Goal: Feedback & Contribution: Leave review/rating

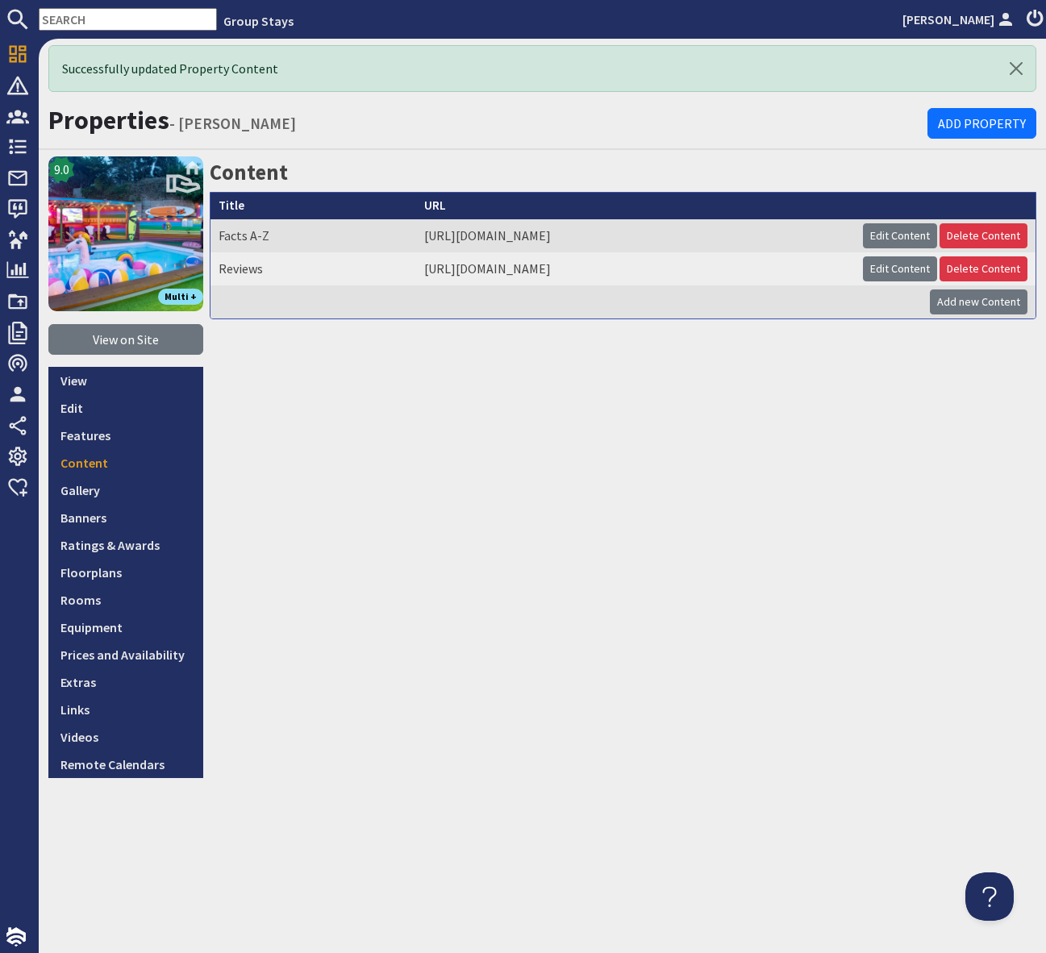
click at [63, 19] on input "text" at bounding box center [128, 19] width 178 height 23
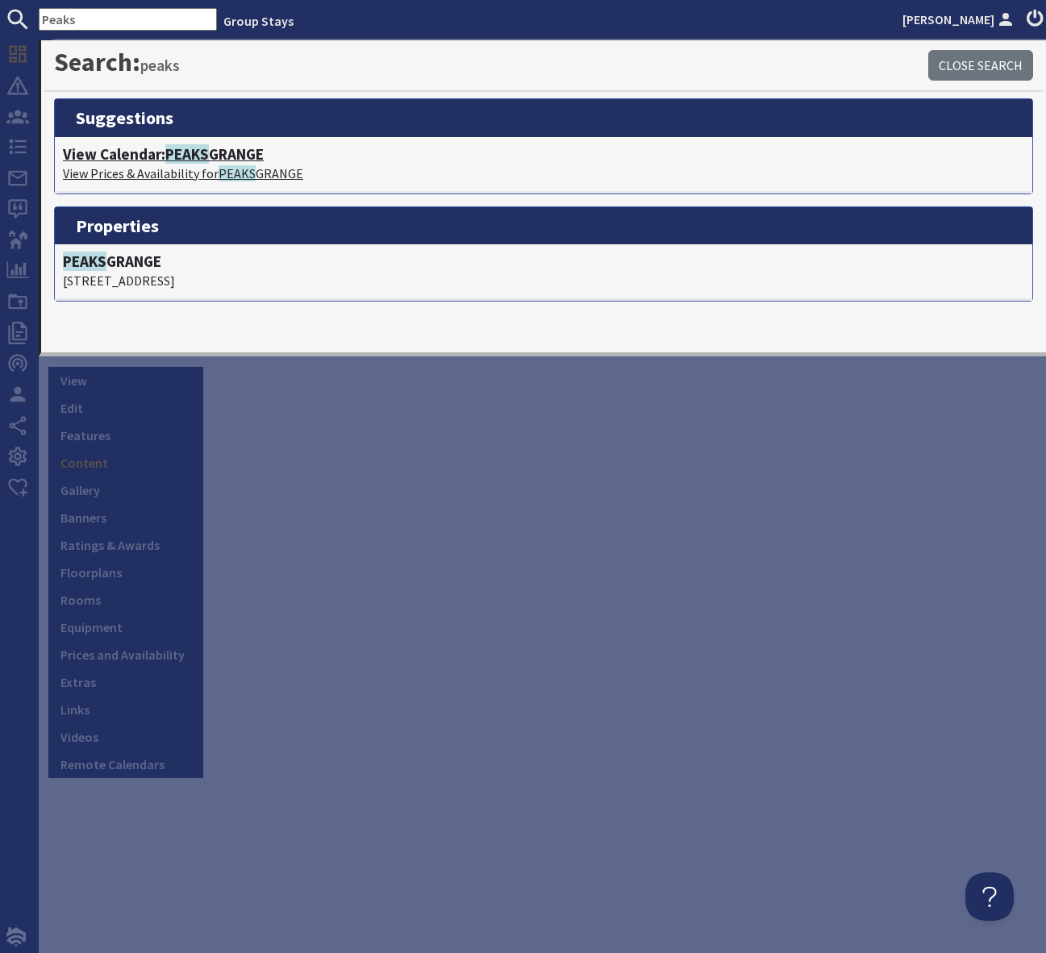
type input "Peaks"
click at [192, 160] on span "PEAKS" at bounding box center [187, 153] width 44 height 19
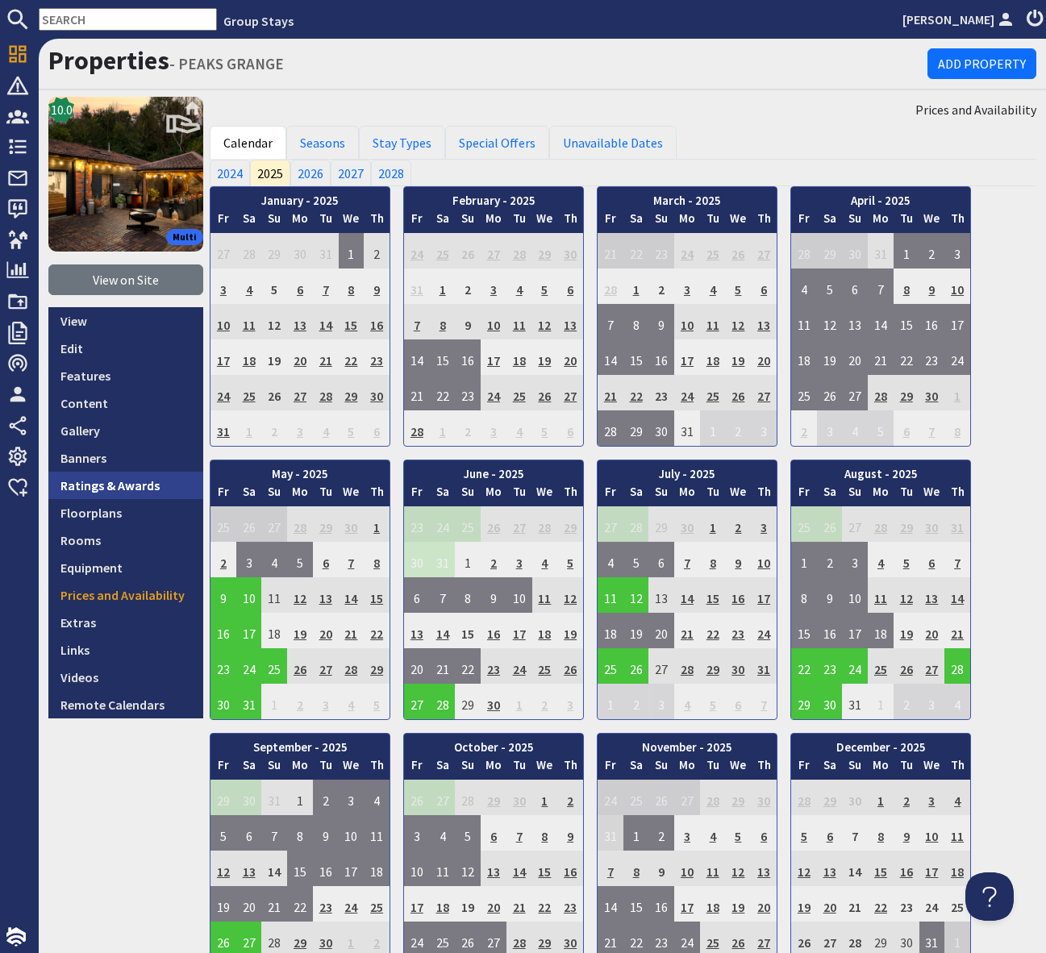
click at [95, 489] on link "Ratings & Awards" at bounding box center [125, 485] width 155 height 27
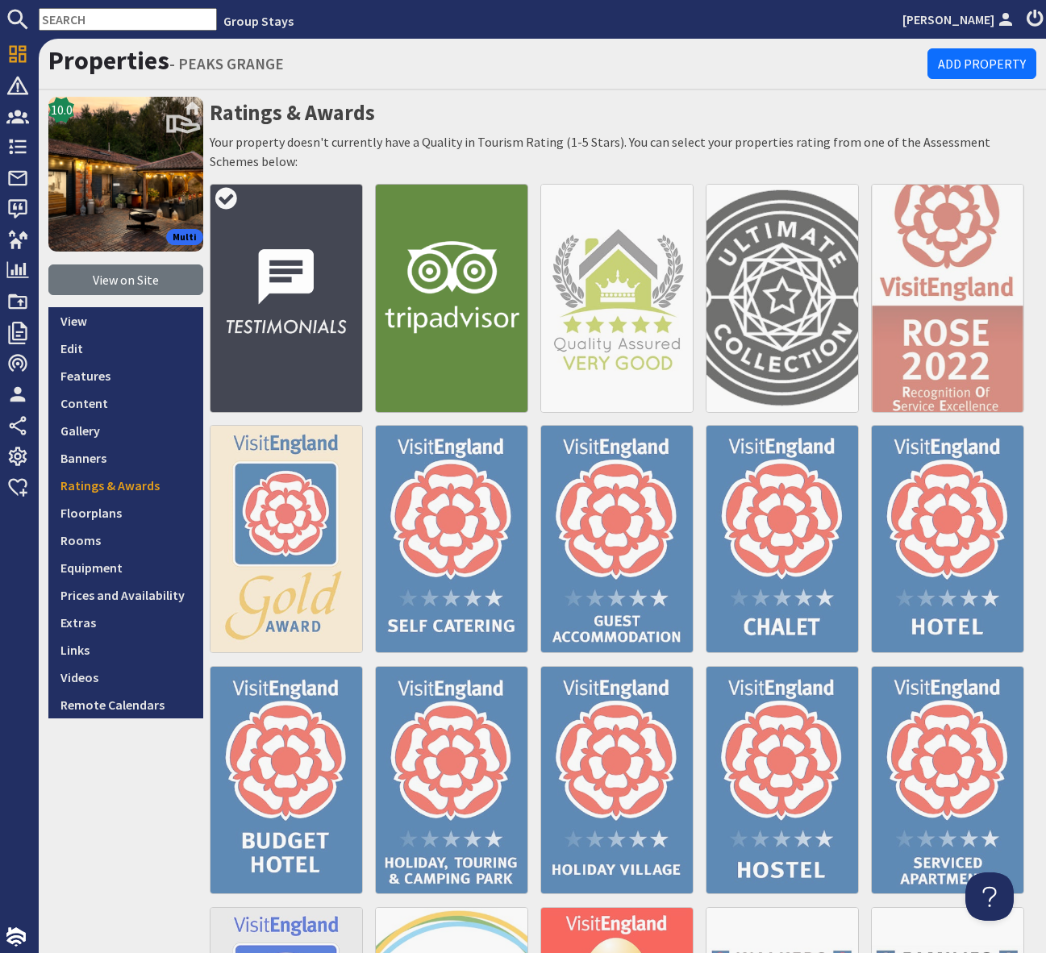
click at [290, 277] on img at bounding box center [286, 298] width 153 height 228
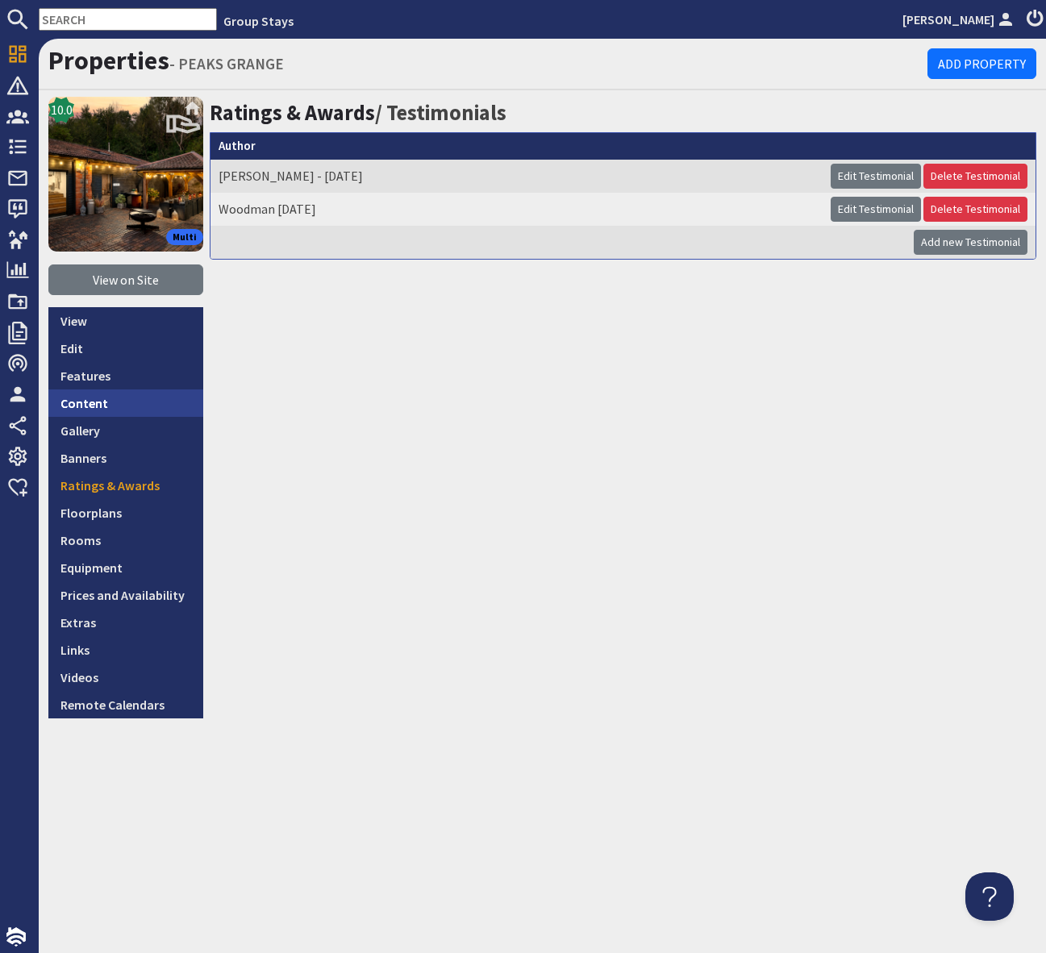
click at [87, 400] on link "Content" at bounding box center [125, 403] width 155 height 27
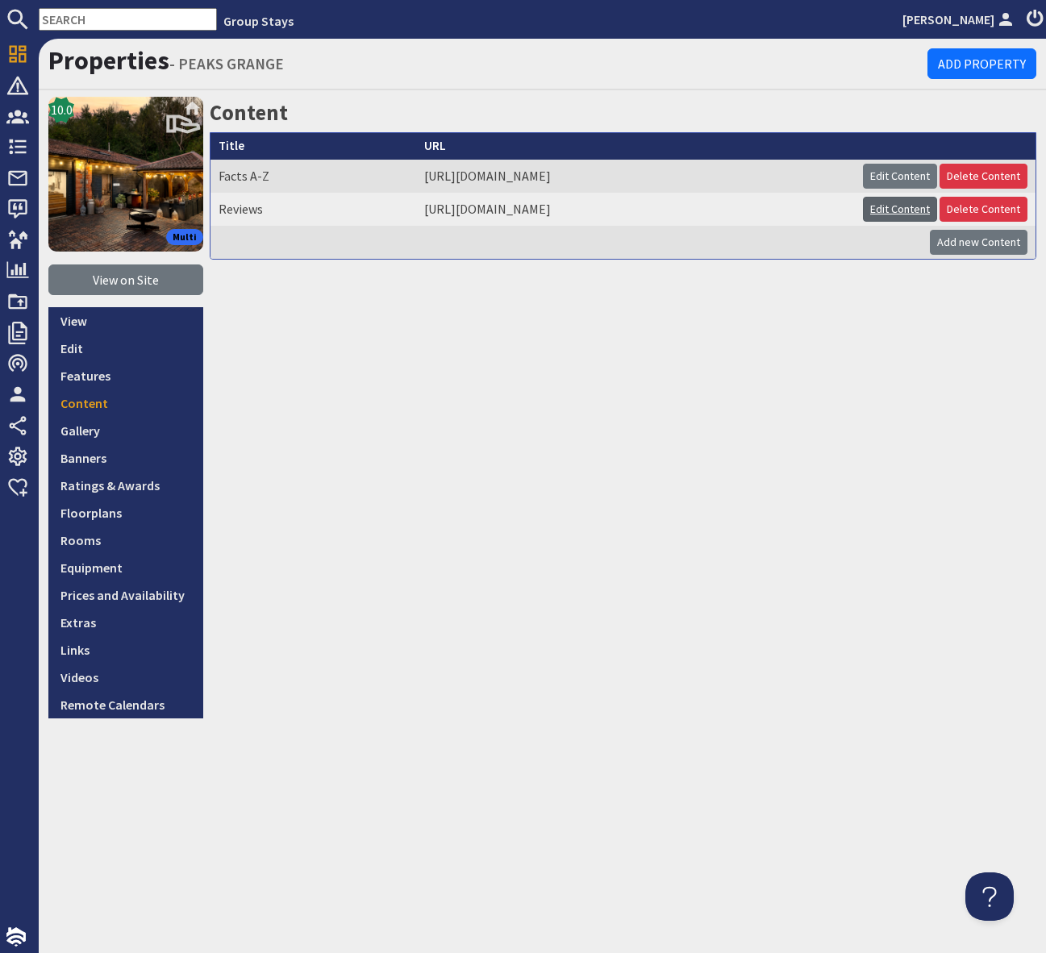
click at [903, 206] on link "Edit Content" at bounding box center [900, 209] width 74 height 25
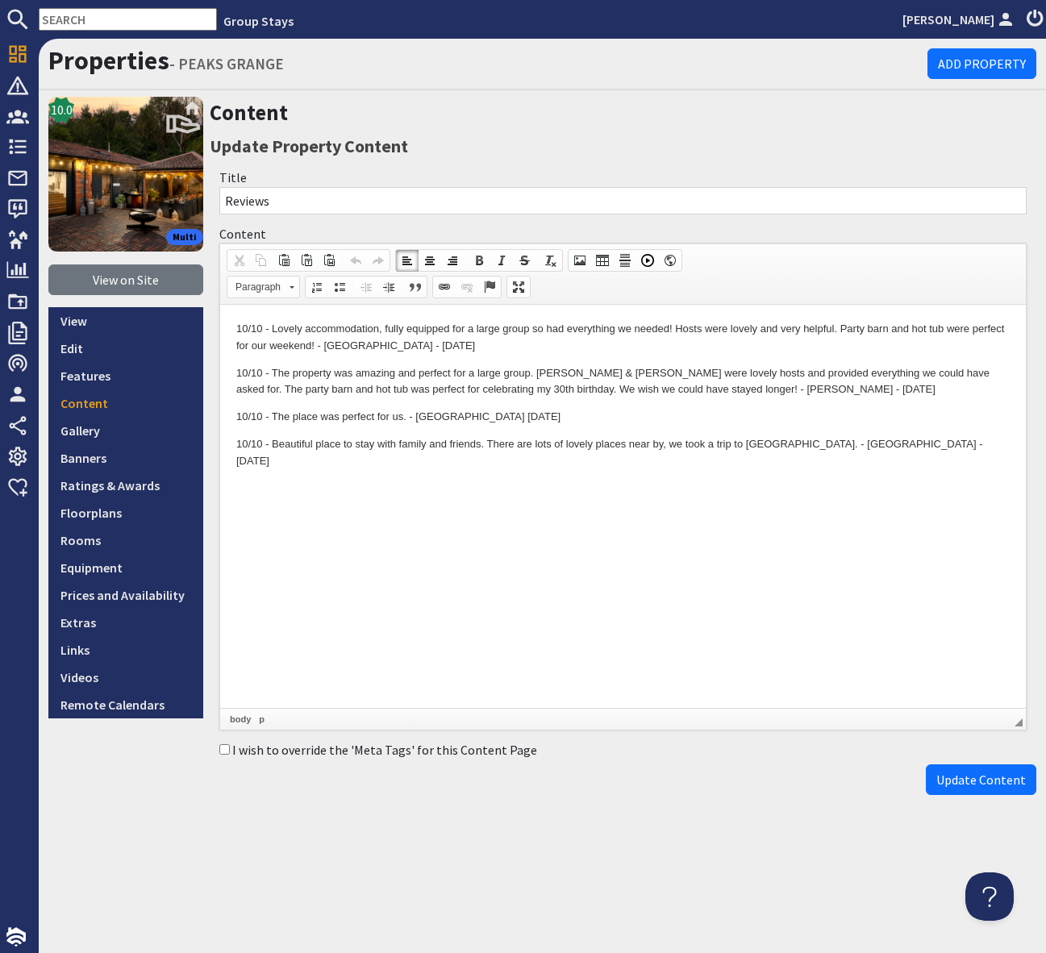
click at [236, 327] on p "10/10 - Lovely accommodation, fully equipped for a large group so had everythin…" at bounding box center [623, 338] width 774 height 34
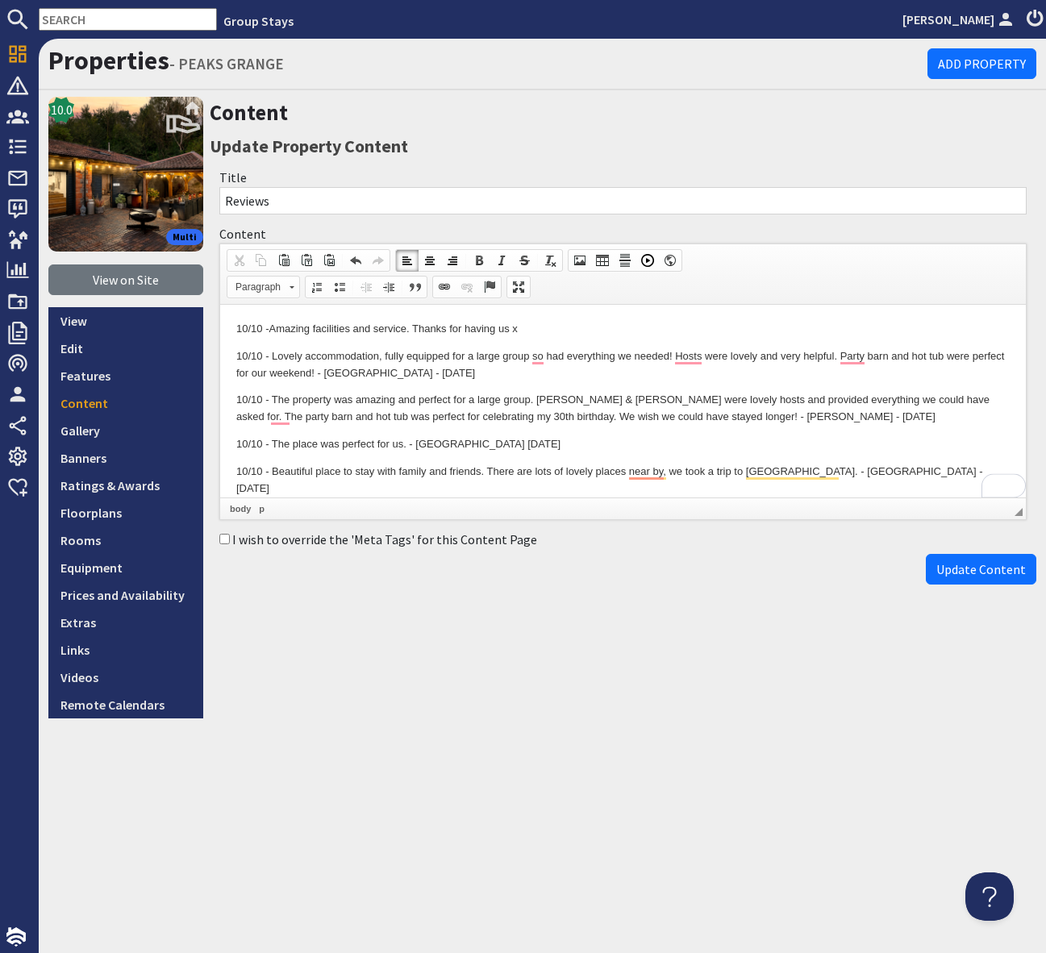
click at [536, 329] on p "10/10 - Amazing facilities and service. Thanks for having us x" at bounding box center [623, 329] width 774 height 17
drag, startPoint x: 516, startPoint y: 330, endPoint x: 161, endPoint y: 327, distance: 354.9
click at [220, 327] on html "10/10 - Amazing facilities and service. Thanks for having us. - Hughes - Aug 25…" at bounding box center [623, 409] width 806 height 208
click at [859, 635] on div "Content Update Property Content Title Reviews Content <p>10/10 - Lovely accommo…" at bounding box center [623, 408] width 827 height 622
click at [572, 333] on p "10/10 - Amazing facilities and service. Thanks for having us. - Hughes - Aug 25" at bounding box center [623, 329] width 774 height 17
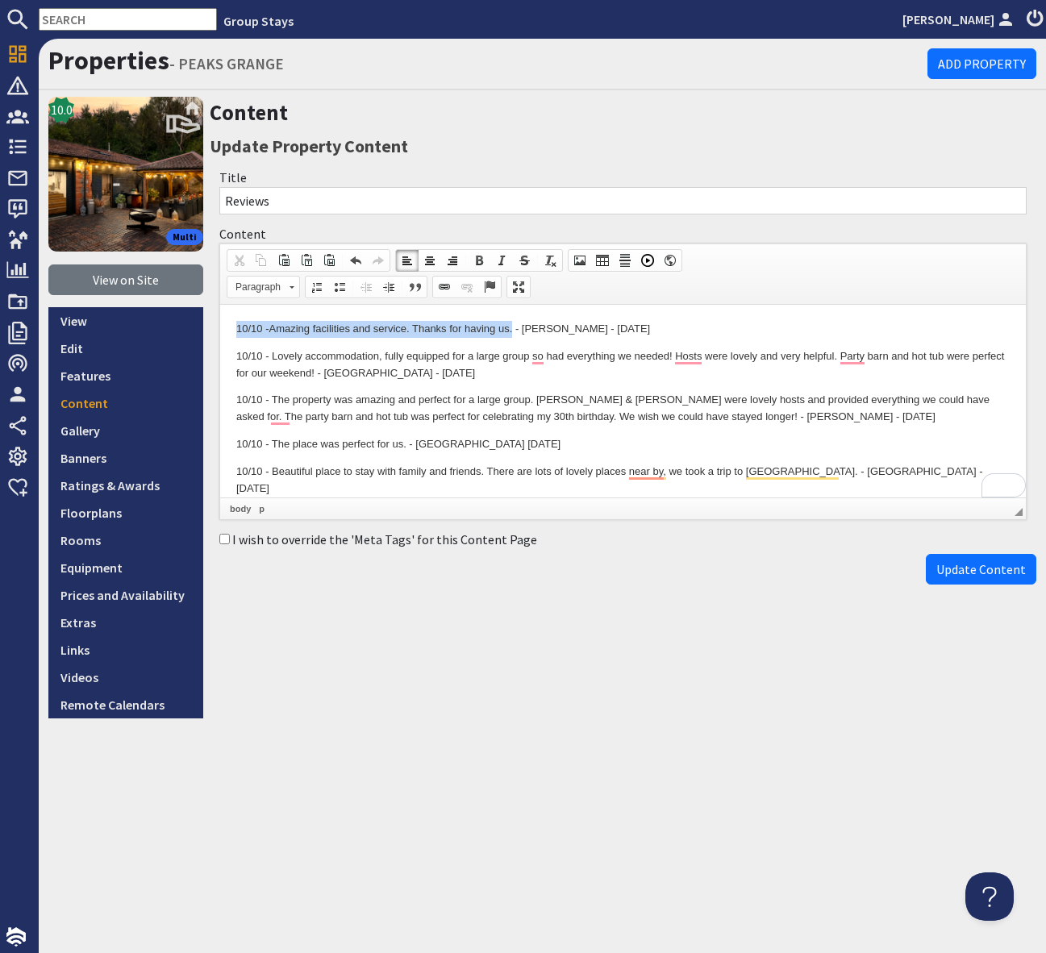
drag, startPoint x: 515, startPoint y: 327, endPoint x: 223, endPoint y: 332, distance: 291.2
click at [223, 332] on html "10/10 - Amazing facilities and service. Thanks for having us. - Hughes - Aug 25…" at bounding box center [623, 409] width 806 height 208
click at [501, 260] on span at bounding box center [501, 260] width 13 height 13
drag, startPoint x: 634, startPoint y: 330, endPoint x: 751, endPoint y: 411, distance: 142.1
click at [639, 332] on p "10/10 - Amazing facilities and service. Thanks for having us. - Hughes - Aug 25" at bounding box center [623, 329] width 774 height 17
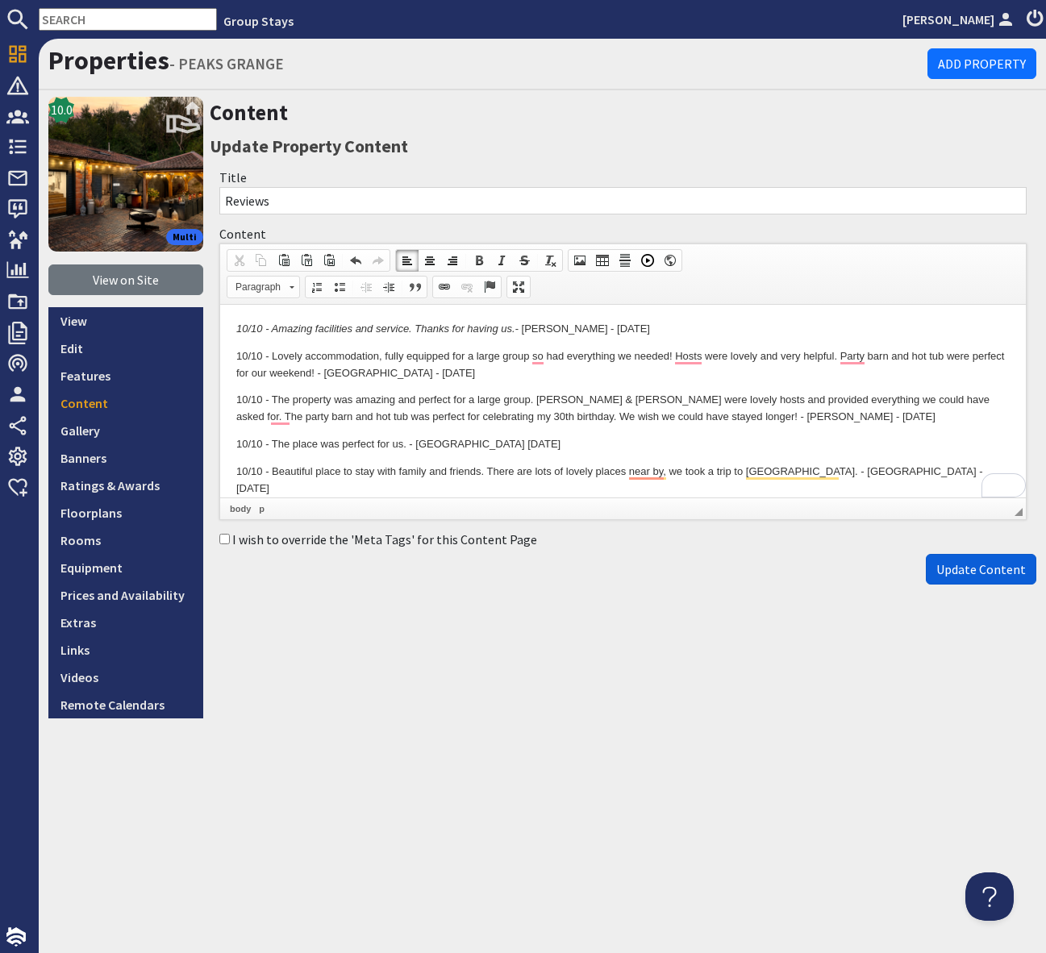
click at [966, 566] on span "Update Content" at bounding box center [981, 569] width 90 height 16
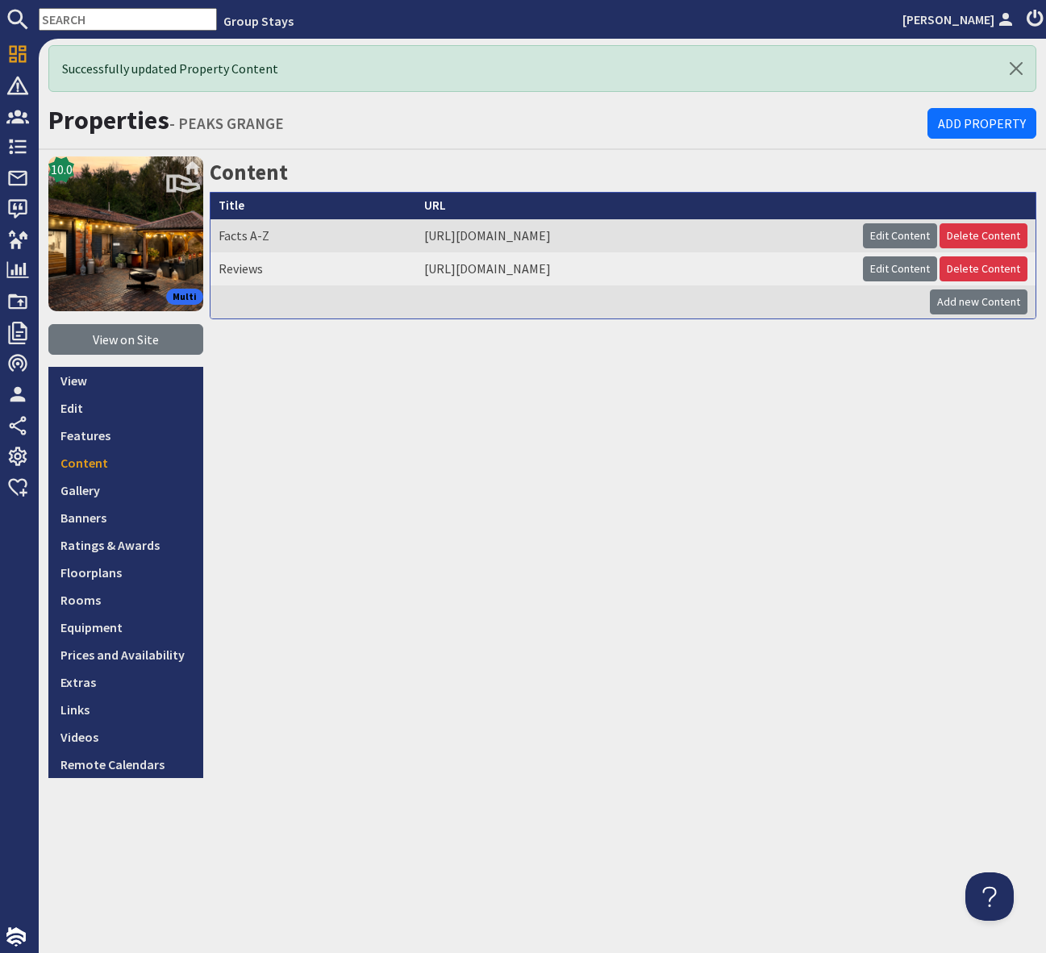
click at [62, 13] on input "text" at bounding box center [128, 19] width 178 height 23
click at [64, 17] on input "text" at bounding box center [128, 19] width 178 height 23
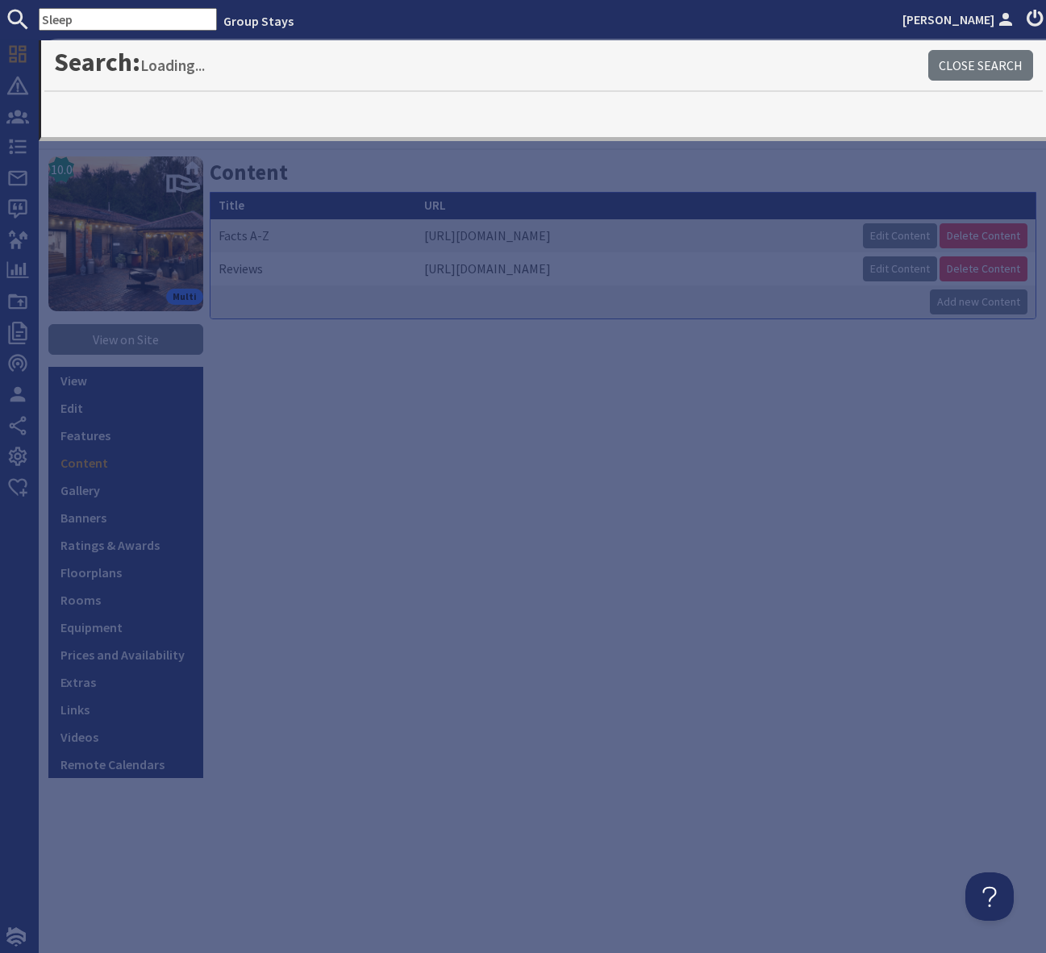
type input "Sleeps"
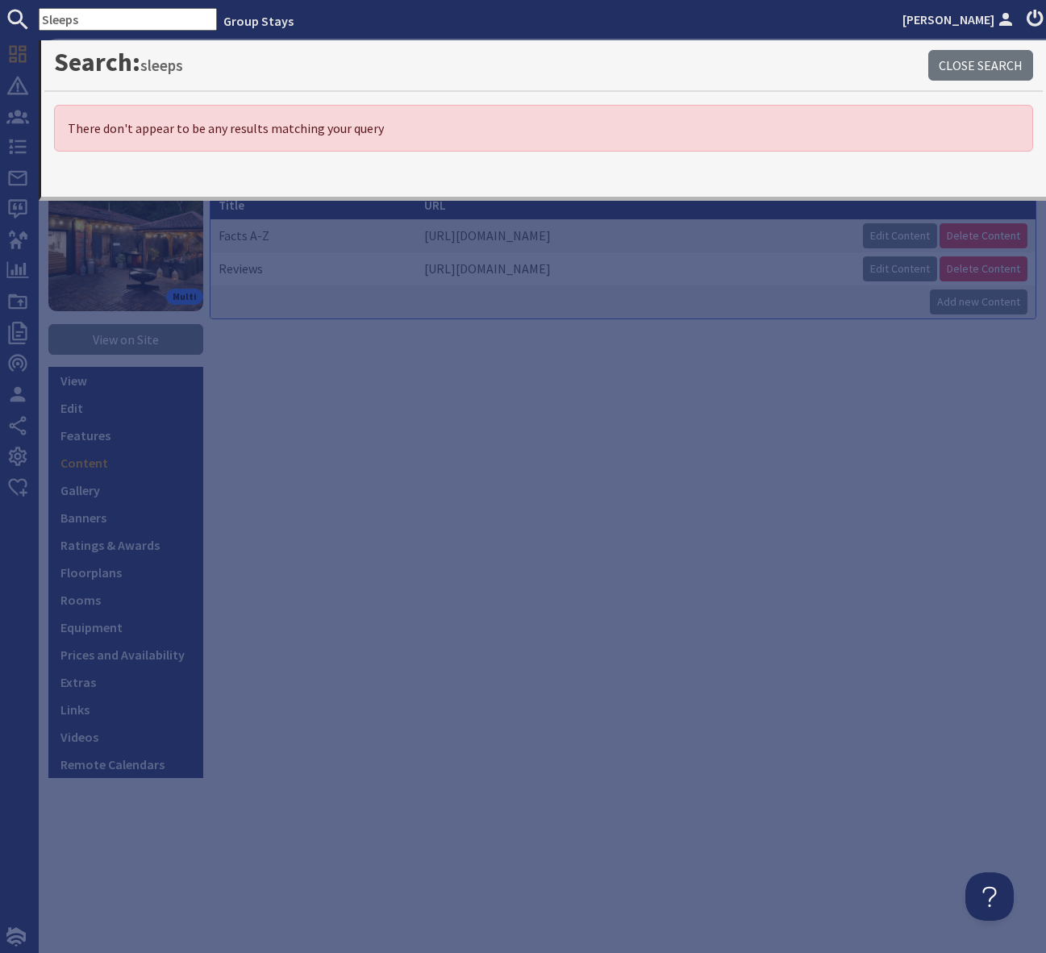
drag, startPoint x: 93, startPoint y: 19, endPoint x: 31, endPoint y: 17, distance: 61.3
click at [31, 17] on form "Sleeps" at bounding box center [108, 19] width 217 height 23
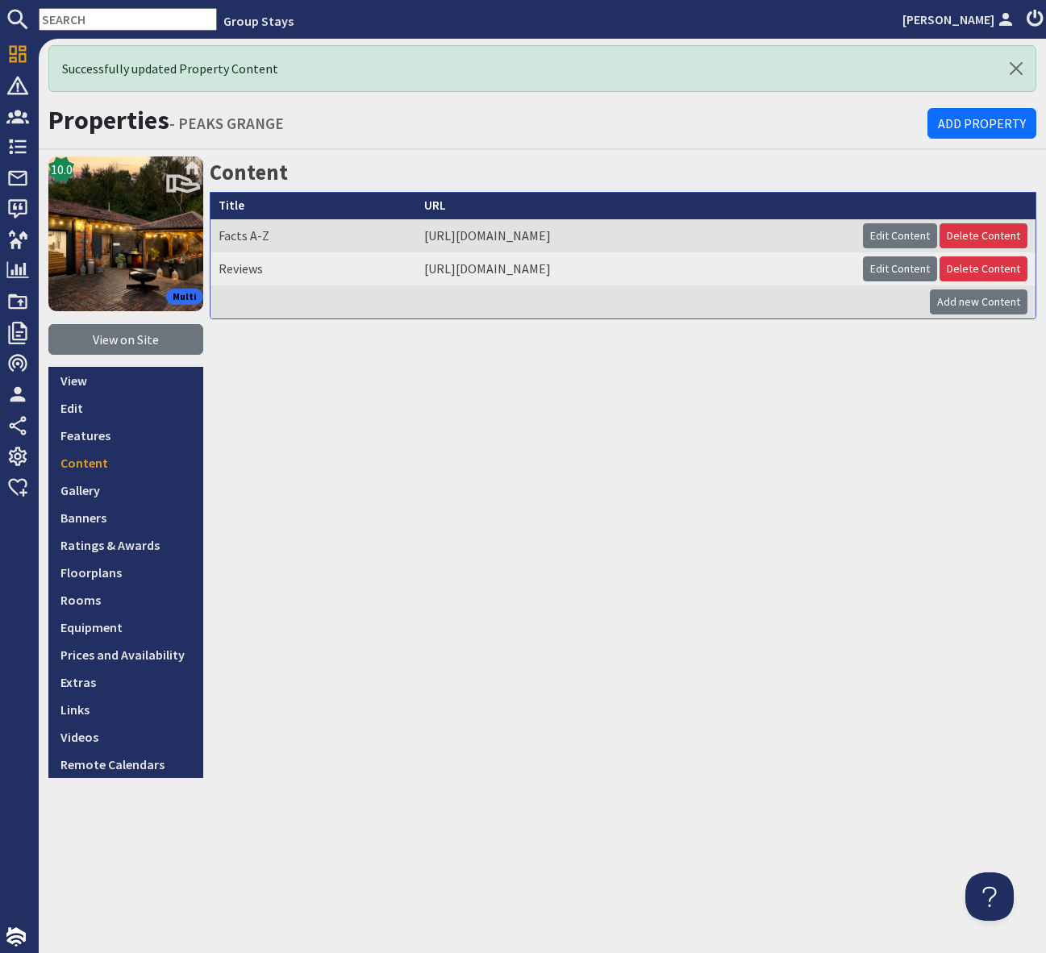
click at [73, 19] on input "text" at bounding box center [128, 19] width 178 height 23
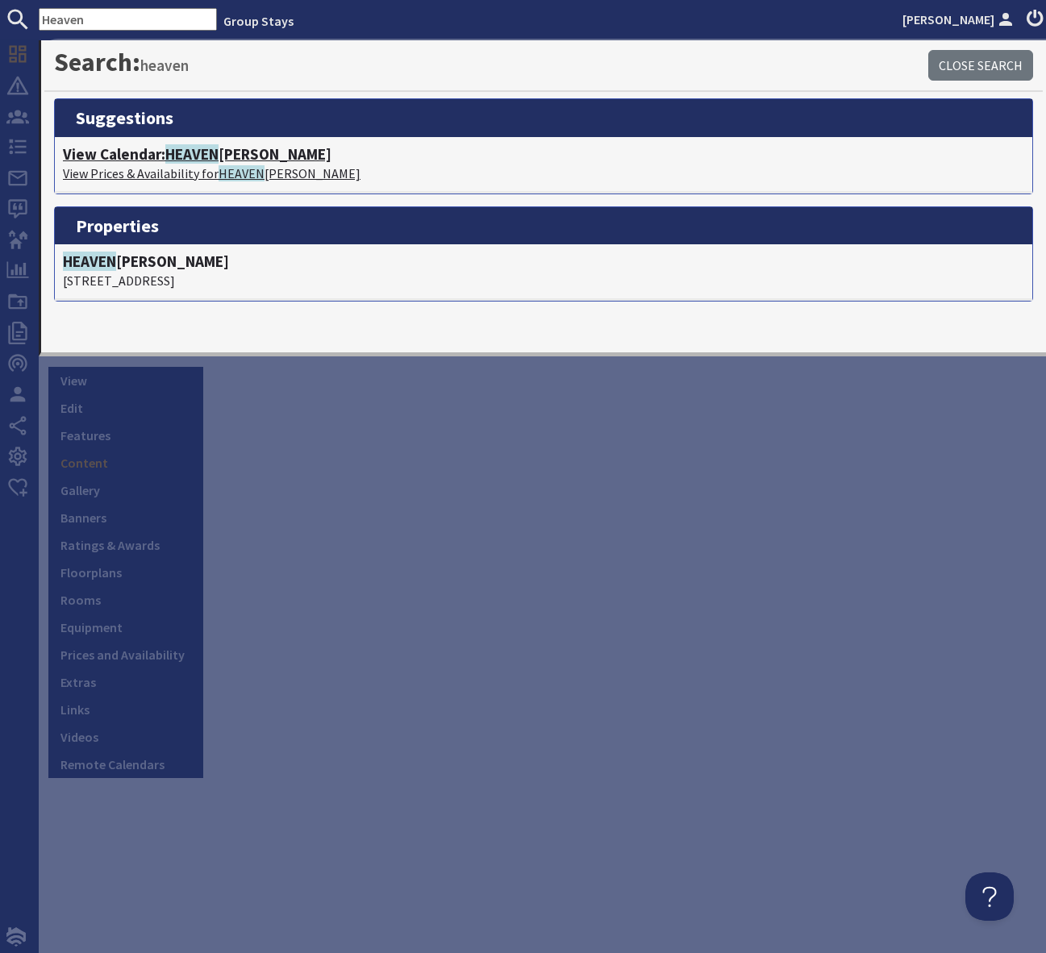
type input "Heaven"
click at [234, 152] on h4 "View Calendar: HEAVEN LY PALOOZA" at bounding box center [543, 154] width 961 height 19
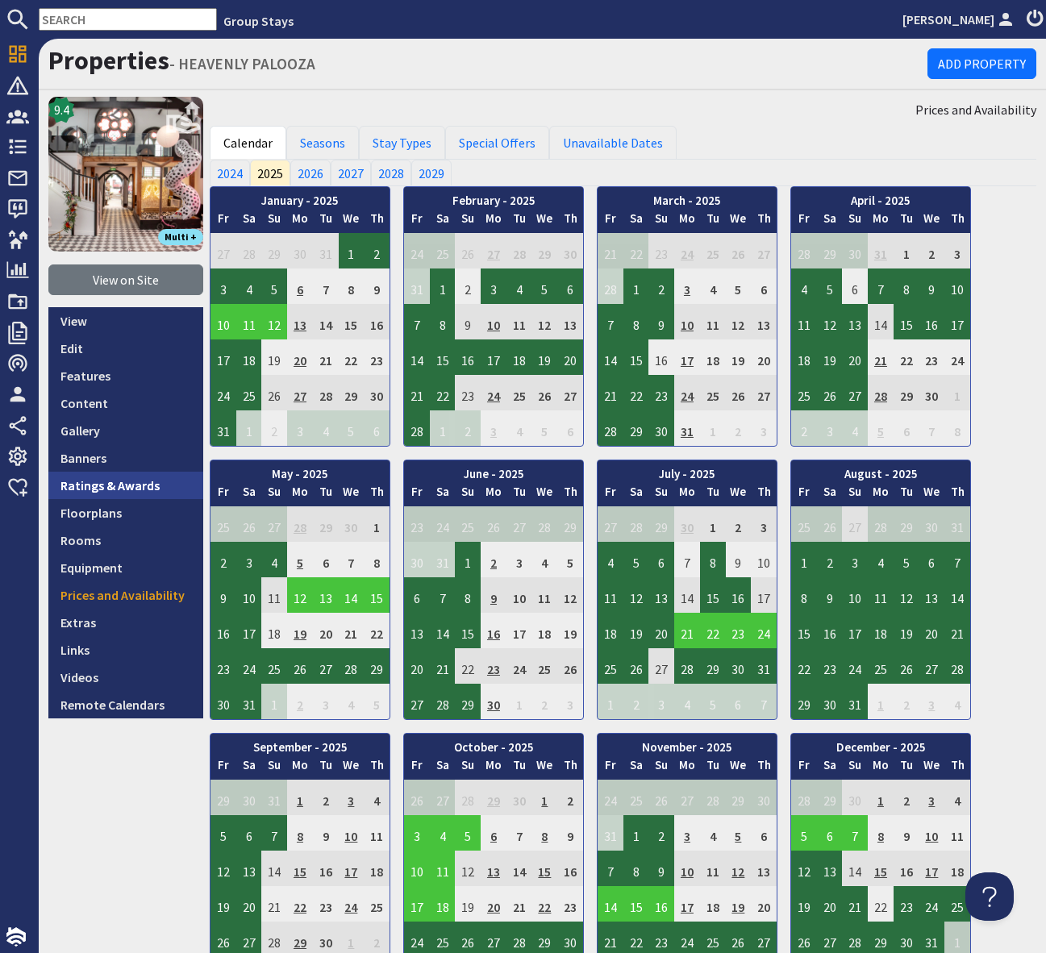
click at [112, 484] on link "Ratings & Awards" at bounding box center [125, 485] width 155 height 27
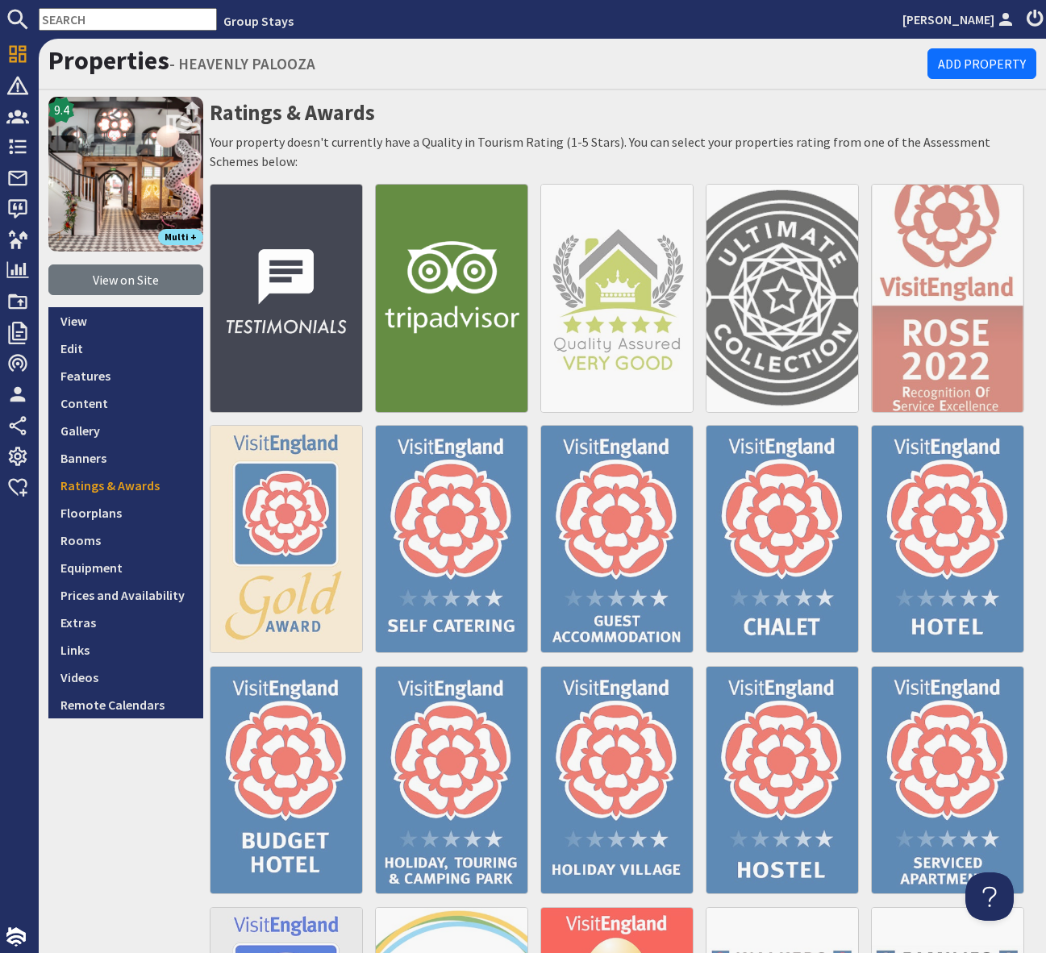
click at [277, 317] on img at bounding box center [286, 298] width 153 height 228
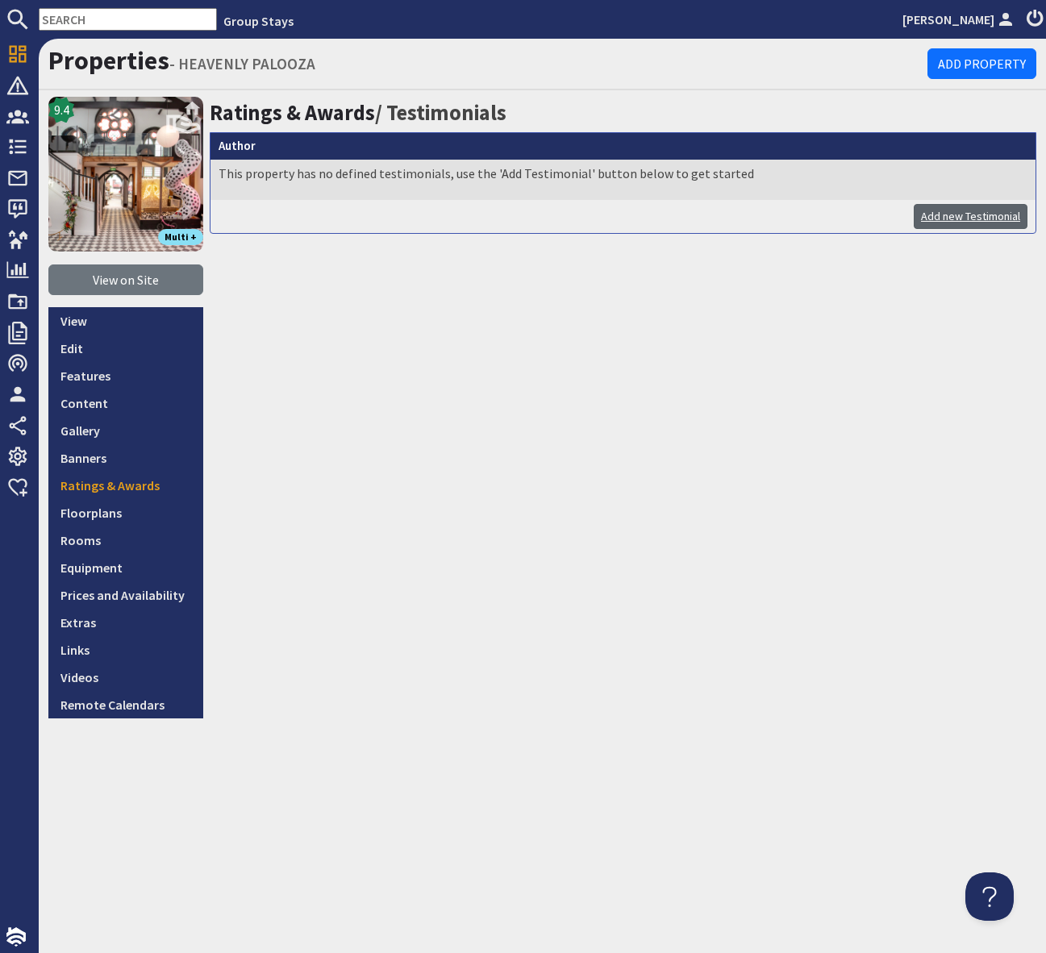
click at [953, 216] on link "Add new Testimonial" at bounding box center [971, 216] width 114 height 25
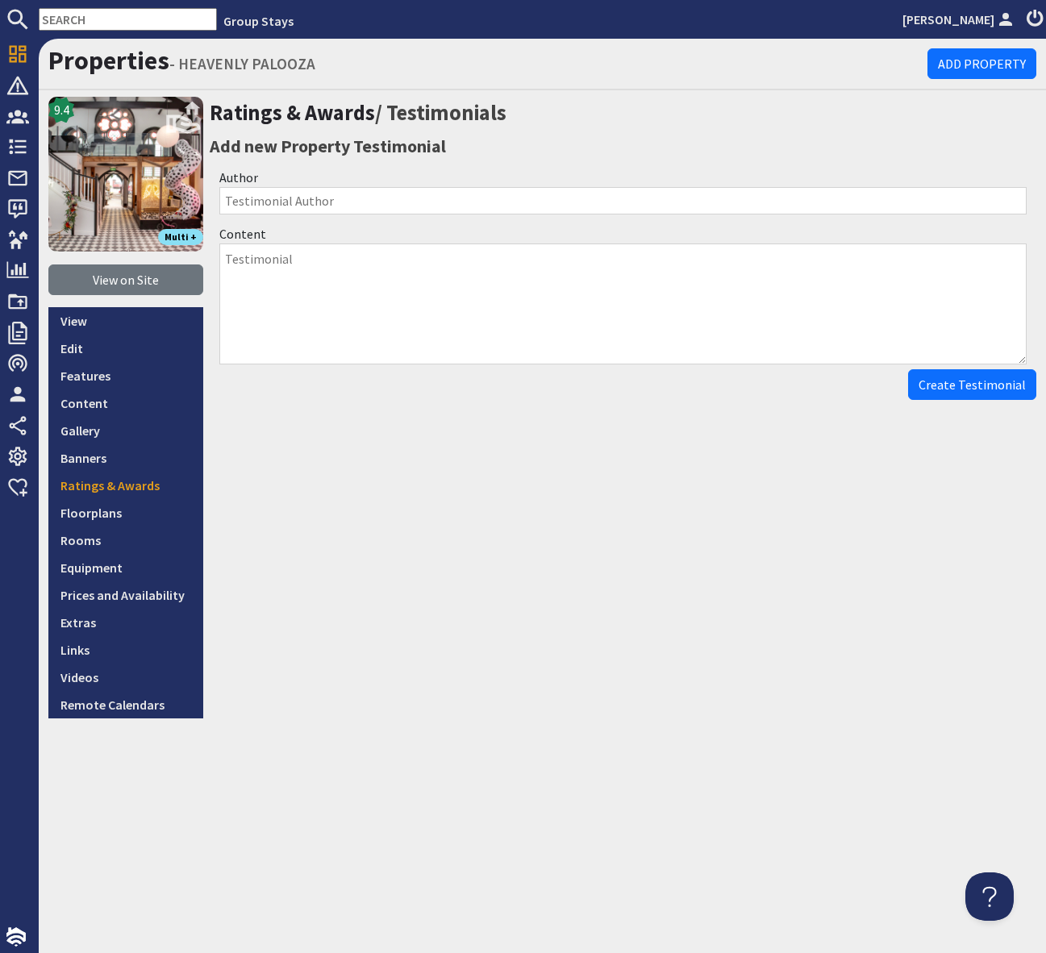
click at [248, 204] on input "Author" at bounding box center [622, 200] width 807 height 27
type input "Mant Part - August 25"
click at [253, 263] on textarea "Content" at bounding box center [622, 304] width 807 height 121
paste textarea "This property is amazing! We went with a family group, ages ranging from 6 to 7…"
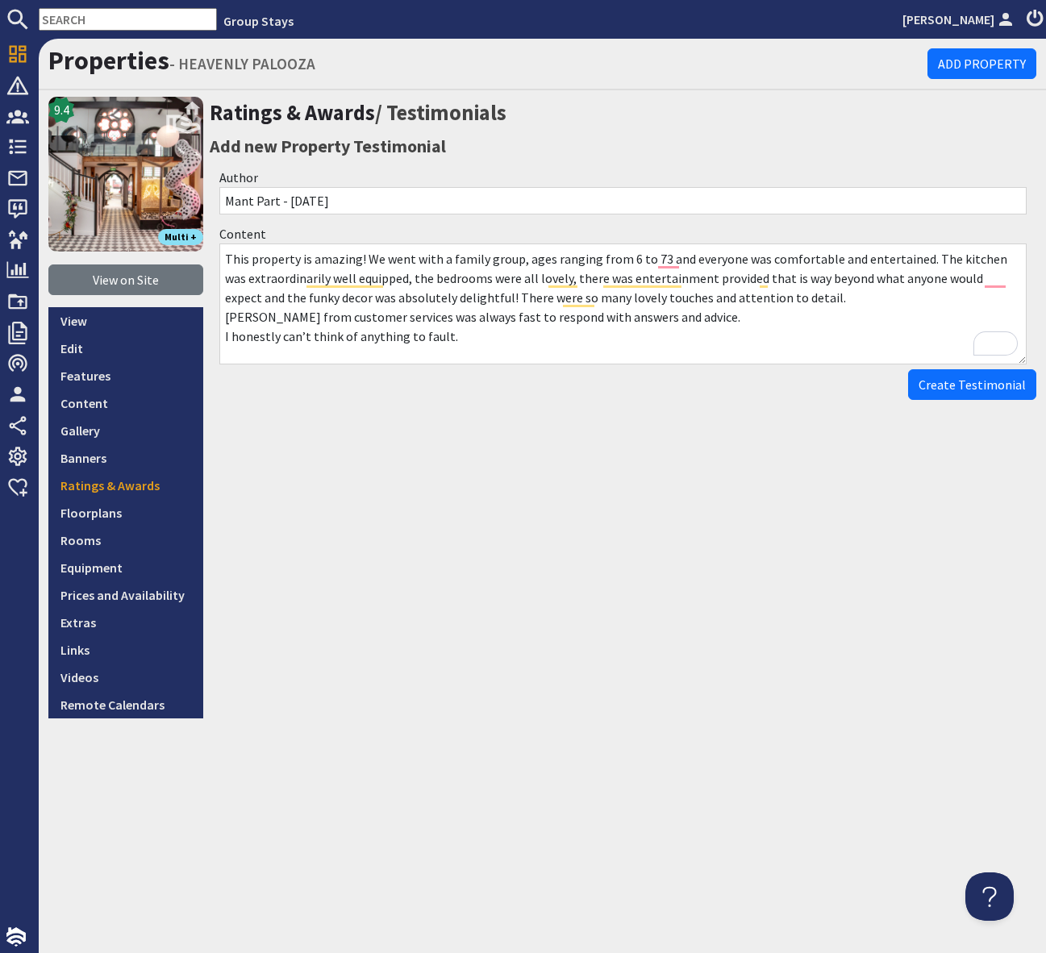
click at [224, 254] on textarea "This property is amazing! We went with a family group, ages ranging from 6 to 7…" at bounding box center [622, 304] width 807 height 121
paste textarea ":star::star::star::star::star:"
drag, startPoint x: 360, startPoint y: 258, endPoint x: 222, endPoint y: 259, distance: 137.9
click at [222, 259] on textarea ":star::star::star::star::star:This property is amazing! We went with a family g…" at bounding box center [622, 304] width 807 height 121
click at [223, 256] on textarea "This property is amazing! We went with a family group, ages ranging from 6 to 7…" at bounding box center [622, 304] width 807 height 121
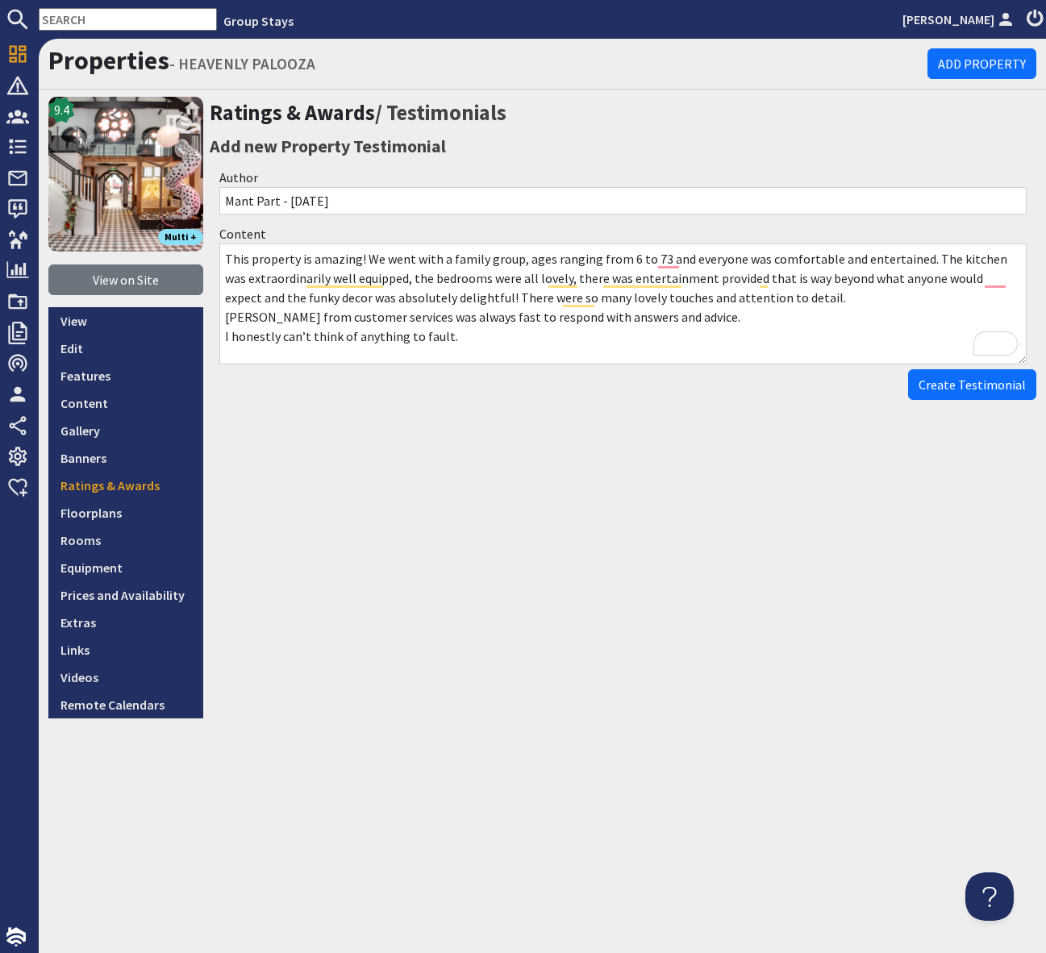
click at [223, 256] on textarea "This property is amazing! We went with a family group, ages ranging from 6 to 7…" at bounding box center [622, 304] width 807 height 121
click at [261, 265] on textarea "This property is amazing! We went with a family group, ages ranging from 6 to 7…" at bounding box center [622, 304] width 807 height 121
click at [227, 257] on textarea "This property is amazing! We went with a family group, ages ranging from 6 to 7…" at bounding box center [622, 304] width 807 height 121
paste textarea "⭐⭐⭐⭐⭐"
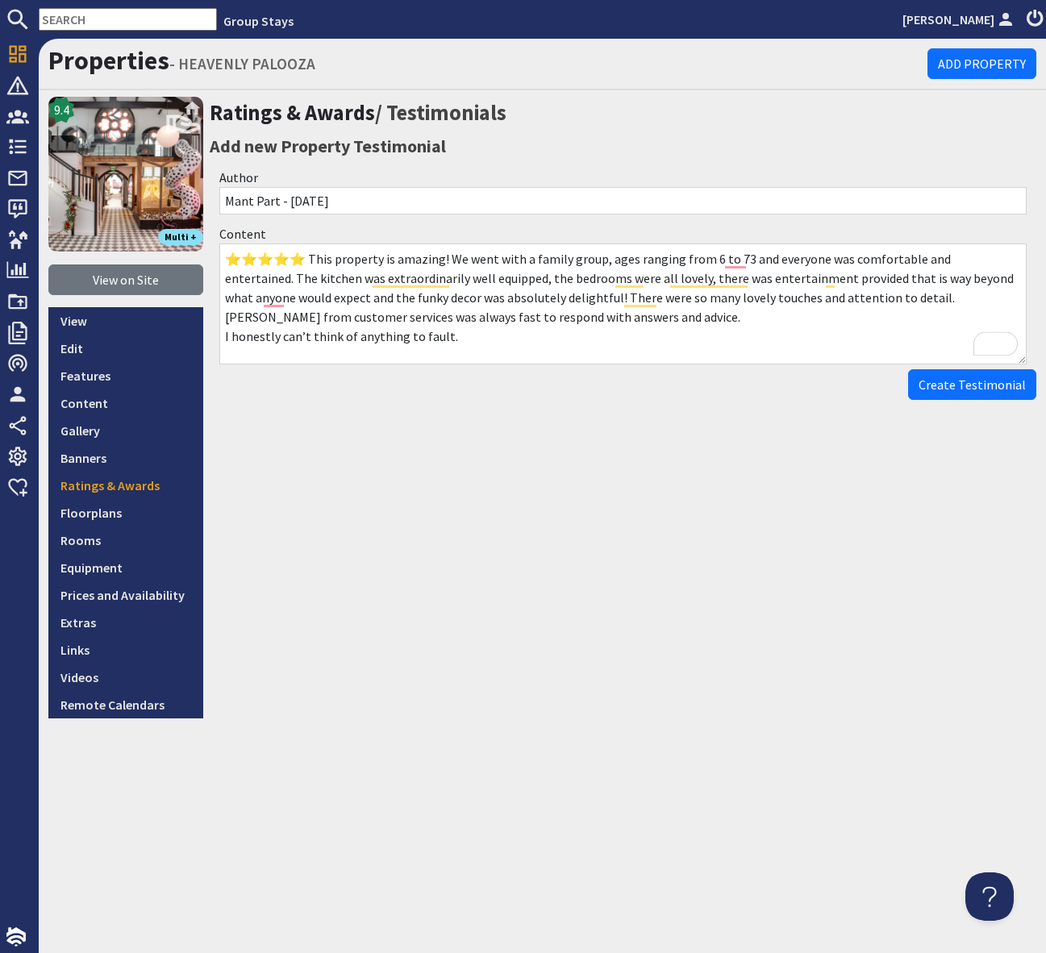
drag, startPoint x: 460, startPoint y: 338, endPoint x: 618, endPoint y: 333, distance: 158.2
click at [461, 338] on textarea "⭐⭐⭐⭐⭐ This property is amazing! We went with a family group, ages ranging from …" at bounding box center [622, 304] width 807 height 121
drag, startPoint x: 292, startPoint y: 257, endPoint x: 464, endPoint y: 334, distance: 188.1
click at [464, 334] on textarea "⭐⭐⭐⭐⭐ This property is amazing! We went with a family group, ages ranging from …" at bounding box center [622, 304] width 807 height 121
click at [492, 342] on textarea "⭐⭐⭐⭐⭐ This property is amazing! We went with a family group, ages ranging from …" at bounding box center [622, 304] width 807 height 121
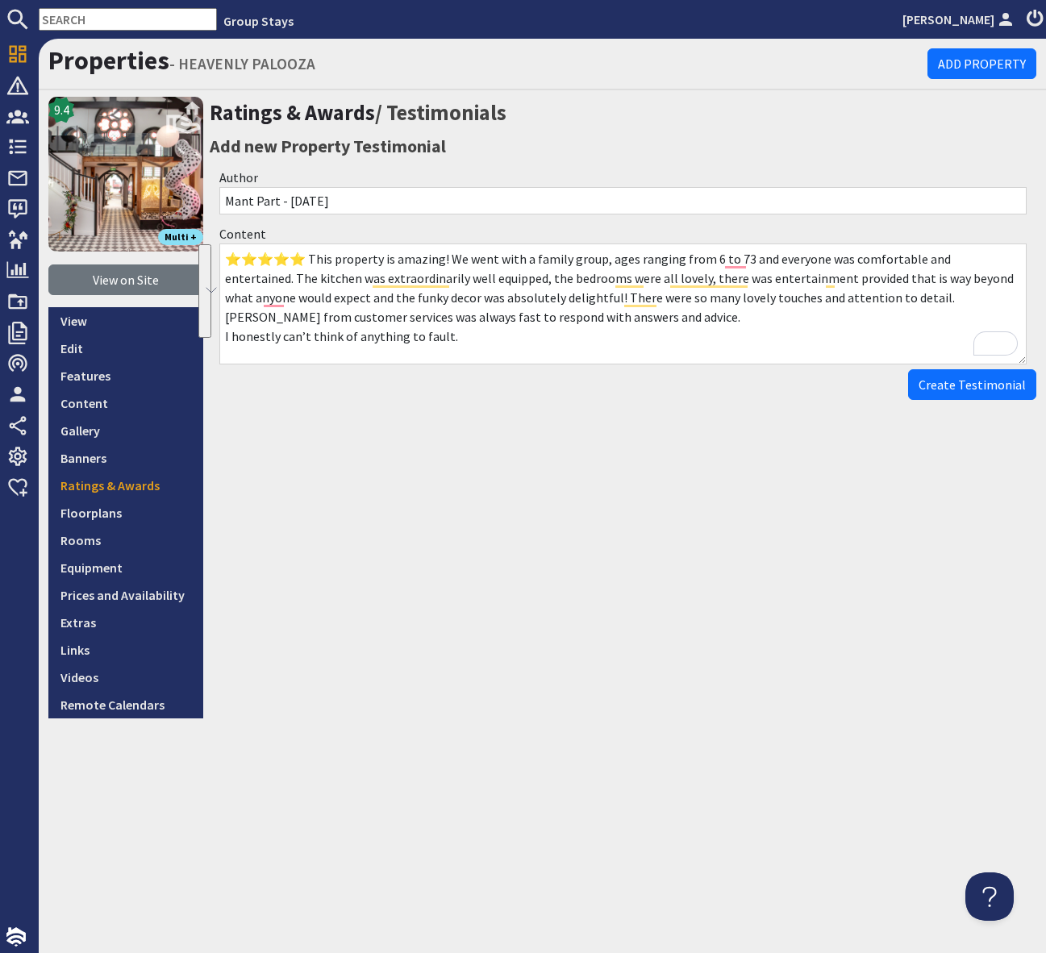
drag, startPoint x: 440, startPoint y: 337, endPoint x: 294, endPoint y: 251, distance: 169.6
click at [294, 251] on textarea "⭐⭐⭐⭐⭐ This property is amazing! We went with a family group, ages ranging from …" at bounding box center [622, 304] width 807 height 121
click at [516, 351] on textarea "⭐⭐⭐⭐⭐ This property is amazing! We went with a family group, ages ranging from …" at bounding box center [622, 304] width 807 height 121
type textarea "⭐⭐⭐⭐⭐ This property is amazing! We went with a family group, ages ranging from …"
click at [278, 201] on input "Mant Part - August 25" at bounding box center [622, 200] width 807 height 27
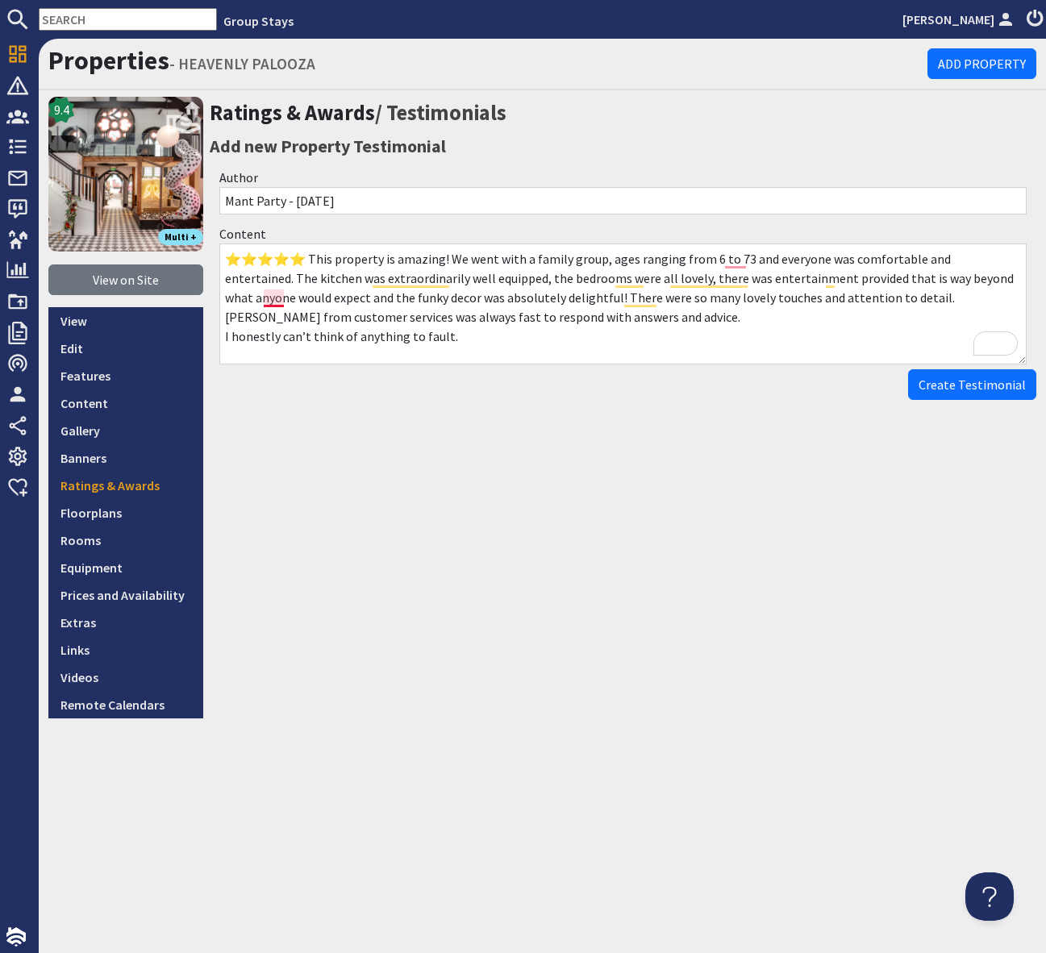
type input "Mant Party - August 25"
click at [276, 301] on textarea "⭐⭐⭐⭐⭐ This property is amazing! We went with a family group, ages ranging from …" at bounding box center [622, 304] width 807 height 121
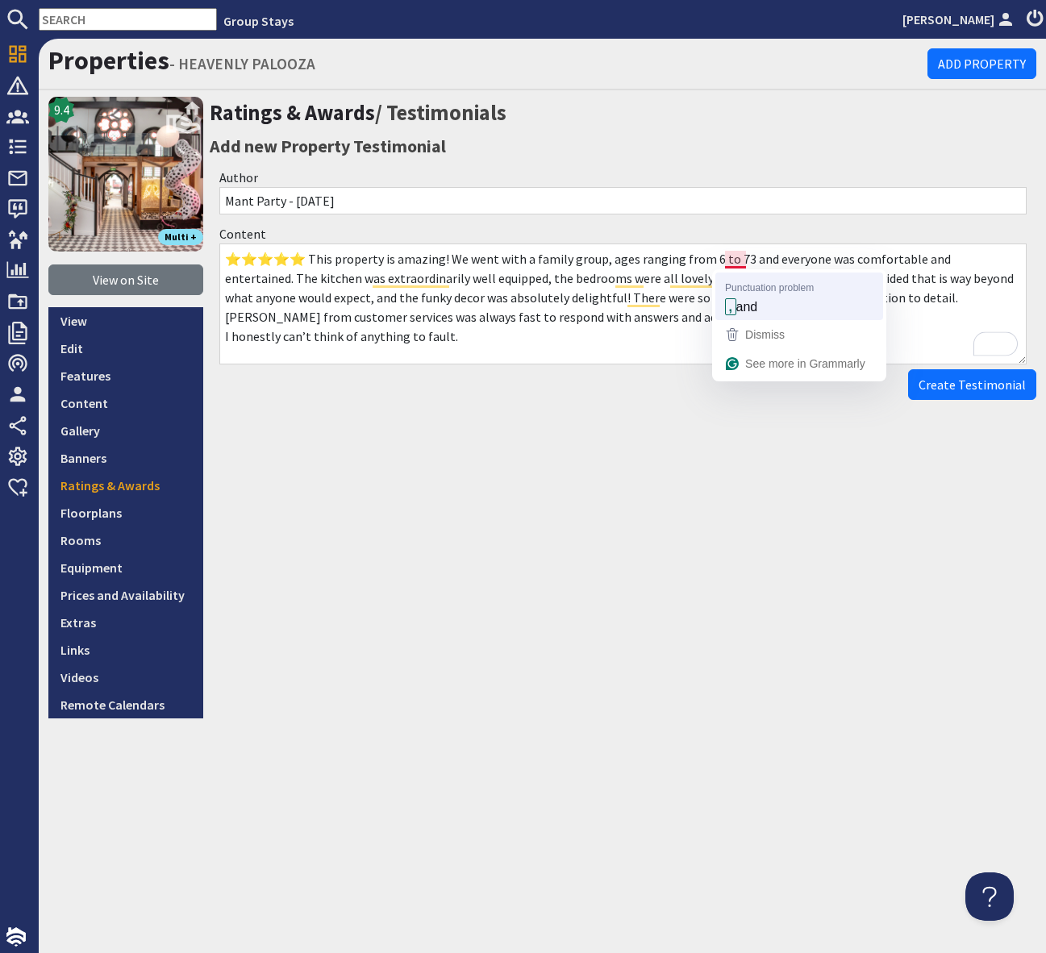
drag, startPoint x: 740, startPoint y: 259, endPoint x: 740, endPoint y: 293, distance: 33.9
click at [740, 260] on textarea "⭐⭐⭐⭐⭐ This property is amazing! We went with a family group, ages ranging from …" at bounding box center [622, 304] width 807 height 121
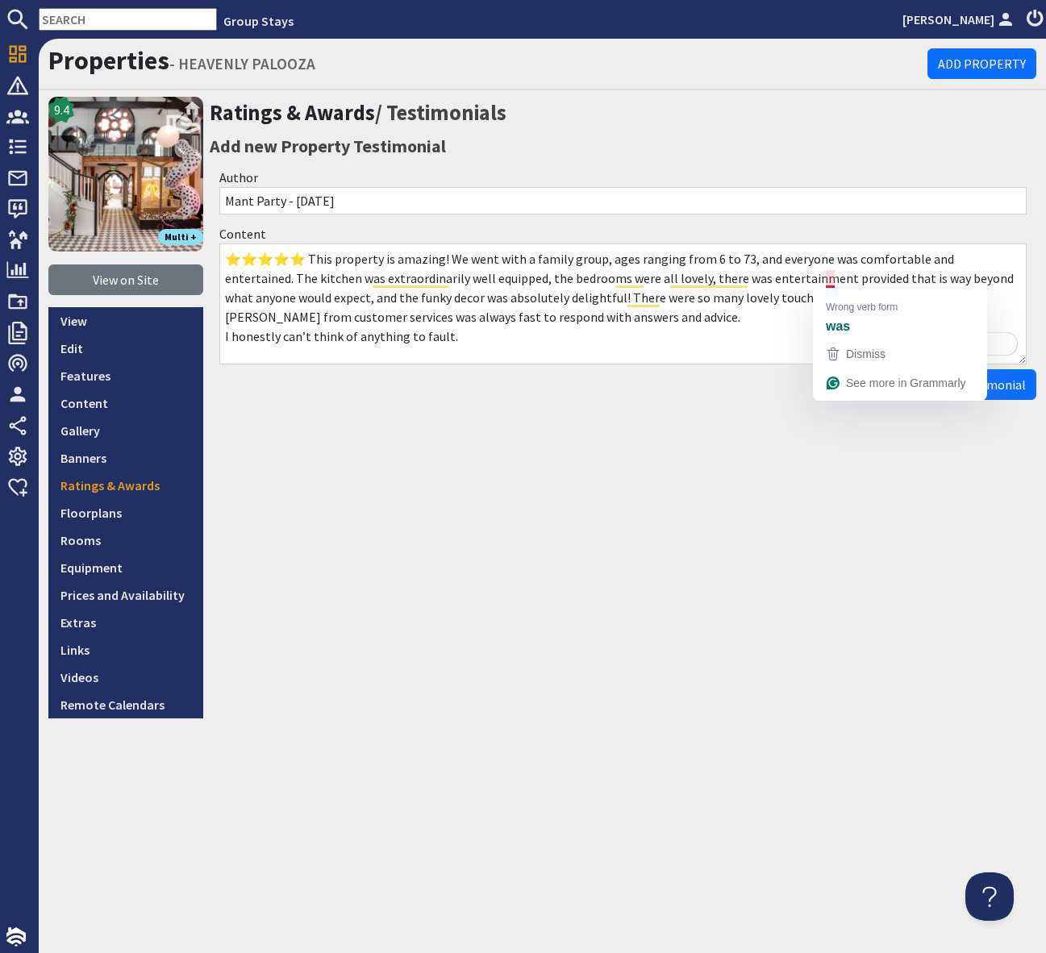
click at [831, 281] on textarea "⭐⭐⭐⭐⭐ This property is amazing! We went with a family group, ages ranging from …" at bounding box center [622, 304] width 807 height 121
click at [223, 314] on textarea "⭐⭐⭐⭐⭐ This property is amazing! We went with a family group, ages ranging from …" at bounding box center [622, 304] width 807 height 121
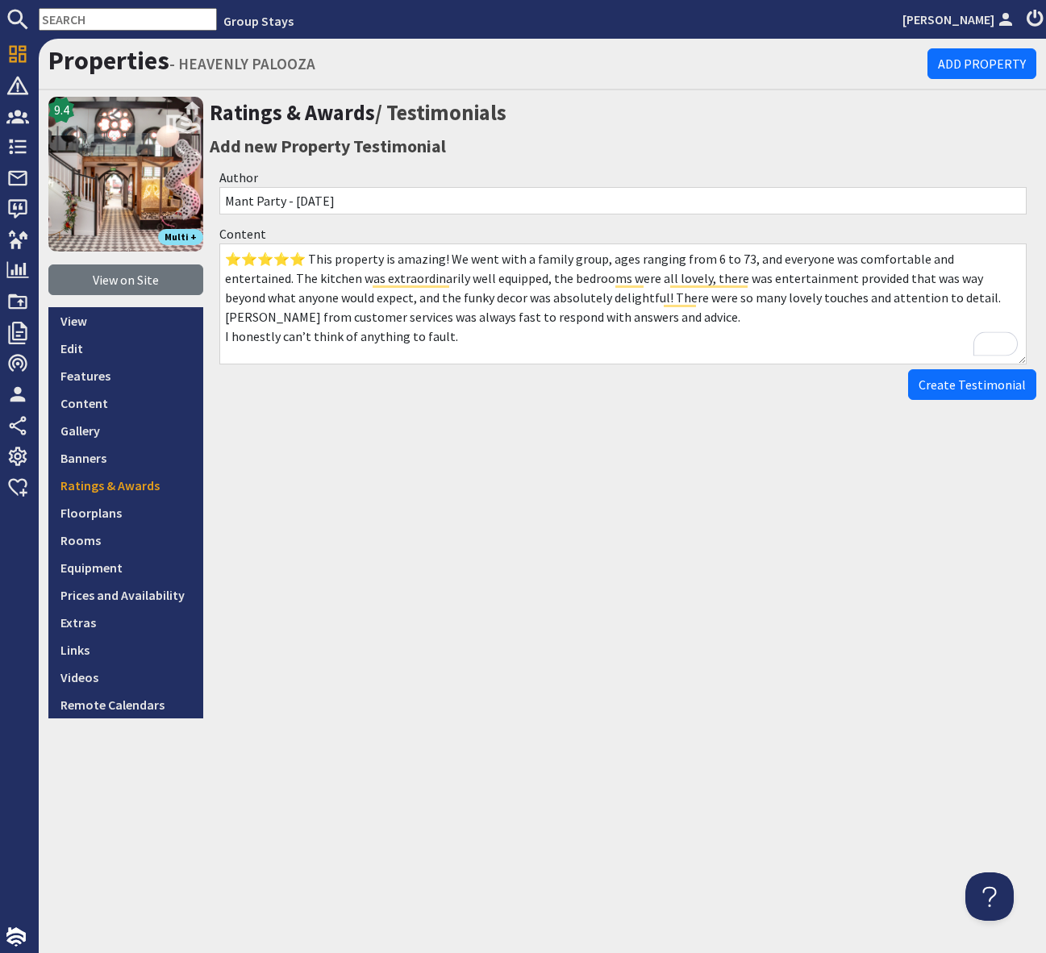
click at [224, 335] on textarea "⭐⭐⭐⭐⭐ This property is amazing! We went with a family group, ages ranging from …" at bounding box center [622, 304] width 807 height 121
click at [803, 317] on textarea "⭐⭐⭐⭐⭐ This property is amazing! We went with a family group, ages ranging from …" at bounding box center [622, 304] width 807 height 121
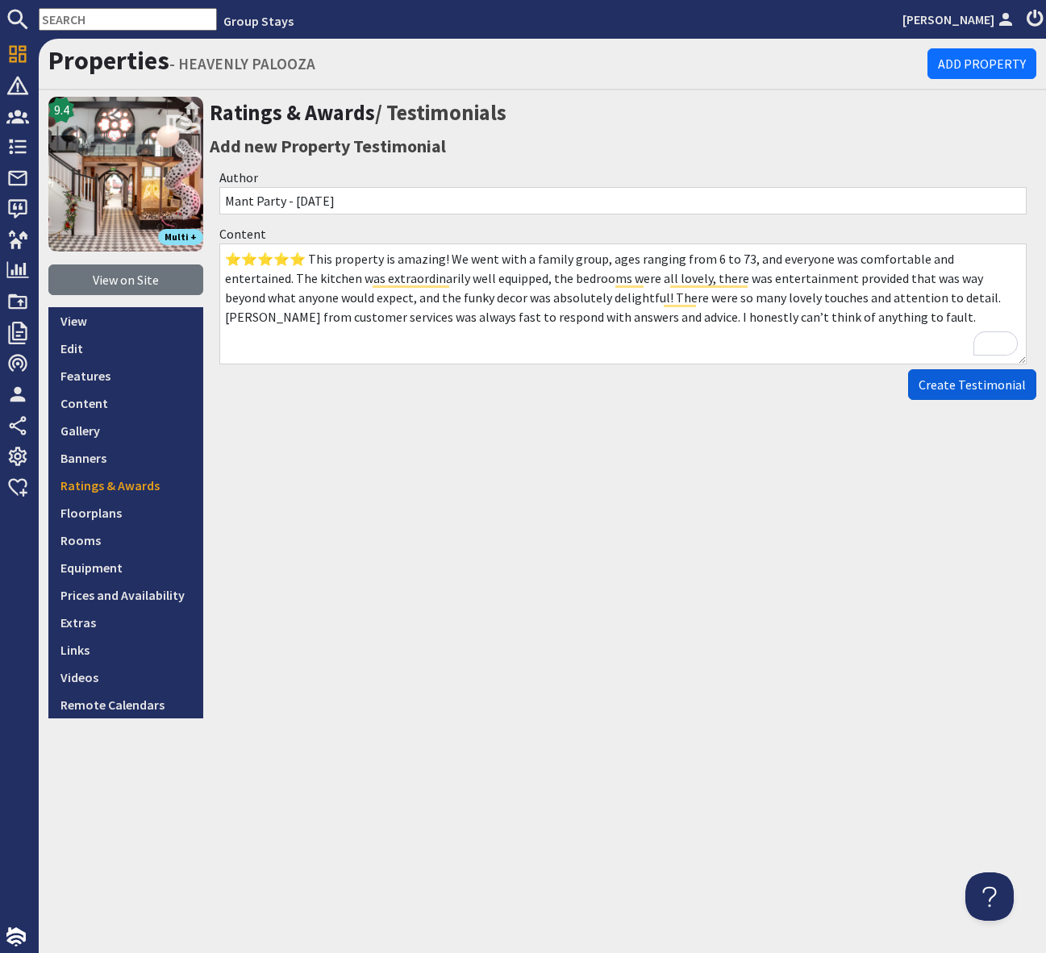
type textarea "⭐⭐⭐⭐⭐ This property is amazing! We went with a family group, ages ranging from …"
click at [948, 381] on span "Create Testimonial" at bounding box center [972, 385] width 107 height 16
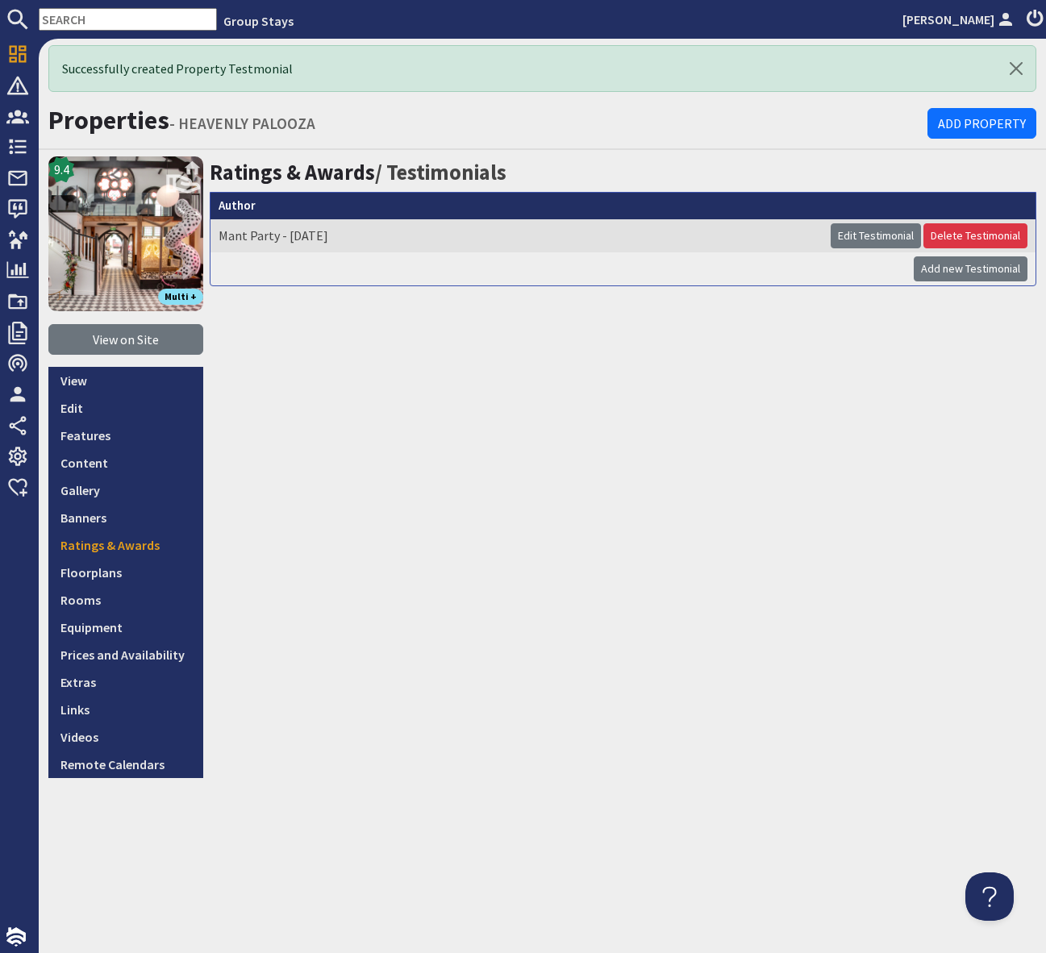
click at [508, 474] on div "Ratings & Awards / Testimonials Author Mant Party - August 25 Edit Testimonial …" at bounding box center [623, 467] width 827 height 622
click at [333, 370] on div "Ratings & Awards / Testimonials Author Mant Party - August 25 Edit Testimonial …" at bounding box center [623, 467] width 827 height 622
click at [73, 23] on input "text" at bounding box center [128, 19] width 178 height 23
click at [69, 12] on input "text" at bounding box center [128, 19] width 178 height 23
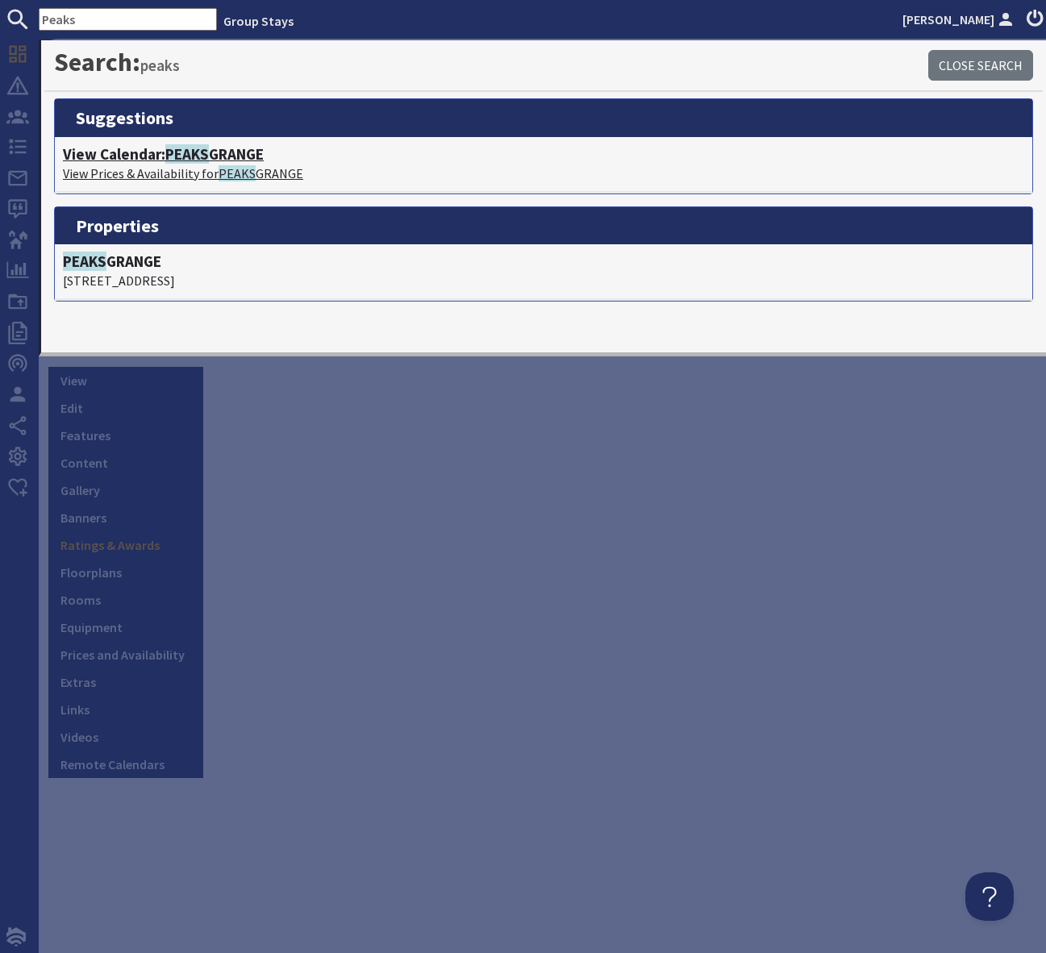
type input "Peaks"
click at [234, 152] on h4 "View Calendar: PEAKS GRANGE" at bounding box center [543, 154] width 961 height 19
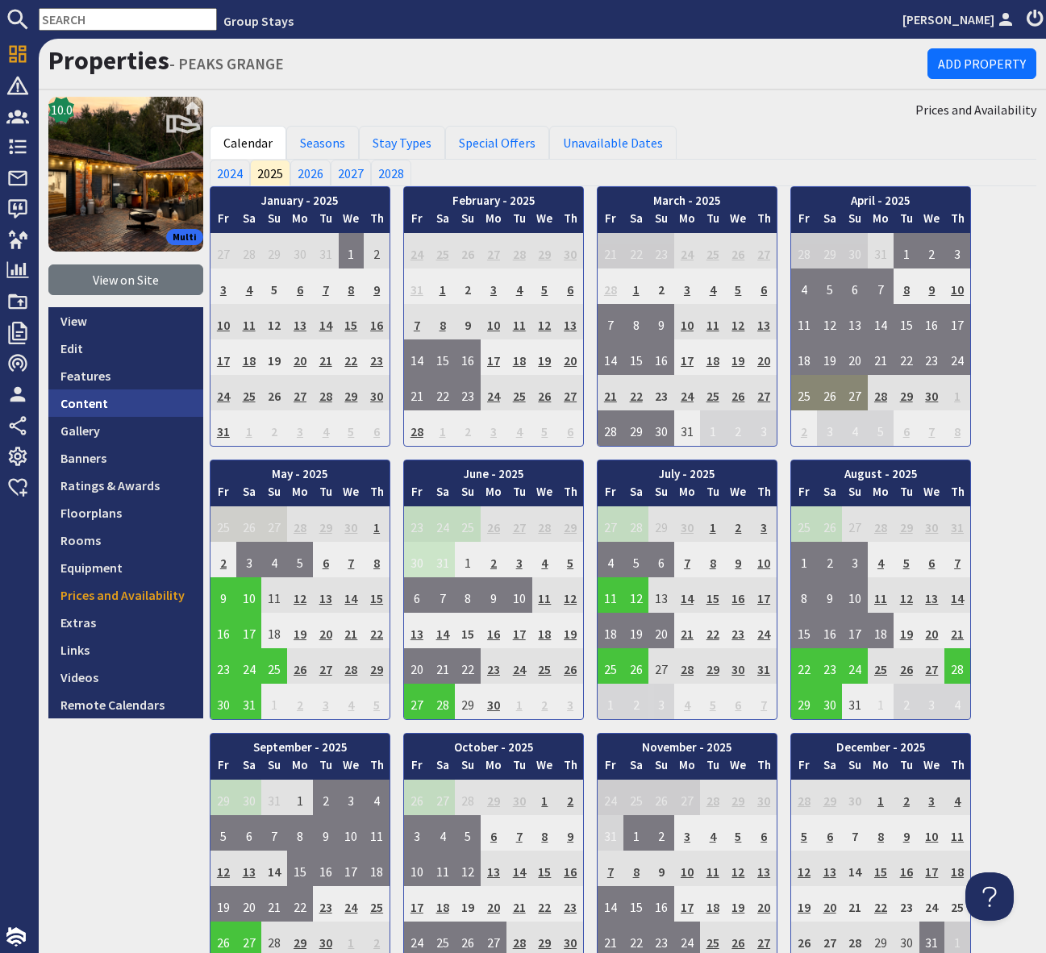
click at [115, 402] on link "Content" at bounding box center [125, 403] width 155 height 27
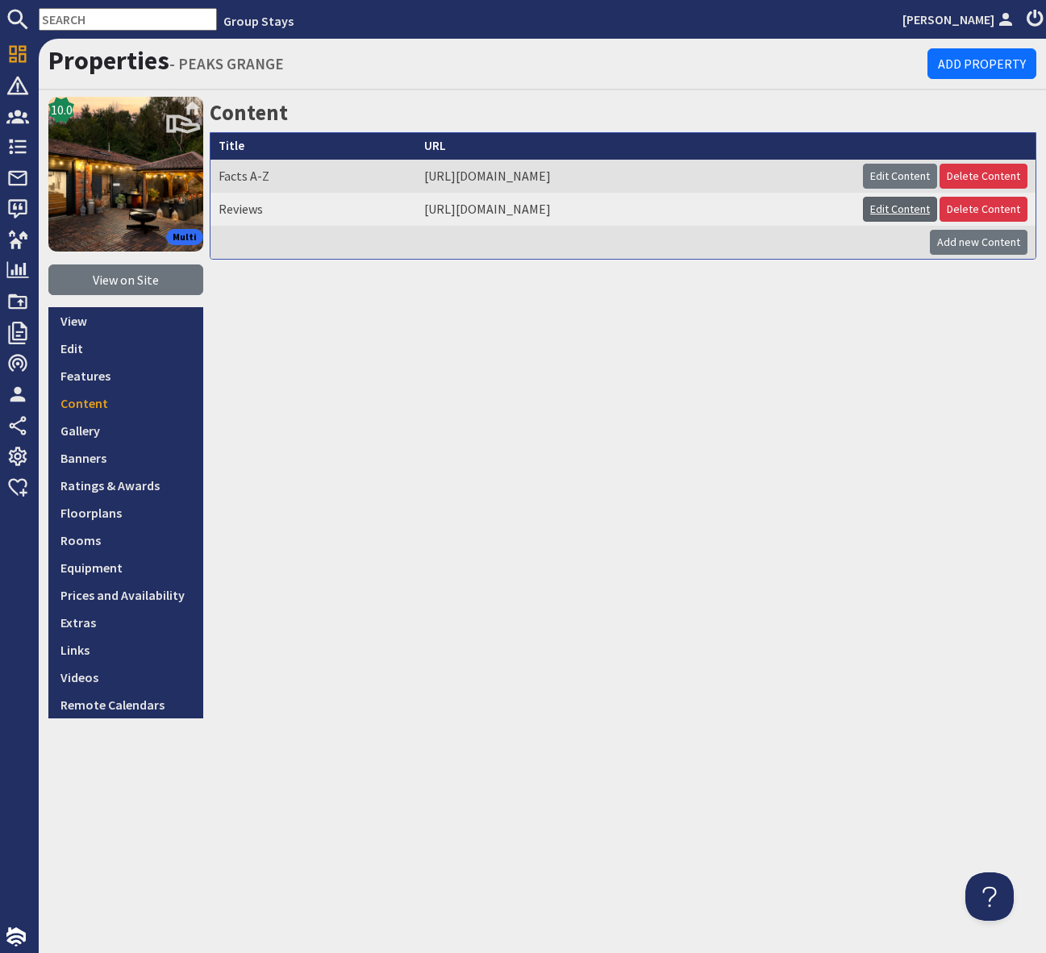
click at [876, 211] on link "Edit Content" at bounding box center [900, 209] width 74 height 25
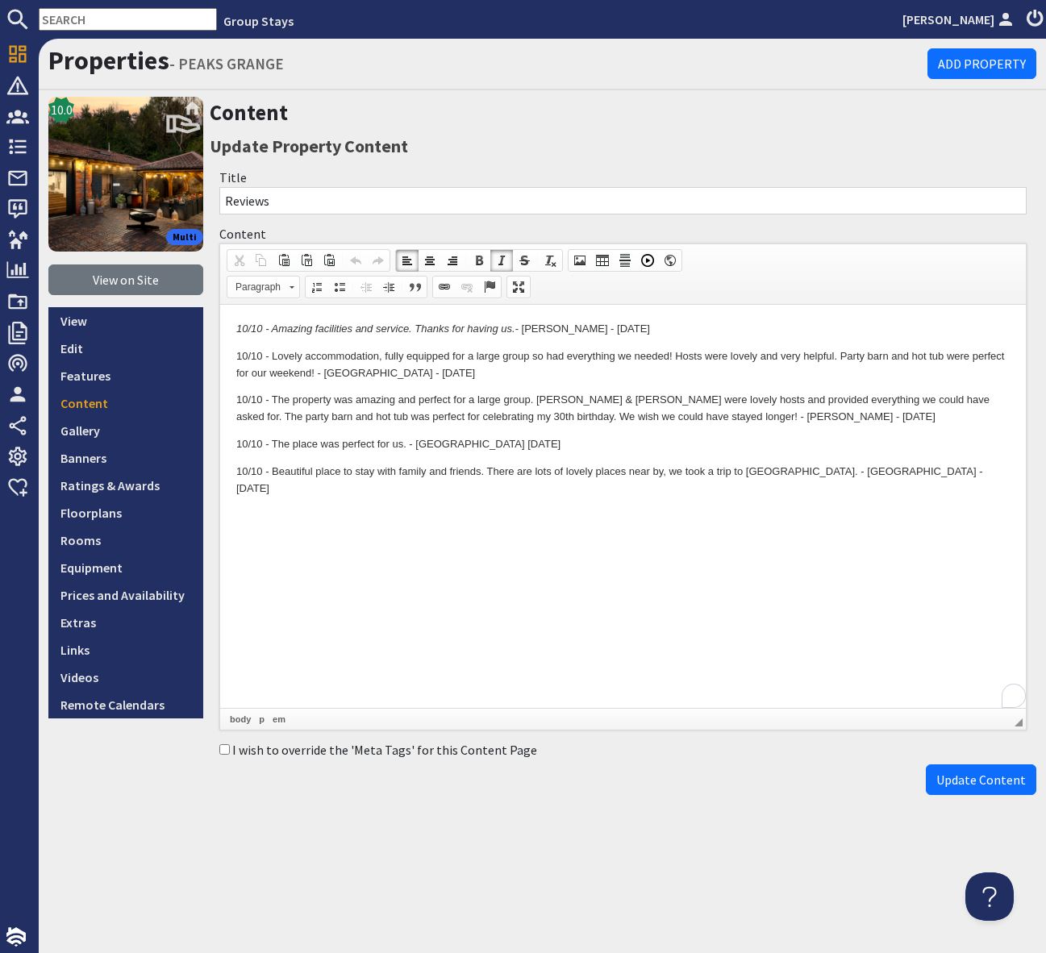
click at [232, 324] on html "10/10 - Amazing facilities and service. Thanks for having us. - Hughes - Aug 25…" at bounding box center [623, 409] width 806 height 208
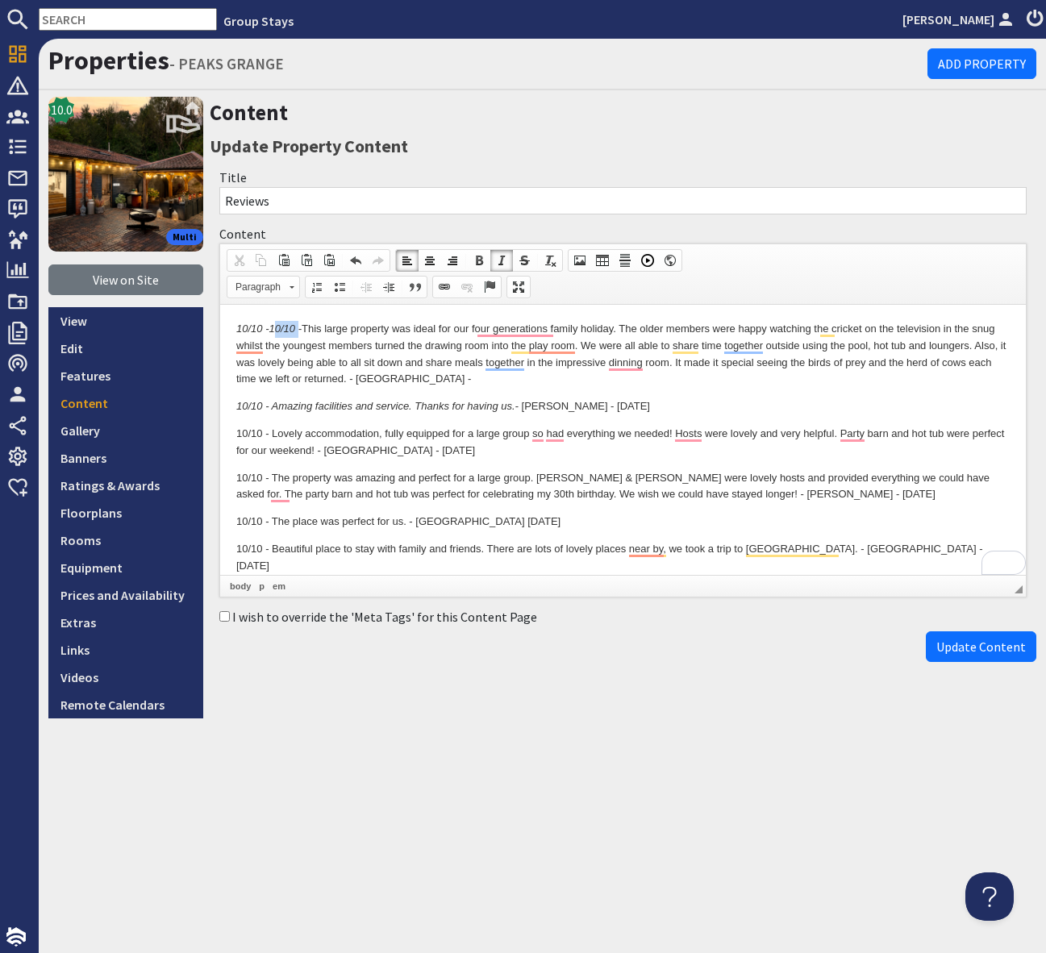
drag, startPoint x: 275, startPoint y: 327, endPoint x: 300, endPoint y: 327, distance: 25.0
click at [300, 327] on em "10/10 - 10/10 -" at bounding box center [268, 329] width 65 height 12
drag, startPoint x: 272, startPoint y: 327, endPoint x: 304, endPoint y: 327, distance: 32.3
click at [304, 327] on p "10/10 - 1 - 0/10 This large property was ideal for our four generations family …" at bounding box center [623, 354] width 774 height 67
click at [380, 377] on p "10/10 - This large property was ideal for our four generations family holiday. …" at bounding box center [623, 354] width 774 height 67
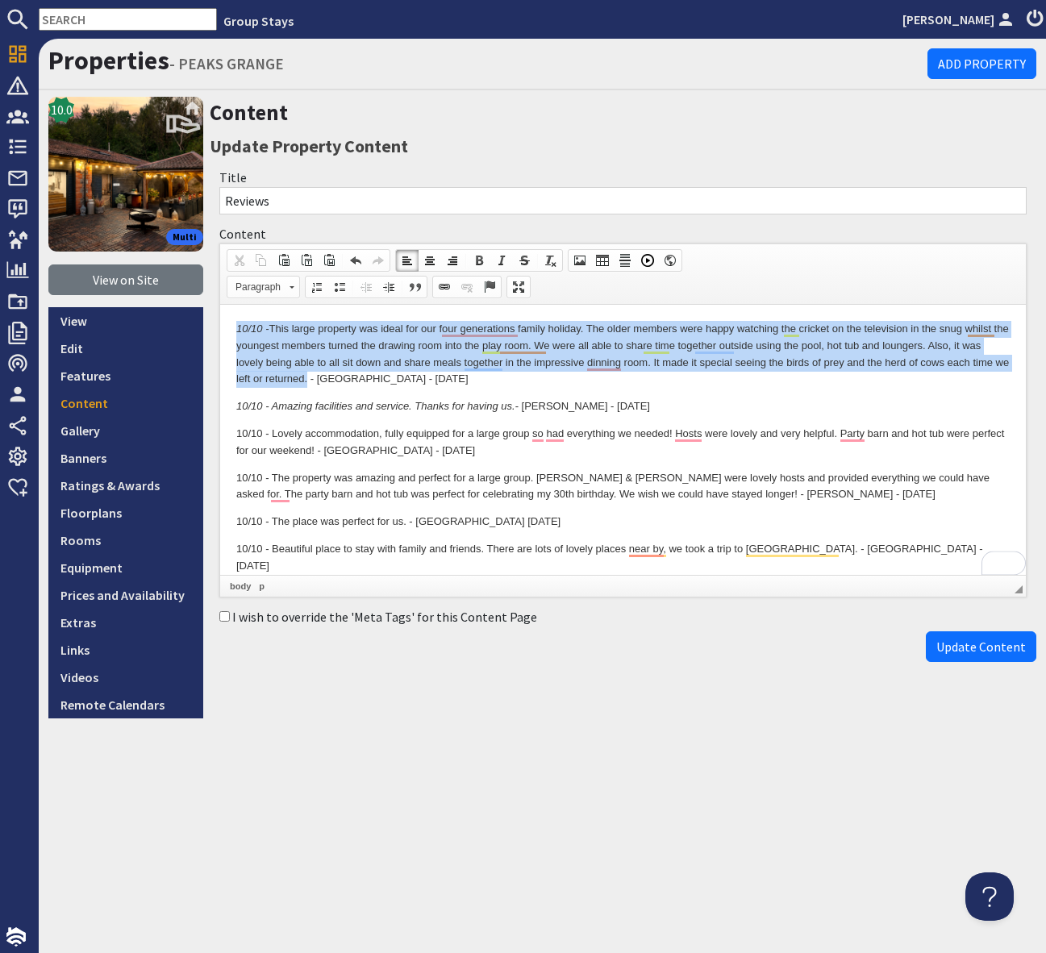
drag, startPoint x: 308, startPoint y: 380, endPoint x: 228, endPoint y: 325, distance: 96.9
click at [229, 325] on html "10/10 - This large property was ideal for our four generations family holiday. …" at bounding box center [623, 448] width 806 height 286
click at [502, 261] on span at bounding box center [501, 260] width 13 height 13
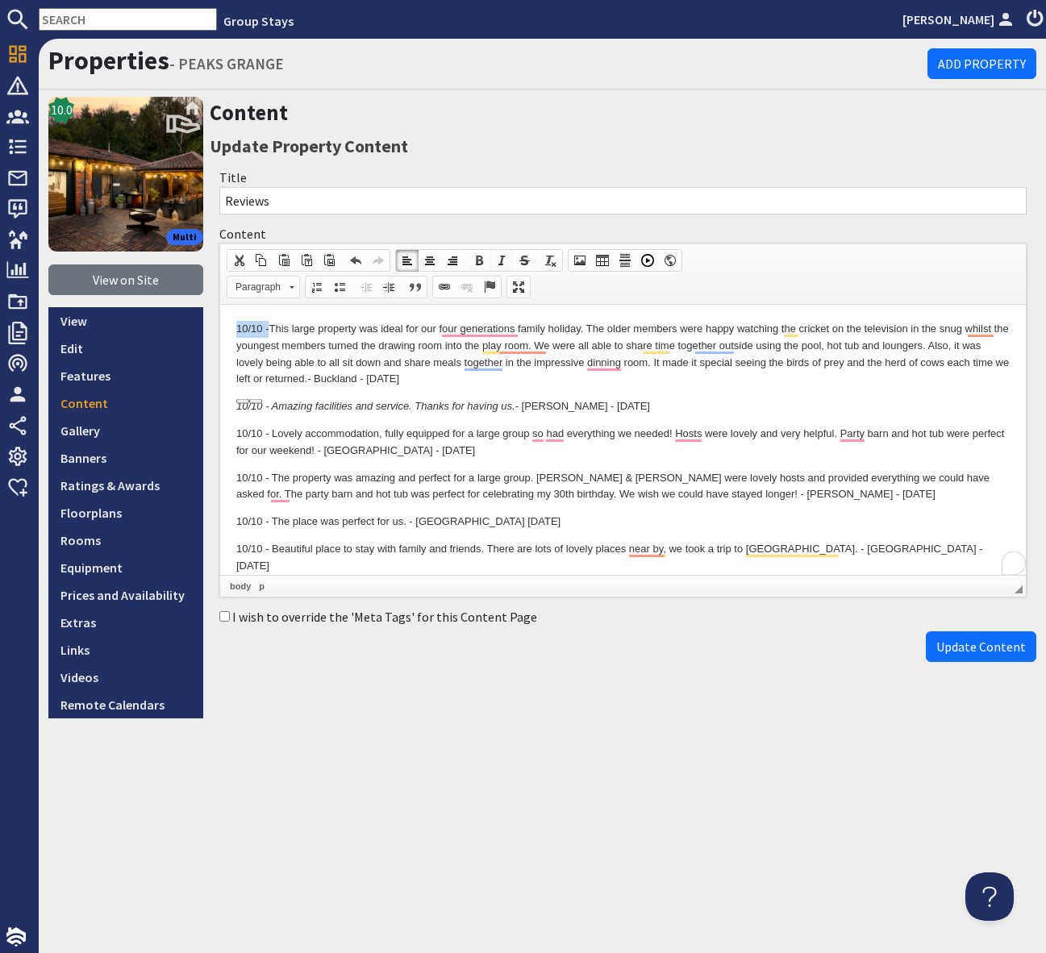
click at [497, 254] on span at bounding box center [501, 260] width 13 height 13
click at [487, 334] on em "10/10 - This large property was ideal for our four generations family holiday. …" at bounding box center [622, 354] width 773 height 62
drag, startPoint x: 515, startPoint y: 347, endPoint x: 516, endPoint y: 364, distance: 17.0
click at [515, 347] on em "10/10 - This large property was ideal for our four-generation family holiday. T…" at bounding box center [622, 354] width 773 height 62
drag, startPoint x: 573, startPoint y: 363, endPoint x: 579, endPoint y: 369, distance: 8.6
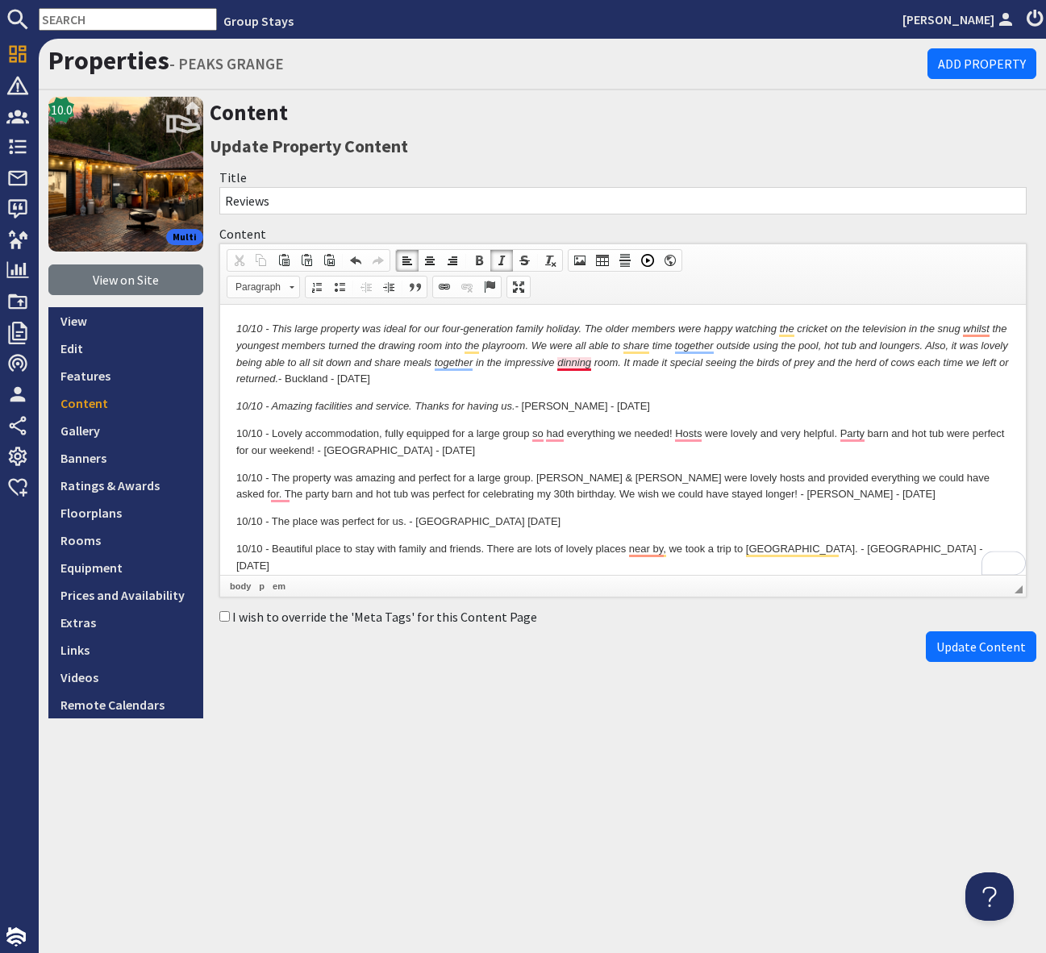
click at [573, 364] on em "10/10 - This large property was ideal for our four-generation family holiday. T…" at bounding box center [622, 354] width 772 height 62
drag, startPoint x: 974, startPoint y: 327, endPoint x: 974, endPoint y: 336, distance: 8.1
click at [974, 327] on em "10/10 - This large property was ideal for our four-generation family holiday. T…" at bounding box center [622, 354] width 772 height 62
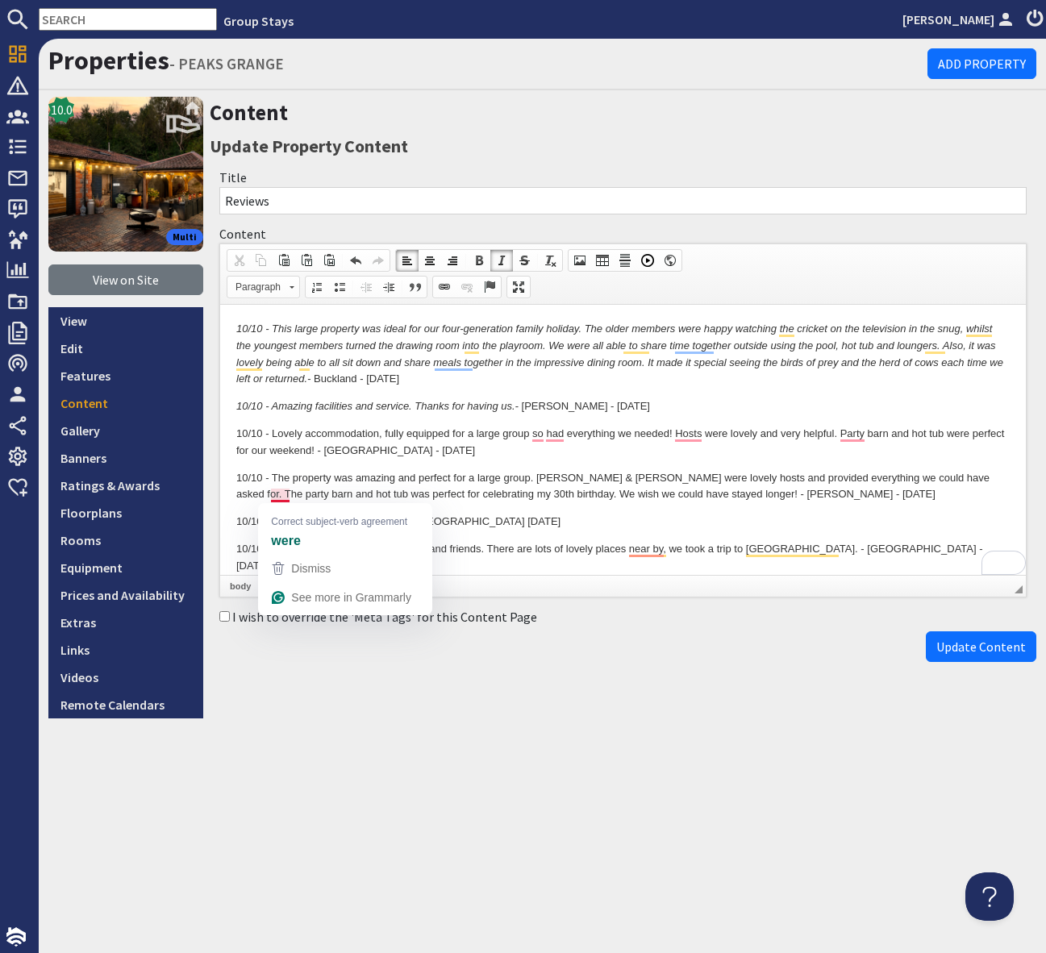
click at [278, 496] on p "10/10 - The property was amazing and perfect for a large group. Julie & Mark we…" at bounding box center [623, 487] width 774 height 34
click at [557, 433] on p "10/10 - Lovely accommodation, fully equipped for a large group so had everythin…" at bounding box center [623, 443] width 774 height 34
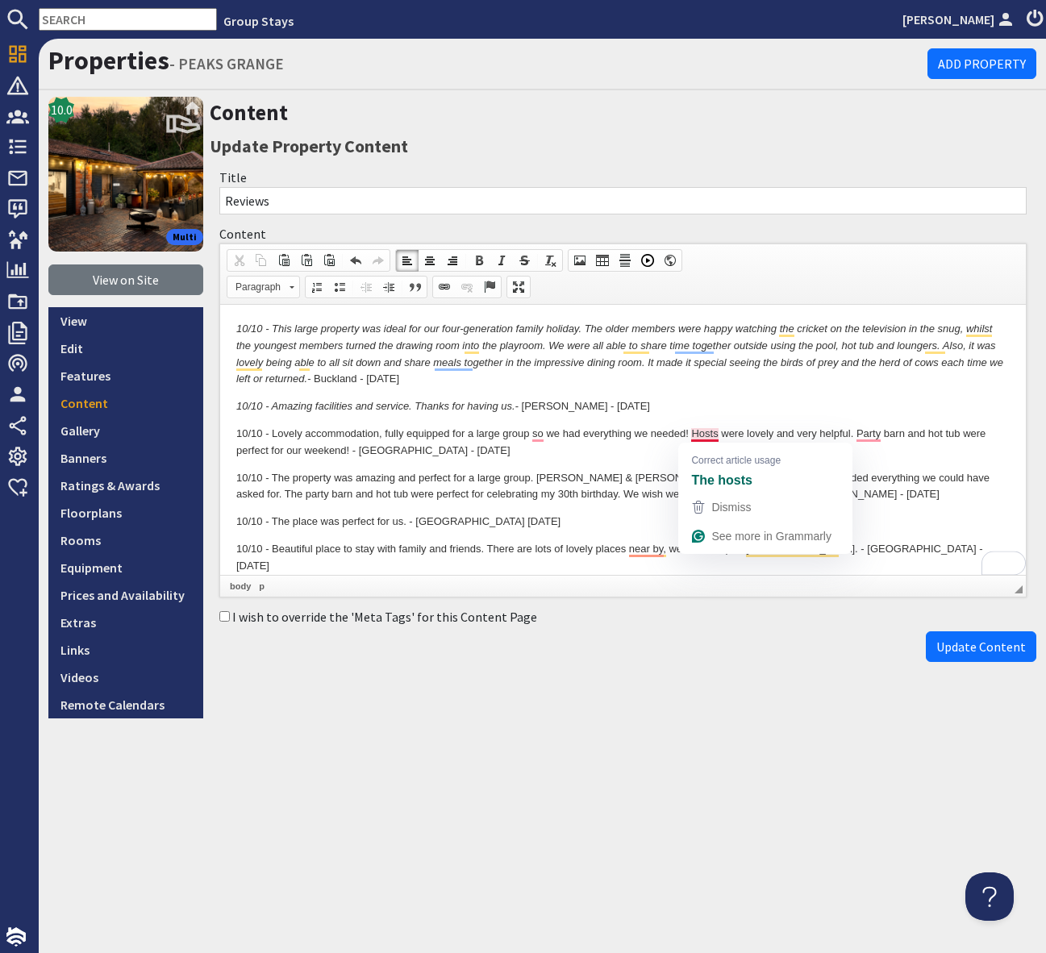
click at [707, 429] on p "10/10 - Lovely accommodation, fully equipped for a large group so we had everyt…" at bounding box center [623, 443] width 774 height 34
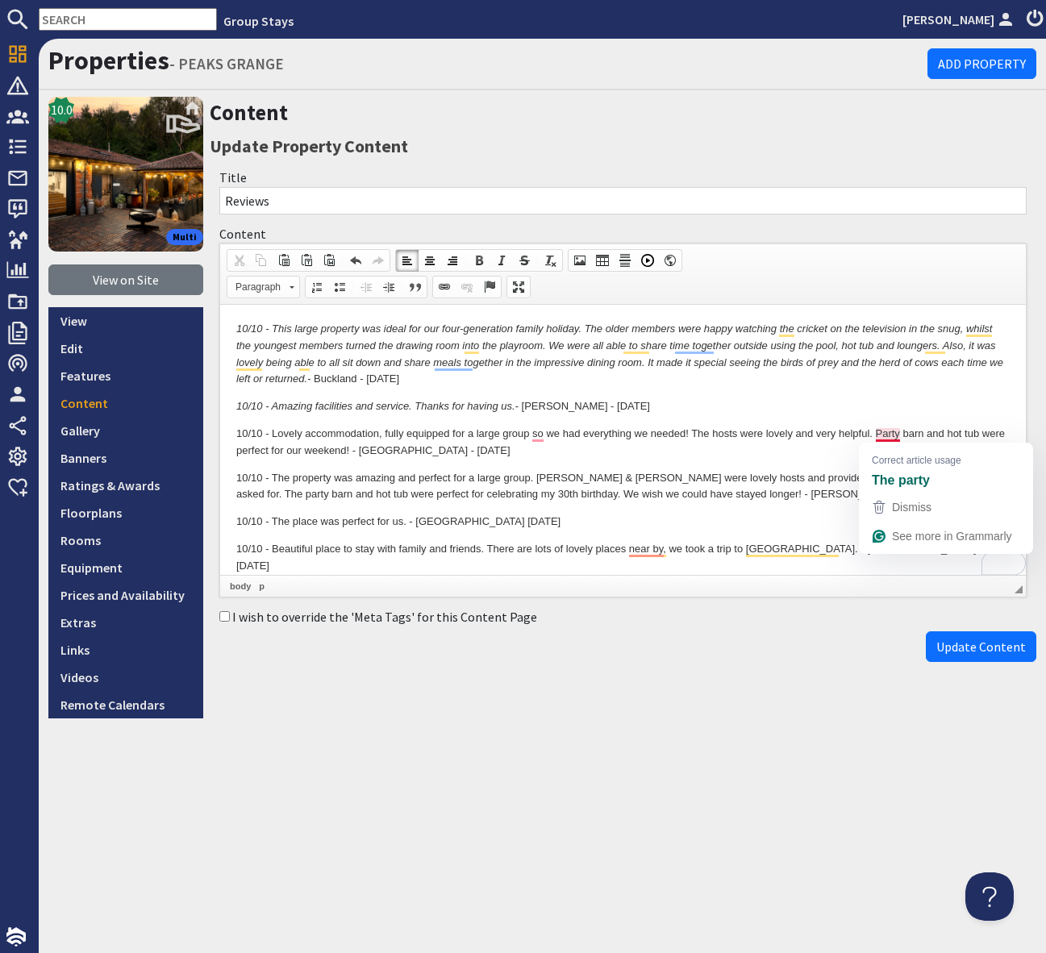
drag, startPoint x: 889, startPoint y: 432, endPoint x: 894, endPoint y: 439, distance: 8.7
click at [888, 432] on p "10/10 - Lovely accommodation, fully equipped for a large group so we had everyt…" at bounding box center [623, 443] width 774 height 34
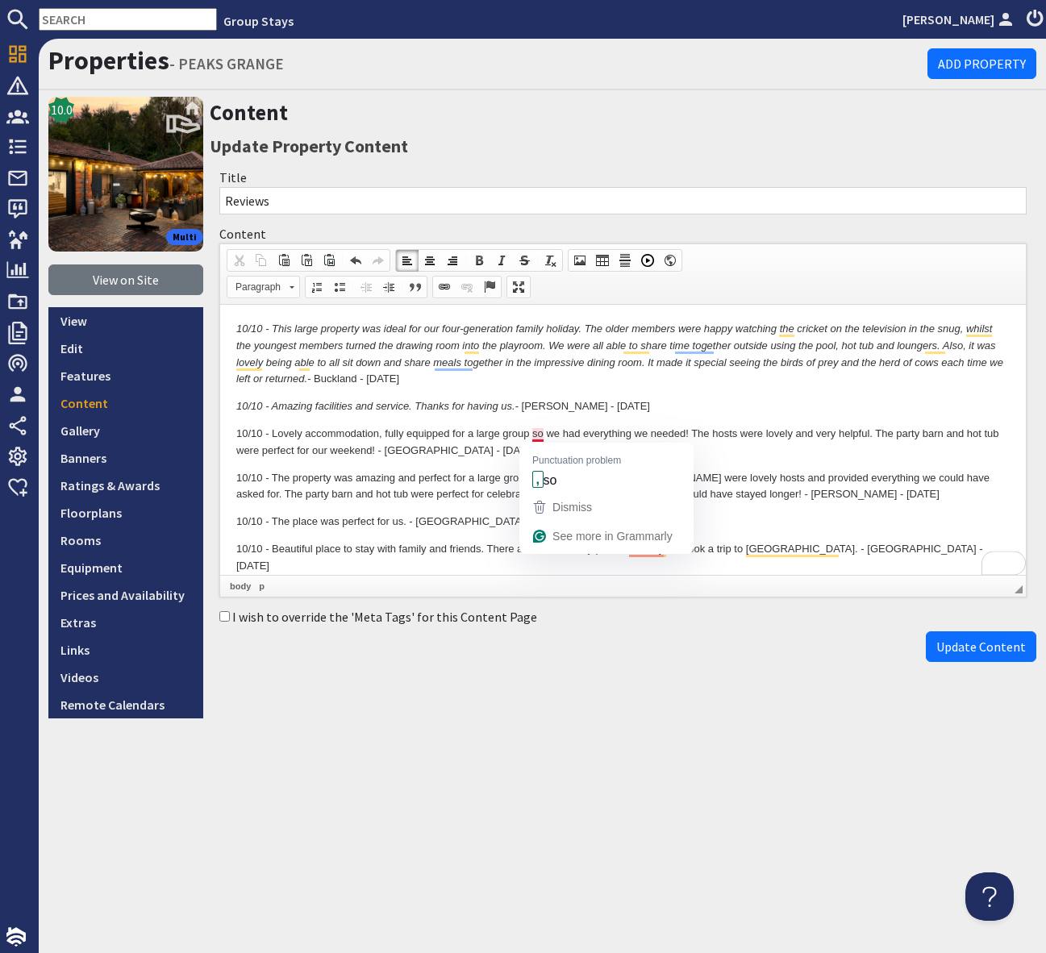
click at [540, 434] on p "10/10 - Lovely accommodation, fully equipped for a large group so we had everyt…" at bounding box center [623, 443] width 774 height 34
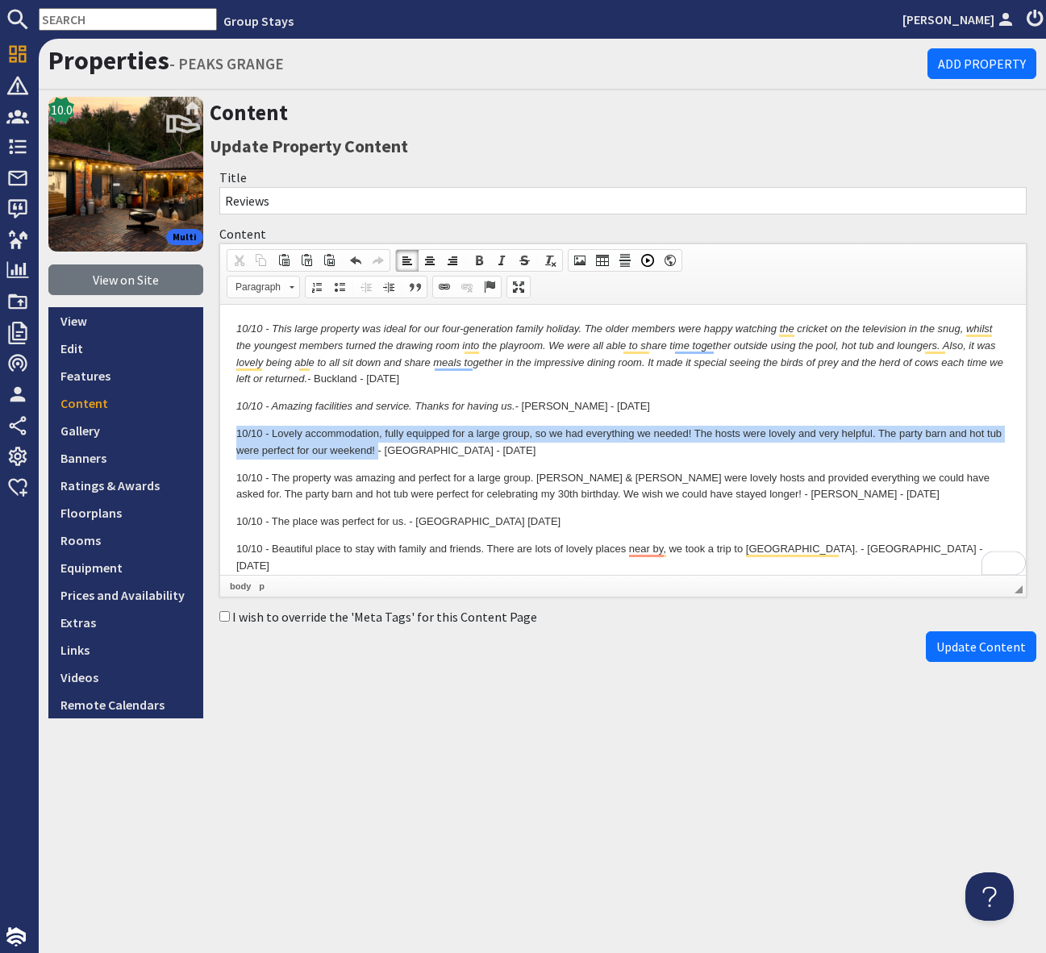
drag, startPoint x: 370, startPoint y: 449, endPoint x: 211, endPoint y: 428, distance: 160.3
click at [220, 428] on html "10/10 - This large property was ideal for our four-generation family holiday. T…" at bounding box center [623, 448] width 806 height 286
click at [500, 261] on span at bounding box center [501, 260] width 13 height 13
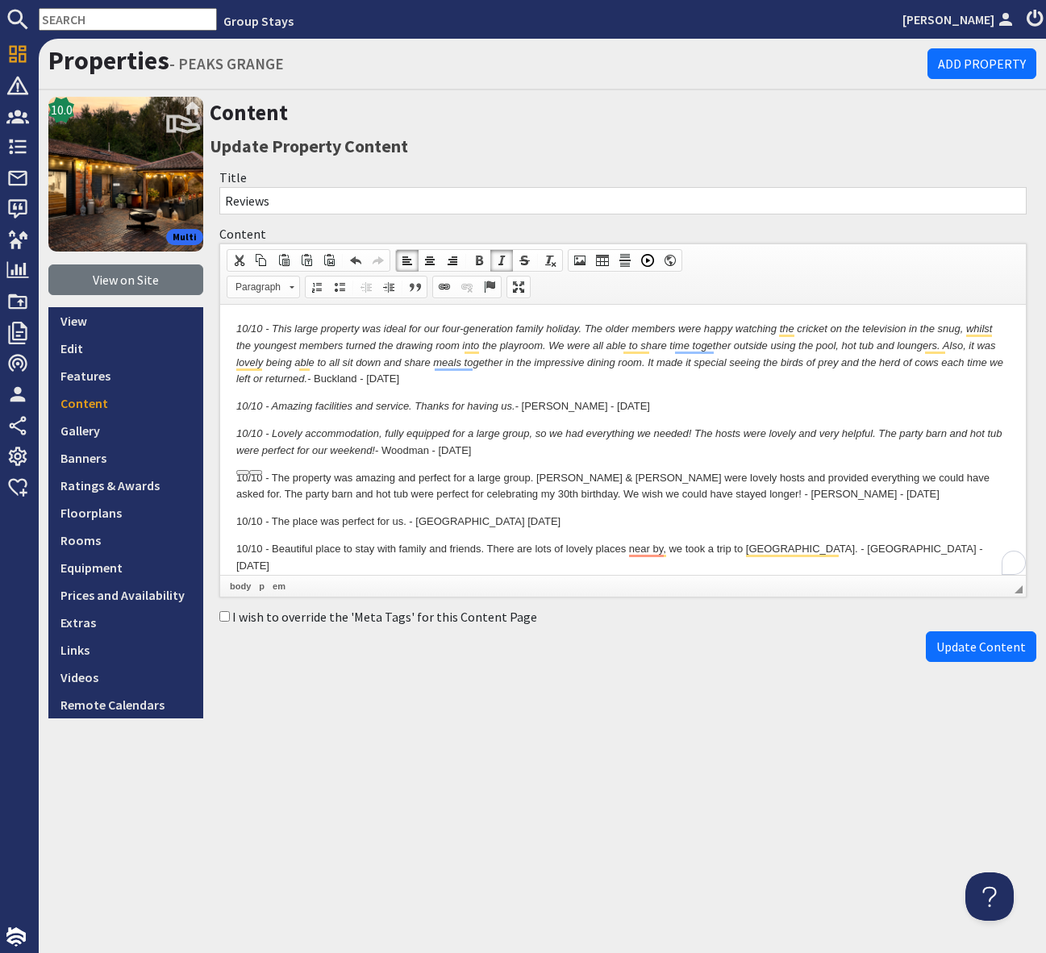
drag, startPoint x: 593, startPoint y: 523, endPoint x: 676, endPoint y: 507, distance: 84.6
click at [593, 523] on p "10/10 - The place was perfect for us. - Oshea May 2025" at bounding box center [623, 522] width 774 height 17
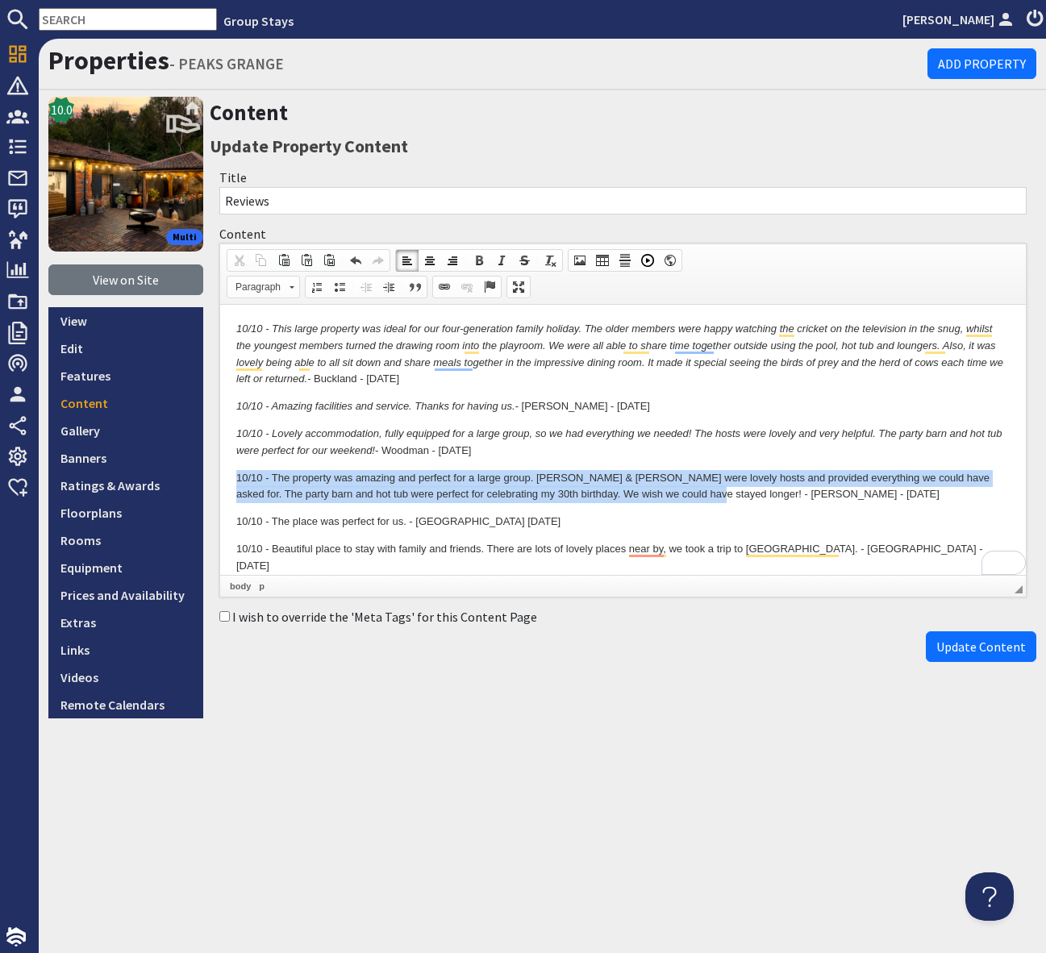
drag, startPoint x: 665, startPoint y: 493, endPoint x: 176, endPoint y: 482, distance: 488.9
click at [220, 482] on html "10/10 - This large property was ideal for our four-generation family holiday. T…" at bounding box center [623, 448] width 806 height 286
click at [499, 257] on span at bounding box center [501, 260] width 13 height 13
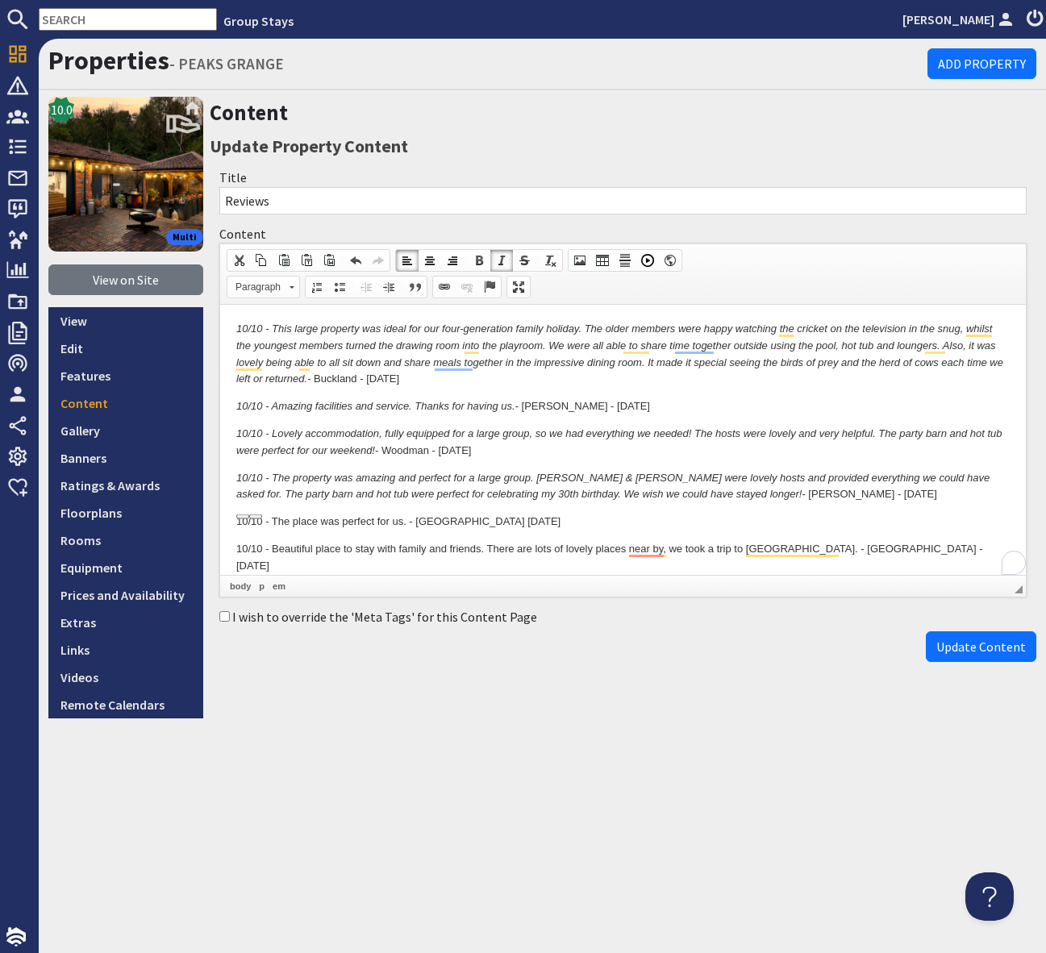
click at [533, 519] on p "10/10 - The place was perfect for us. - Oshea May 2025" at bounding box center [623, 522] width 774 height 17
drag, startPoint x: 404, startPoint y: 520, endPoint x: 222, endPoint y: 524, distance: 182.3
click at [222, 524] on html "10/10 - This large property was ideal for our four-generation family holiday. T…" at bounding box center [623, 448] width 806 height 286
click at [498, 257] on span at bounding box center [501, 260] width 13 height 13
click at [473, 567] on html "10/10 - This large property was ideal for our four-generation family holiday. T…" at bounding box center [623, 448] width 806 height 286
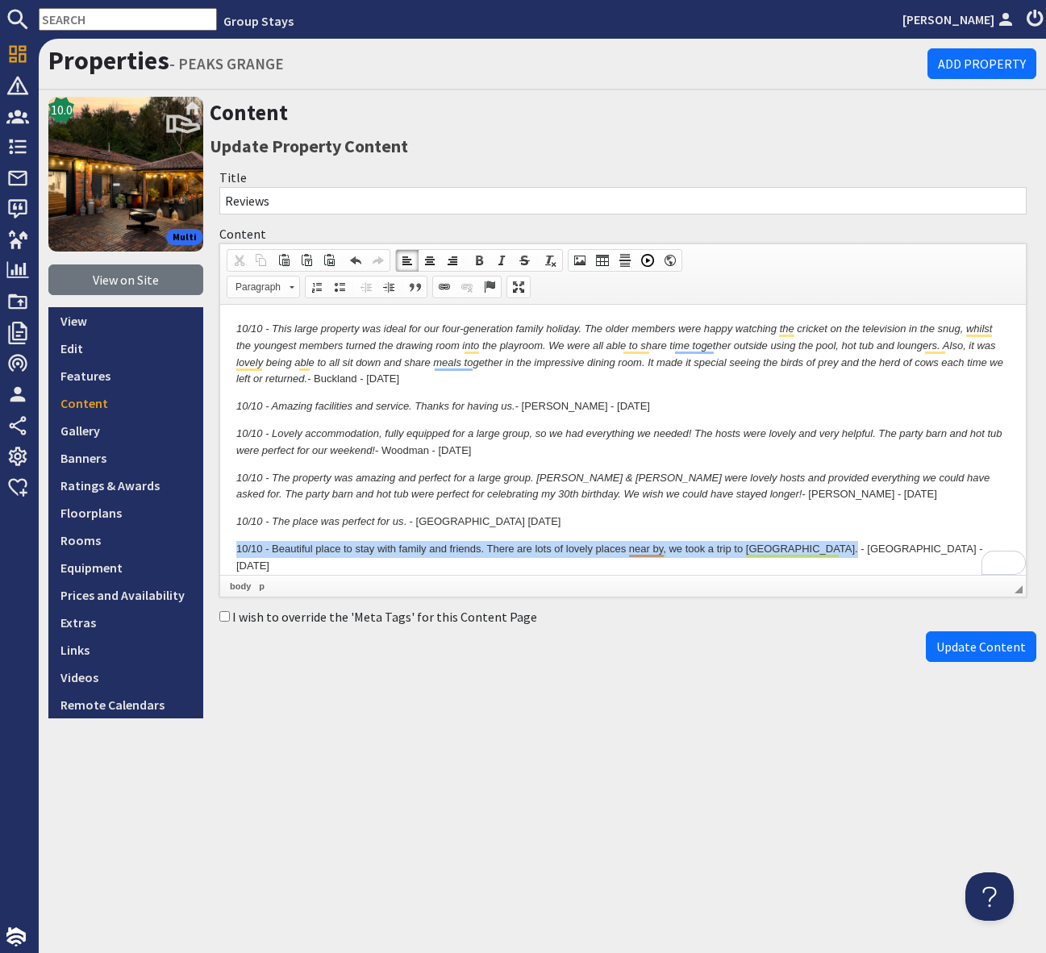
drag, startPoint x: 842, startPoint y: 551, endPoint x: 226, endPoint y: 549, distance: 616.2
click at [227, 549] on html "10/10 - This large property was ideal for our four-generation family holiday. T…" at bounding box center [623, 448] width 806 height 286
click at [503, 257] on span at bounding box center [501, 260] width 13 height 13
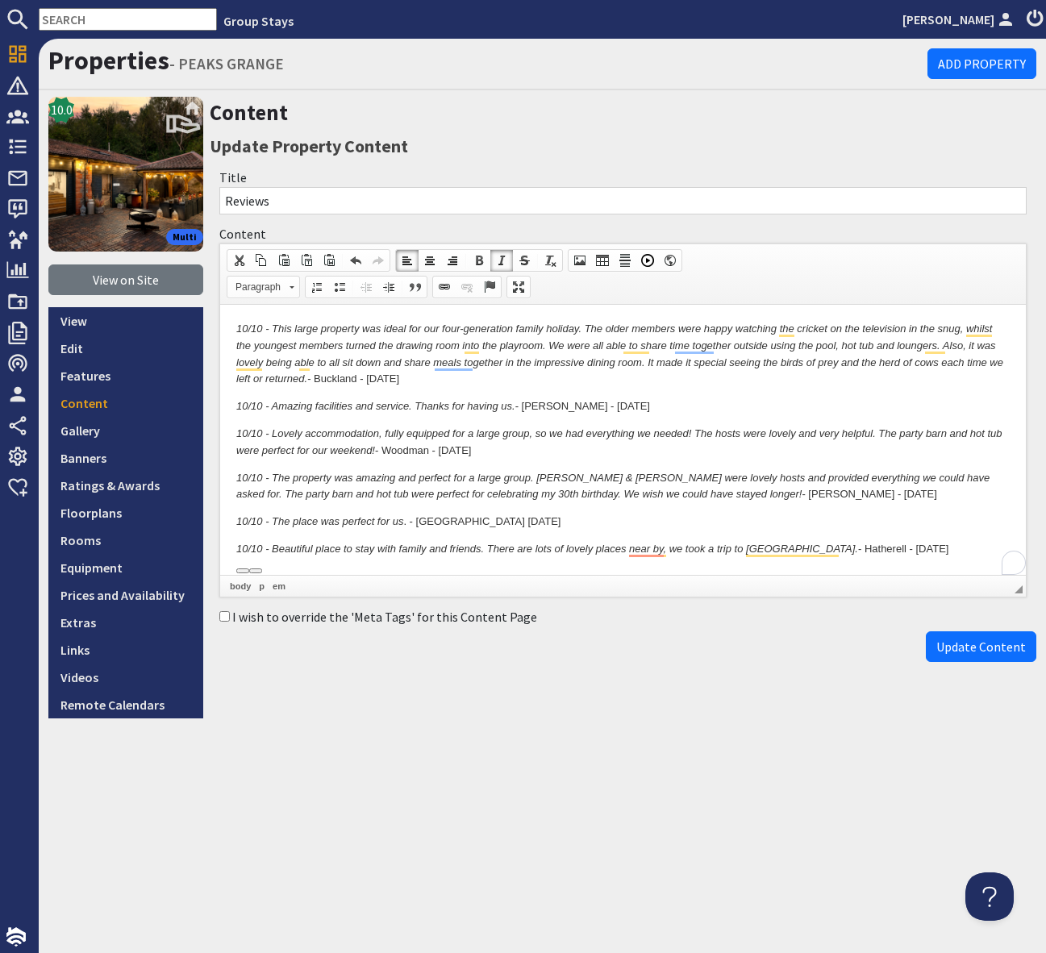
click at [768, 549] on em "10/10 - Beautiful place to stay with family and friends. There are lots of love…" at bounding box center [547, 549] width 622 height 12
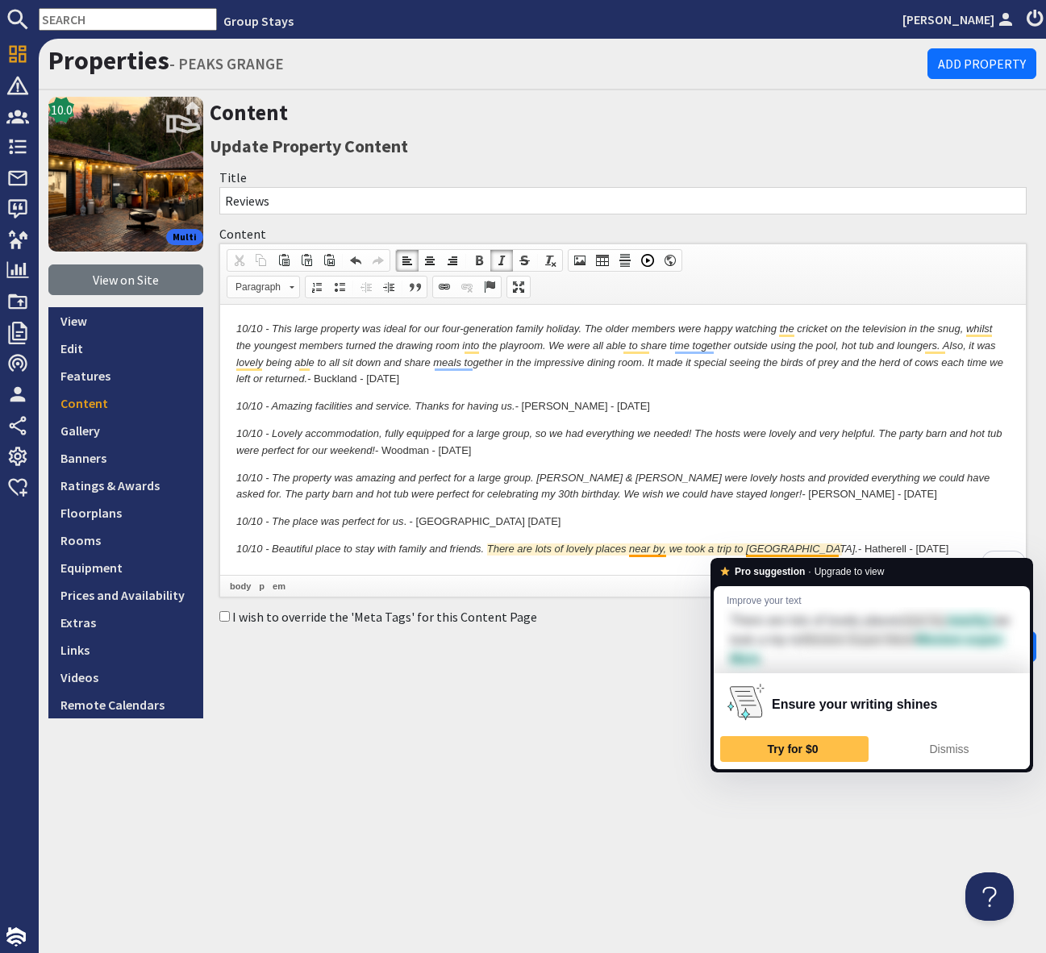
click at [782, 519] on p "10/10 - The place was perfect for us . - Oshea May 2025" at bounding box center [623, 522] width 774 height 17
drag, startPoint x: 787, startPoint y: 505, endPoint x: 687, endPoint y: 543, distance: 107.0
click at [786, 505] on body "10/10 - This large property was ideal for our four-generation family holiday. T…" at bounding box center [623, 439] width 774 height 237
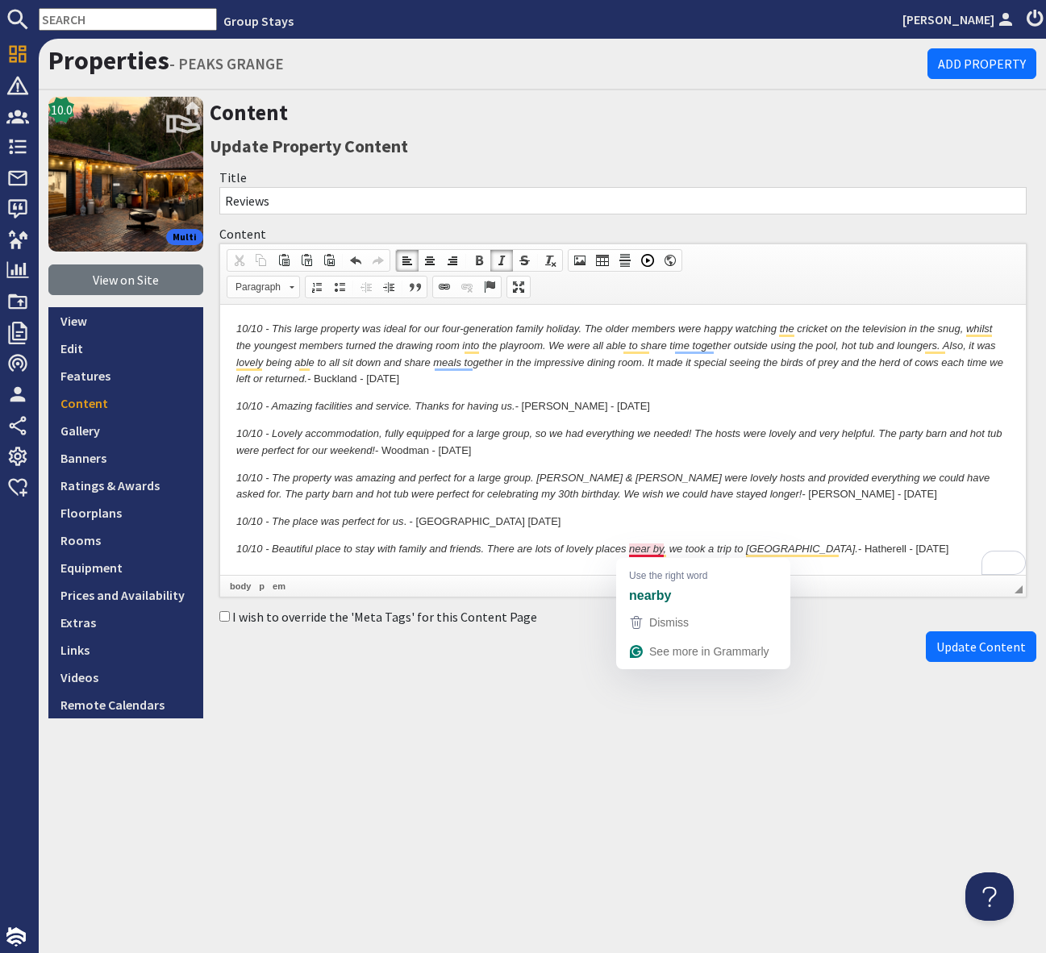
click at [646, 546] on em "10/10 - Beautiful place to stay with family and friends. There are lots of love…" at bounding box center [547, 549] width 622 height 12
click at [672, 548] on em "10/10 - Beautiful place to stay with family and friends. There are lots of love…" at bounding box center [545, 549] width 619 height 12
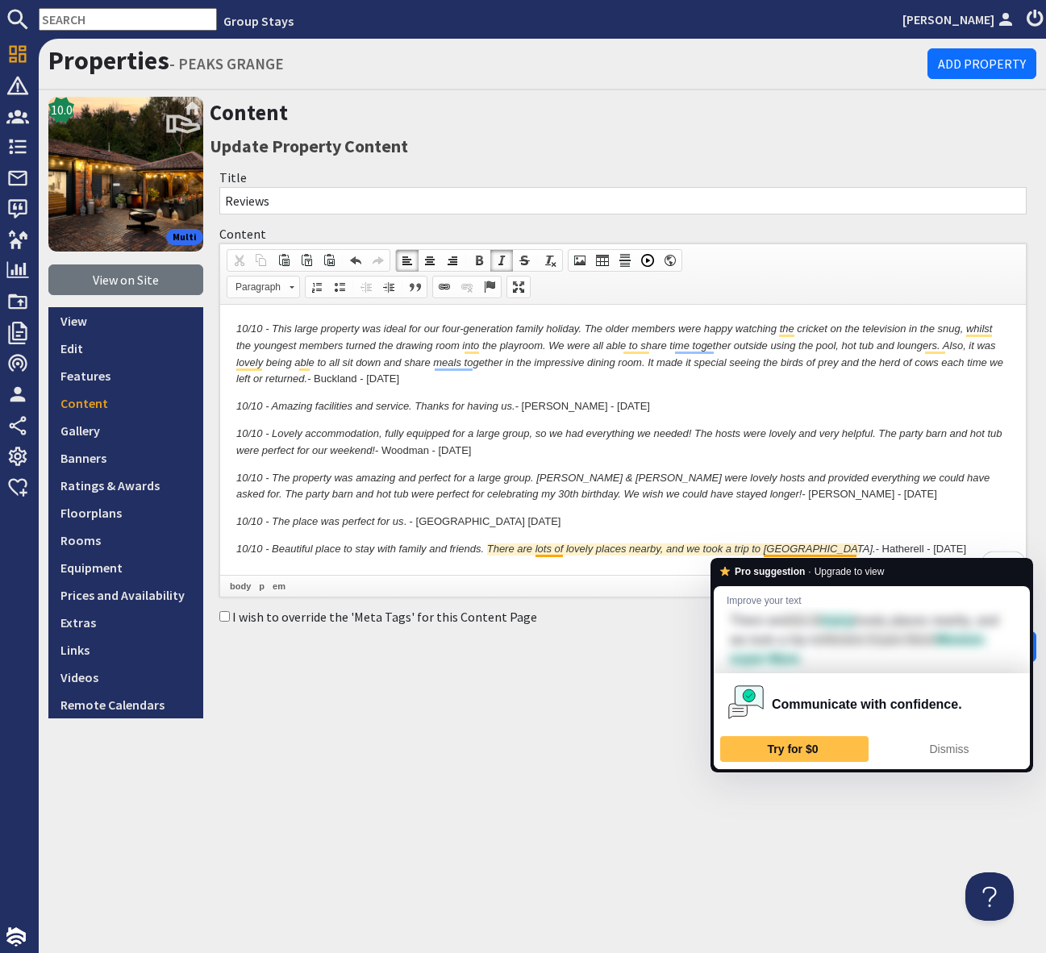
click at [907, 513] on body "10/10 - This large property was ideal for our four-generation family holiday. T…" at bounding box center [623, 439] width 774 height 237
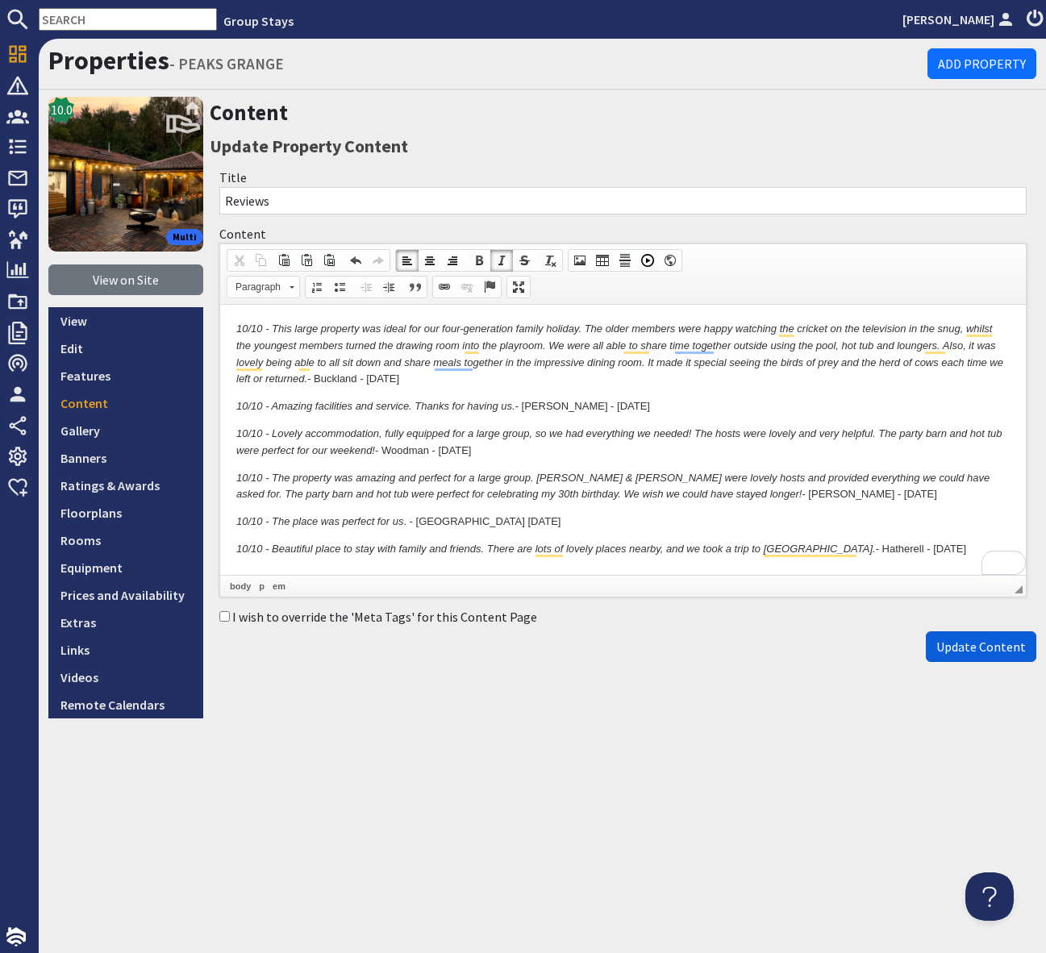
click at [957, 646] on span "Update Content" at bounding box center [981, 647] width 90 height 16
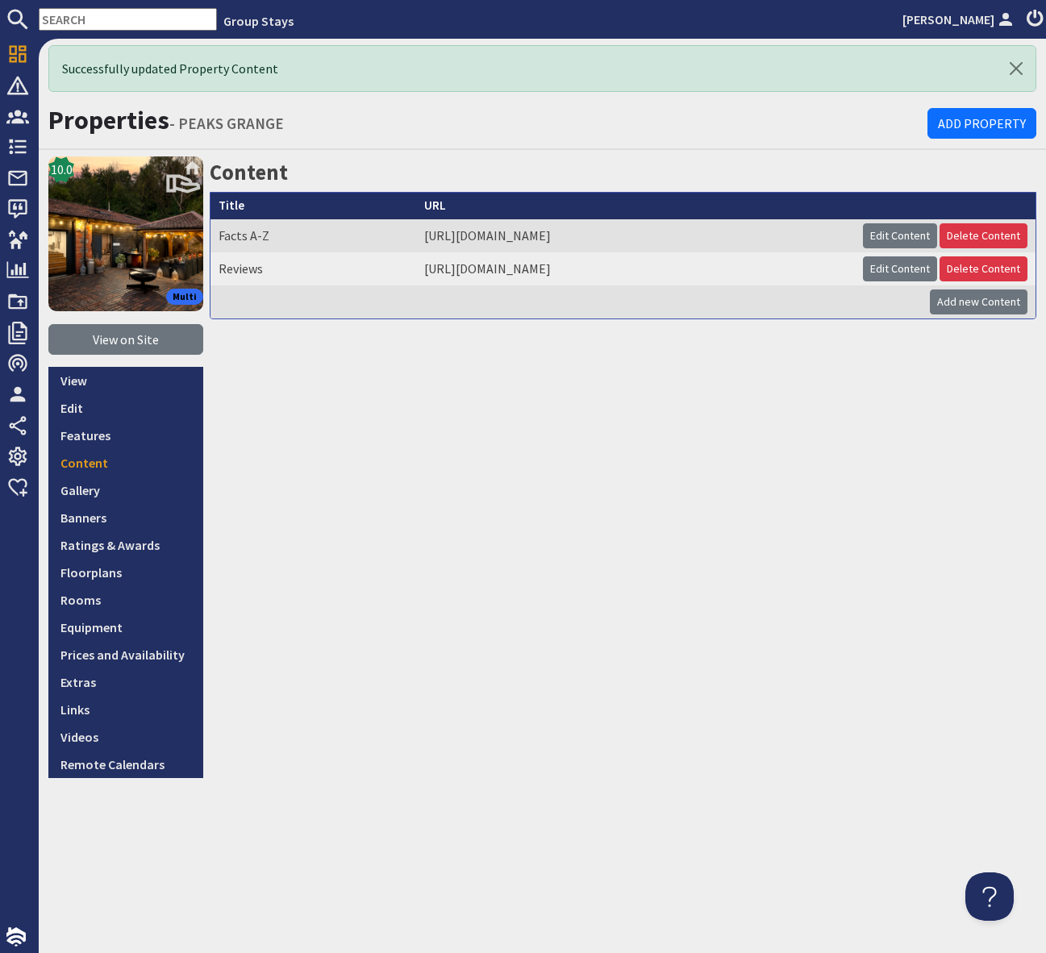
click at [220, 636] on div "Content Title URL Facts A-Z https://webbington-farm-holiday-cottages.groupstays…" at bounding box center [623, 467] width 827 height 622
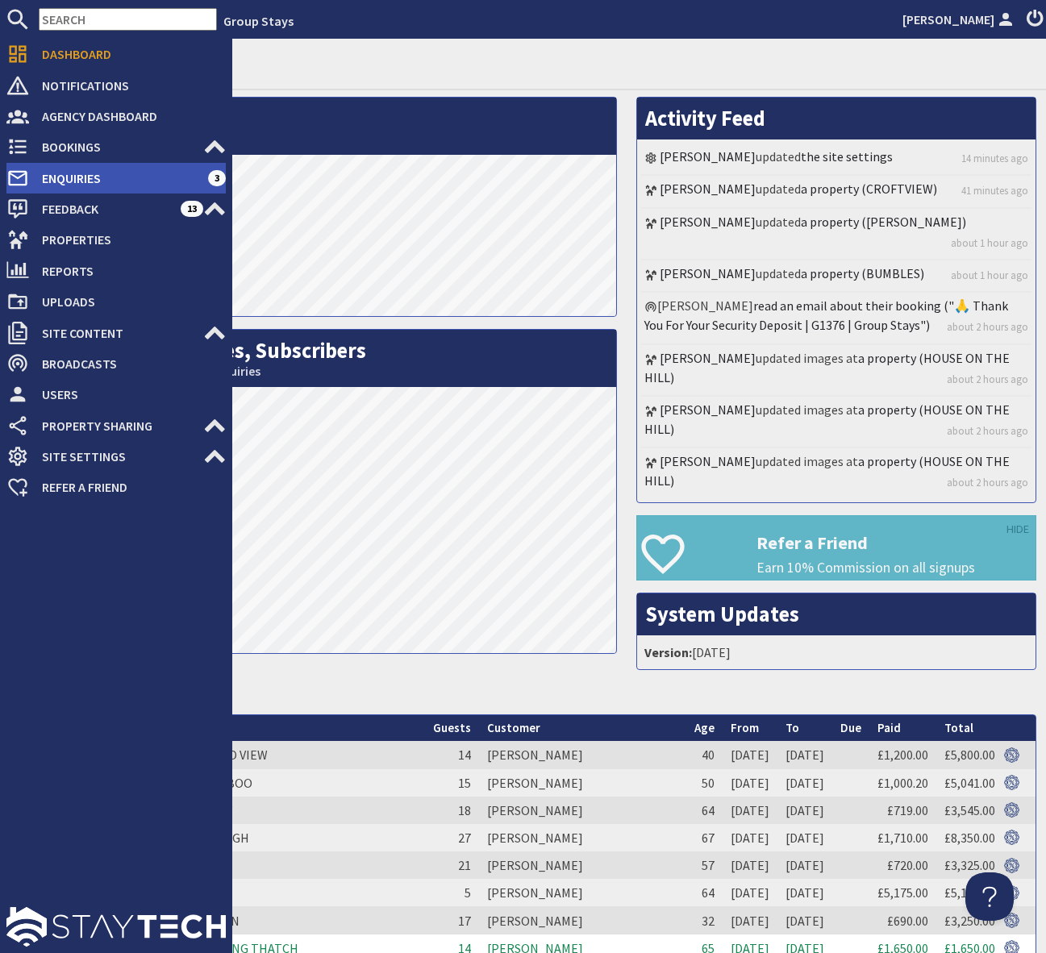
click at [139, 181] on span "Enquiries" at bounding box center [118, 178] width 179 height 26
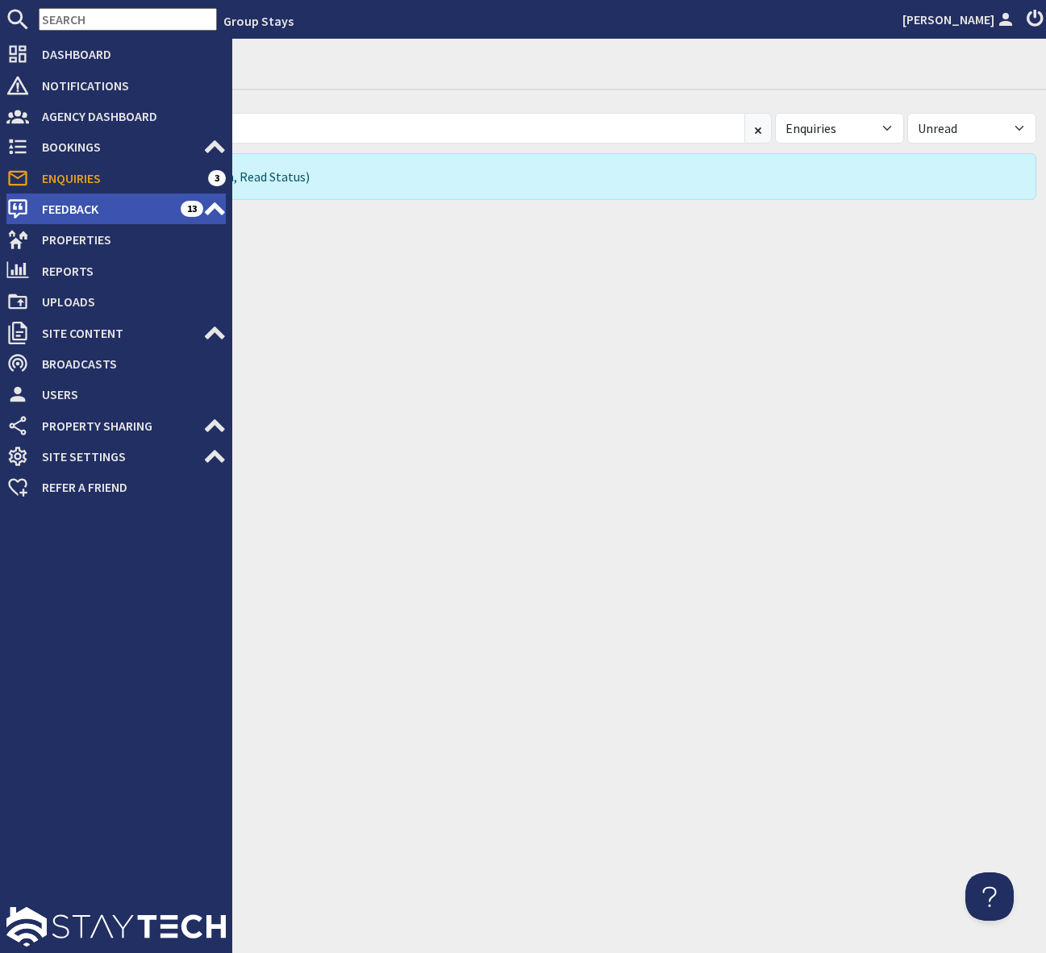
click at [155, 202] on span "Feedback" at bounding box center [105, 209] width 152 height 26
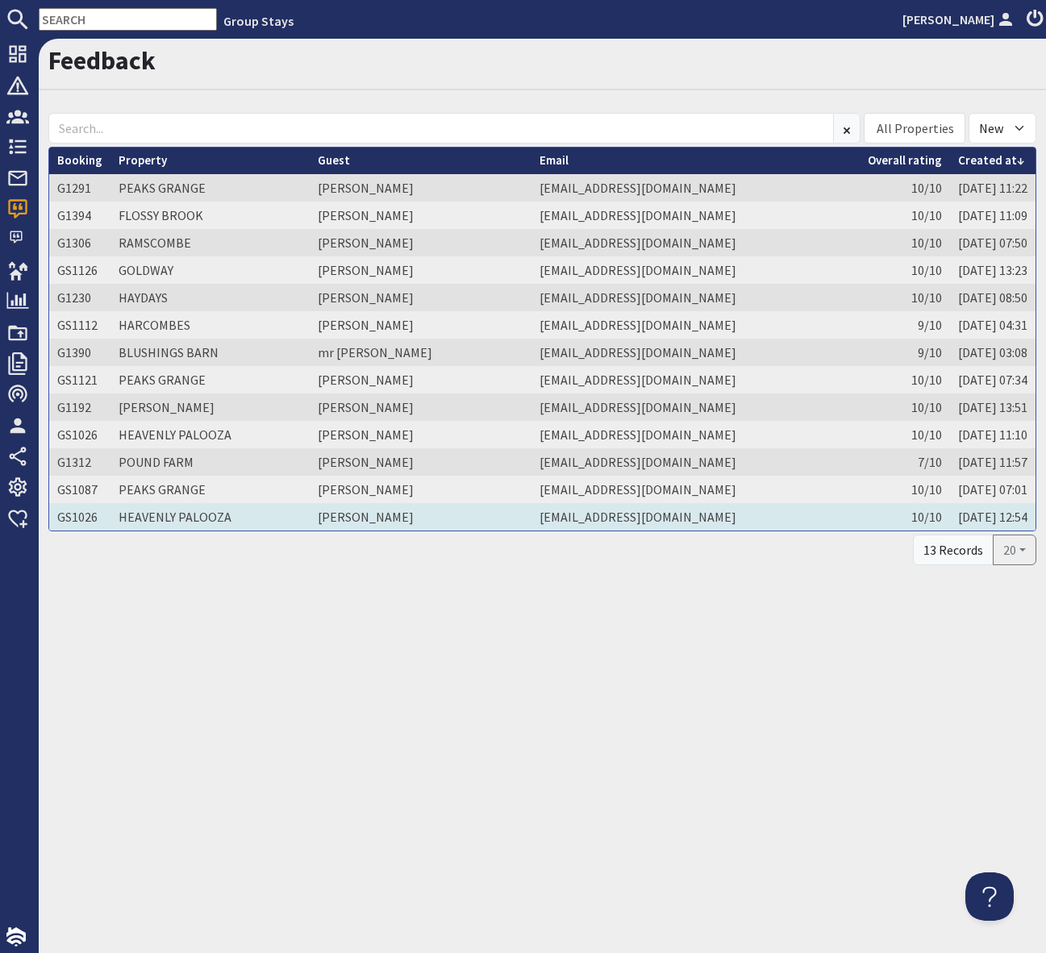
click at [340, 516] on td "Mr Richard Mant" at bounding box center [421, 516] width 222 height 27
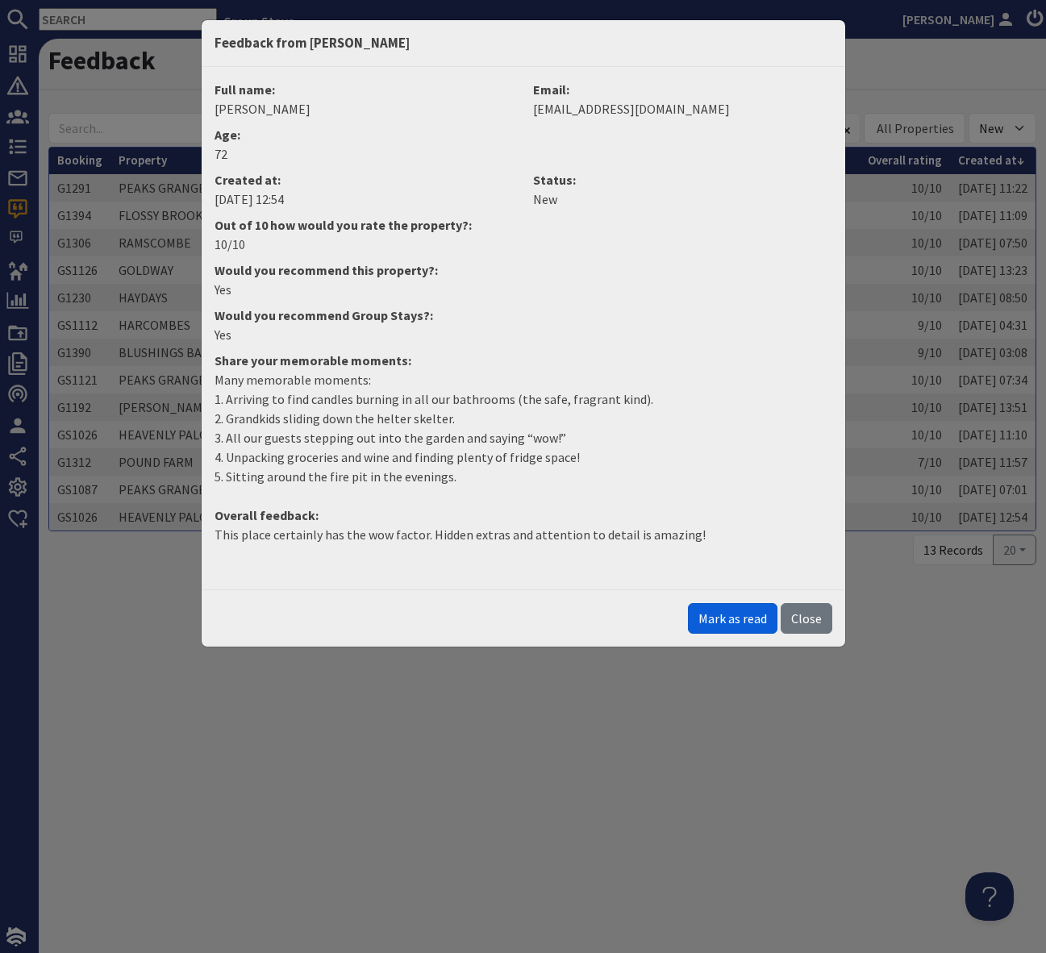
click at [740, 619] on button "Mark as read" at bounding box center [733, 618] width 90 height 31
click at [808, 622] on button "Close" at bounding box center [807, 618] width 52 height 31
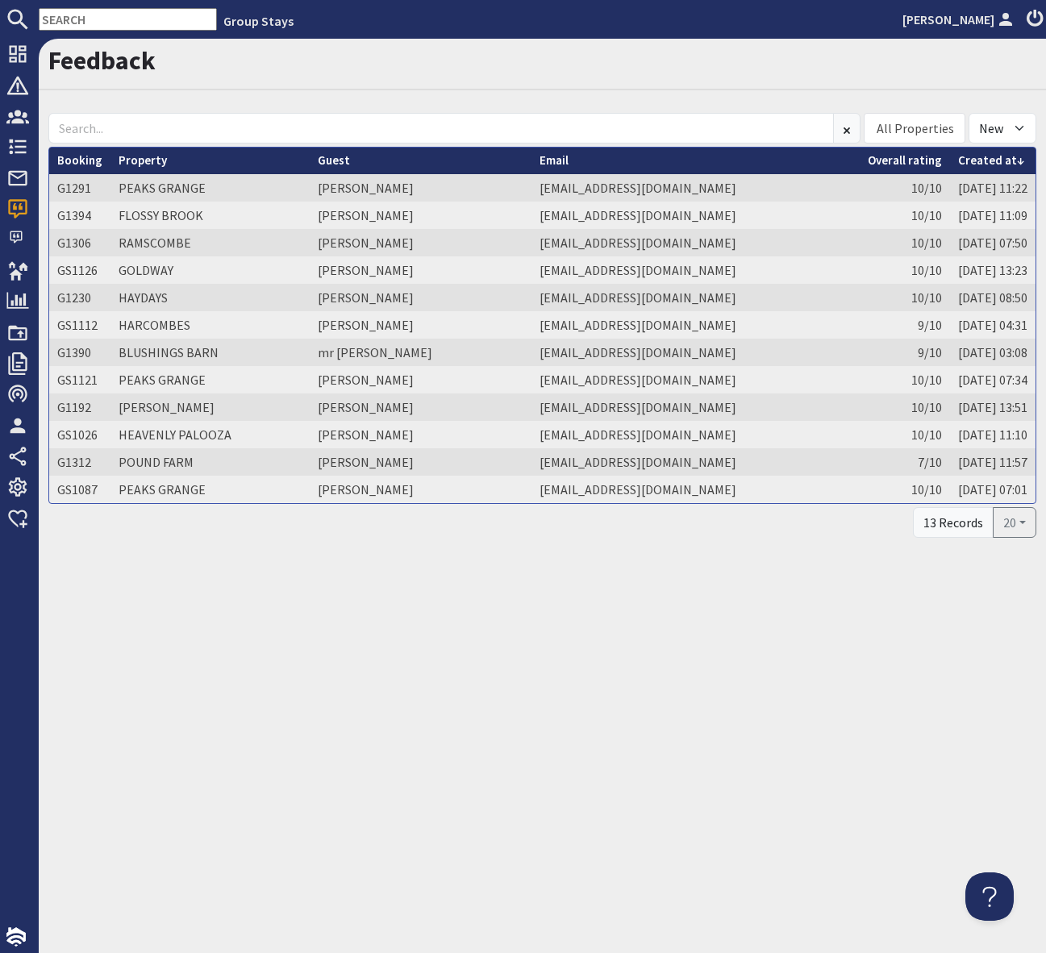
drag, startPoint x: 686, startPoint y: 716, endPoint x: 574, endPoint y: 638, distance: 136.7
click at [686, 716] on div "Feedback All Properties ADE SHINDY BABBLEBROOK BEAN GOOSE BARN BEAVERBROOK 20 […" at bounding box center [542, 496] width 1007 height 915
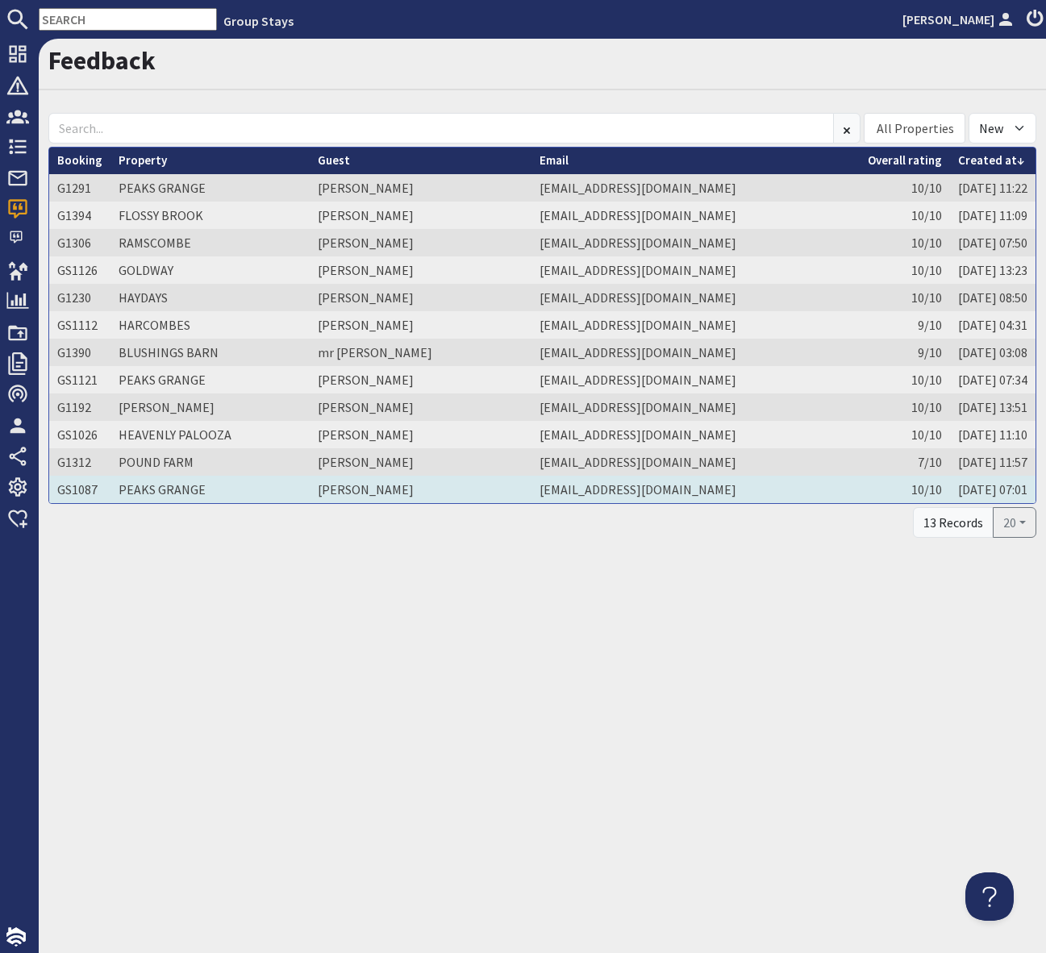
click at [373, 491] on td "Kelsey Hughes" at bounding box center [421, 489] width 222 height 27
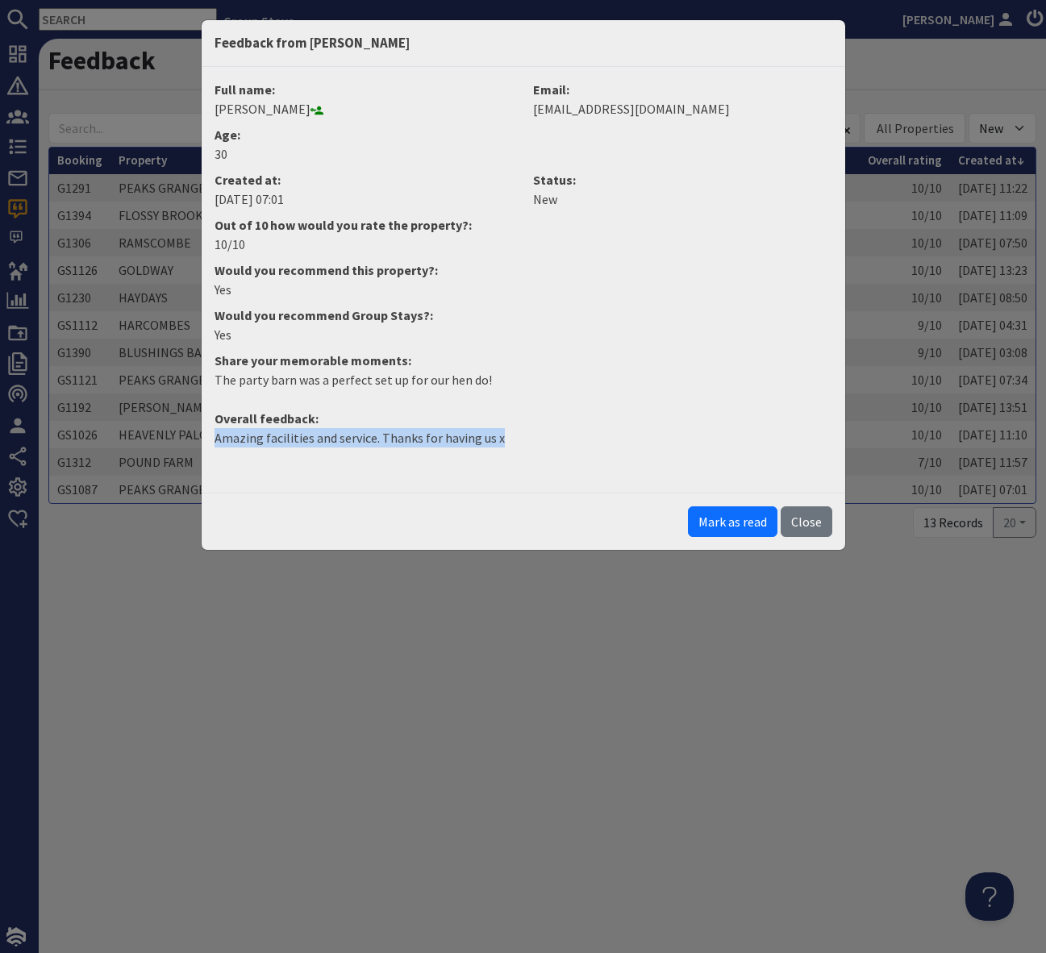
drag, startPoint x: 495, startPoint y: 436, endPoint x: 204, endPoint y: 446, distance: 291.4
click at [205, 446] on dd "Amazing facilities and service. Thanks for having us x" at bounding box center [523, 444] width 637 height 32
copy p "Amazing facilities and service. Thanks for having us x"
click at [728, 519] on button "Mark as read" at bounding box center [733, 522] width 90 height 31
click at [804, 526] on button "Close" at bounding box center [807, 522] width 52 height 31
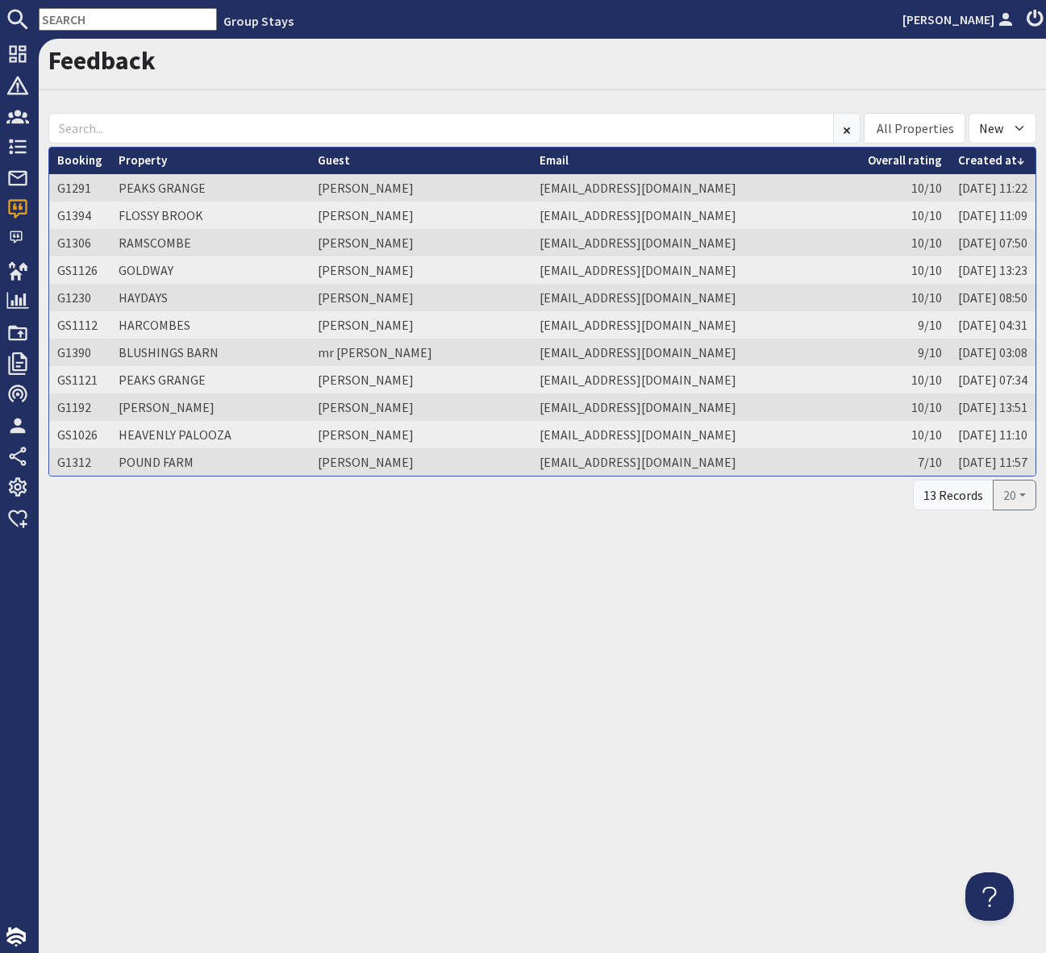
drag, startPoint x: 660, startPoint y: 661, endPoint x: 471, endPoint y: 512, distance: 240.1
click at [660, 661] on div "Feedback All Properties ADE SHINDY BABBLEBROOK BEAN GOOSE BARN BEAVERBROOK 20 […" at bounding box center [542, 496] width 1007 height 915
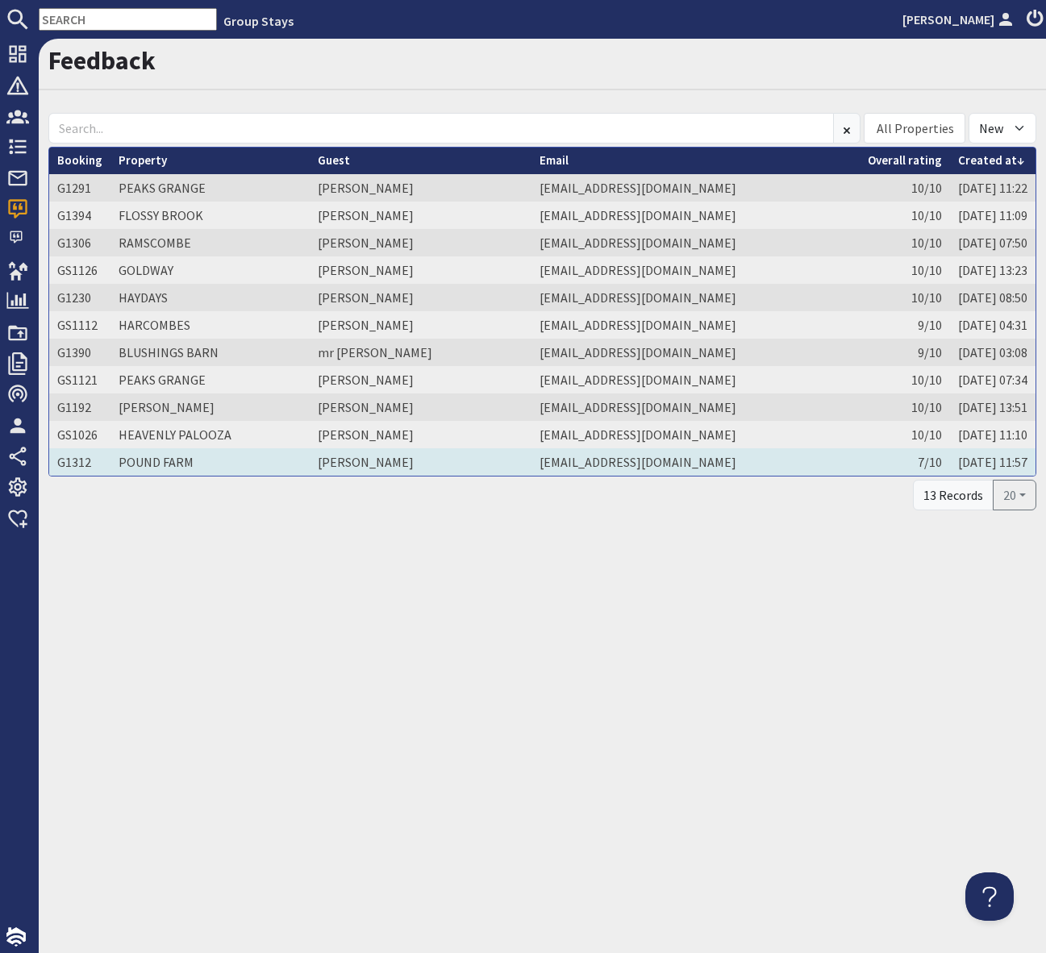
click at [339, 465] on td "chanaz ouedghiri" at bounding box center [421, 461] width 222 height 27
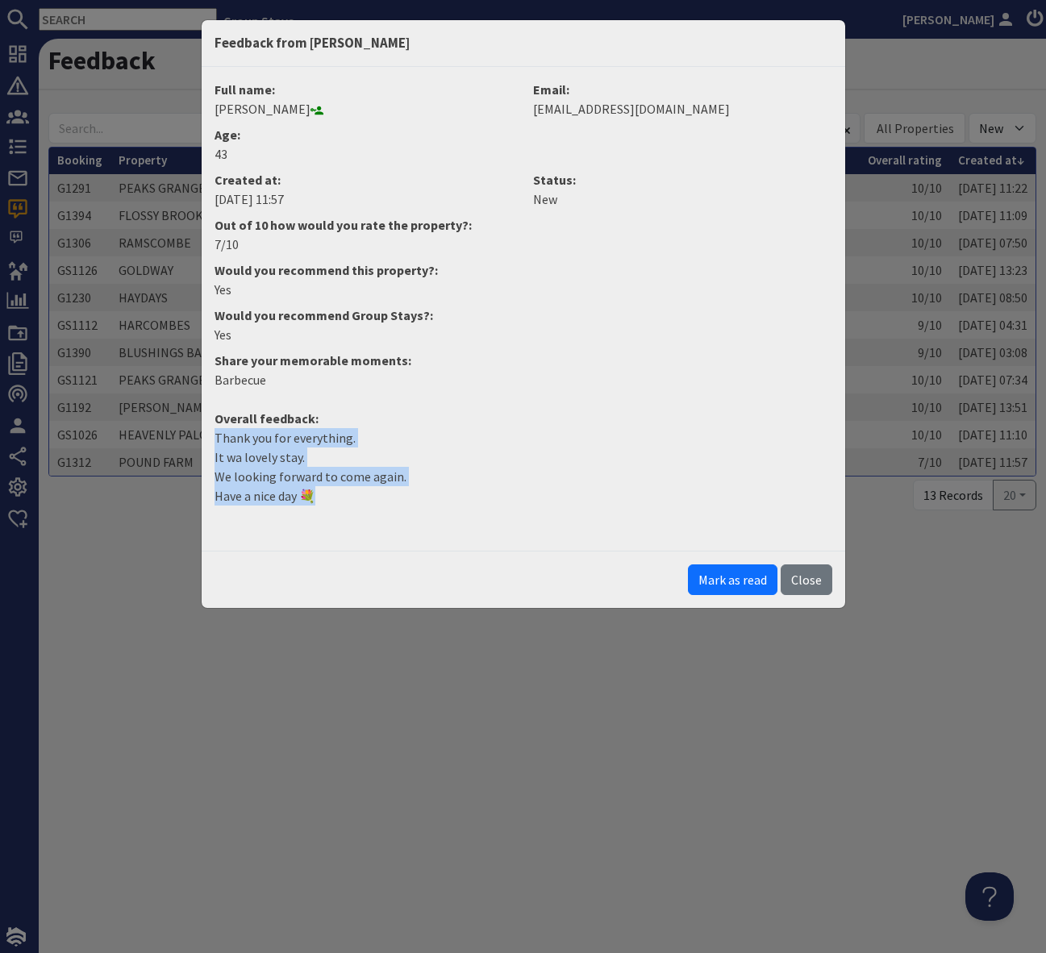
drag, startPoint x: 318, startPoint y: 496, endPoint x: 196, endPoint y: 429, distance: 139.0
click at [196, 429] on div "Feedback from chanaz ouedghiri Full name: chanaz ouedghiri Email: chanaz1@hotma…" at bounding box center [523, 476] width 1046 height 953
copy p "Thank you for everything. It wa lovely stay. We looking forward to come again. …"
click at [746, 582] on button "Mark as read" at bounding box center [733, 580] width 90 height 31
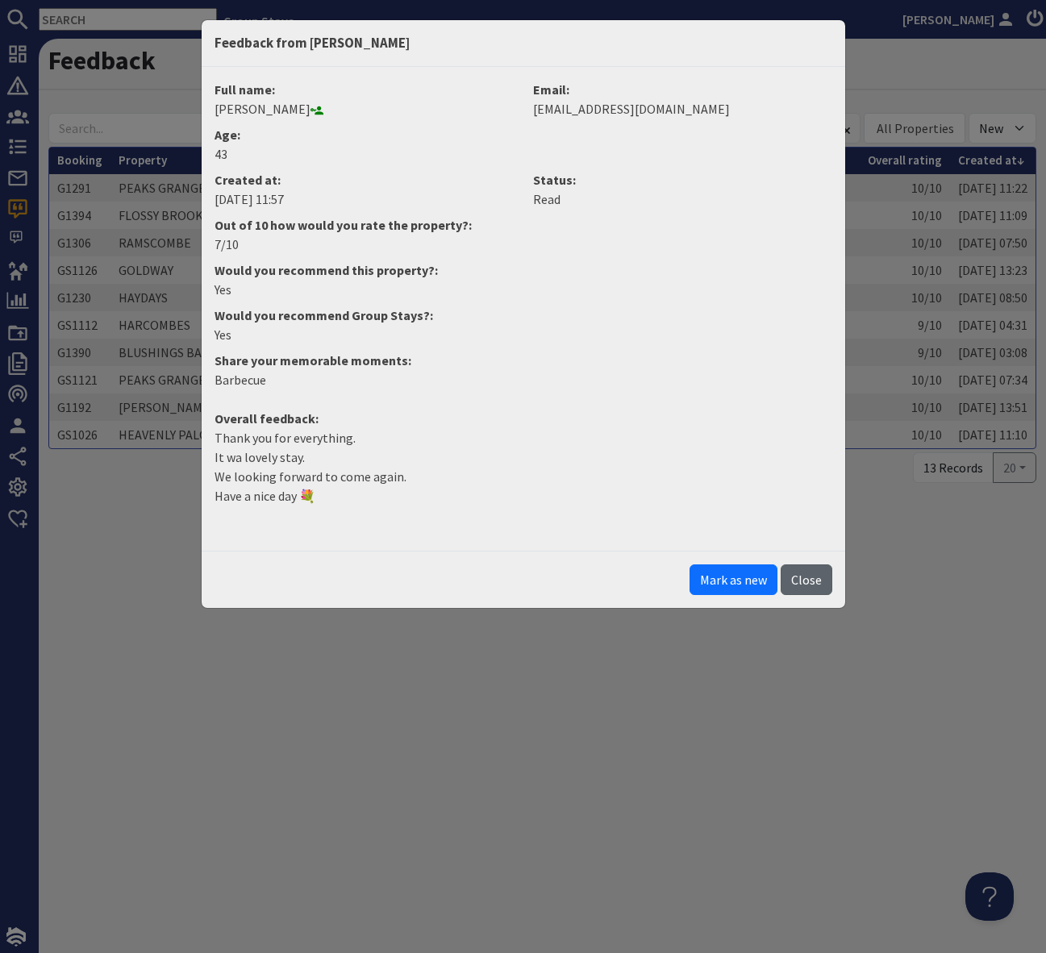
click at [809, 583] on button "Close" at bounding box center [807, 580] width 52 height 31
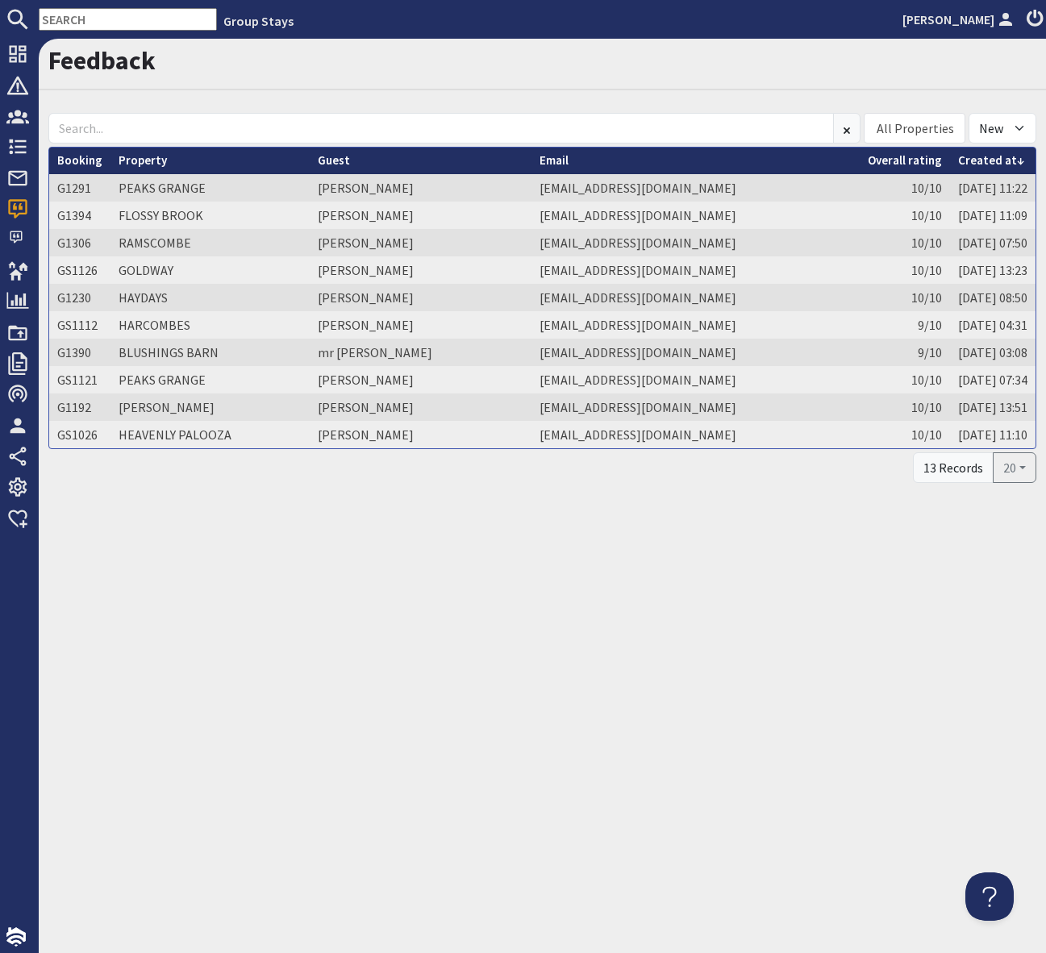
drag, startPoint x: 716, startPoint y: 740, endPoint x: 390, endPoint y: 502, distance: 404.6
click at [712, 738] on div "Feedback All Properties ADE SHINDY BABBLEBROOK BEAN GOOSE BARN BEAVERBROOK 20 […" at bounding box center [542, 496] width 1007 height 915
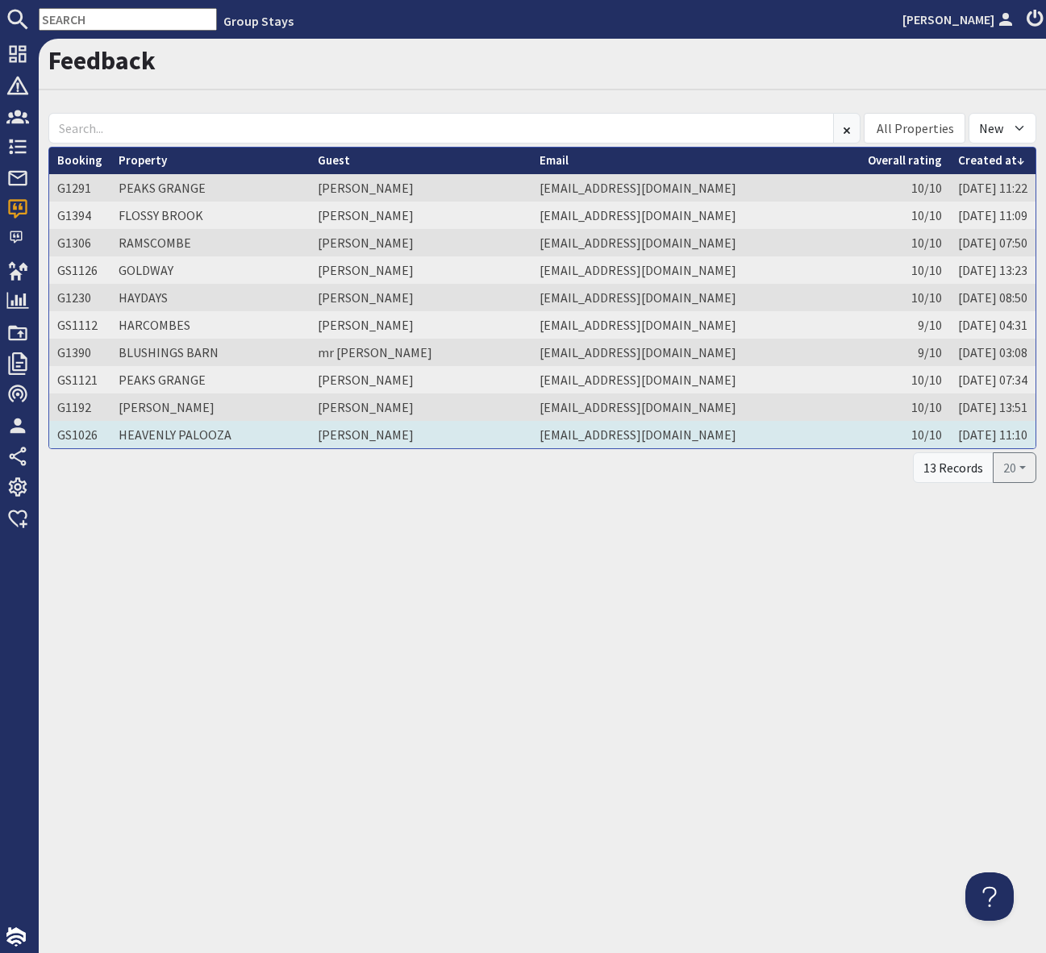
click at [363, 432] on td "Caroline Mant" at bounding box center [421, 434] width 222 height 27
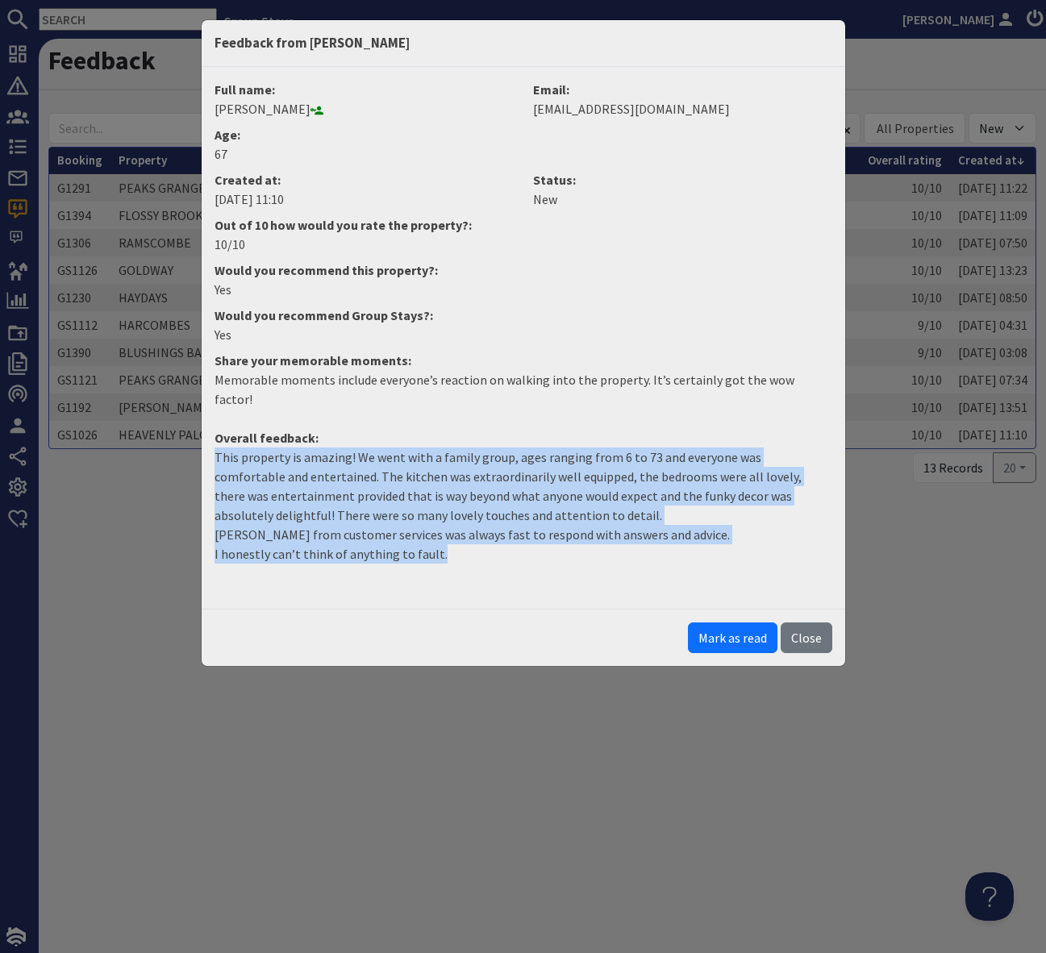
drag, startPoint x: 436, startPoint y: 535, endPoint x: 187, endPoint y: 443, distance: 265.7
click at [187, 443] on div "Feedback from Caroline Mant Full name: Caroline Mant Email: caromant@btinternet…" at bounding box center [523, 476] width 1046 height 953
copy p "This property is amazing! We went with a family group, ages ranging from 6 to 7…"
click at [800, 623] on button "Close" at bounding box center [807, 638] width 52 height 31
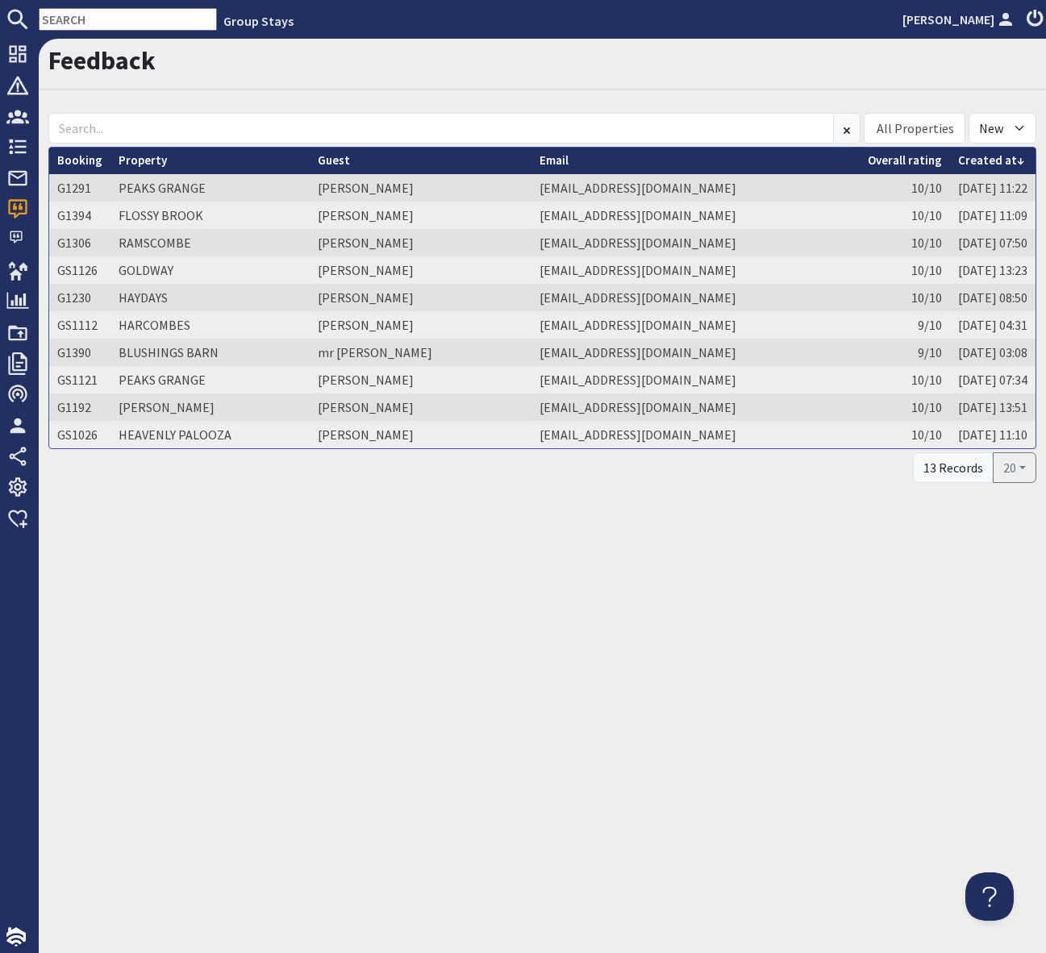
click at [590, 560] on div "Feedback All Properties ADE SHINDY BABBLEBROOK BEAN GOOSE BARN BEAVERBROOK 20 […" at bounding box center [542, 496] width 1007 height 915
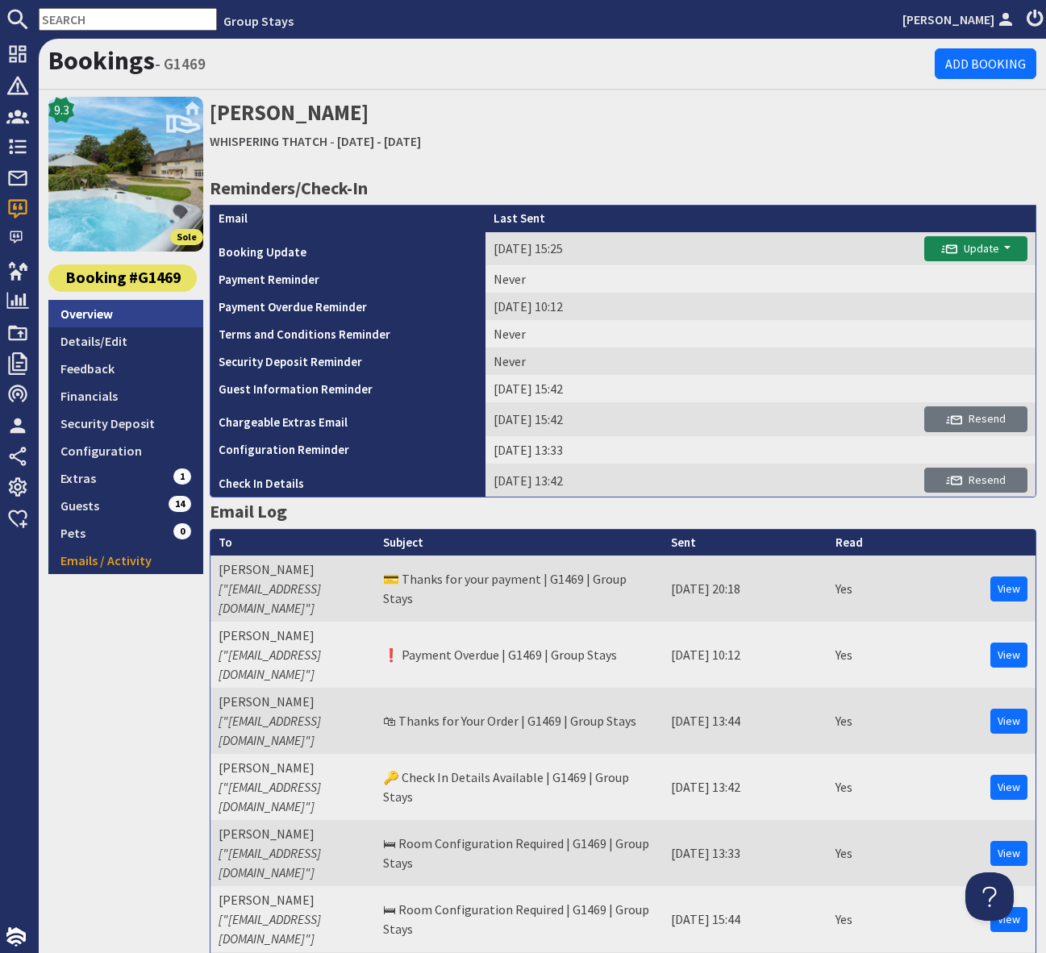
click at [114, 312] on link "Overview" at bounding box center [125, 313] width 155 height 27
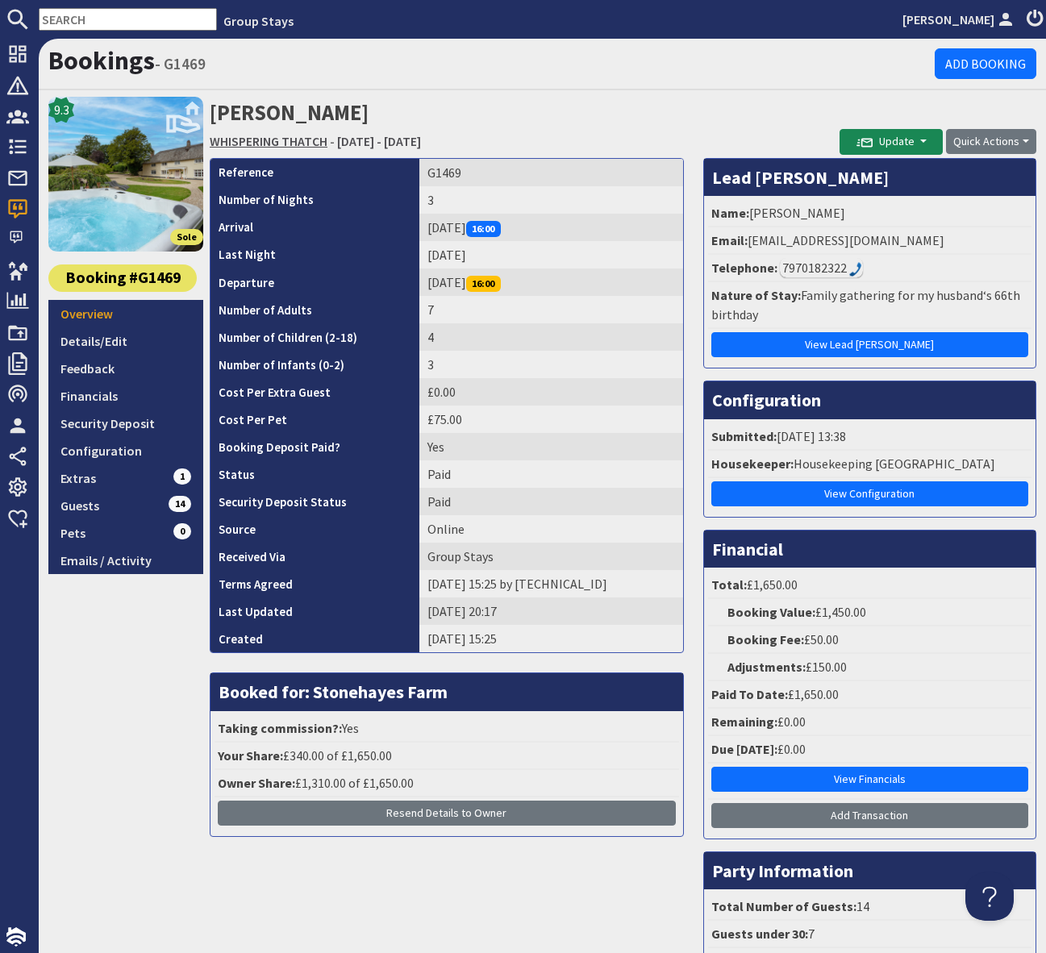
click at [290, 139] on link "WHISPERING THATCH" at bounding box center [269, 141] width 118 height 16
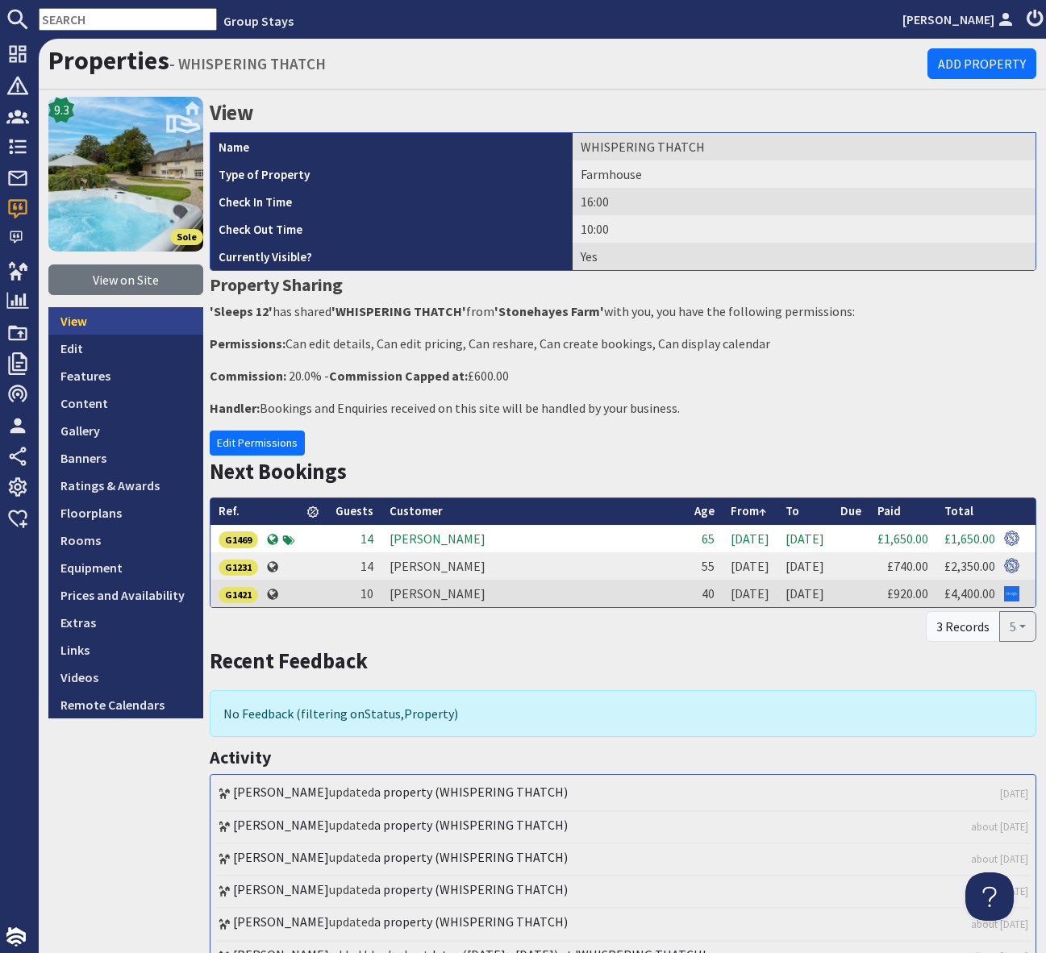
click at [101, 319] on link "View" at bounding box center [125, 320] width 155 height 27
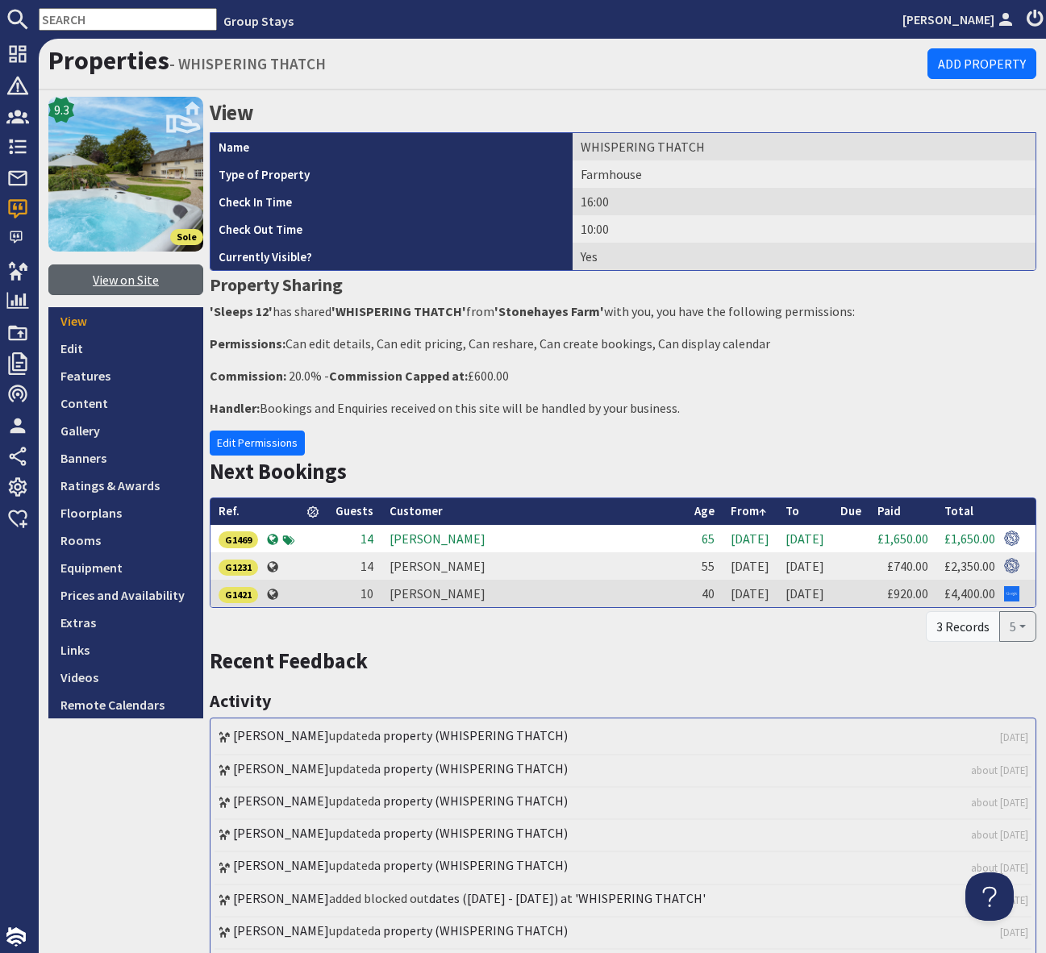
click at [115, 280] on link "View on Site" at bounding box center [125, 280] width 155 height 31
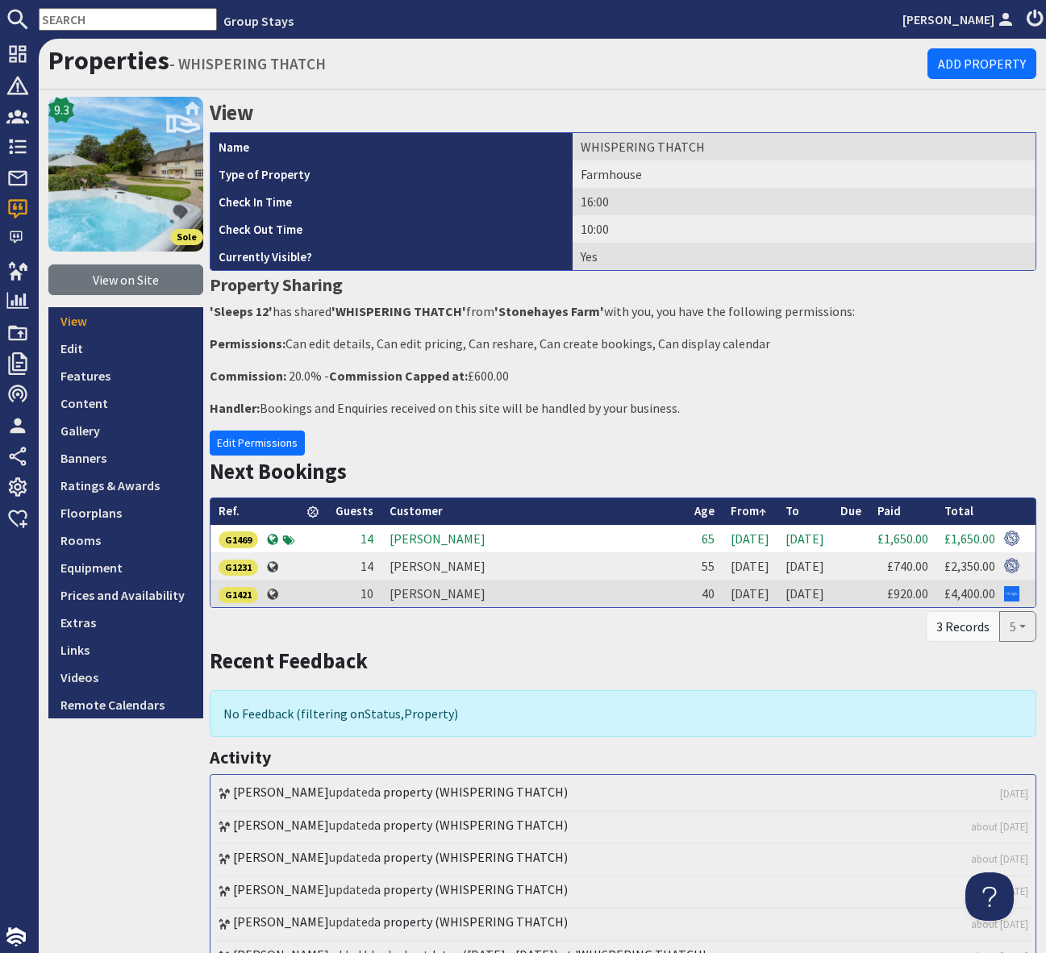
click at [88, 19] on input "text" at bounding box center [128, 19] width 178 height 23
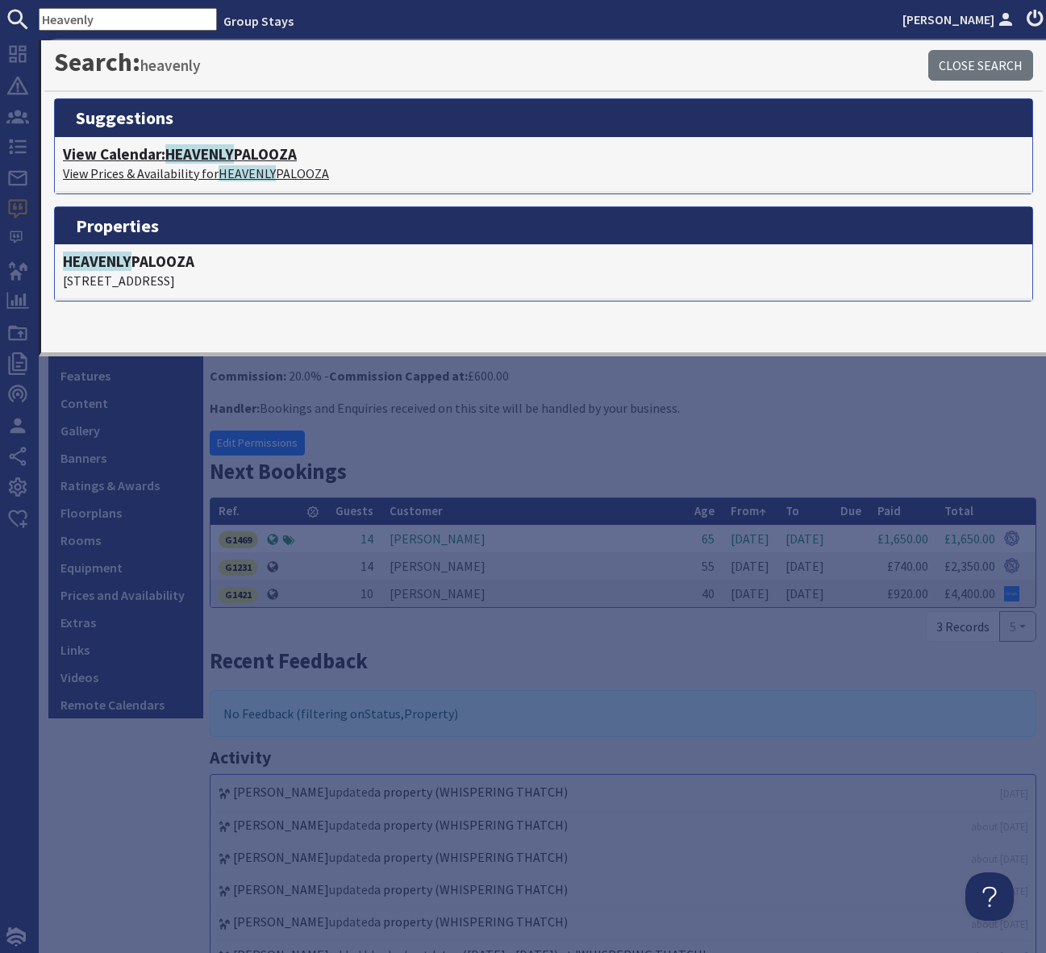
type input "Heavenly"
click at [223, 152] on span "HEAVENLY" at bounding box center [199, 153] width 69 height 19
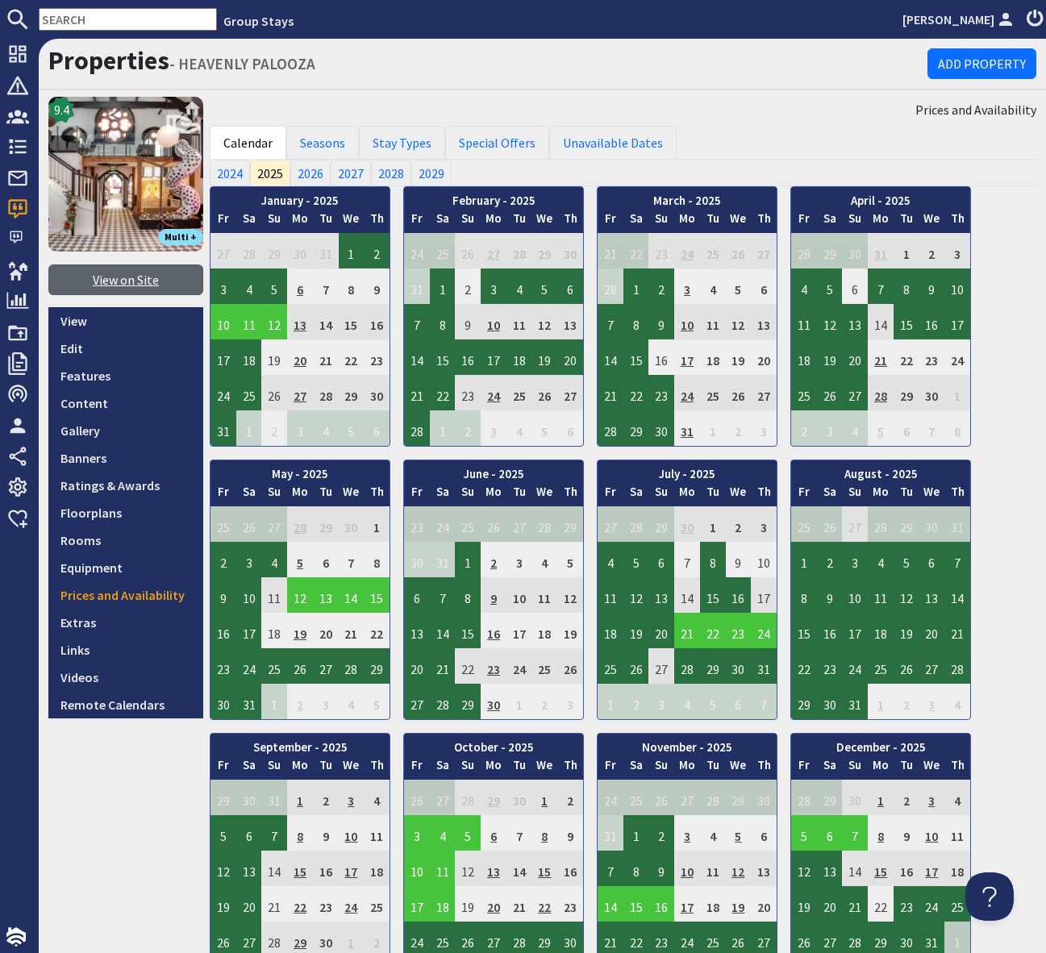
click at [112, 281] on link "View on Site" at bounding box center [125, 280] width 155 height 31
click at [0, 0] on div "Group Stays Simone Pocock Dashboard Notifications 0 Agency Dashboard Bookings 0…" at bounding box center [523, 476] width 1046 height 953
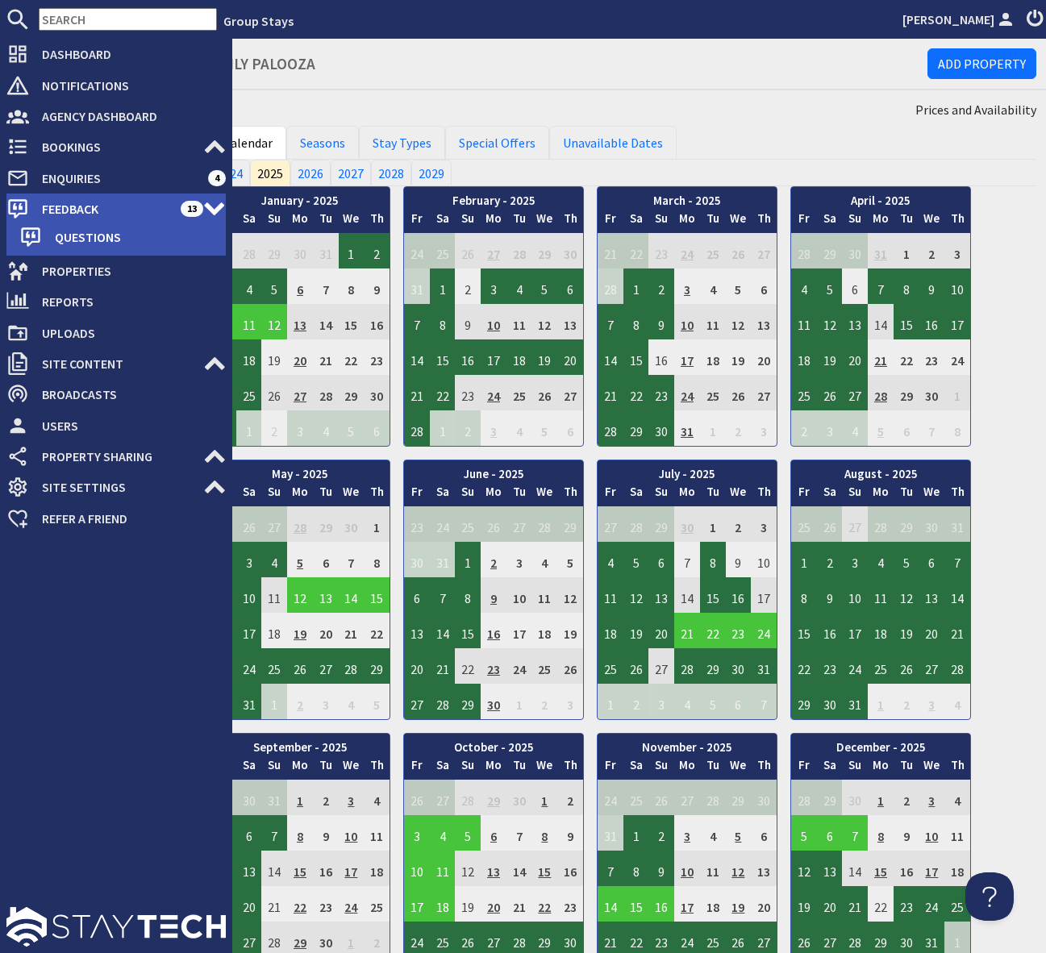
click at [139, 205] on span "Feedback" at bounding box center [105, 209] width 152 height 26
select select
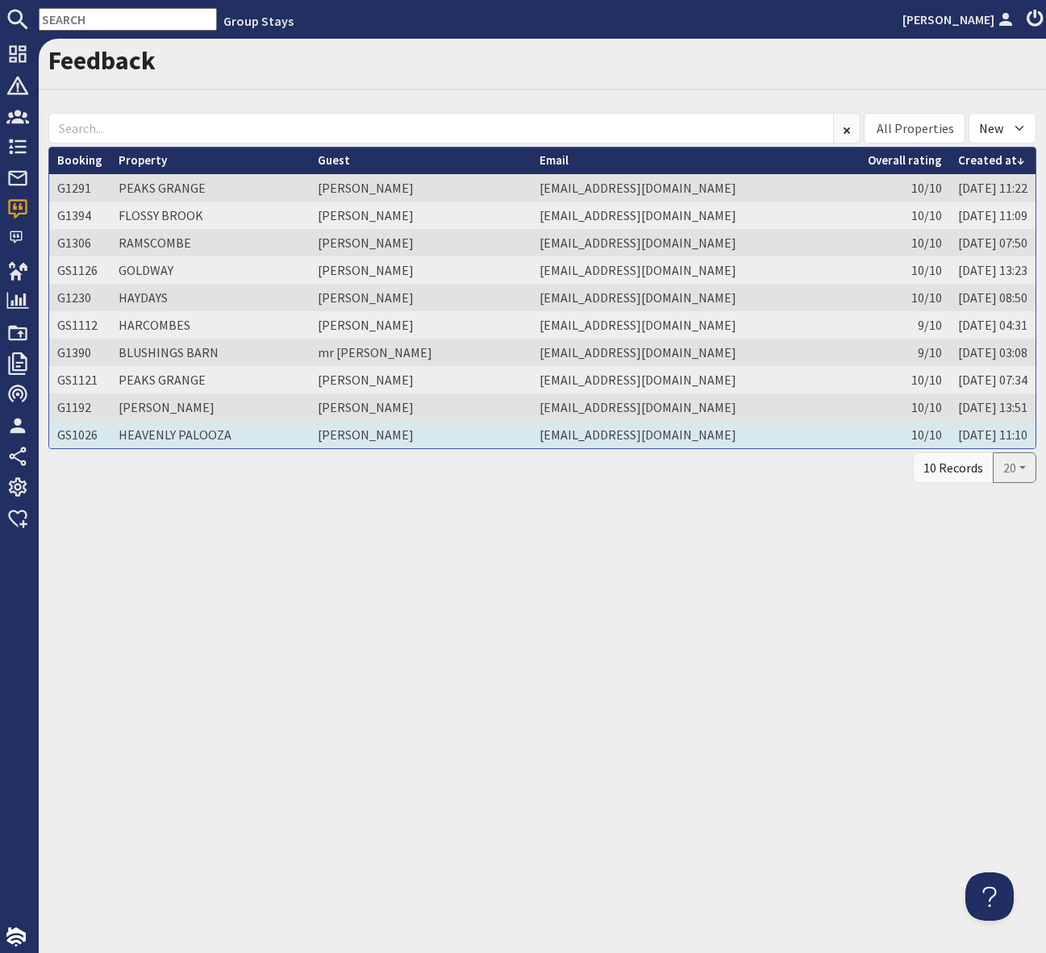
click at [372, 437] on td "Caroline Mant" at bounding box center [421, 434] width 222 height 27
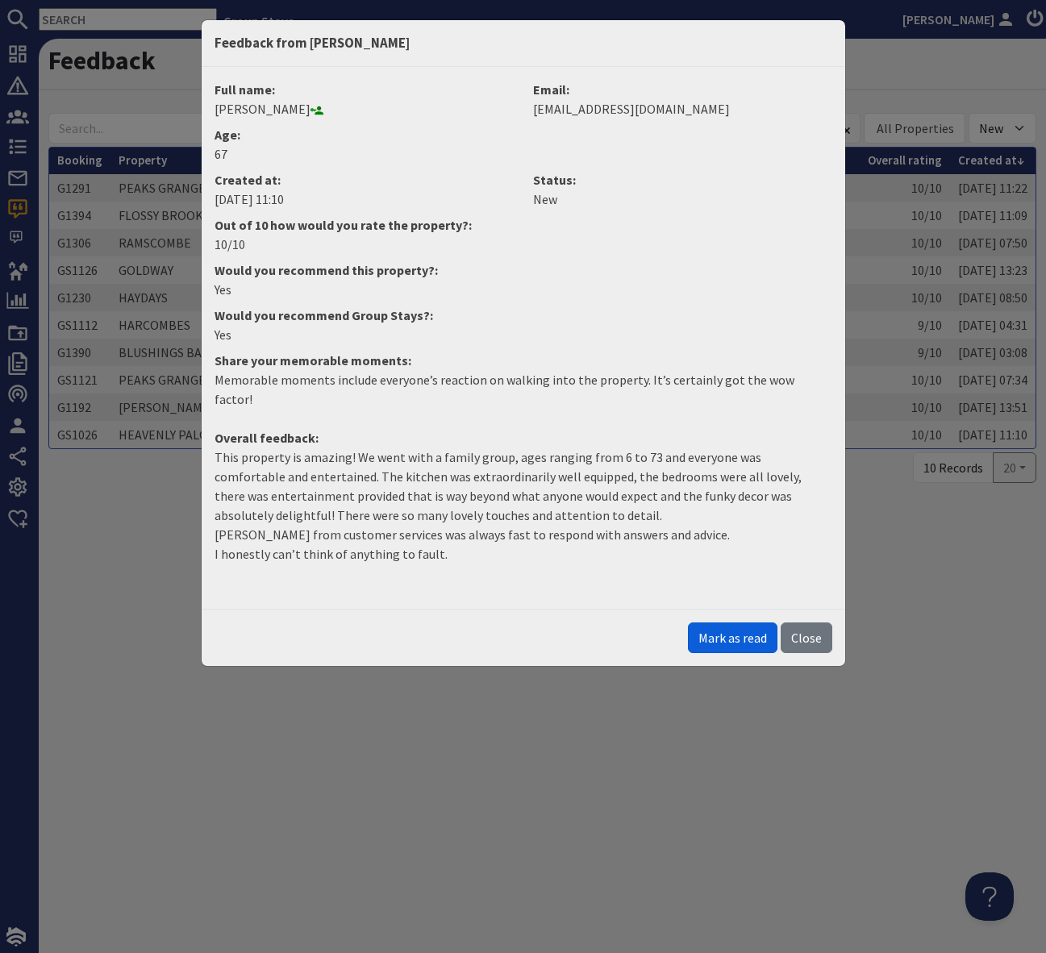
click at [737, 624] on button "Mark as read" at bounding box center [733, 638] width 90 height 31
click at [800, 623] on button "Close" at bounding box center [807, 638] width 52 height 31
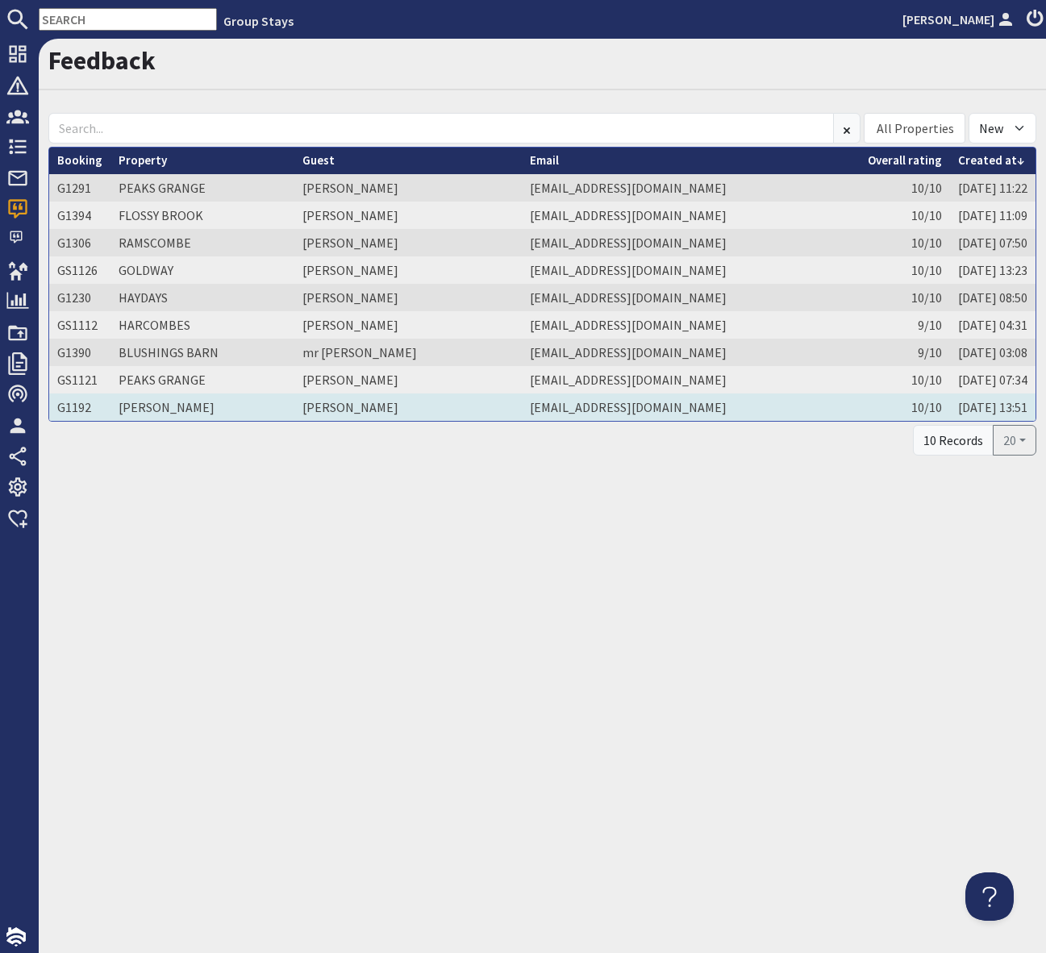
click at [365, 406] on td "Daryl Buckland" at bounding box center [407, 407] width 227 height 27
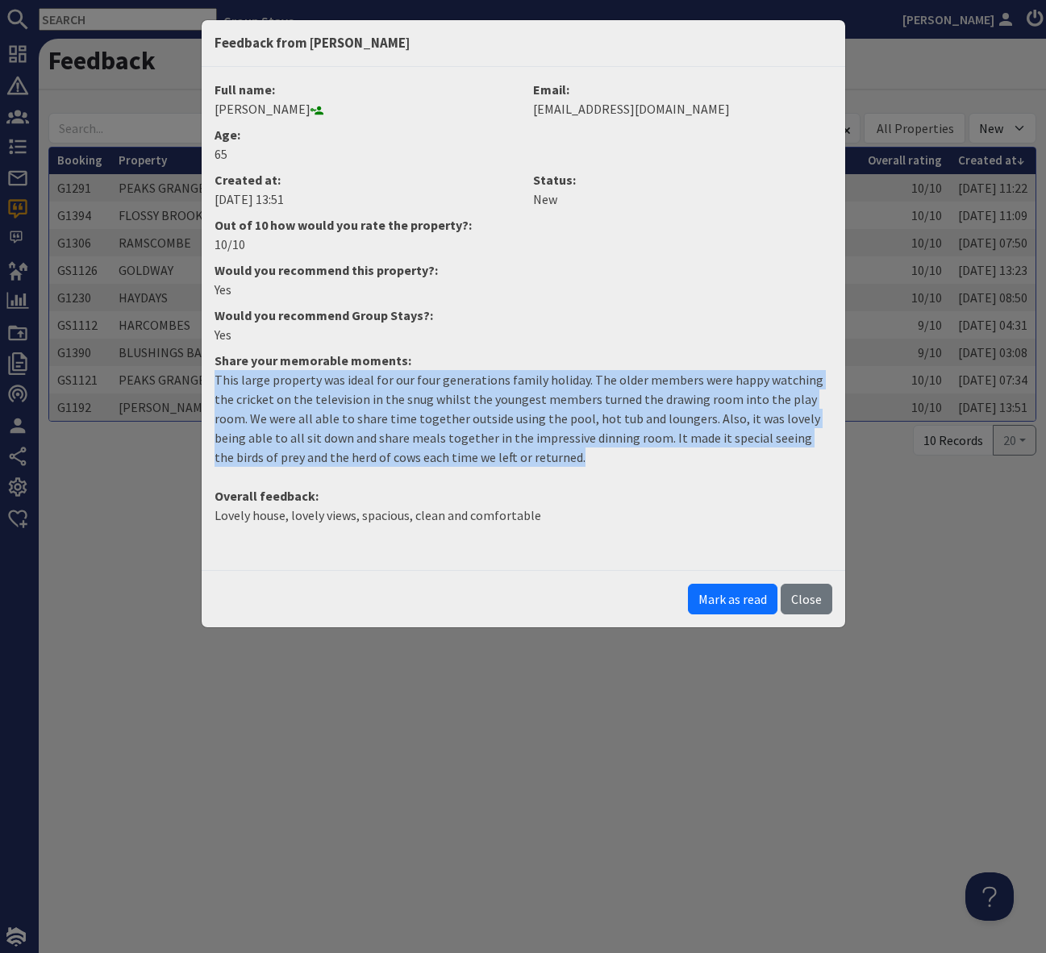
drag, startPoint x: 499, startPoint y: 459, endPoint x: 208, endPoint y: 378, distance: 302.1
click at [208, 378] on dd "This large property was ideal for our four generations family holiday. The olde…" at bounding box center [523, 425] width 637 height 110
copy p "This large property was ideal for our four generations family holiday. The olde…"
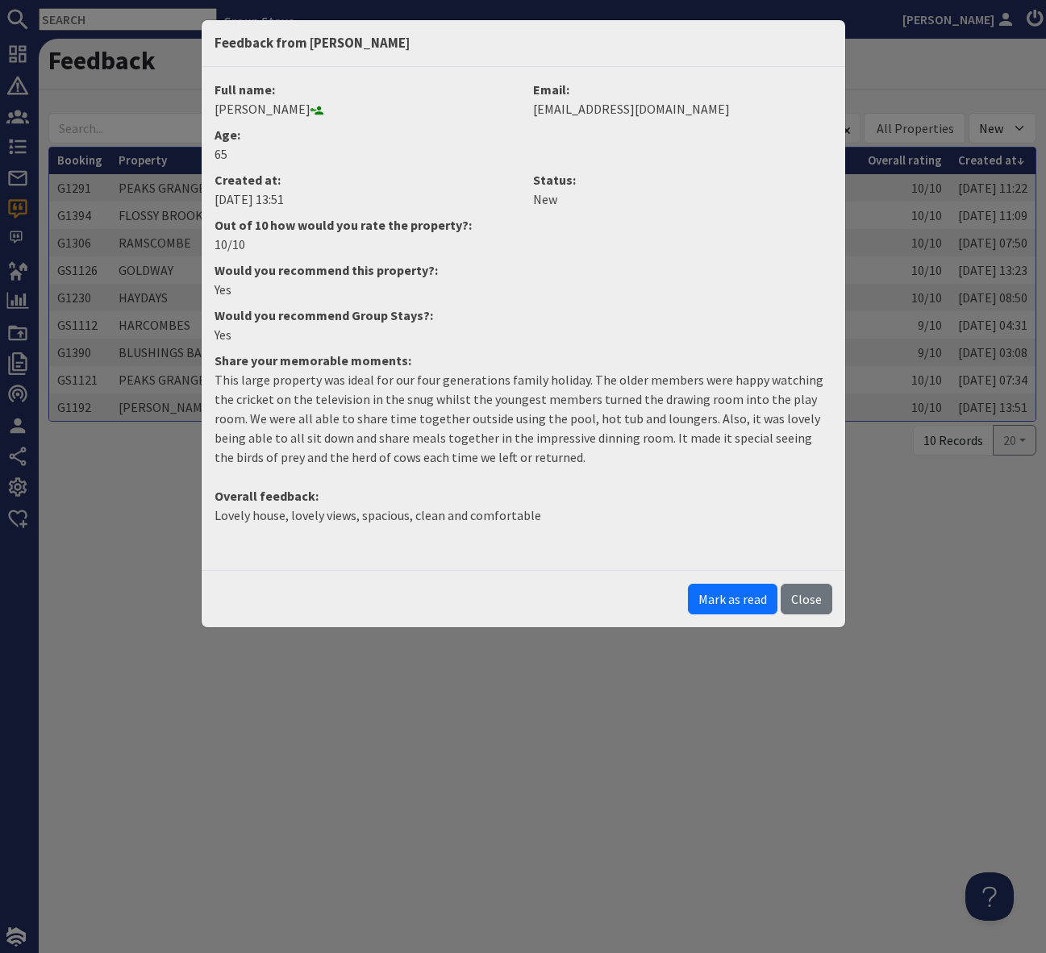
click at [669, 511] on p "Lovely house, lovely views, spacious, clean and comfortable" at bounding box center [524, 515] width 618 height 19
click at [809, 605] on button "Close" at bounding box center [807, 599] width 52 height 31
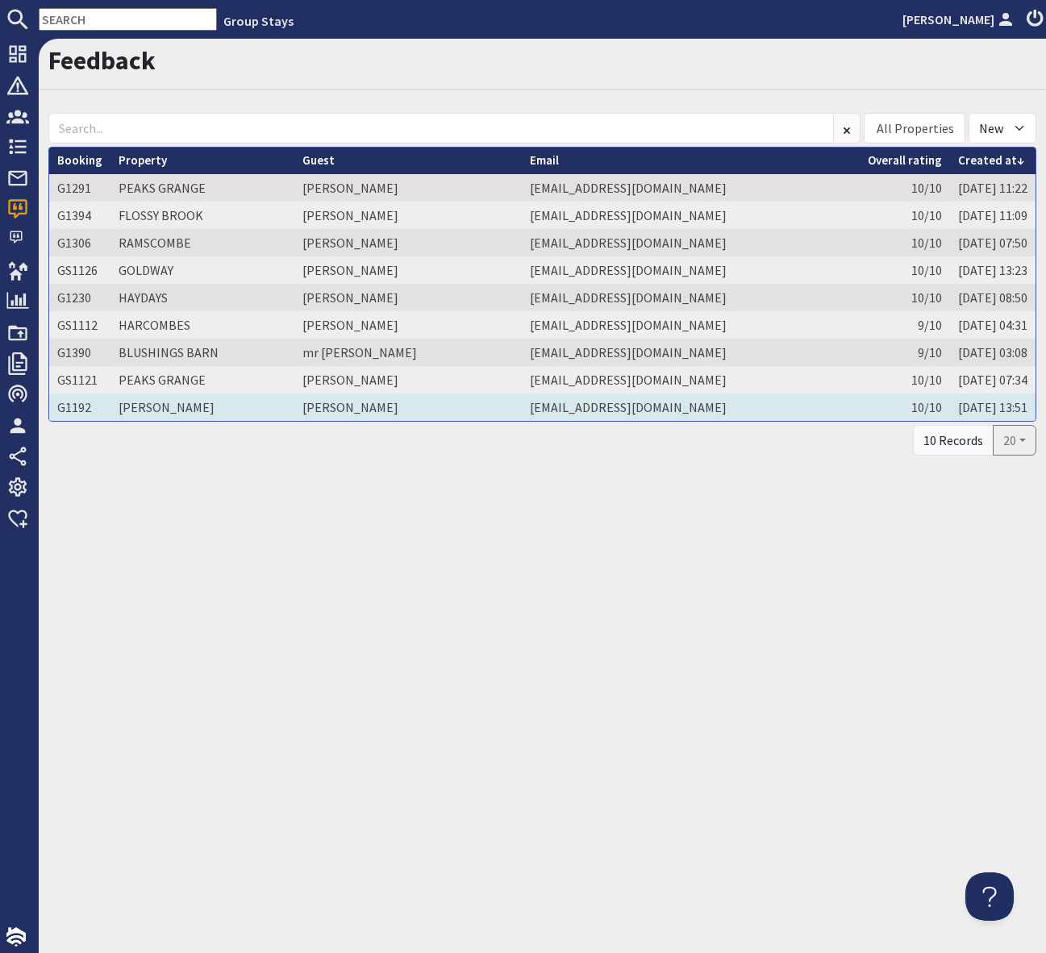
click at [336, 399] on td "Daryl Buckland" at bounding box center [407, 407] width 227 height 27
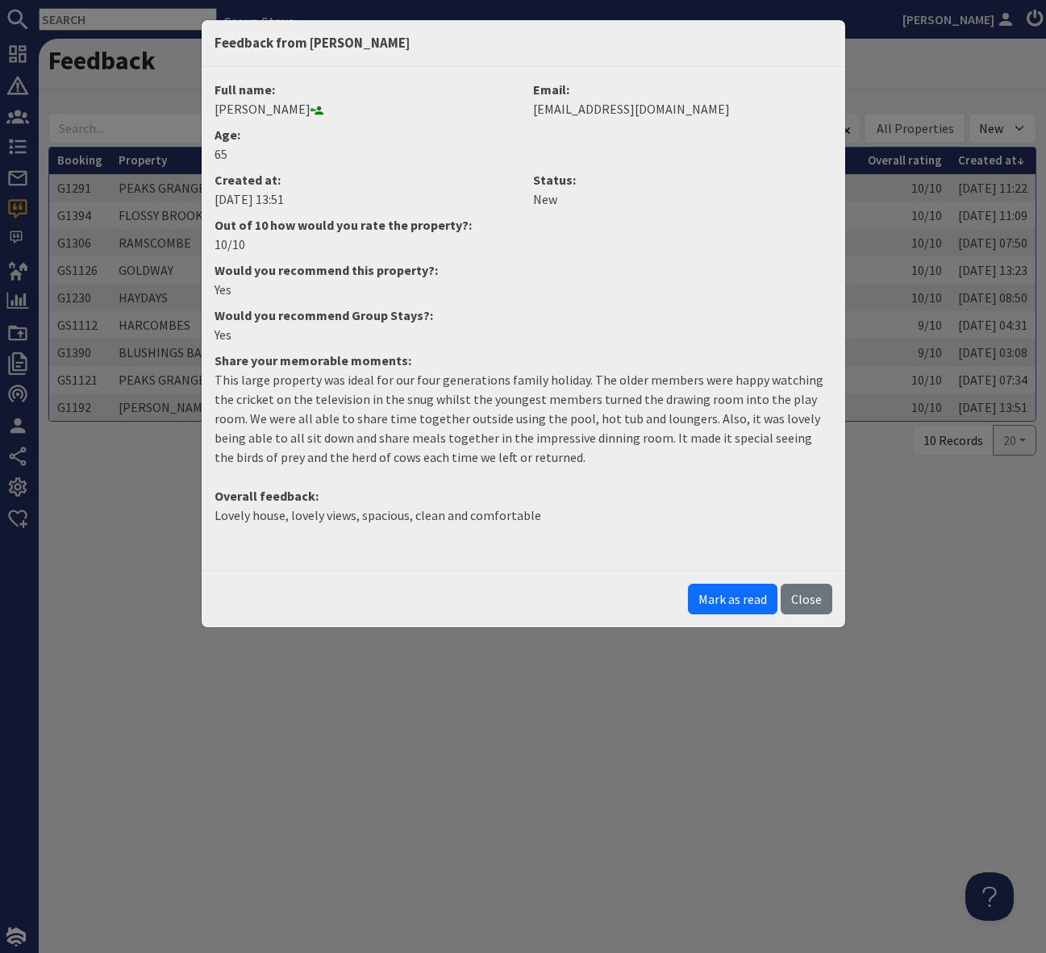
click at [744, 598] on button "Mark as read" at bounding box center [733, 599] width 90 height 31
click at [949, 598] on div "Feedback from Daryl Buckland Full name: Daryl Buckland Email: darylbuckland@hot…" at bounding box center [523, 476] width 1046 height 953
click at [800, 607] on button "Close" at bounding box center [807, 599] width 52 height 31
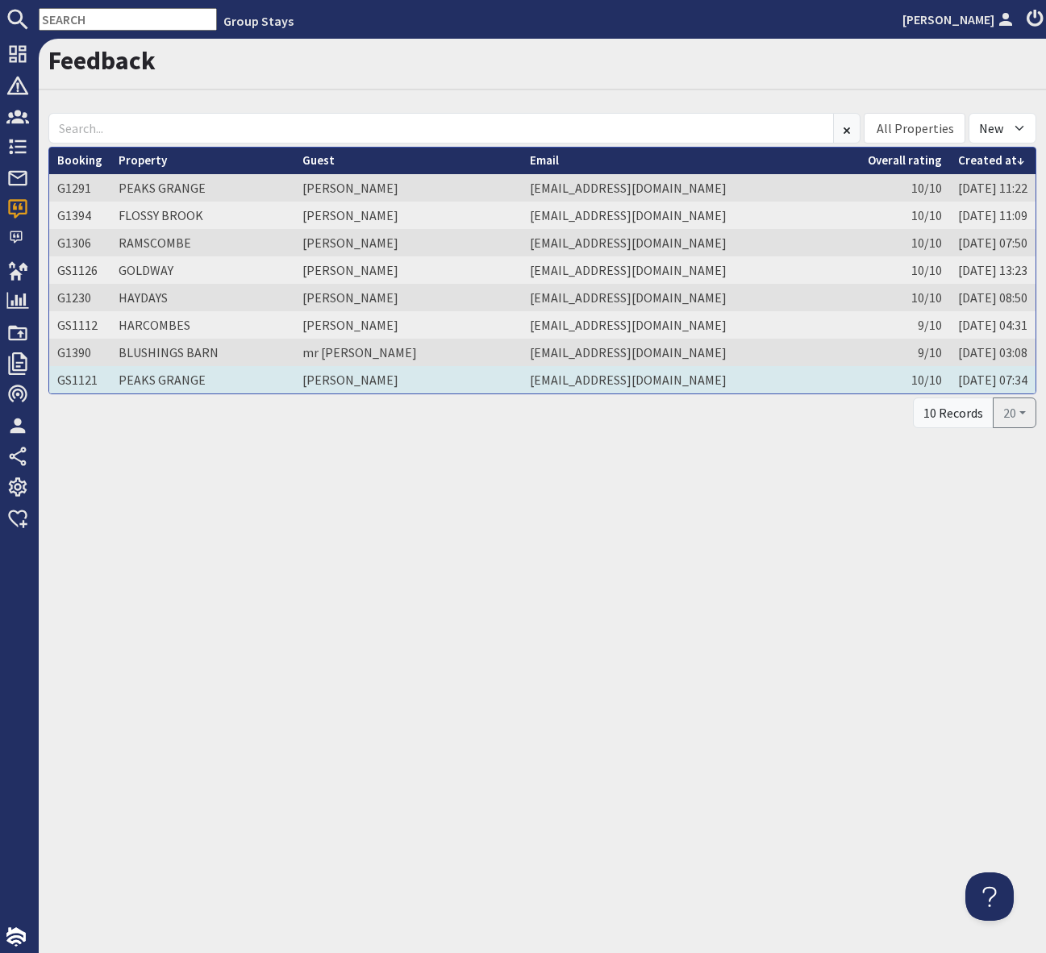
click at [344, 378] on td "Amy Hembrough" at bounding box center [407, 379] width 227 height 27
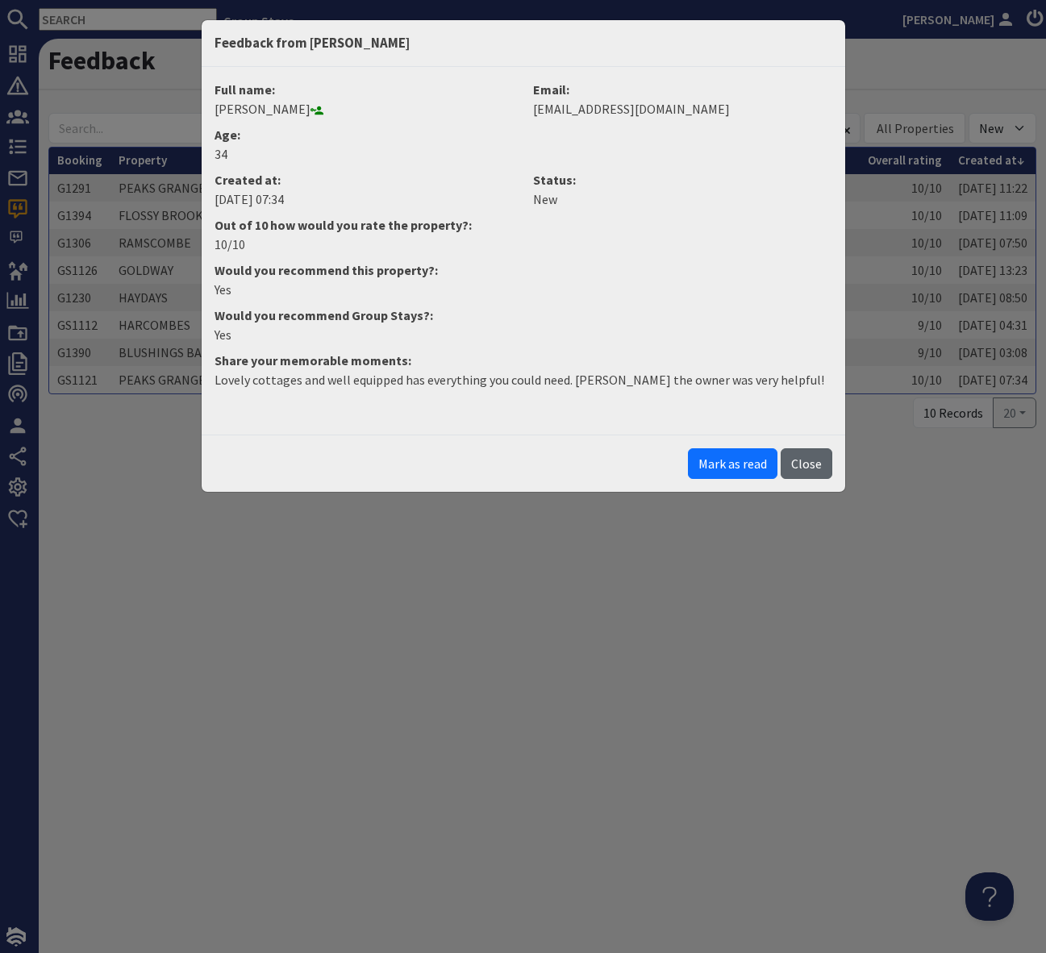
click at [813, 465] on button "Close" at bounding box center [807, 463] width 52 height 31
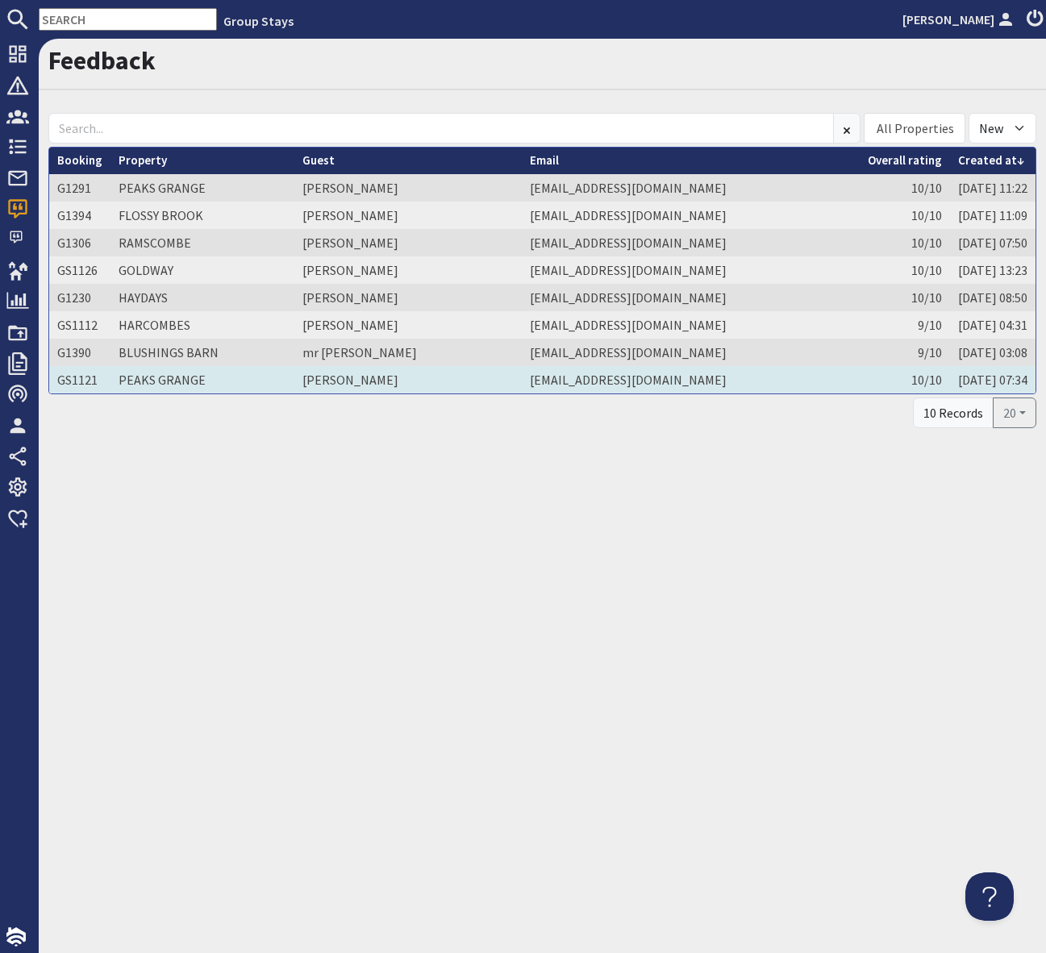
click at [361, 383] on td "Amy Hembrough" at bounding box center [407, 379] width 227 height 27
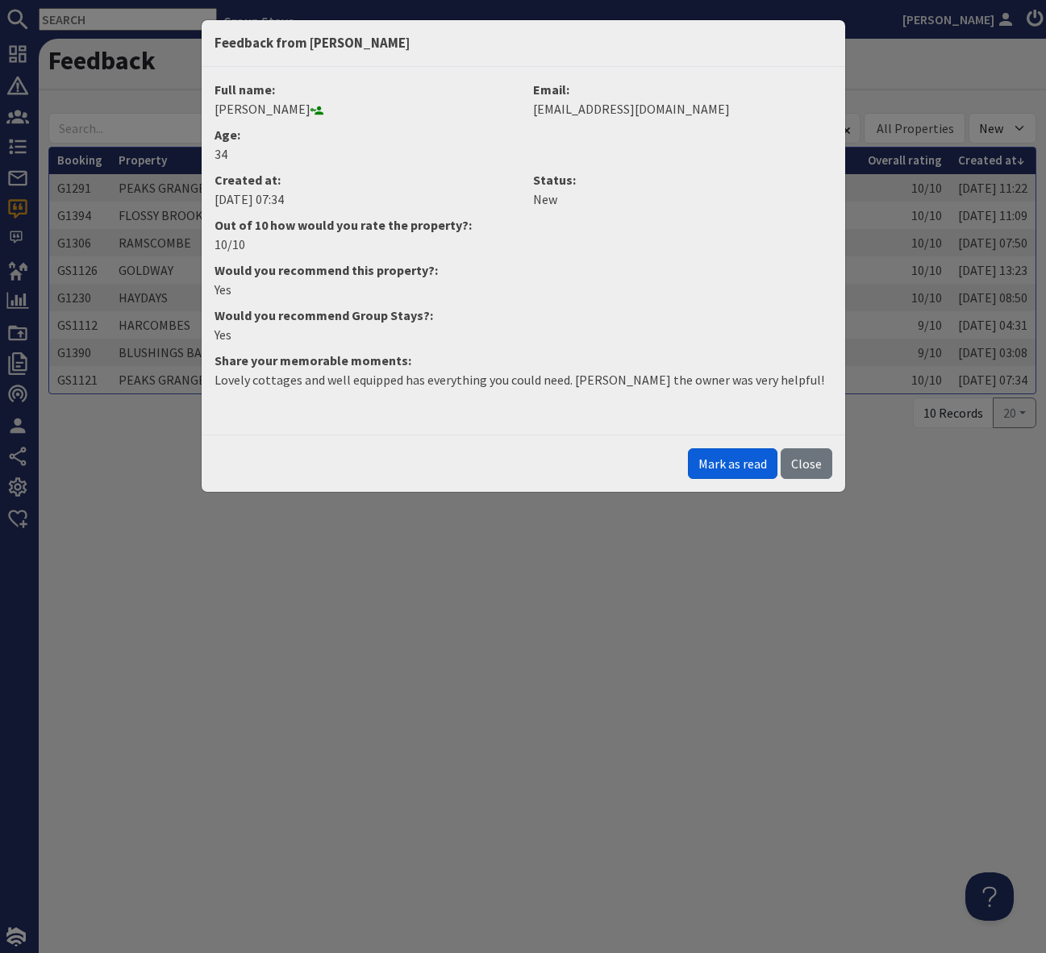
click at [723, 465] on button "Mark as read" at bounding box center [733, 463] width 90 height 31
click at [811, 469] on button "Close" at bounding box center [807, 463] width 52 height 31
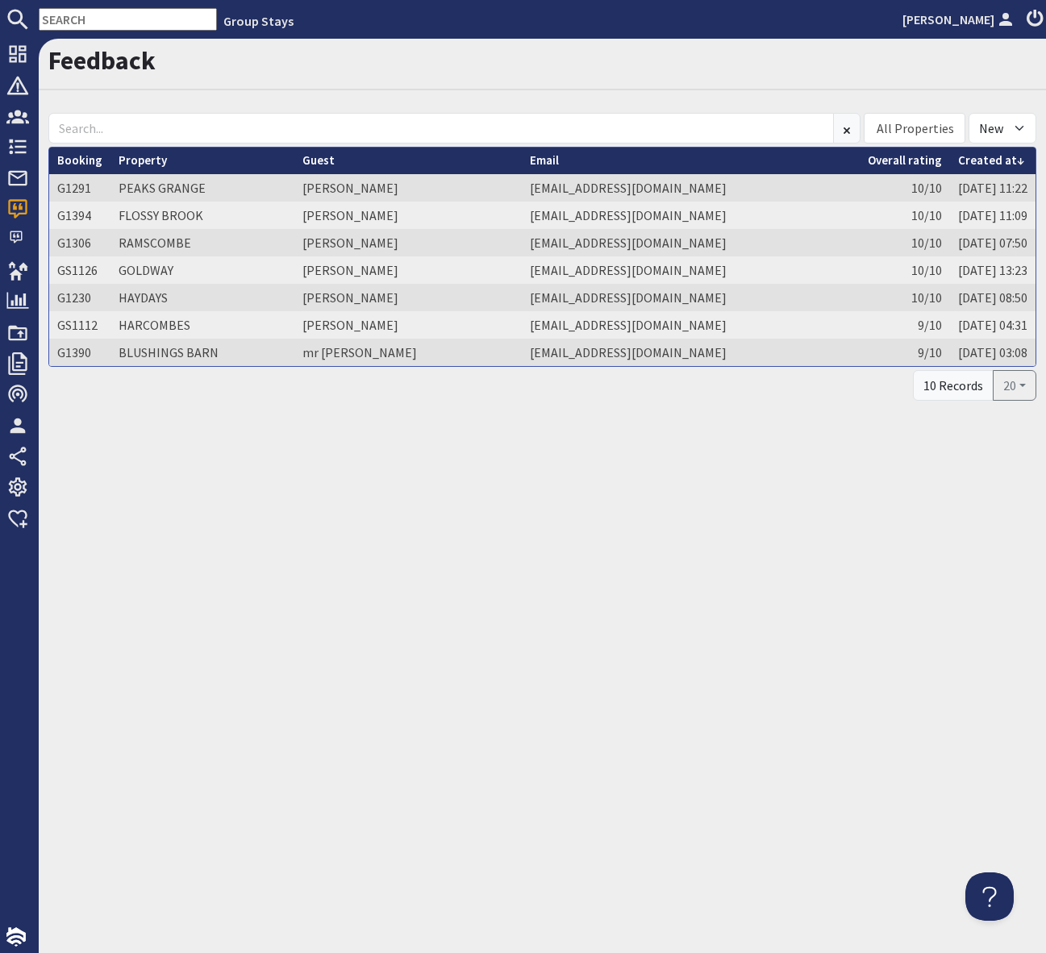
drag, startPoint x: 721, startPoint y: 671, endPoint x: 692, endPoint y: 636, distance: 45.9
click at [716, 664] on div "Feedback All Properties ADE SHINDY BABBLEBROOK BEAN GOOSE BARN BEAVERBROOK 20 […" at bounding box center [542, 496] width 1007 height 915
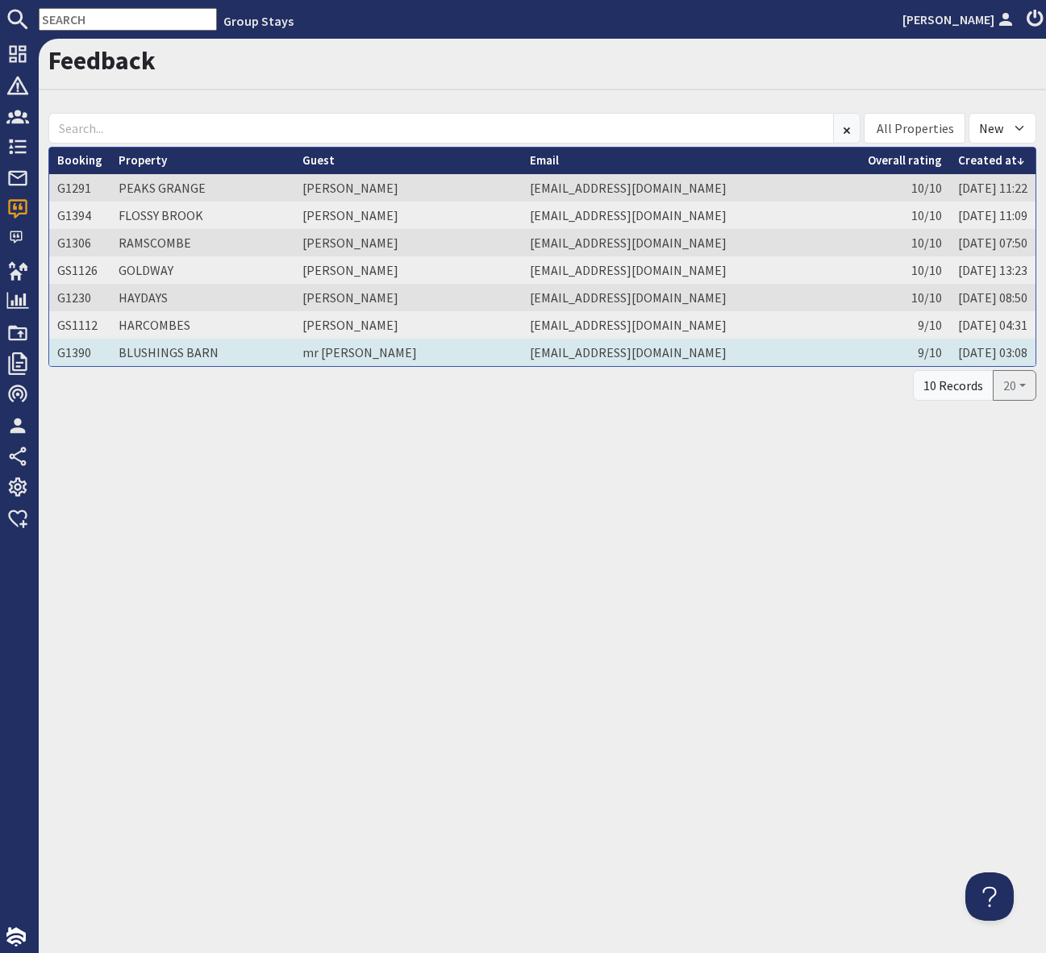
drag, startPoint x: 360, startPoint y: 353, endPoint x: 383, endPoint y: 357, distance: 23.7
click at [359, 353] on td "mr simon hardy" at bounding box center [407, 352] width 227 height 27
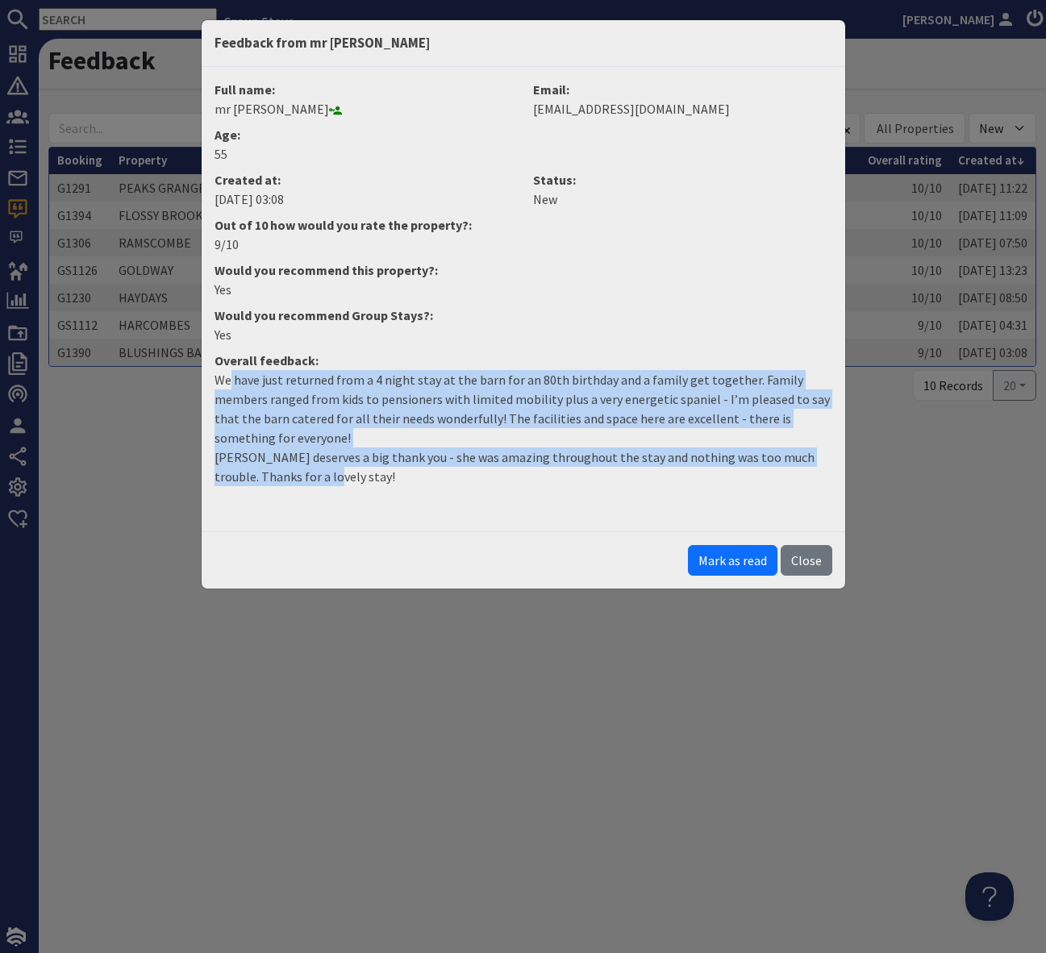
drag, startPoint x: 292, startPoint y: 471, endPoint x: 245, endPoint y: 416, distance: 72.1
click at [231, 384] on p "We have just returned from a 4 night stay at the barn for an 80th birthday and …" at bounding box center [524, 428] width 618 height 116
click at [283, 499] on dl "Full name: mr simon hardy Email: simonmarkhardy@hotmail.com Age: 55 Created at:…" at bounding box center [523, 293] width 637 height 426
drag, startPoint x: 283, startPoint y: 469, endPoint x: 215, endPoint y: 381, distance: 112.1
click at [215, 381] on p "We have just returned from a 4 night stay at the barn for an 80th birthday and …" at bounding box center [524, 428] width 618 height 116
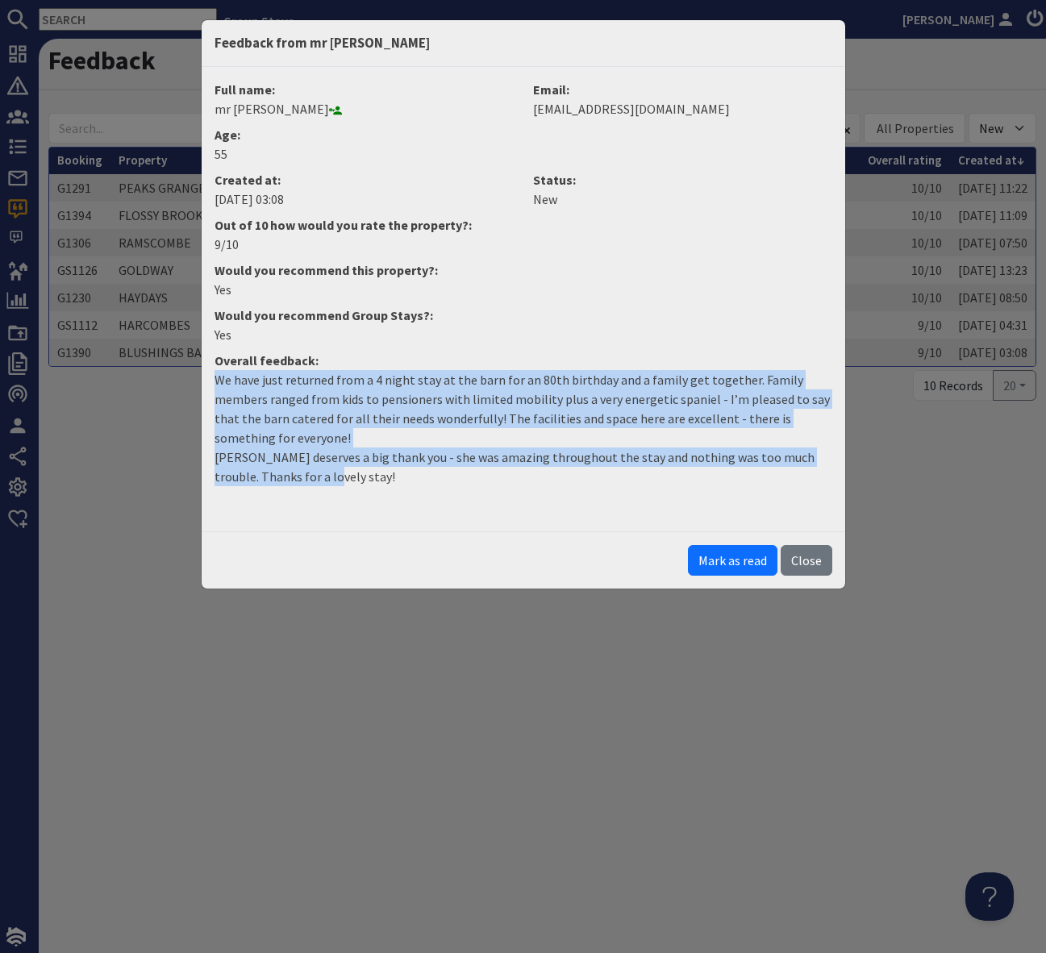
copy p "We have just returned from a 4 night stay at the barn for an 80th birthday and …"
click at [740, 563] on button "Mark as read" at bounding box center [733, 560] width 90 height 31
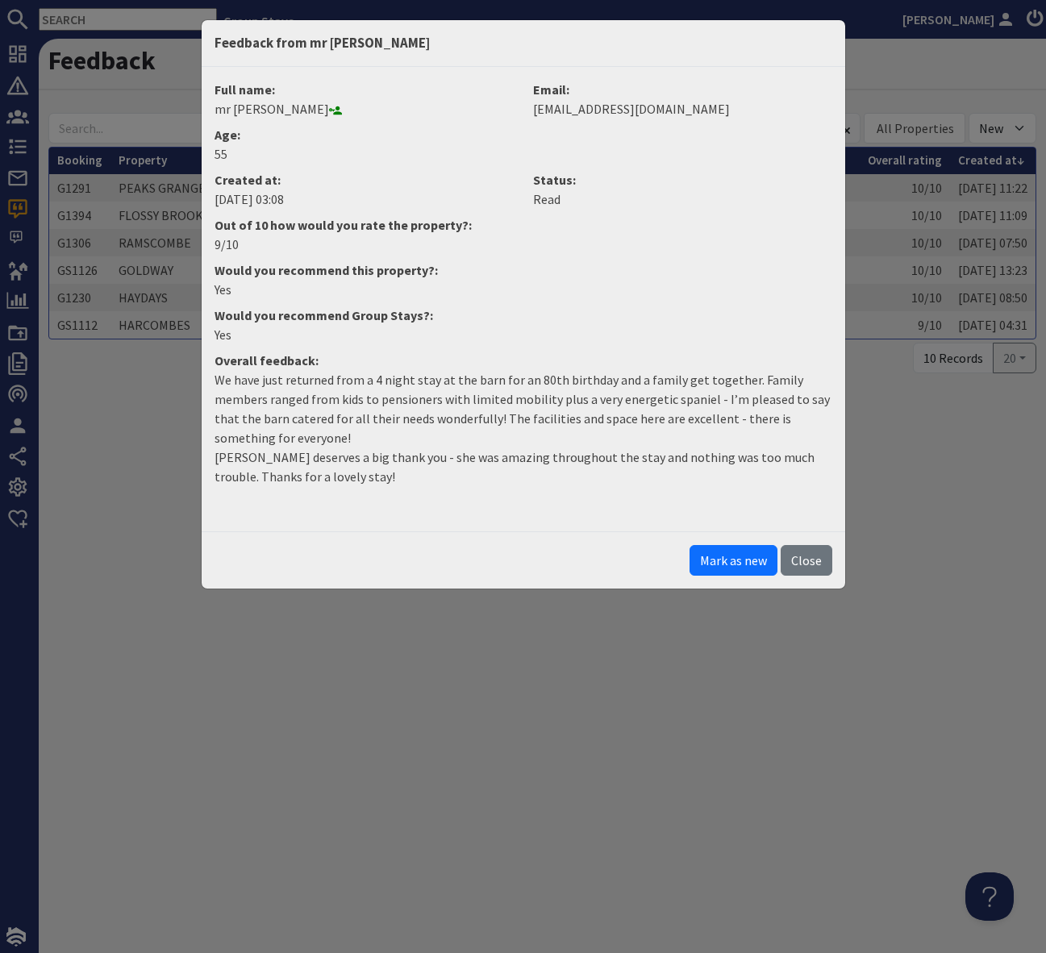
click at [712, 735] on div "Feedback from mr simon hardy Full name: mr simon hardy Email: simonmarkhardy@ho…" at bounding box center [523, 476] width 1046 height 953
click at [824, 556] on button "Close" at bounding box center [807, 560] width 52 height 31
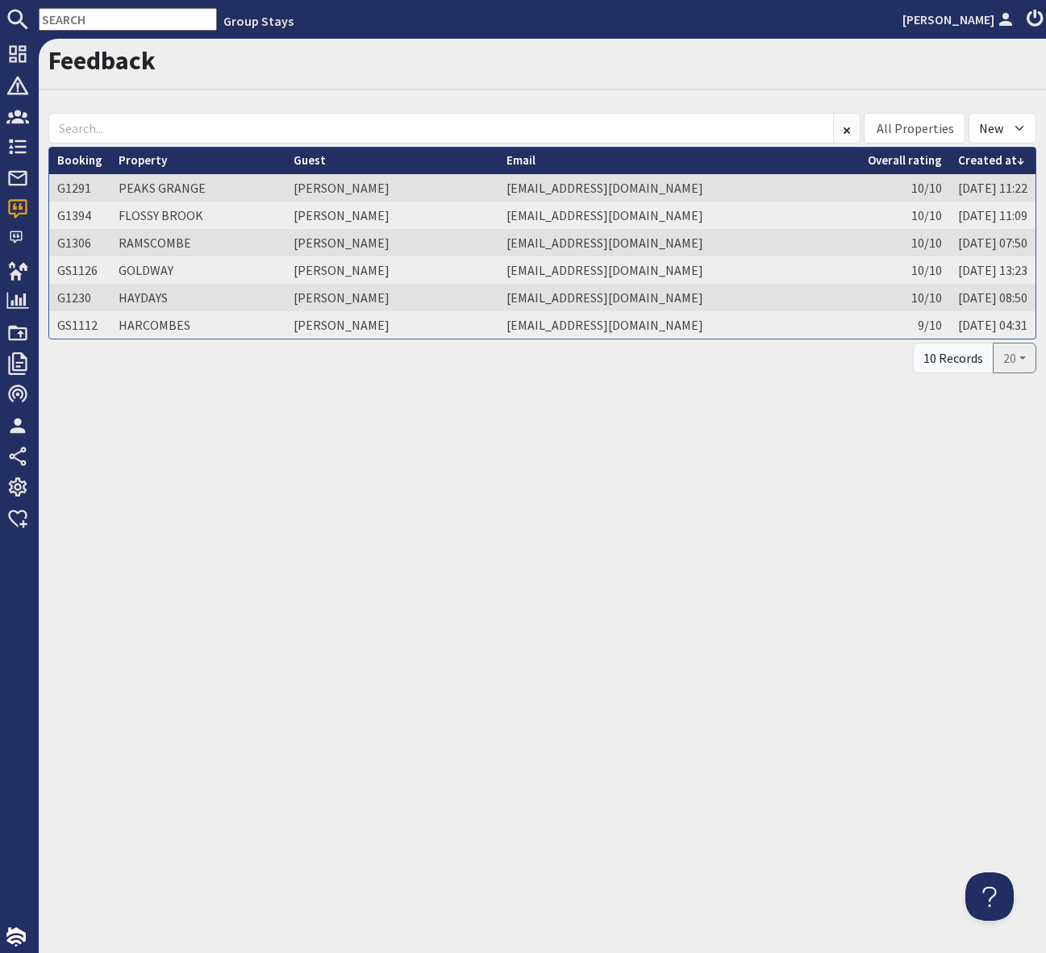
click at [830, 560] on div "Feedback All Properties ADE SHINDY BABBLEBROOK BEAN GOOSE BARN BEAVERBROOK 20 […" at bounding box center [542, 496] width 1007 height 915
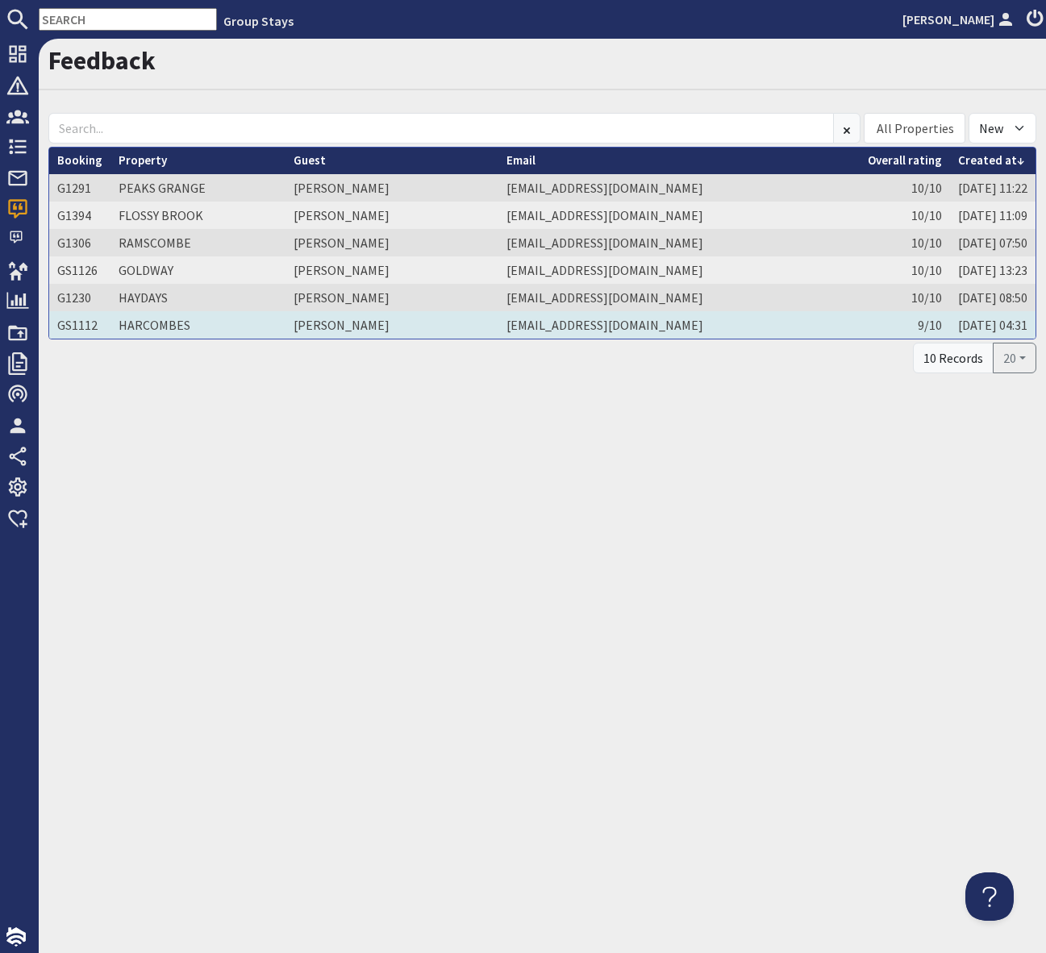
click at [321, 324] on td "Ashley Taylor" at bounding box center [392, 324] width 212 height 27
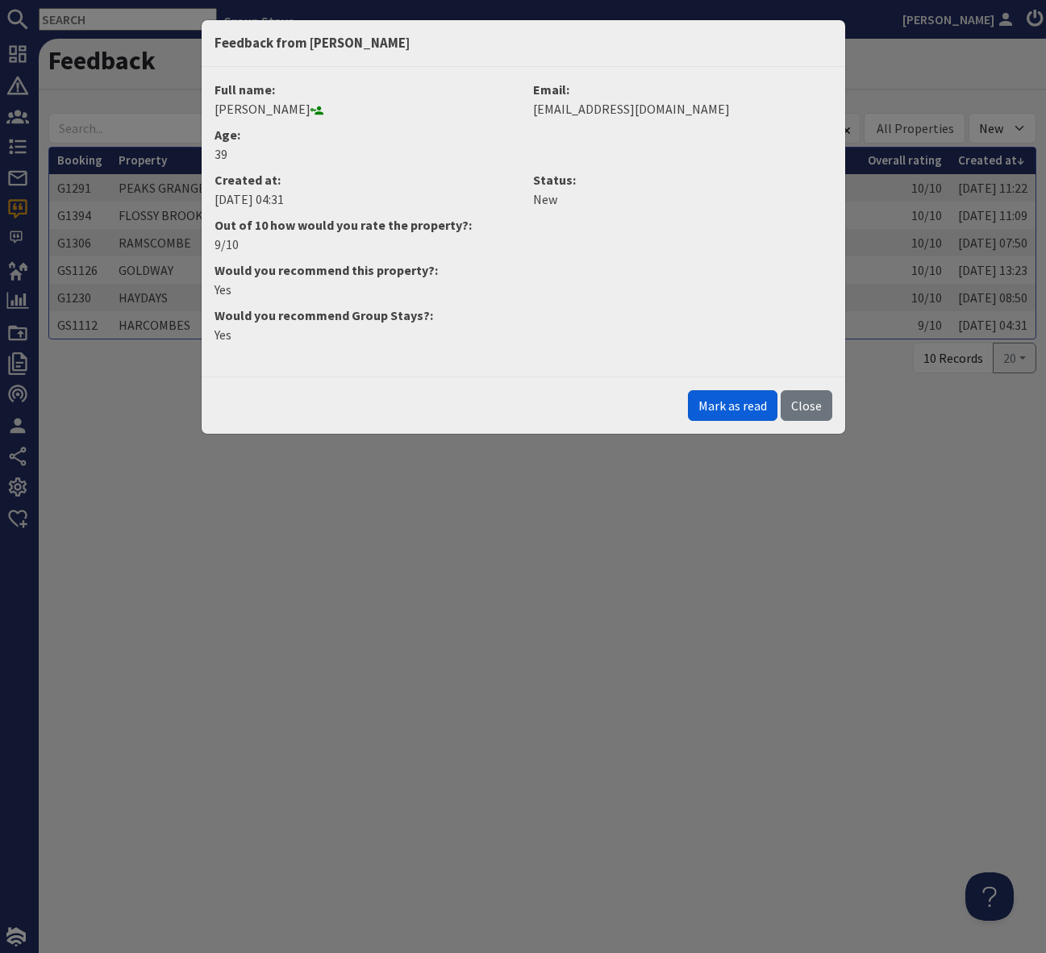
click at [725, 407] on button "Mark as read" at bounding box center [733, 405] width 90 height 31
drag, startPoint x: 661, startPoint y: 546, endPoint x: 738, endPoint y: 480, distance: 101.2
click at [662, 545] on div "Feedback from Ashley Taylor Full name: Ashley Taylor Email: a5her@hotmail.com A…" at bounding box center [523, 476] width 1046 height 953
click at [802, 402] on button "Close" at bounding box center [807, 405] width 52 height 31
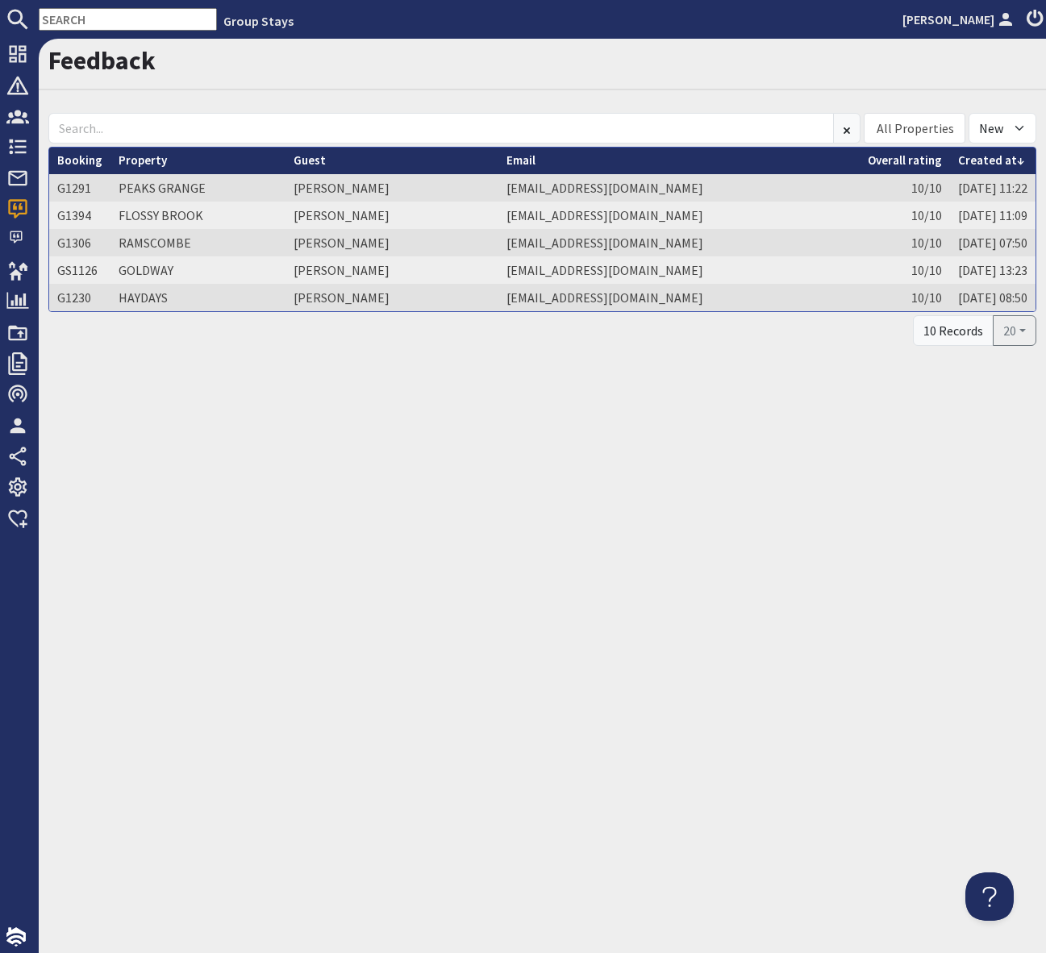
click at [669, 661] on div "Feedback All Properties ADE SHINDY BABBLEBROOK BEAN GOOSE BARN BEAVERBROOK 20 […" at bounding box center [542, 496] width 1007 height 915
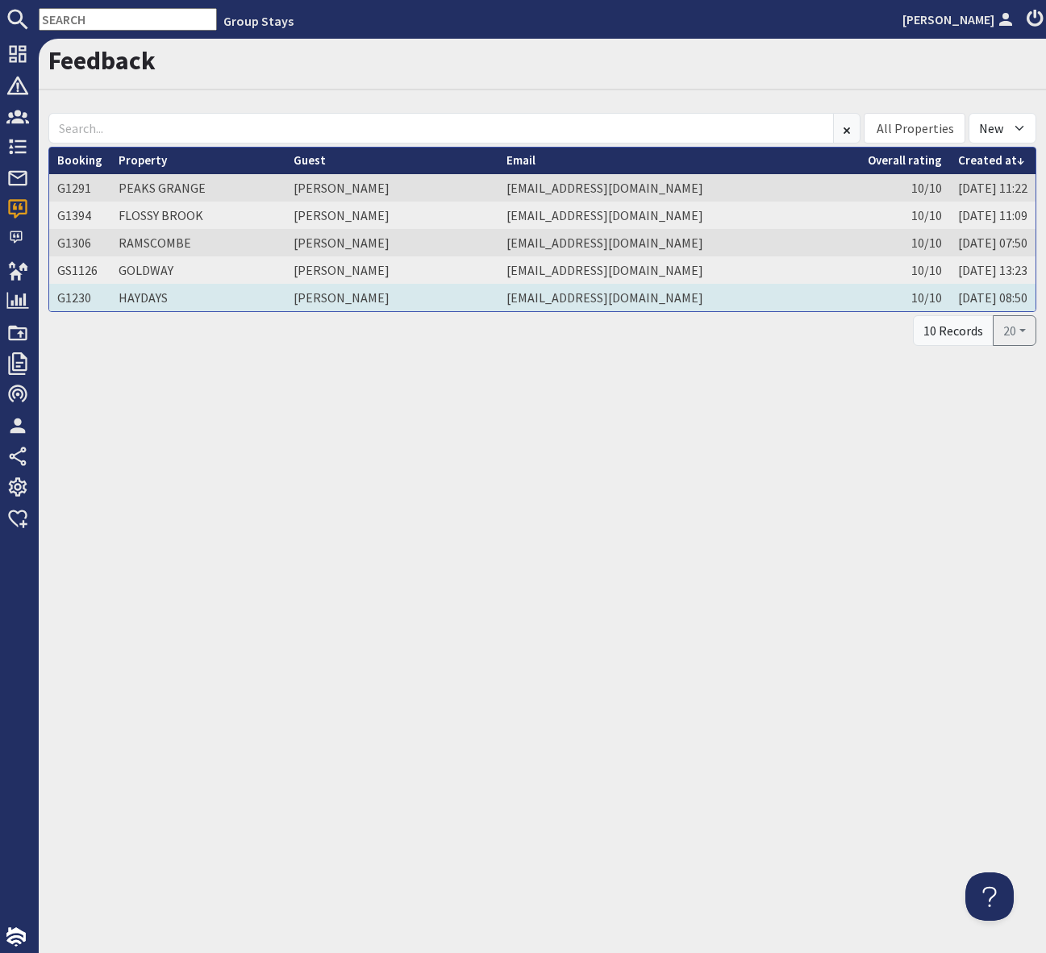
click at [328, 294] on td "Christine Adams" at bounding box center [392, 297] width 212 height 27
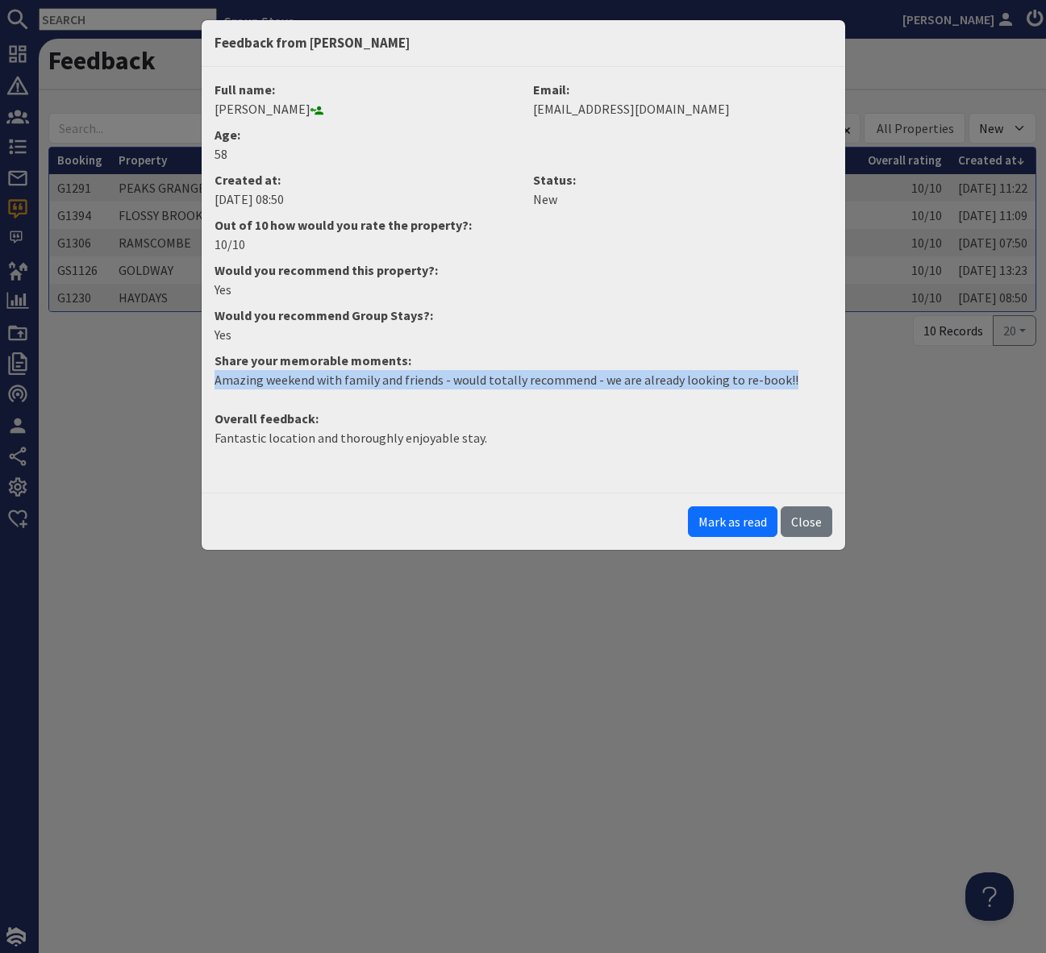
drag, startPoint x: 796, startPoint y: 373, endPoint x: 186, endPoint y: 381, distance: 610.6
click at [186, 381] on div "Feedback from Christine Adams Full name: Christine Adams Email: c_adams@sky.com…" at bounding box center [523, 476] width 1046 height 953
copy p "Amazing weekend with family and friends - would totally recommend - we are alre…"
click at [709, 515] on button "Mark as read" at bounding box center [733, 522] width 90 height 31
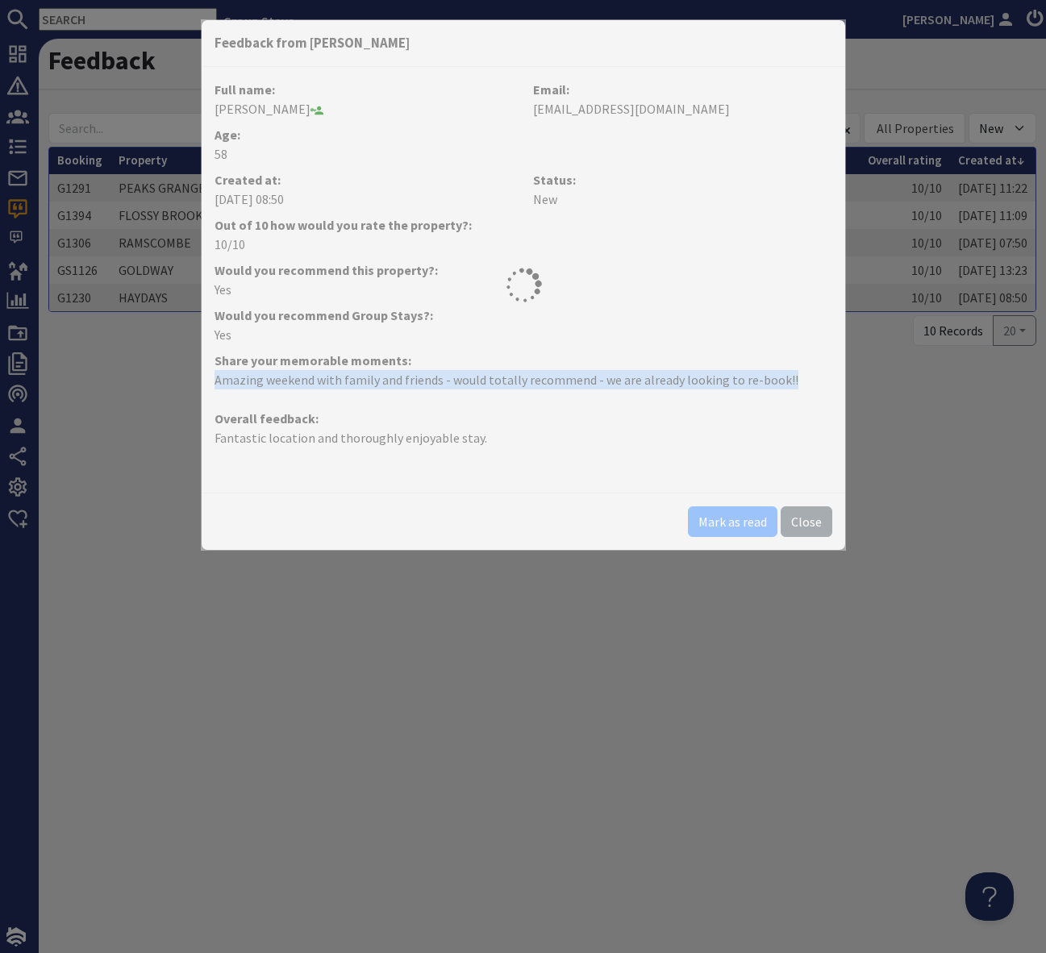
click at [709, 515] on div "Mark as read Close" at bounding box center [524, 521] width 644 height 57
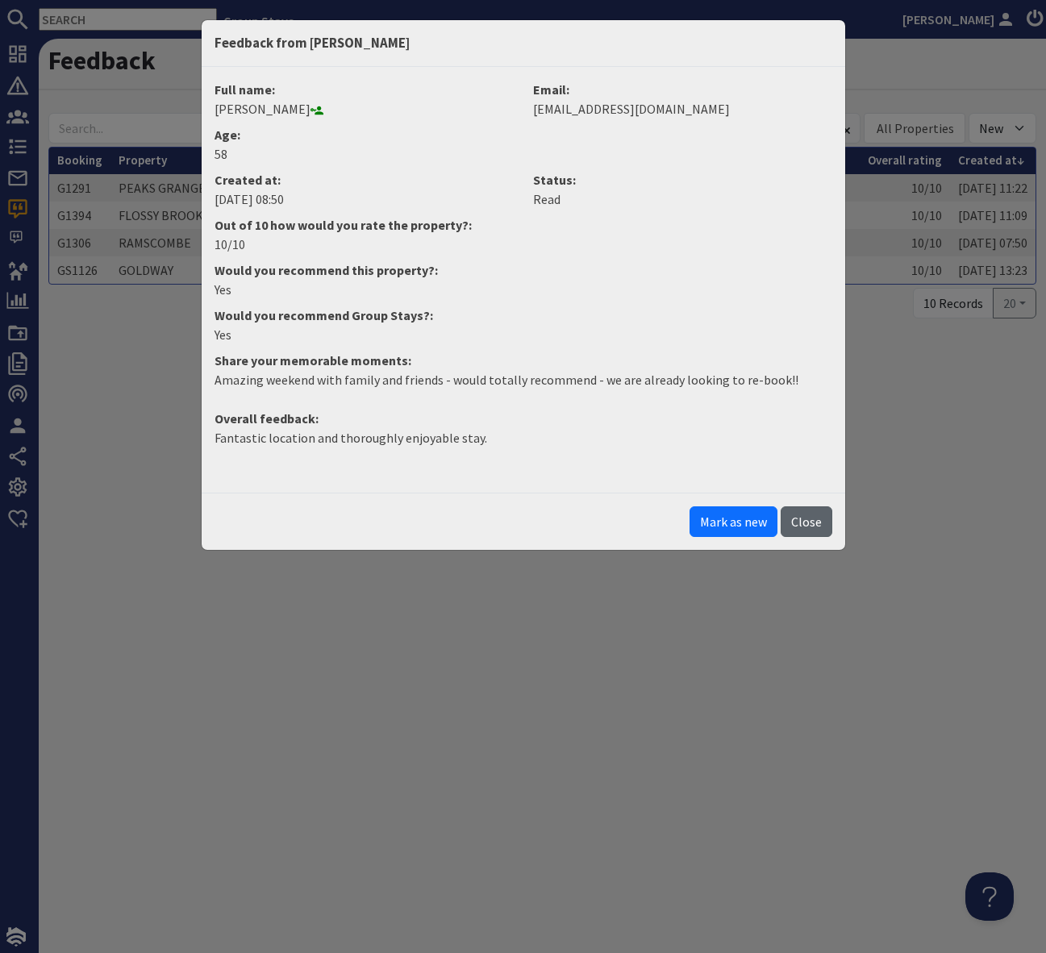
drag, startPoint x: 816, startPoint y: 519, endPoint x: 911, endPoint y: 518, distance: 94.4
click at [816, 519] on button "Close" at bounding box center [807, 522] width 52 height 31
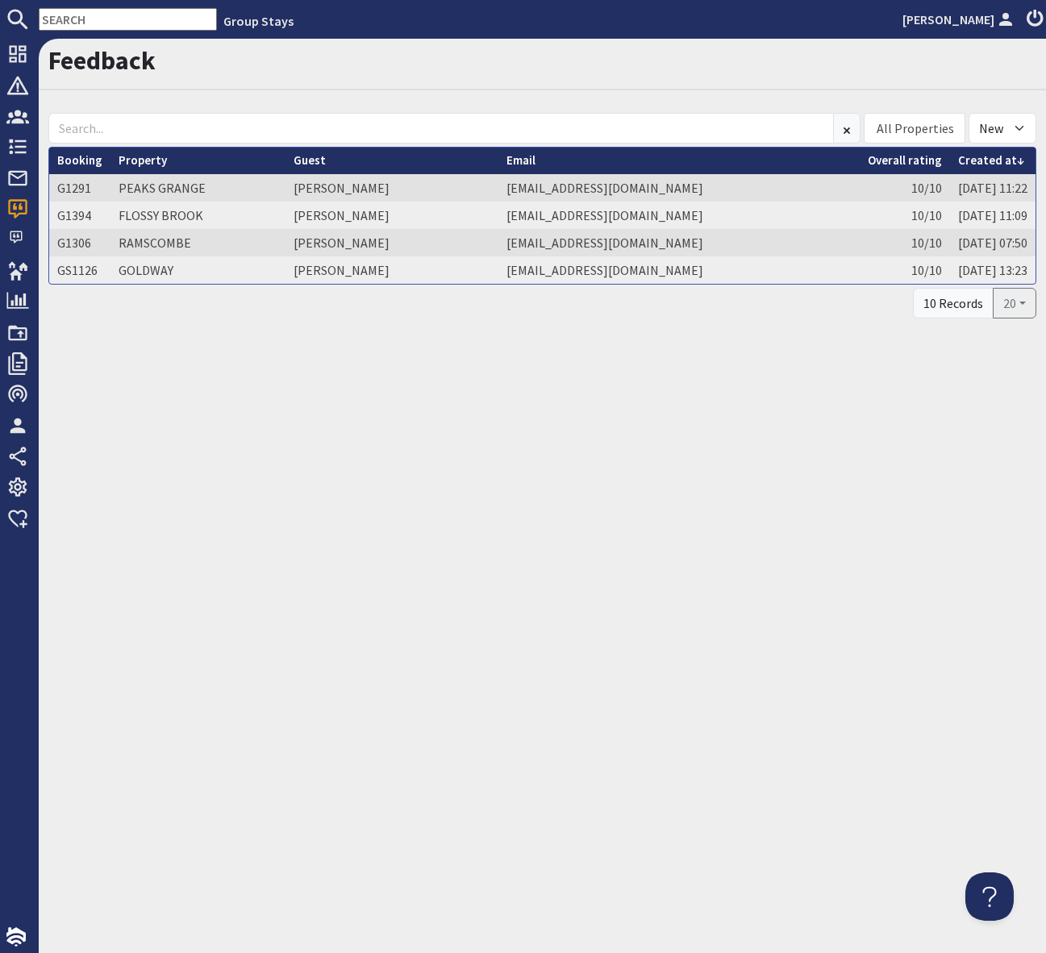
drag, startPoint x: 913, startPoint y: 515, endPoint x: 557, endPoint y: 337, distance: 397.9
click at [910, 512] on div "Feedback All Properties ADE SHINDY BABBLEBROOK BEAN GOOSE BARN BEAVERBROOK 20 […" at bounding box center [542, 496] width 1007 height 915
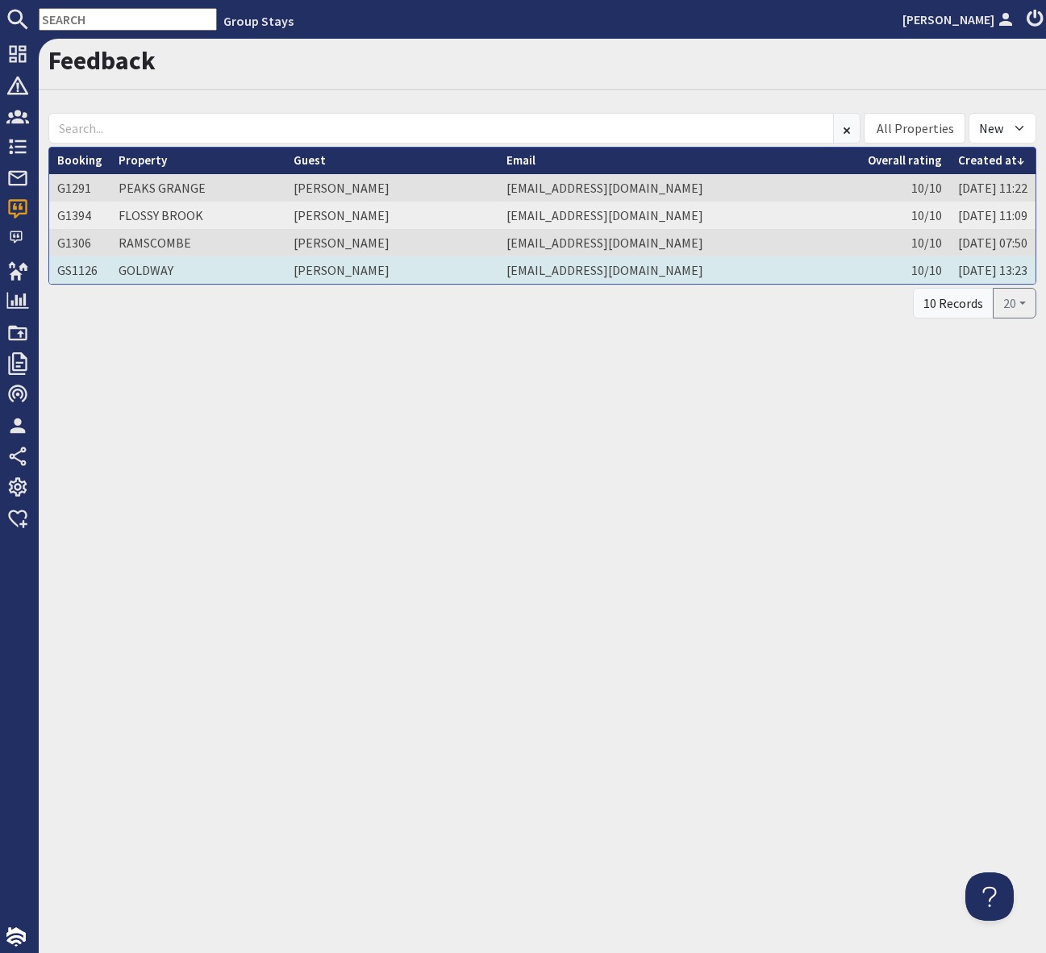
click at [317, 269] on td "Audrey Xenophontos" at bounding box center [392, 269] width 212 height 27
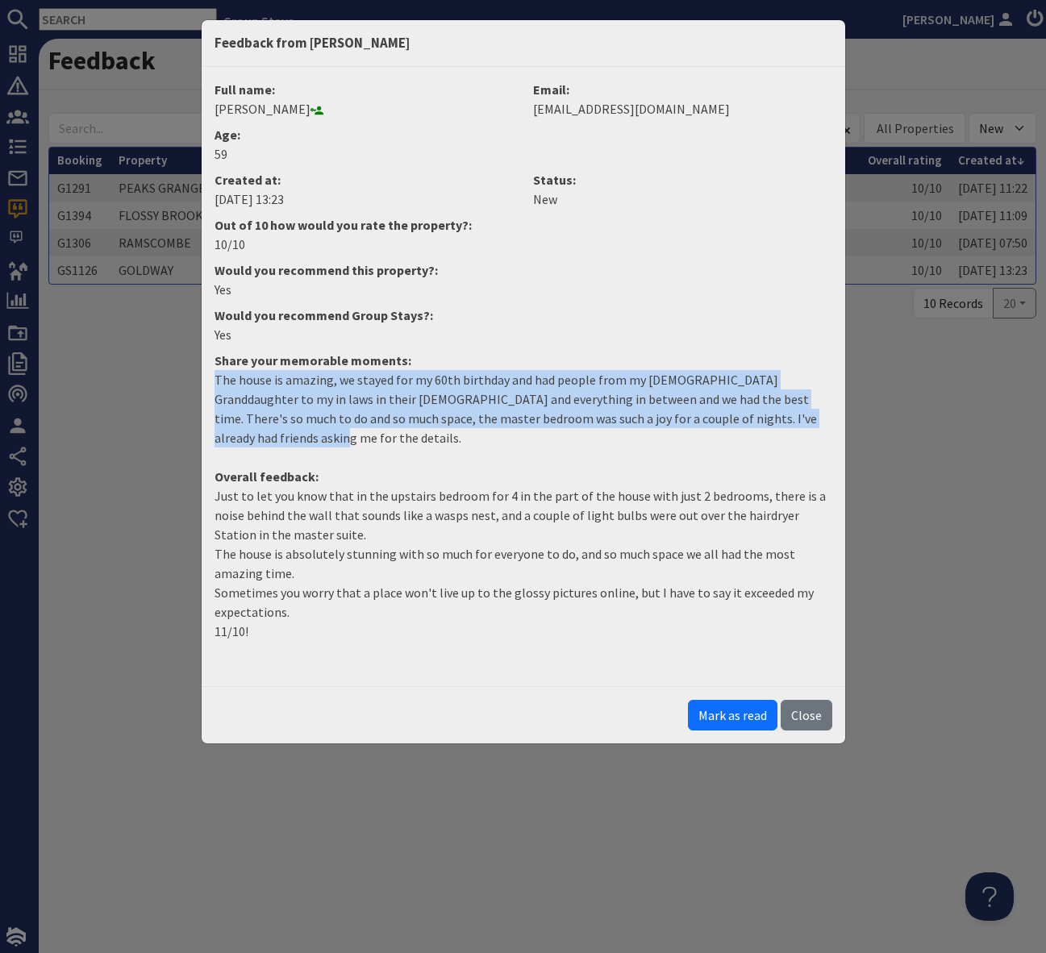
drag, startPoint x: 799, startPoint y: 419, endPoint x: 211, endPoint y: 380, distance: 589.3
click at [211, 380] on dd "The house is amazing, we stayed for my 60th birthday and had people from my 20 …" at bounding box center [523, 415] width 637 height 90
copy p "The house is amazing, we stayed for my 60th birthday and had people from my 20 …"
drag, startPoint x: 326, startPoint y: 105, endPoint x: 294, endPoint y: 106, distance: 32.3
click at [294, 106] on dd "Audrey Xenophontos" at bounding box center [364, 108] width 299 height 19
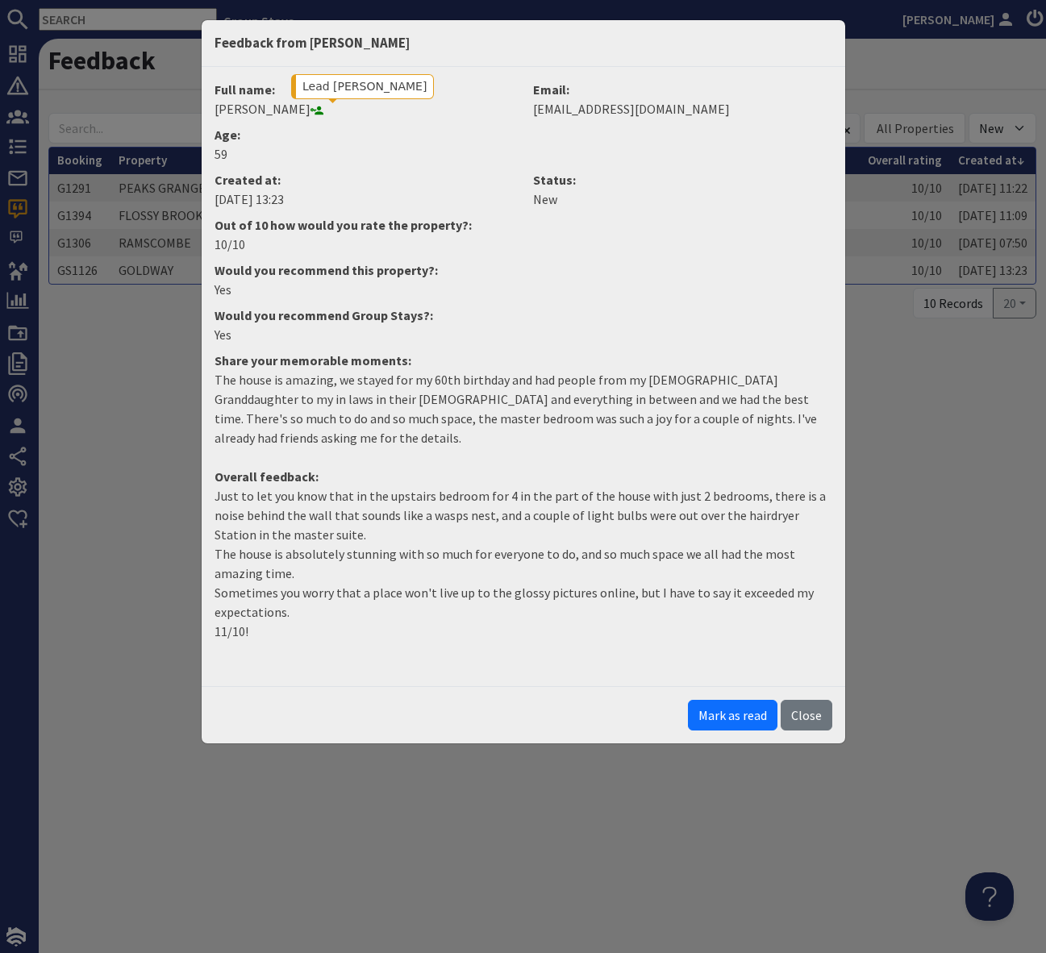
click at [294, 129] on dt "Age:" at bounding box center [524, 134] width 618 height 19
drag, startPoint x: 256, startPoint y: 106, endPoint x: 327, endPoint y: 102, distance: 71.9
click at [327, 102] on dd "Audrey Xenophontos" at bounding box center [364, 108] width 299 height 19
copy dd "Xenophontos"
click at [740, 700] on button "Mark as read" at bounding box center [733, 715] width 90 height 31
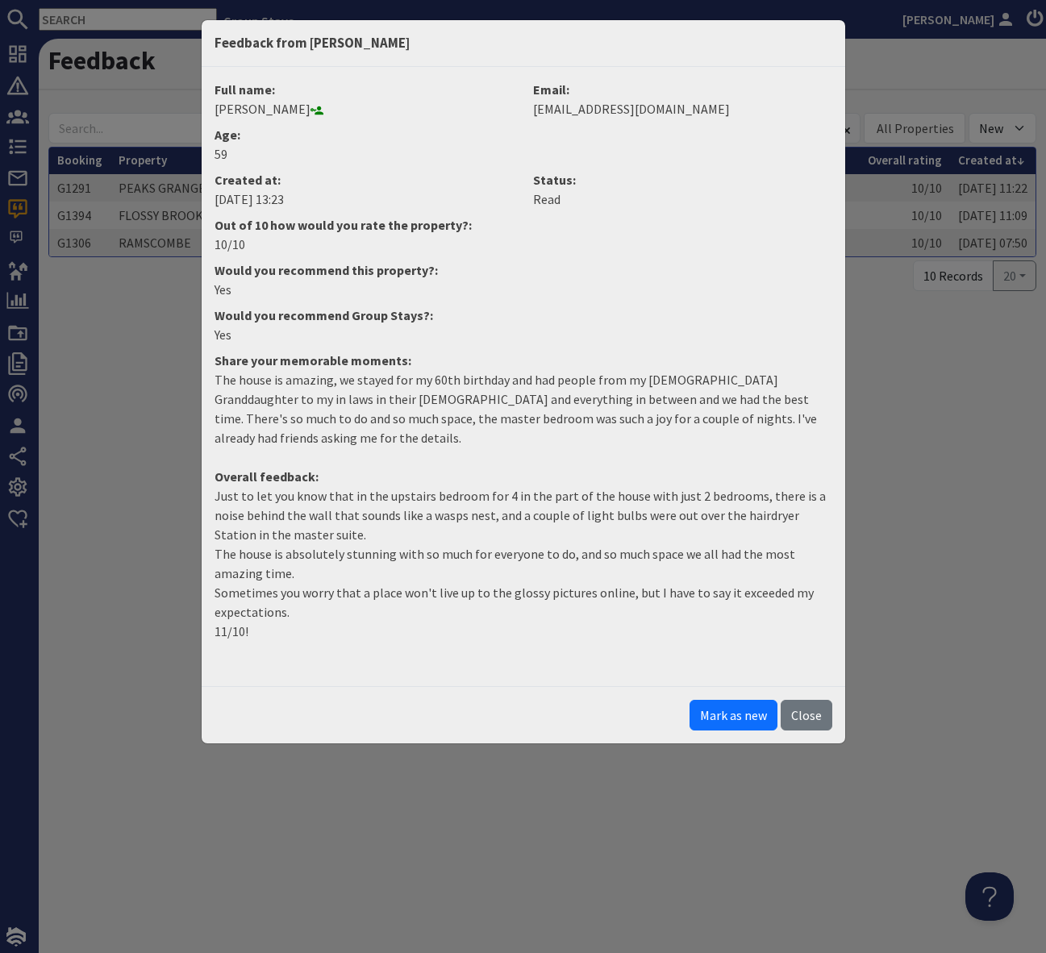
click at [680, 806] on div "Feedback from Audrey Xenophontos Full name: Audrey Xenophontos Email: xenofamil…" at bounding box center [523, 476] width 1046 height 953
click at [811, 700] on button "Close" at bounding box center [807, 715] width 52 height 31
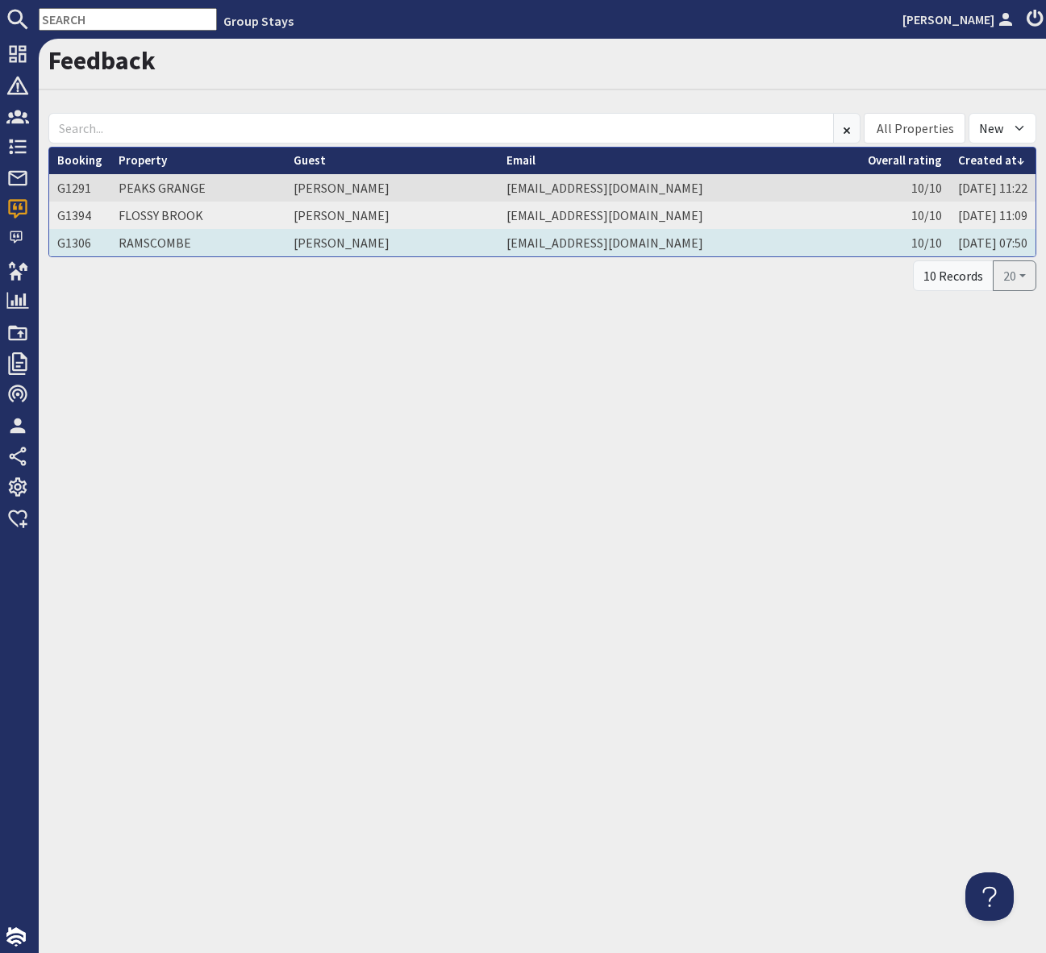
click at [352, 239] on td "Heather Bryant" at bounding box center [392, 242] width 212 height 27
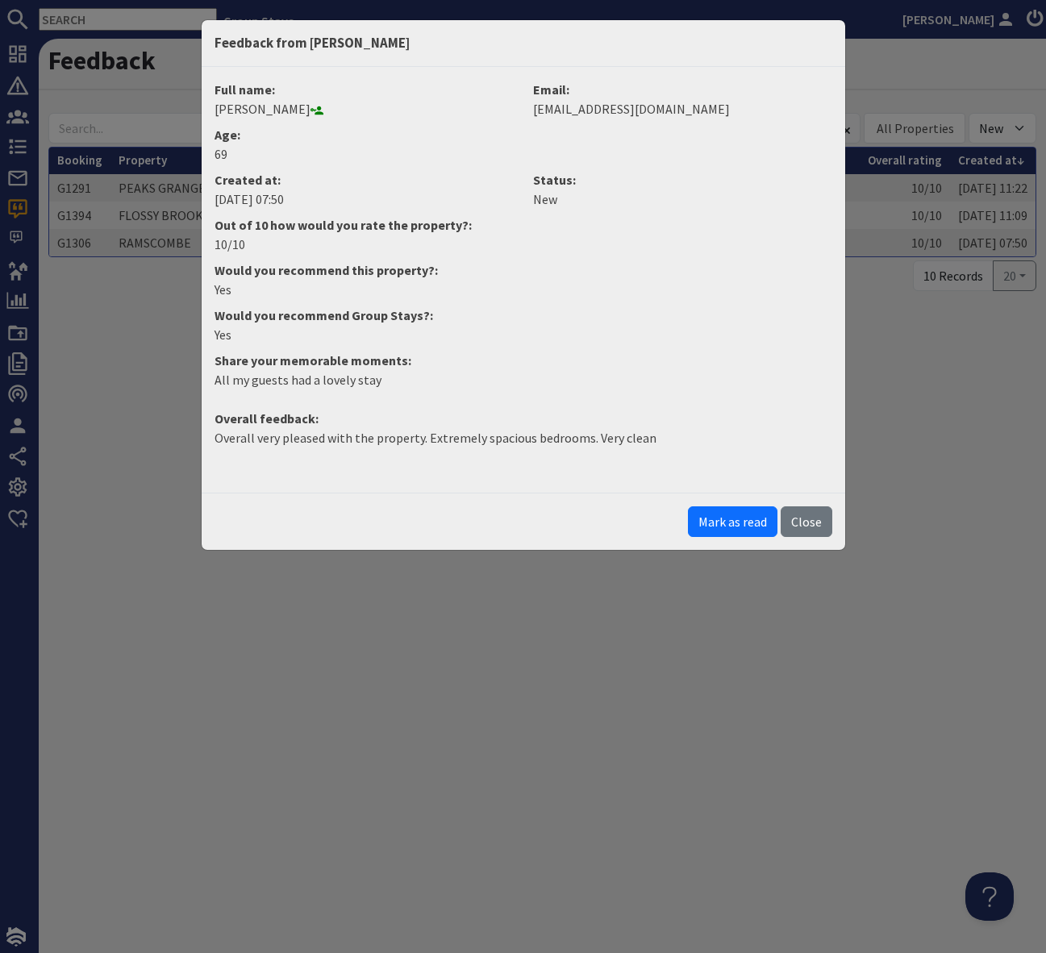
drag, startPoint x: 637, startPoint y: 441, endPoint x: 650, endPoint y: 439, distance: 13.1
click at [639, 440] on p "Overall very pleased with the property. Extremely spacious bedrooms. Very clean" at bounding box center [524, 437] width 618 height 19
drag, startPoint x: 594, startPoint y: 437, endPoint x: 212, endPoint y: 445, distance: 382.4
click at [212, 445] on dd "Overall very pleased with the property. Extremely spacious bedrooms. Very clean" at bounding box center [523, 444] width 637 height 32
copy p "Overall very pleased with the property. Extremely spacious bedrooms. Very clean"
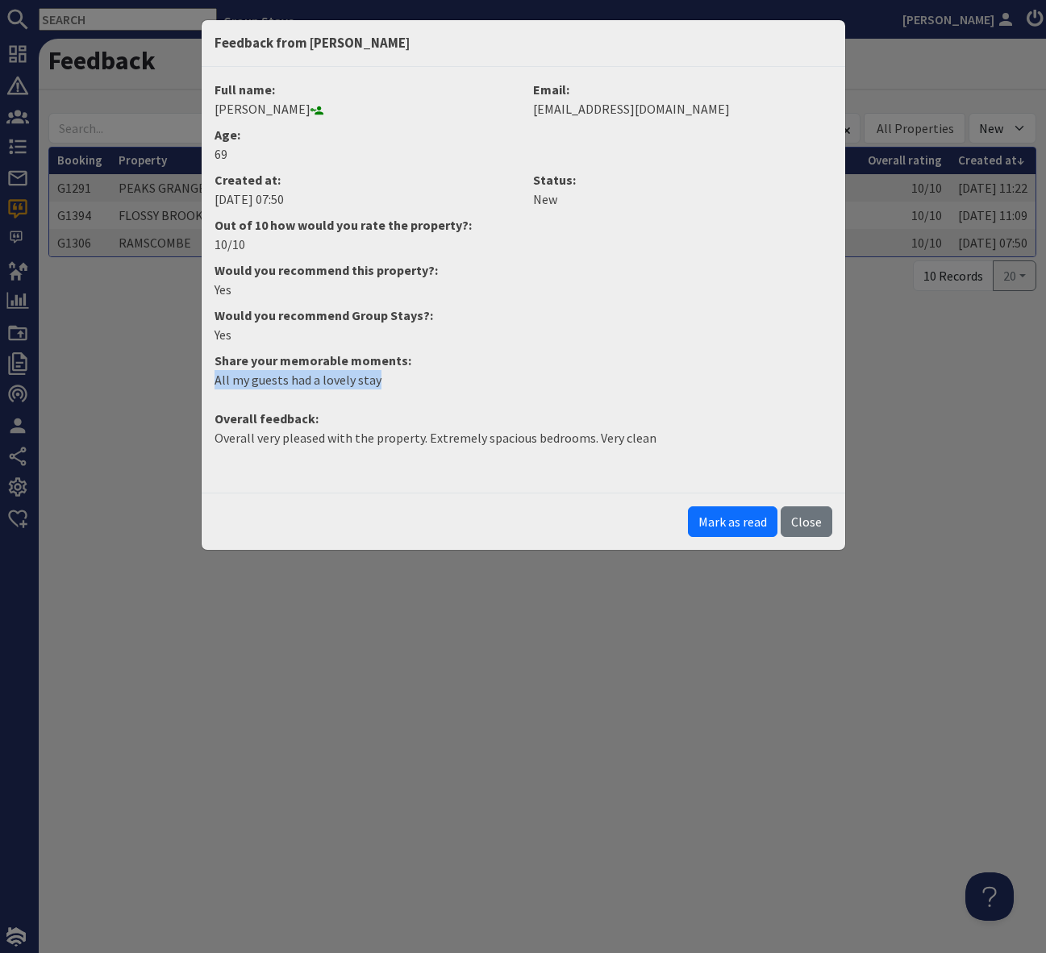
drag, startPoint x: 391, startPoint y: 390, endPoint x: 171, endPoint y: 378, distance: 220.5
click at [171, 378] on div "Feedback from Heather Bryant Full name: Heather Bryant Email: heatherbryant@del…" at bounding box center [523, 476] width 1046 height 953
copy p "All my guests had a lovely stay"
click at [736, 519] on button "Mark as read" at bounding box center [733, 522] width 90 height 31
drag, startPoint x: 667, startPoint y: 683, endPoint x: 829, endPoint y: 511, distance: 236.2
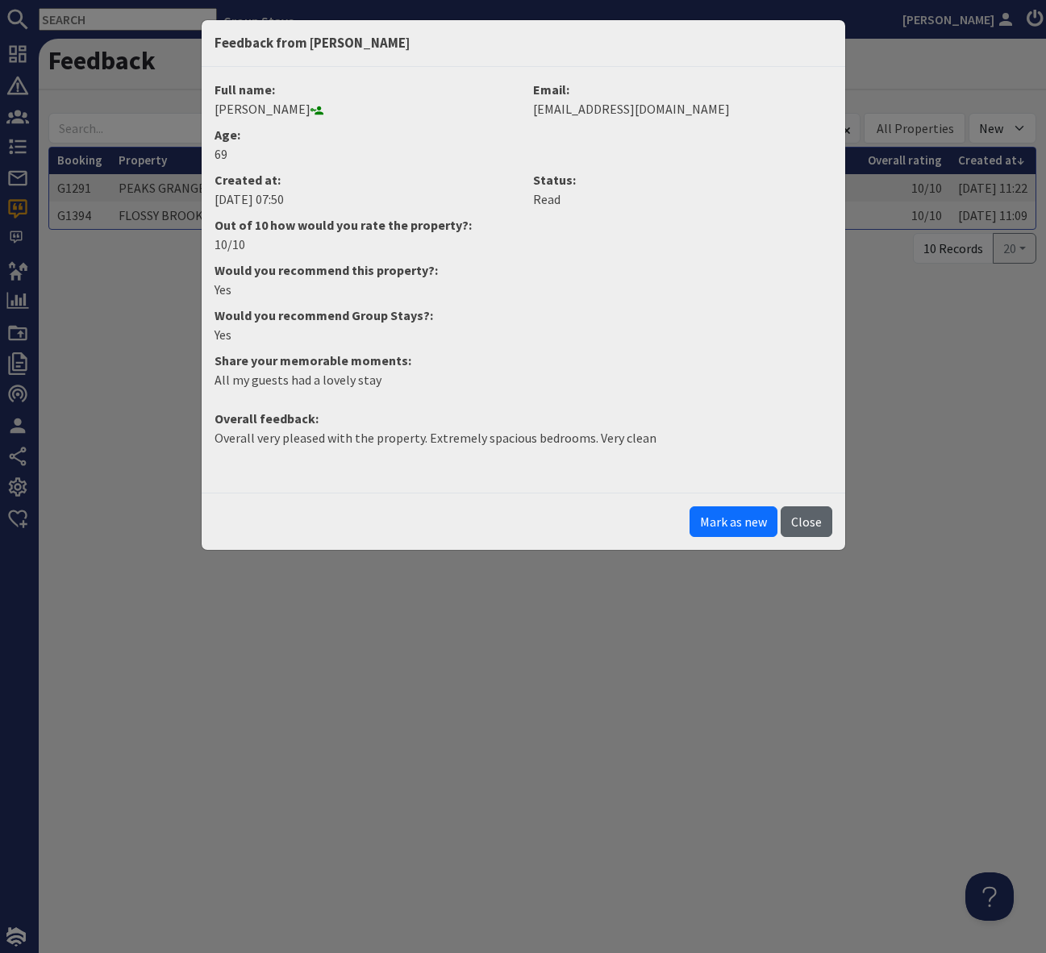
click at [669, 680] on div "Feedback from Heather Bryant Full name: Heather Bryant Email: heatherbryant@del…" at bounding box center [523, 476] width 1046 height 953
drag, startPoint x: 819, startPoint y: 514, endPoint x: 1045, endPoint y: 483, distance: 227.9
click at [819, 514] on button "Close" at bounding box center [807, 522] width 52 height 31
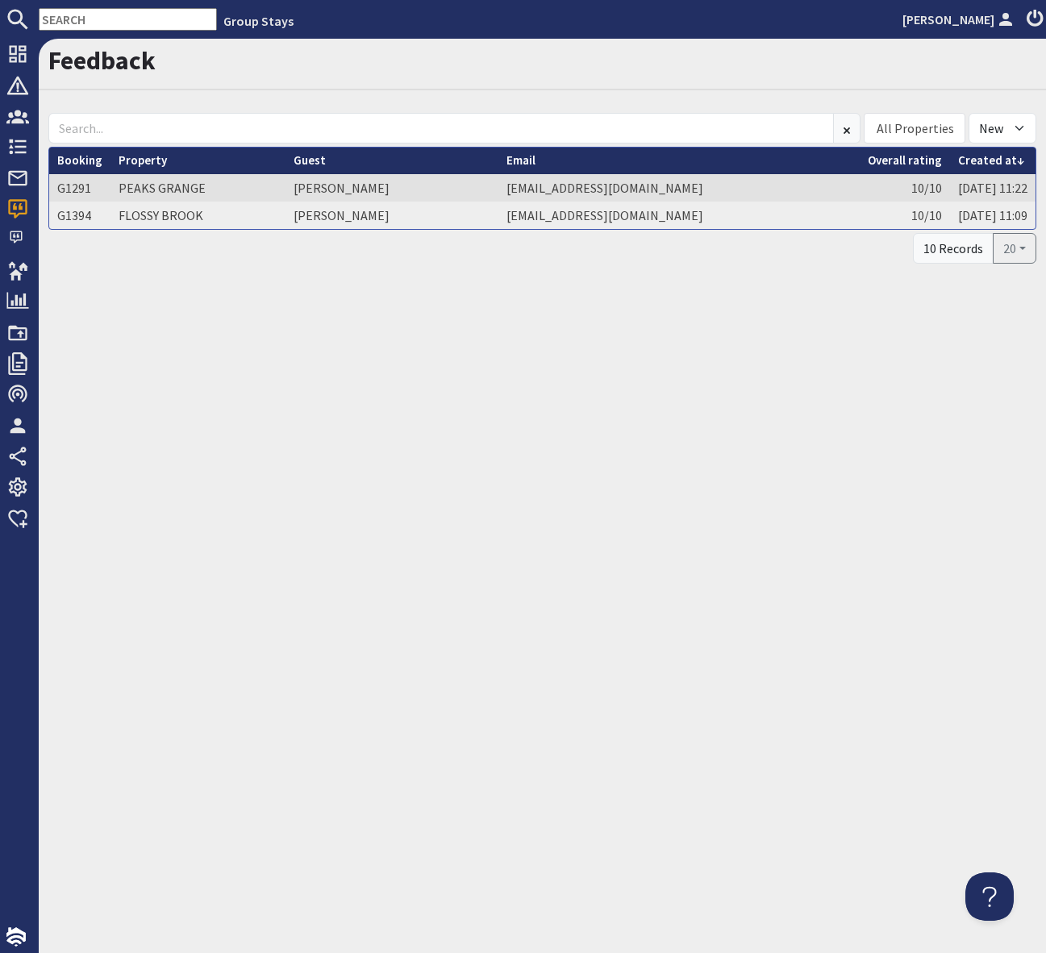
click at [1040, 477] on div "Feedback All Properties ADE SHINDY BABBLEBROOK BEAN GOOSE BARN BEAVERBROOK 20 […" at bounding box center [542, 496] width 1007 height 915
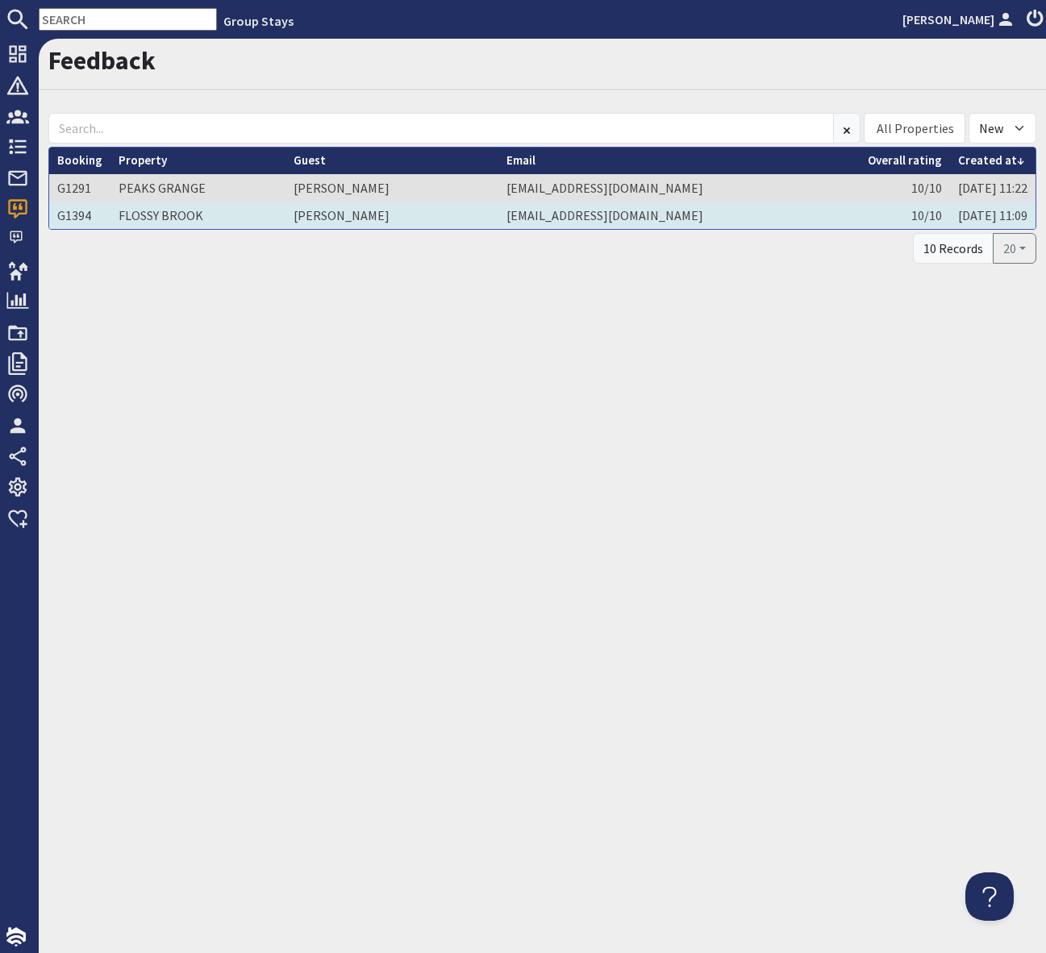
click at [369, 212] on td "Hannah Forsyth" at bounding box center [392, 215] width 212 height 27
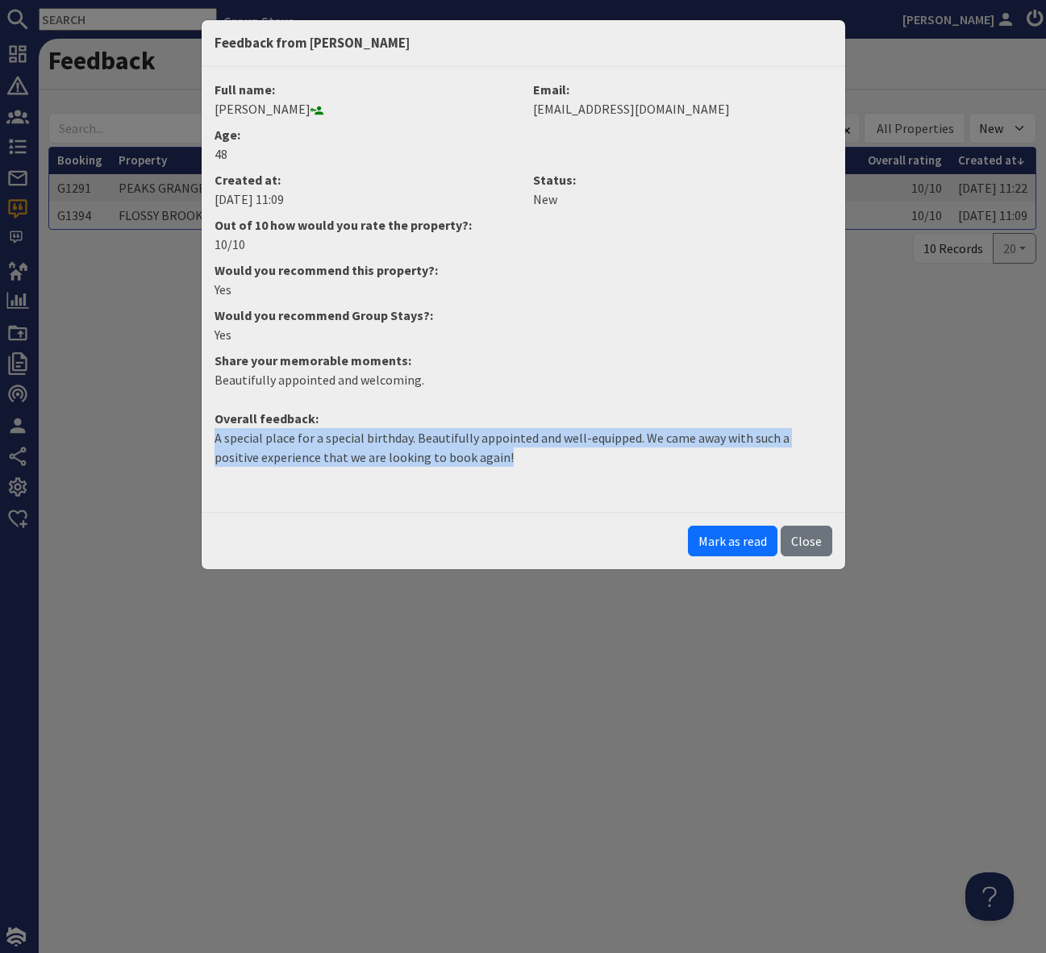
drag, startPoint x: 489, startPoint y: 456, endPoint x: 201, endPoint y: 437, distance: 288.5
click at [202, 437] on div "Full name: Hannah Forsyth Email: hannahforsyth@icloud.com Age: 48 Created at: 2…" at bounding box center [524, 289] width 644 height 445
copy p "A special place for a special birthday. Beautifully appointed and well-equipped…"
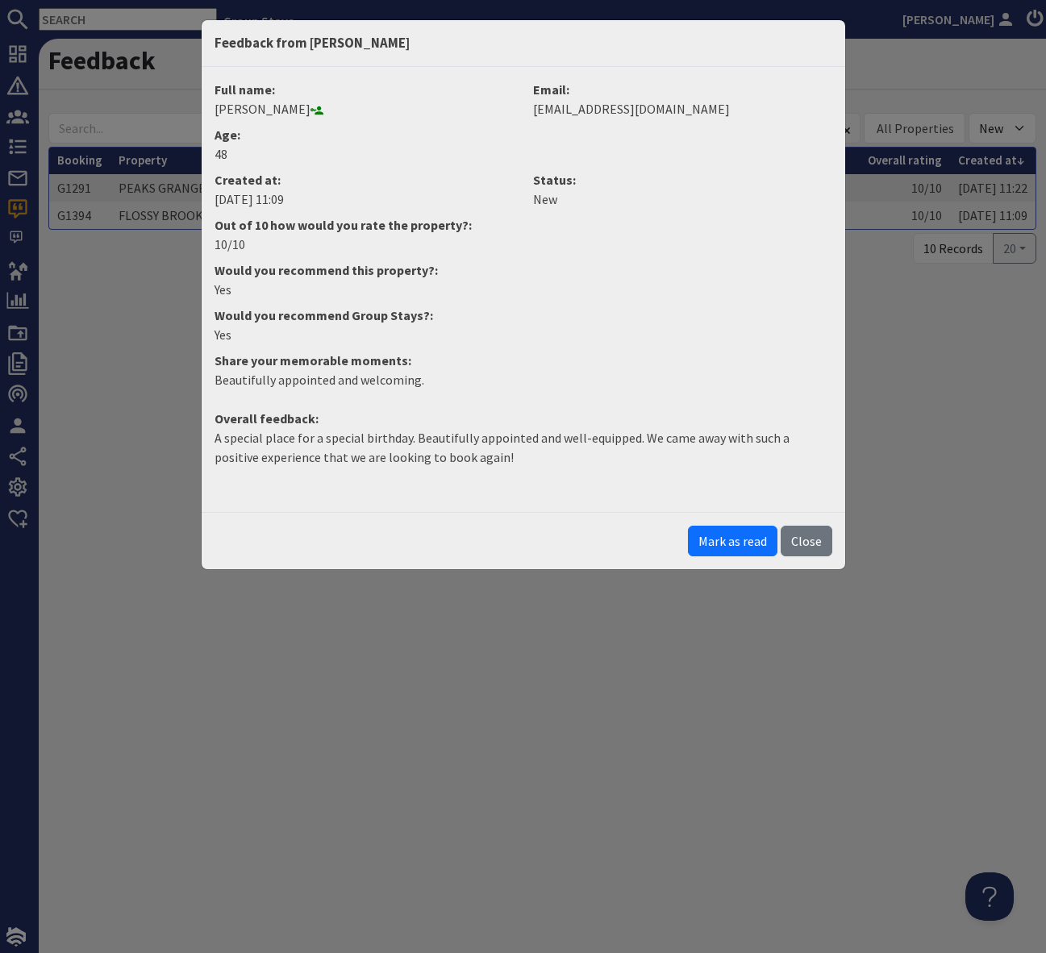
click at [611, 652] on div "Feedback from Hannah Forsyth Full name: Hannah Forsyth Email: hannahforsyth@icl…" at bounding box center [523, 476] width 1046 height 953
click at [721, 537] on button "Mark as read" at bounding box center [733, 541] width 90 height 31
click at [974, 463] on div "Feedback from Hannah Forsyth Full name: Hannah Forsyth Email: hannahforsyth@icl…" at bounding box center [523, 476] width 1046 height 953
click at [807, 536] on button "Close" at bounding box center [807, 541] width 52 height 31
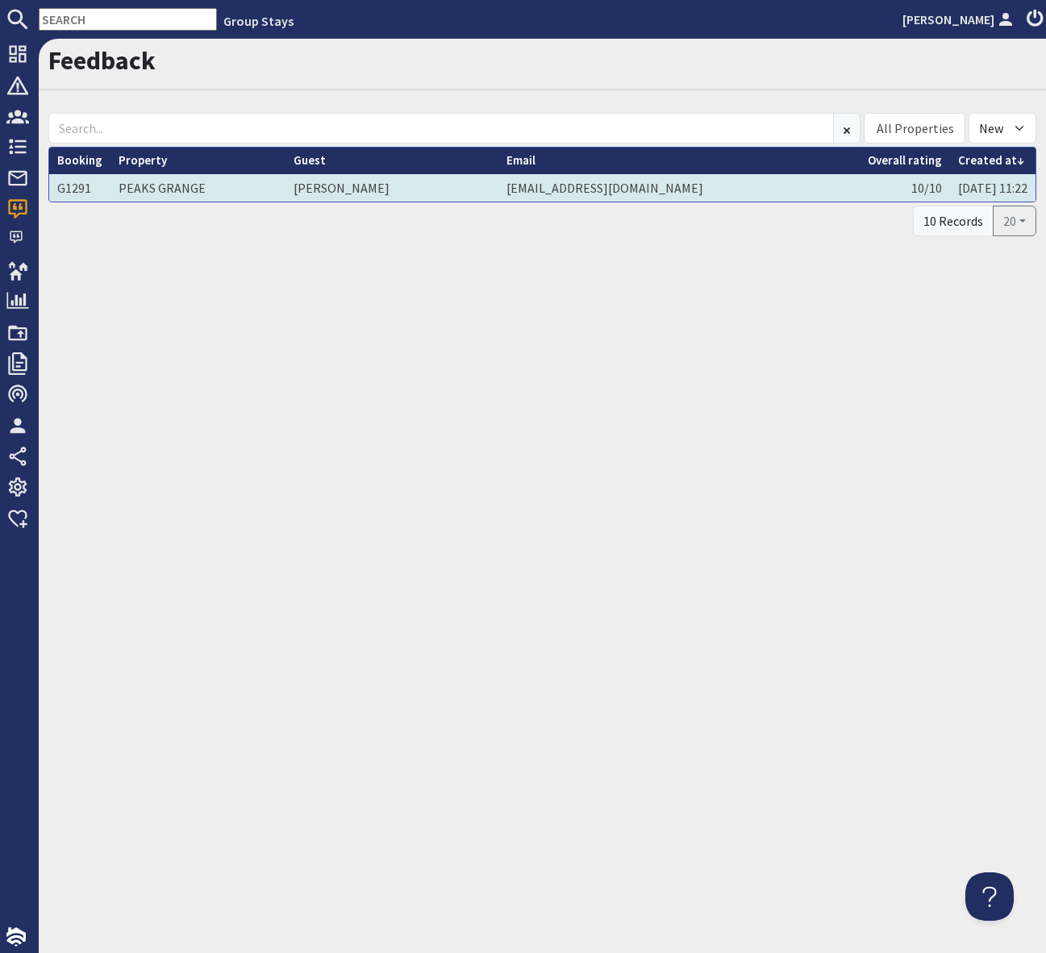
click at [336, 191] on td "Indy Thomas" at bounding box center [392, 187] width 212 height 27
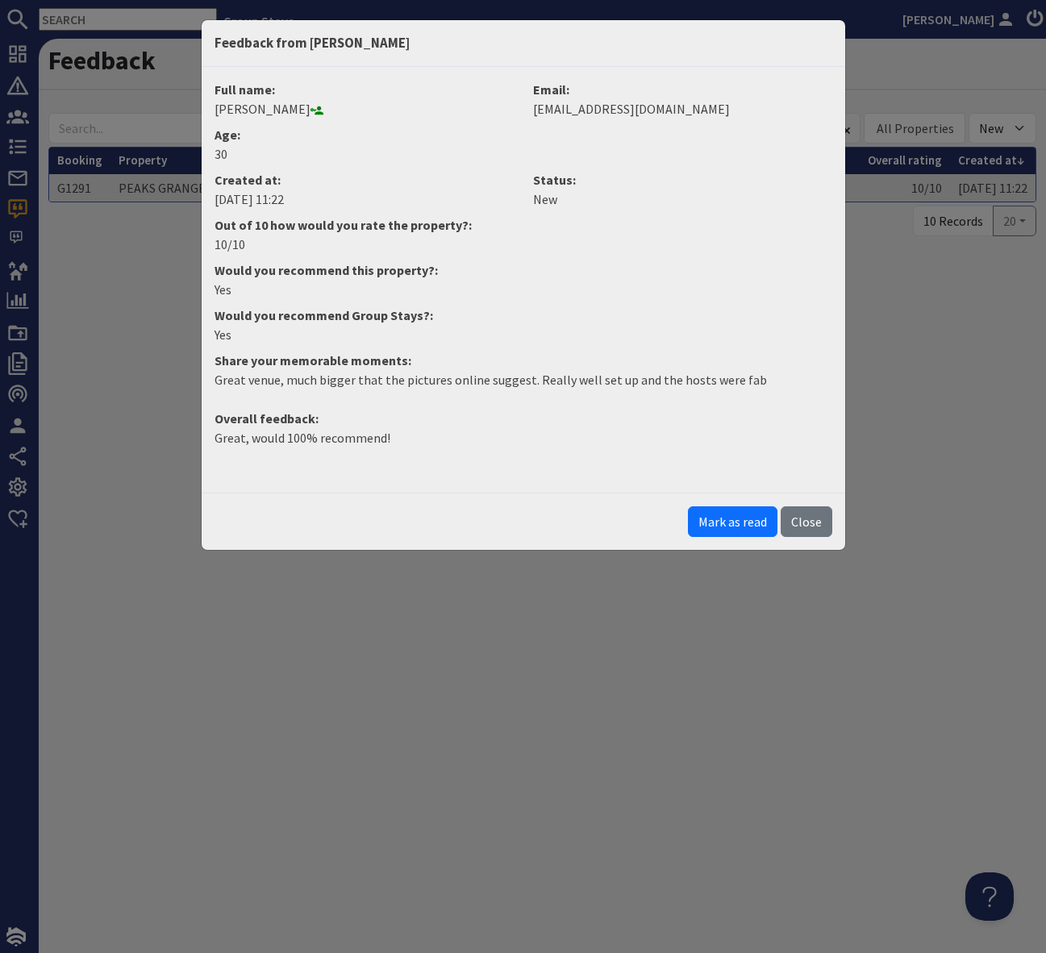
click at [657, 415] on dt "Overall feedback:" at bounding box center [523, 418] width 637 height 19
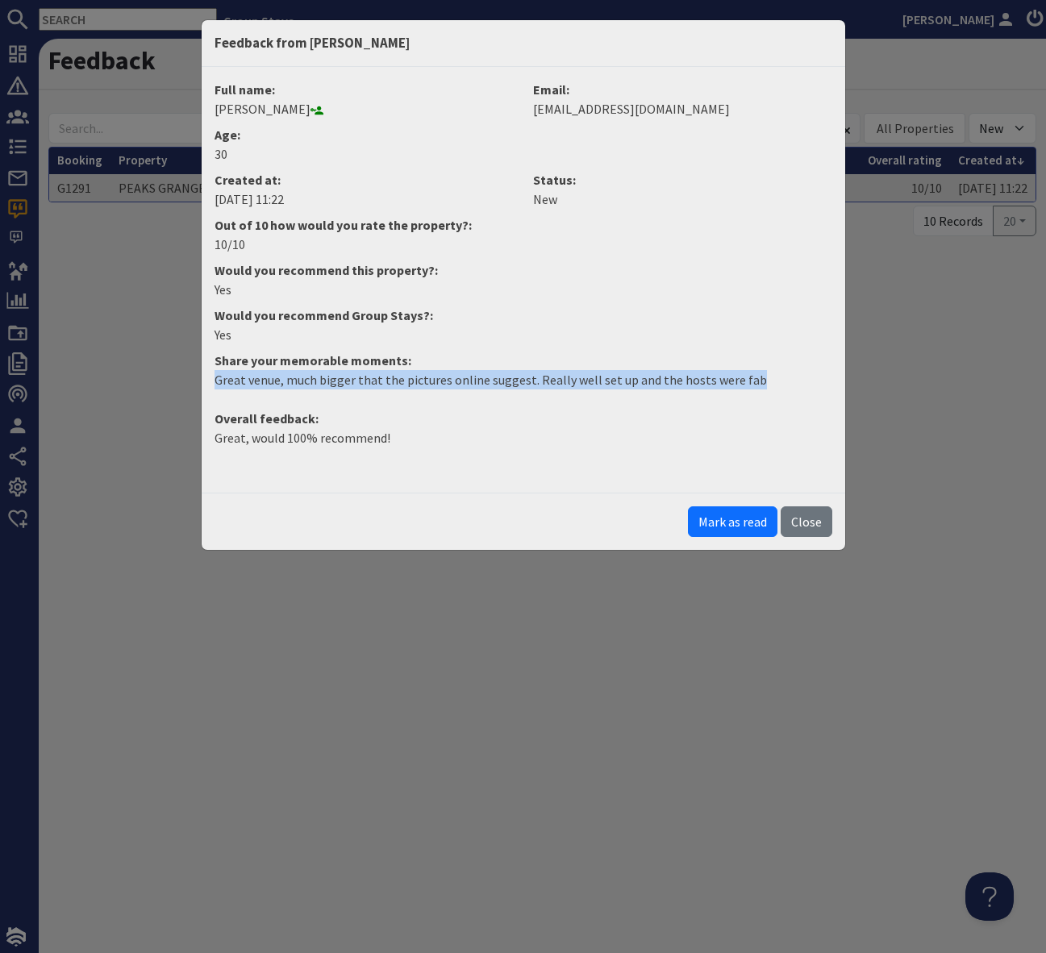
drag, startPoint x: 775, startPoint y: 375, endPoint x: 174, endPoint y: 383, distance: 601.0
click at [174, 383] on div "Feedback from Indy Thomas Full name: Indy Thomas Email: indianacoral@hotmail.co…" at bounding box center [523, 476] width 1046 height 953
copy p "Great venue, much bigger that the pictures online suggest. Really well set up a…"
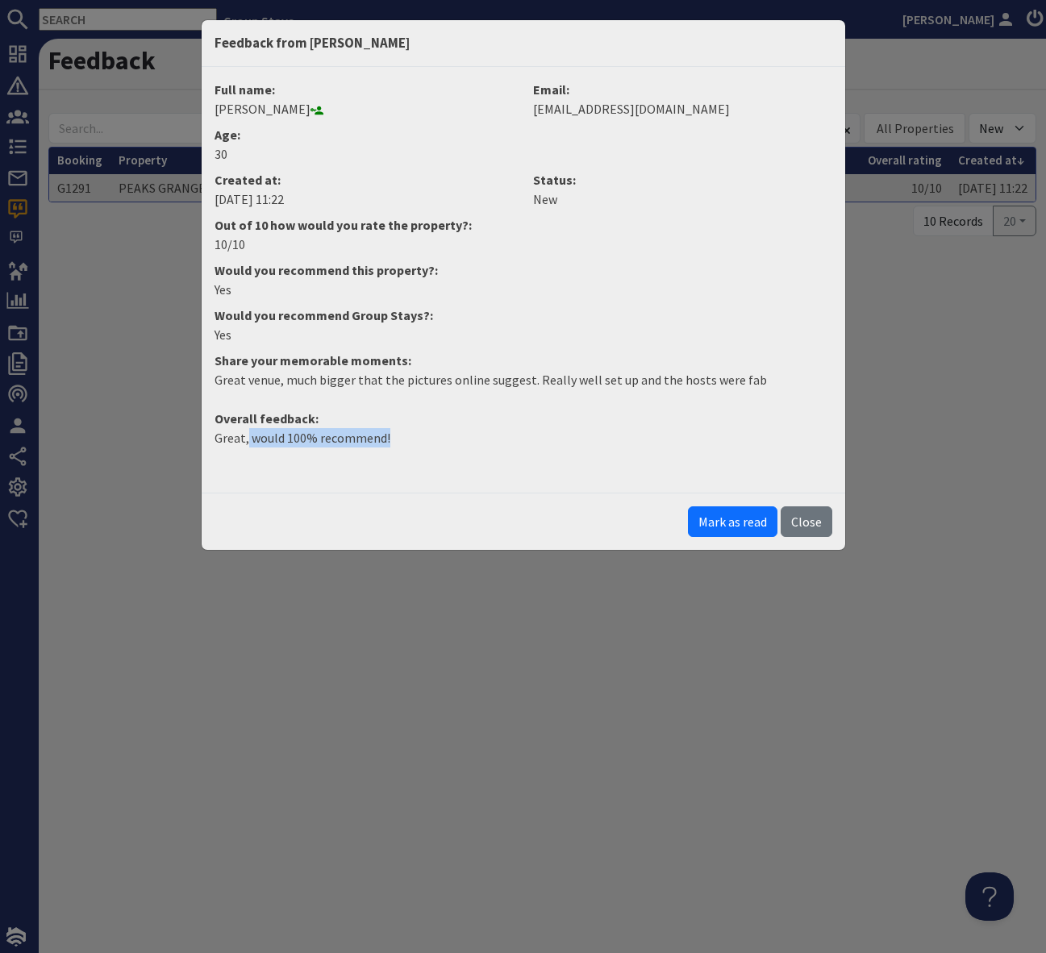
drag, startPoint x: 393, startPoint y: 435, endPoint x: 246, endPoint y: 440, distance: 146.9
click at [246, 440] on p "Great, would 100% recommend!" at bounding box center [524, 437] width 618 height 19
copy p "would 100% recommend!"
drag, startPoint x: 805, startPoint y: 517, endPoint x: 945, endPoint y: 491, distance: 142.7
click at [805, 517] on button "Close" at bounding box center [807, 522] width 52 height 31
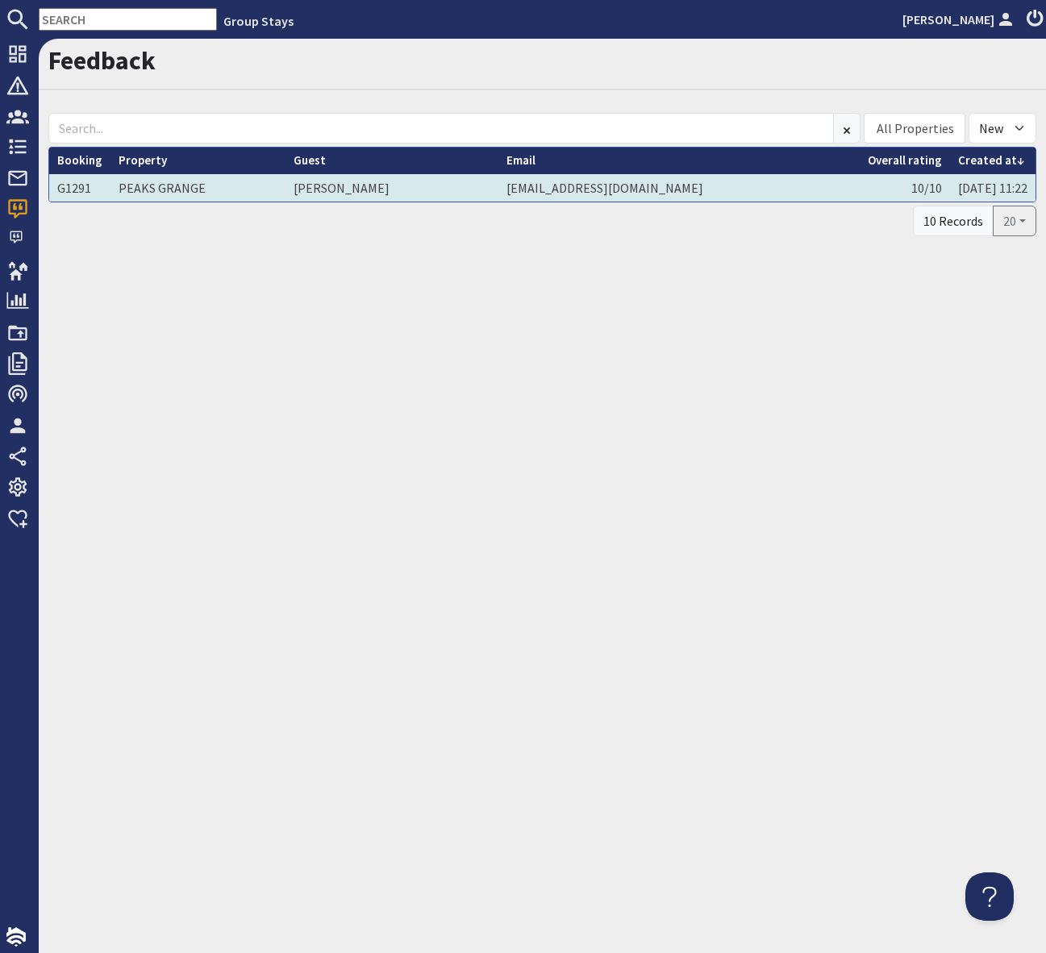
click at [347, 185] on td "Indy Thomas" at bounding box center [392, 187] width 212 height 27
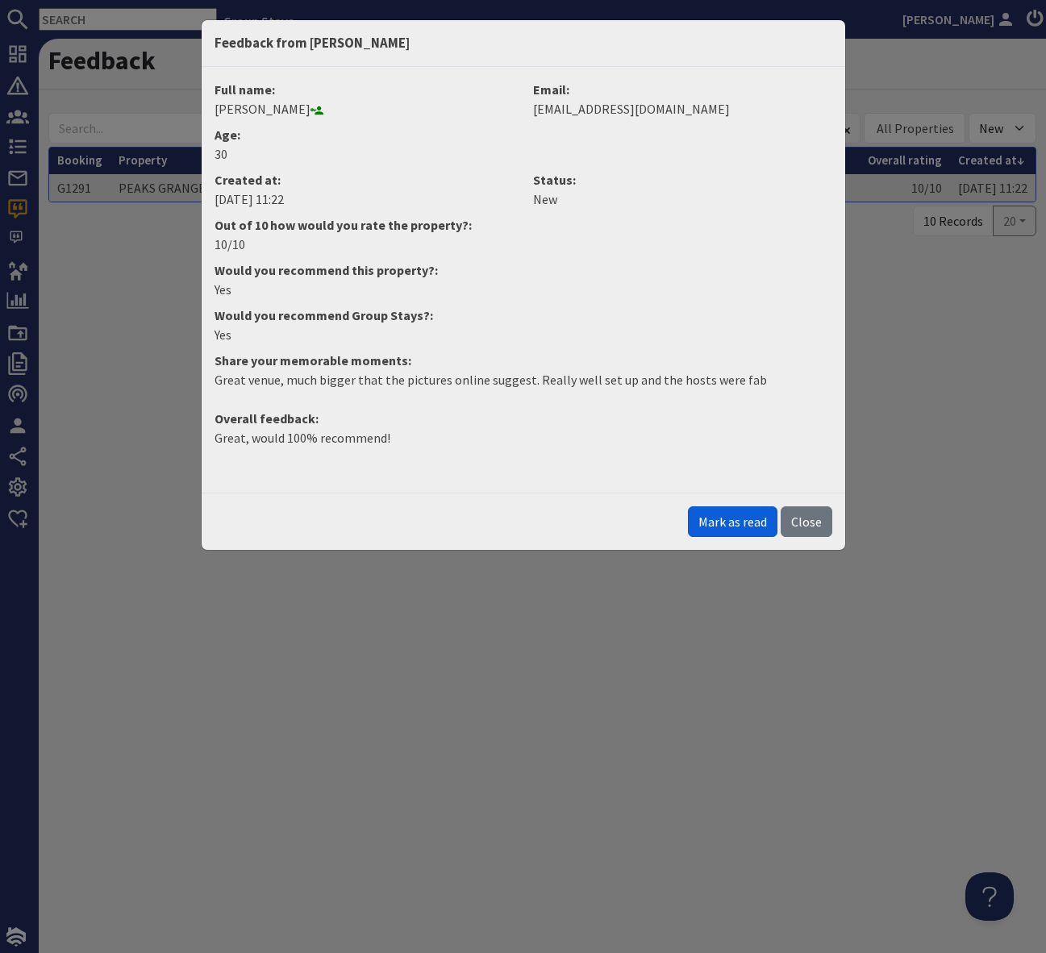
click at [725, 521] on button "Mark as read" at bounding box center [733, 522] width 90 height 31
drag, startPoint x: 741, startPoint y: 522, endPoint x: 713, endPoint y: 548, distance: 38.8
click at [741, 522] on button "Mark as new" at bounding box center [734, 522] width 88 height 31
click at [741, 522] on button "Mark as read" at bounding box center [733, 522] width 90 height 31
drag, startPoint x: 641, startPoint y: 638, endPoint x: 793, endPoint y: 588, distance: 159.7
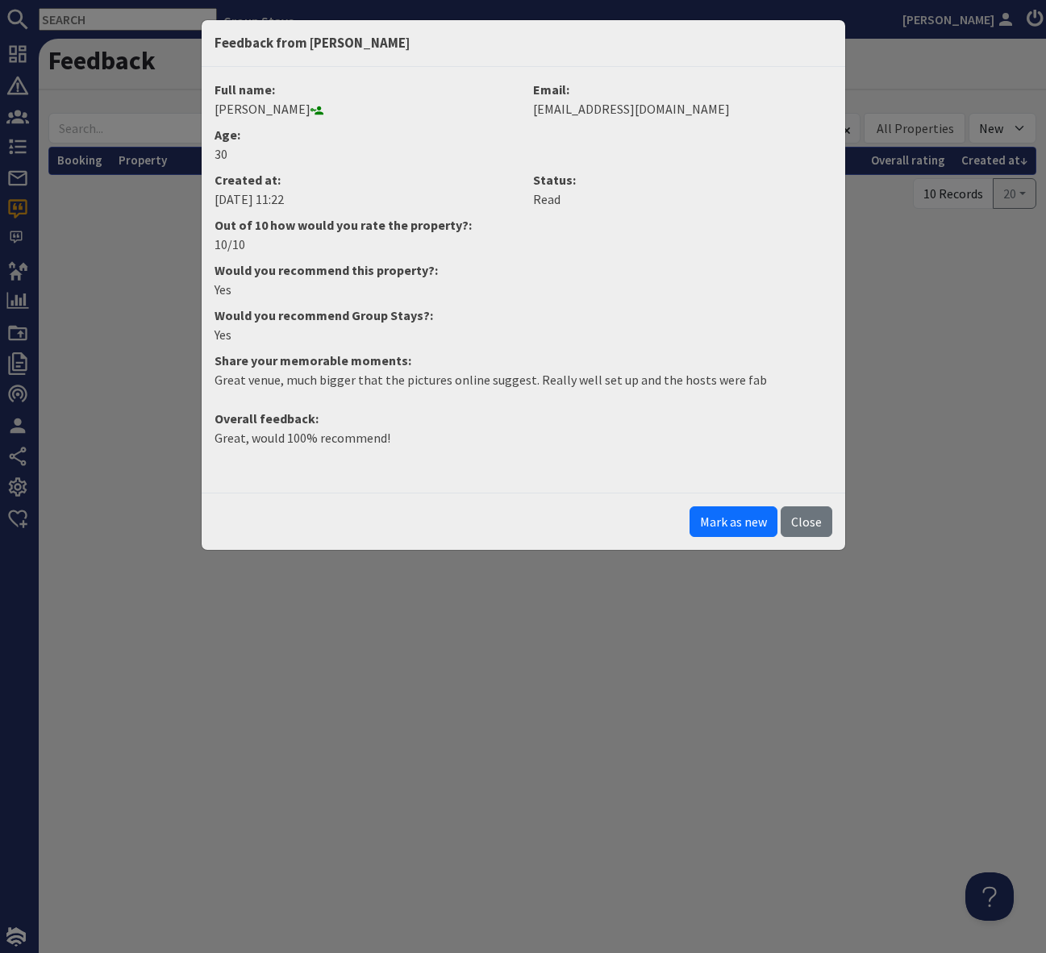
click at [641, 637] on div "Feedback from Indy Thomas Full name: Indy Thomas Email: indianacoral@hotmail.co…" at bounding box center [523, 476] width 1046 height 953
drag, startPoint x: 815, startPoint y: 523, endPoint x: 685, endPoint y: 643, distance: 176.4
click at [814, 523] on button "Close" at bounding box center [807, 522] width 52 height 31
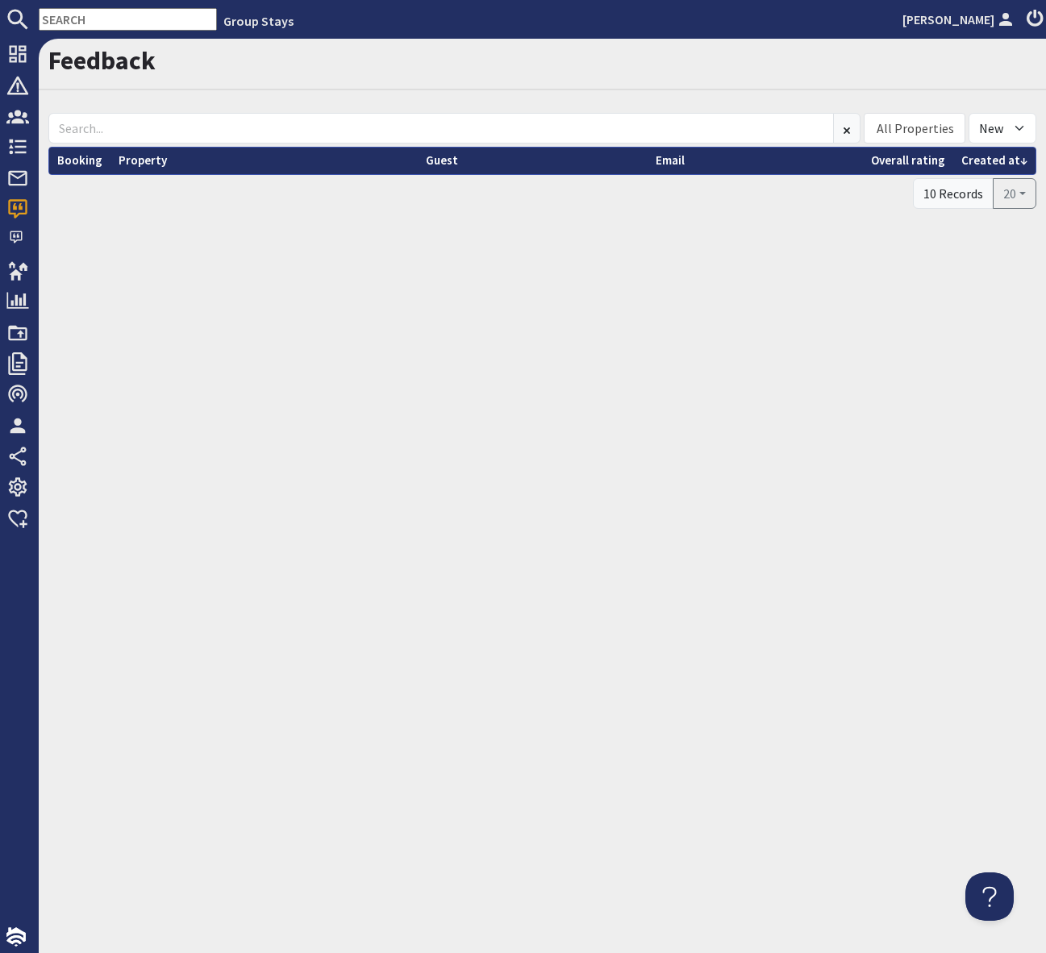
drag, startPoint x: 563, startPoint y: 745, endPoint x: 265, endPoint y: 473, distance: 403.6
click at [558, 741] on div "Feedback All Properties ADE SHINDY BABBLEBROOK BEAN GOOSE BARN BEAVERBROOK 20 […" at bounding box center [542, 496] width 1007 height 915
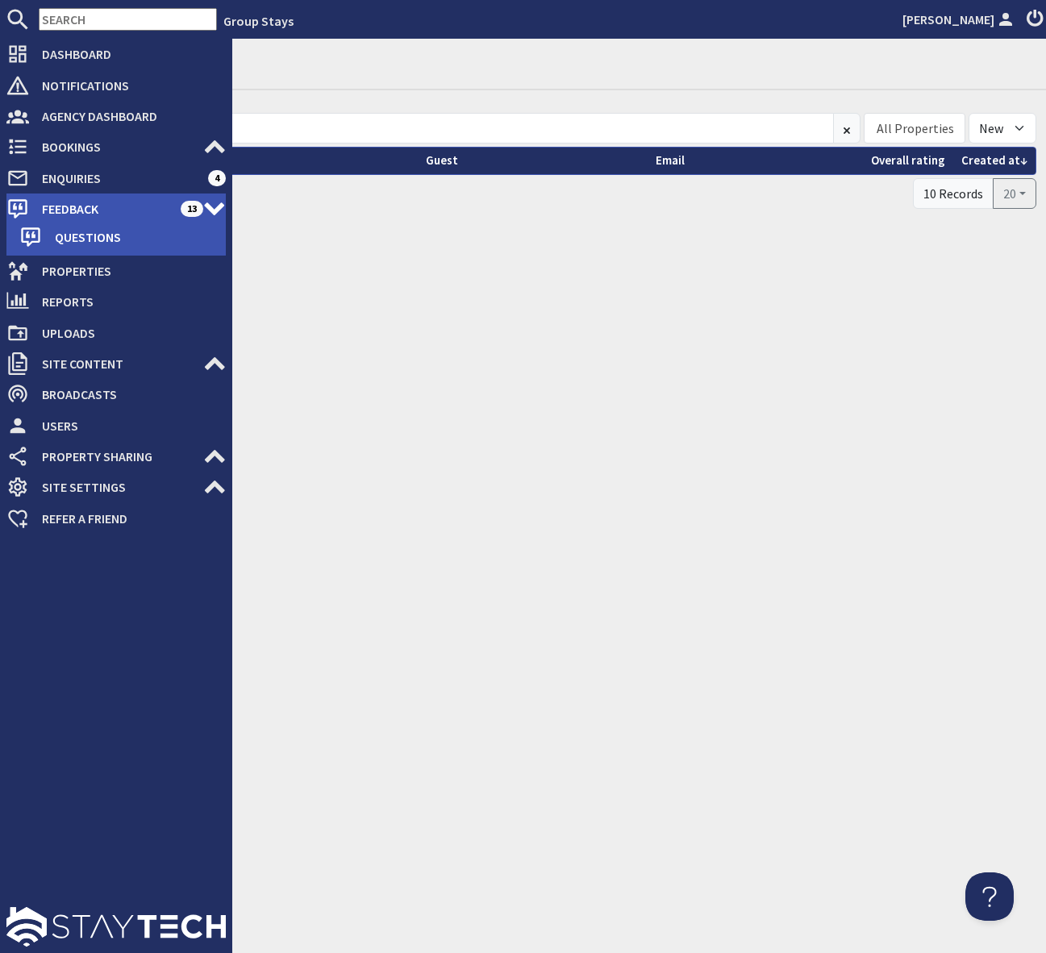
click at [125, 211] on span "Feedback" at bounding box center [105, 209] width 152 height 26
select select
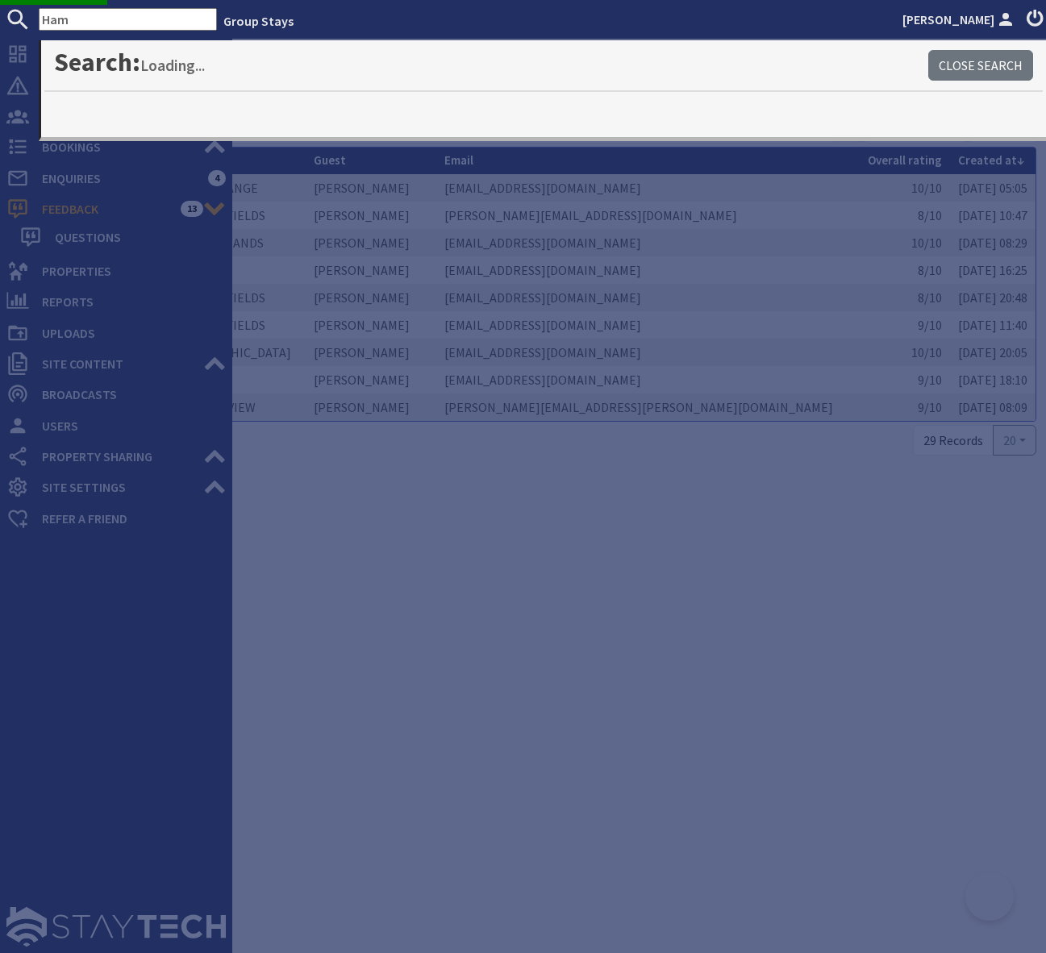
click at [135, 661] on div at bounding box center [116, 743] width 232 height 419
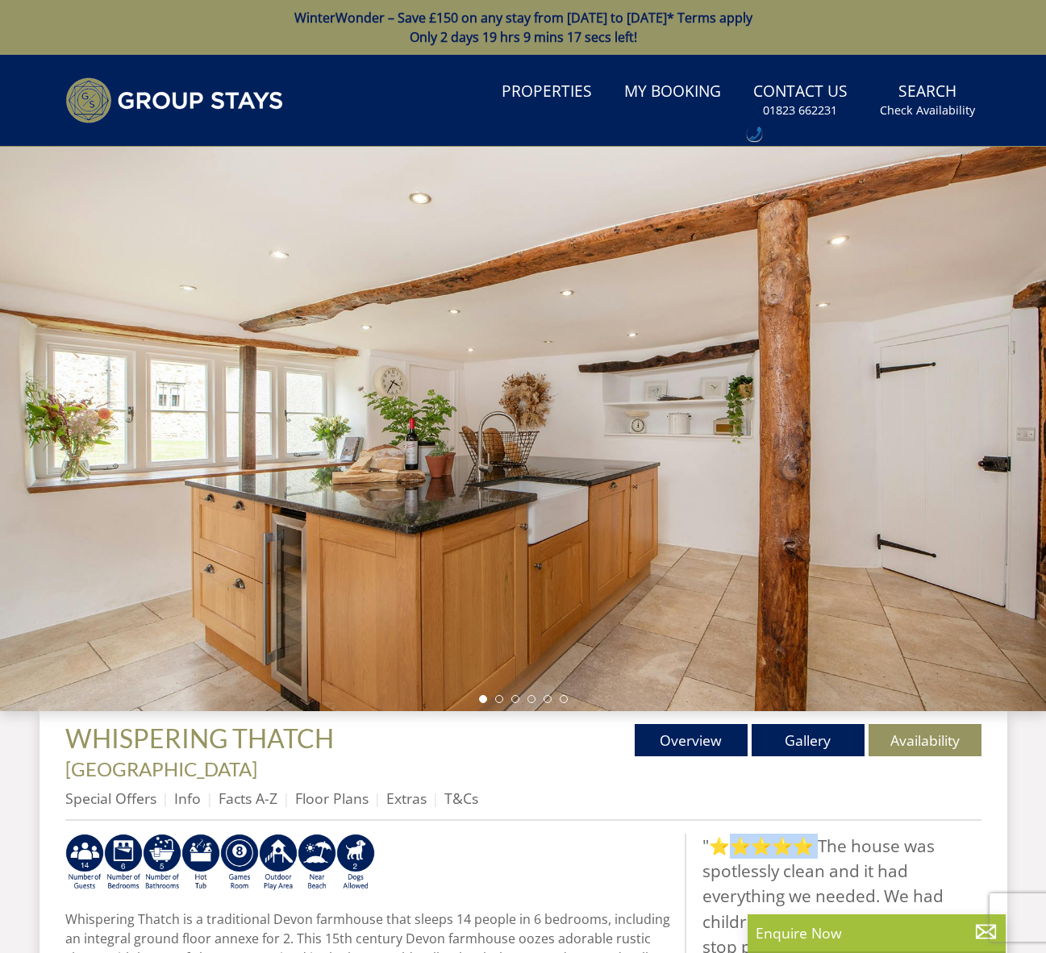
drag, startPoint x: 794, startPoint y: 823, endPoint x: 713, endPoint y: 828, distance: 80.9
click at [713, 834] on blockquote ""⭐⭐⭐⭐⭐ The house was spotlessly clean and it had everything we needed. We had c…" at bounding box center [833, 922] width 297 height 176
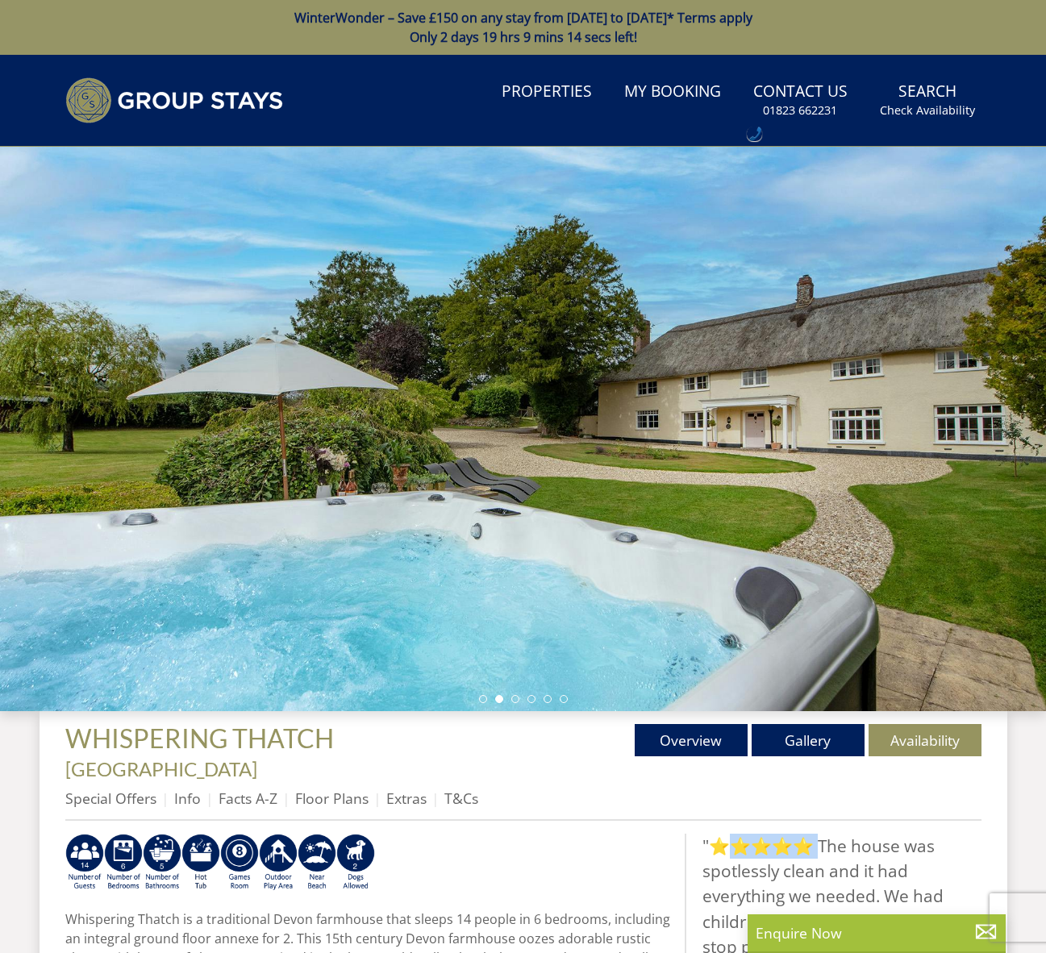
copy blockquote "⭐⭐⭐⭐⭐"
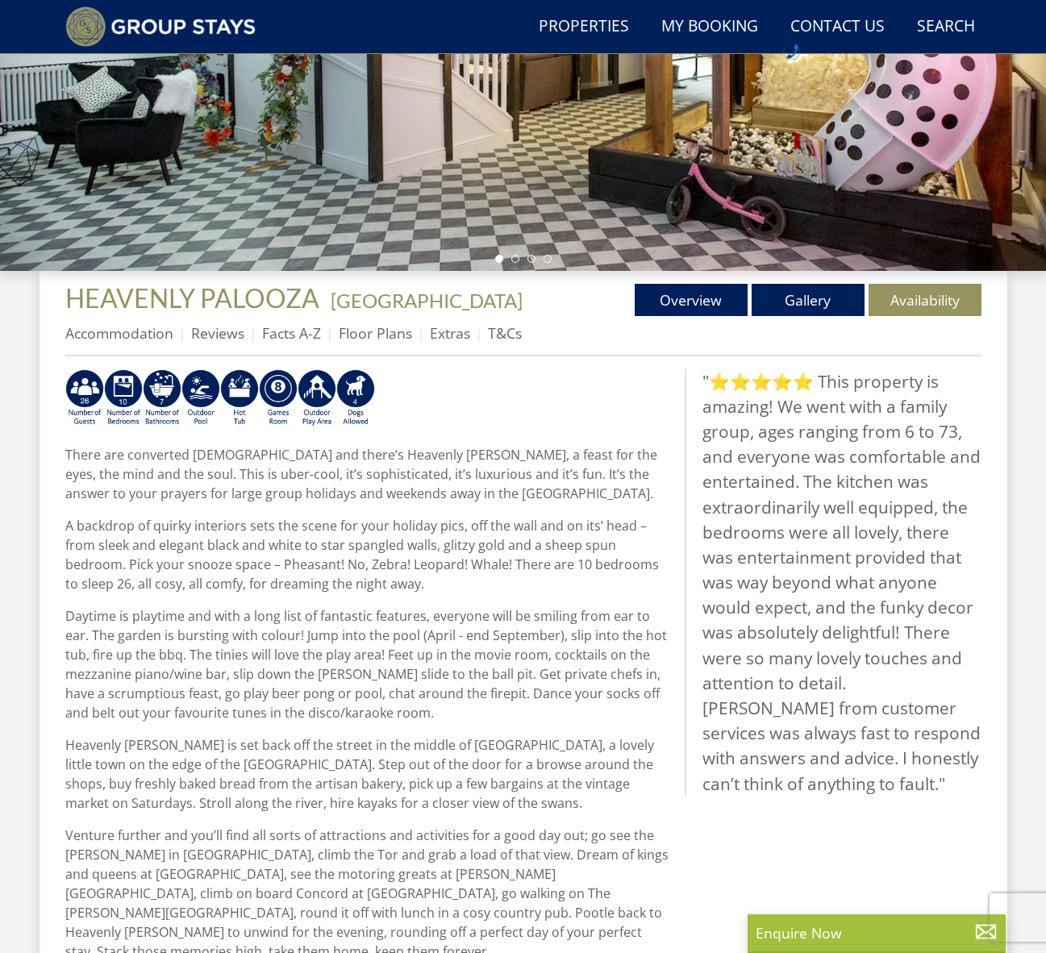
scroll to position [403, 0]
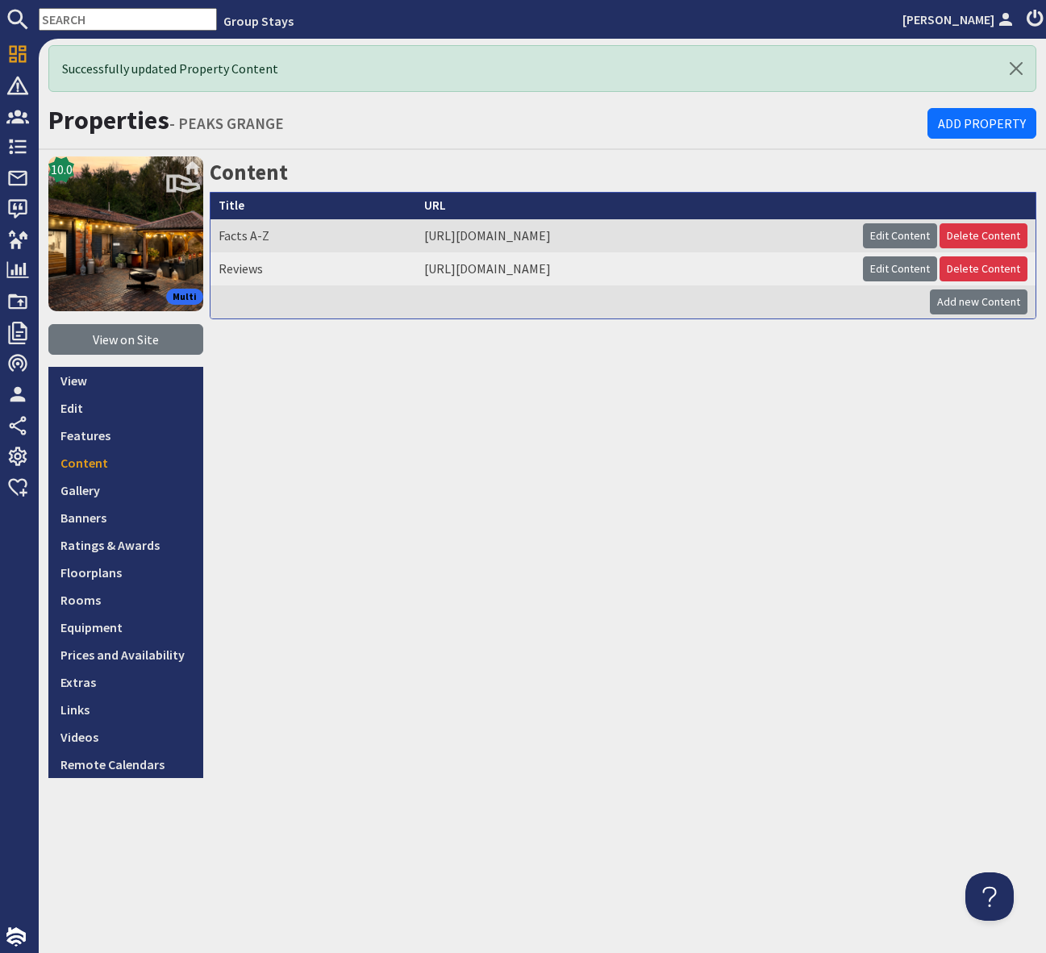
click at [64, 14] on input "text" at bounding box center [128, 19] width 178 height 23
click at [63, 18] on input "text" at bounding box center [128, 19] width 178 height 23
click at [67, 15] on input "text" at bounding box center [128, 19] width 178 height 23
click at [121, 463] on link "Content" at bounding box center [125, 462] width 155 height 27
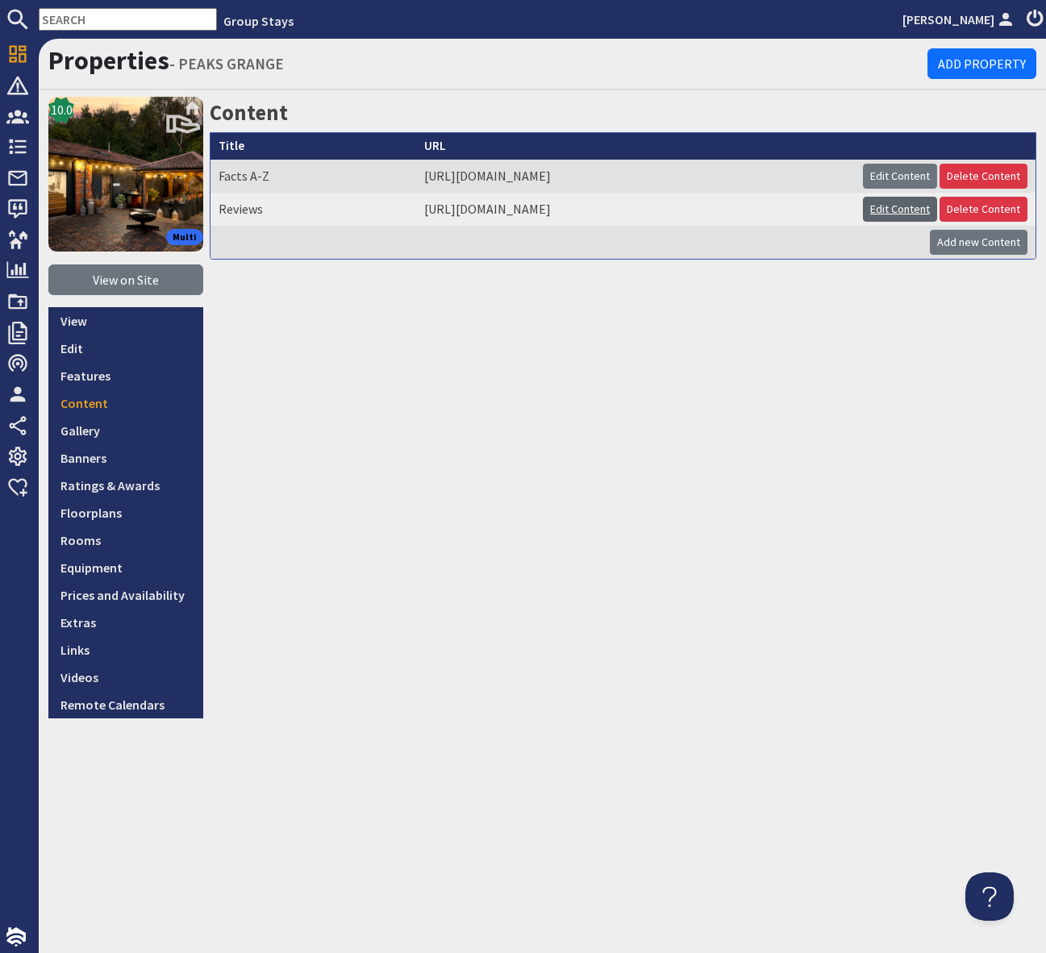
click at [897, 211] on link "Edit Content" at bounding box center [900, 209] width 74 height 25
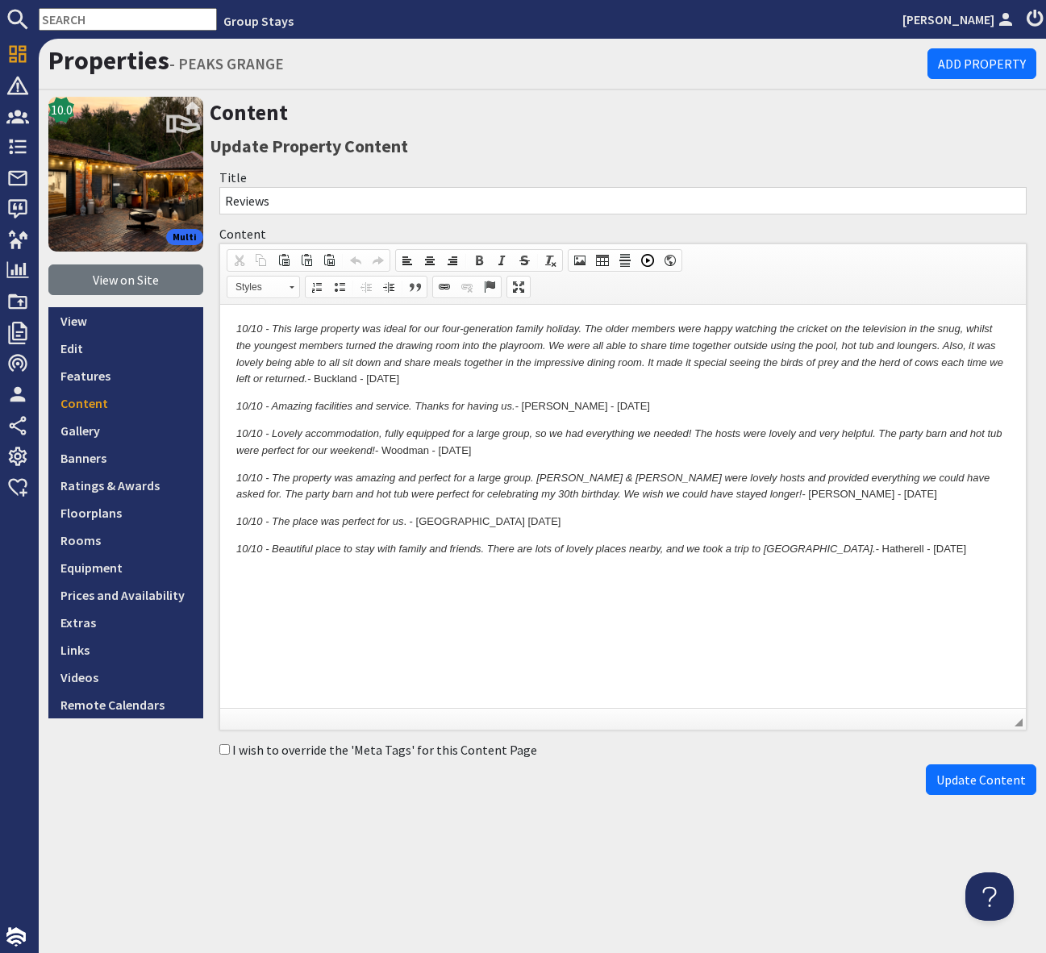
click at [237, 322] on p "10/10 - This large property was ideal for our four-generation family holiday. T…" at bounding box center [623, 354] width 774 height 67
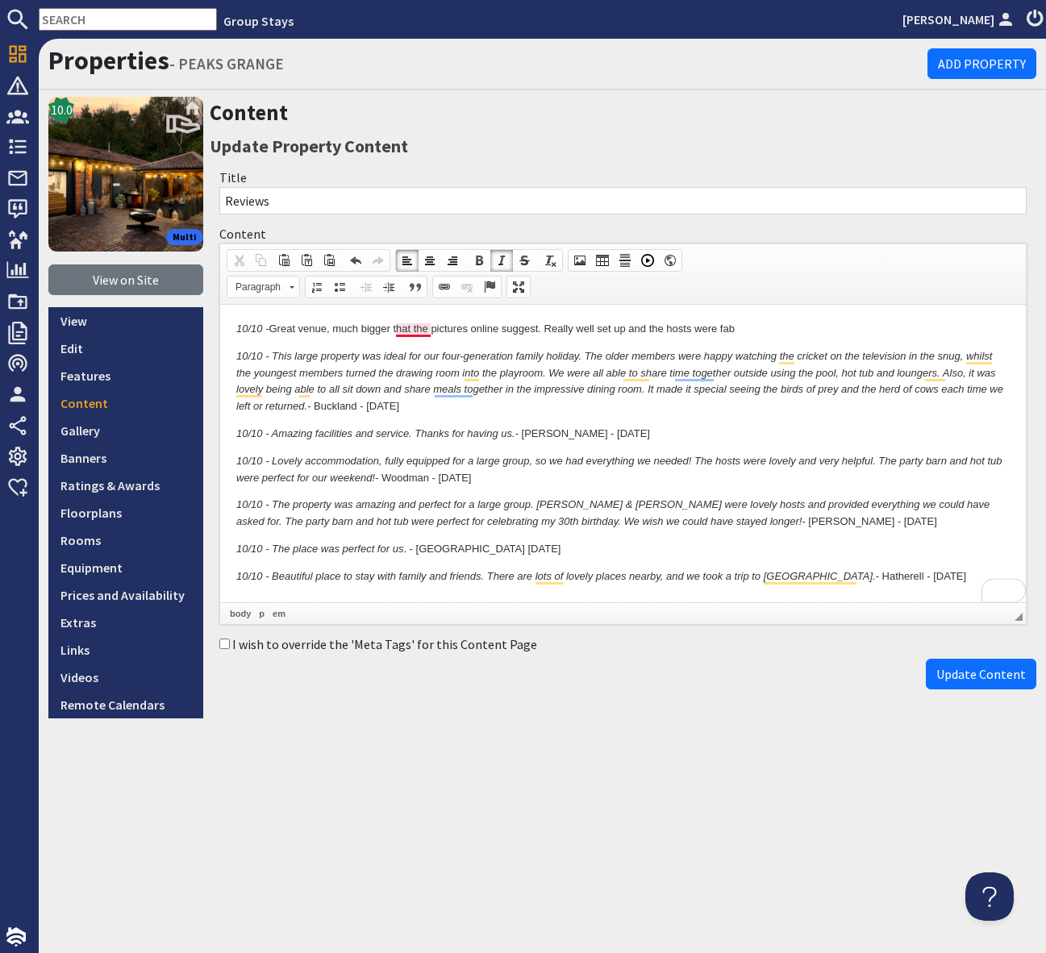
drag, startPoint x: 397, startPoint y: 327, endPoint x: 419, endPoint y: 334, distance: 23.7
click at [397, 327] on p "10/10 - Great venue, much bigger that the pictures online suggest. Really well …" at bounding box center [623, 329] width 774 height 17
click at [753, 331] on p "10/10 - Great venue, much bigger than the pictures online suggest. Really well …" at bounding box center [623, 329] width 774 height 17
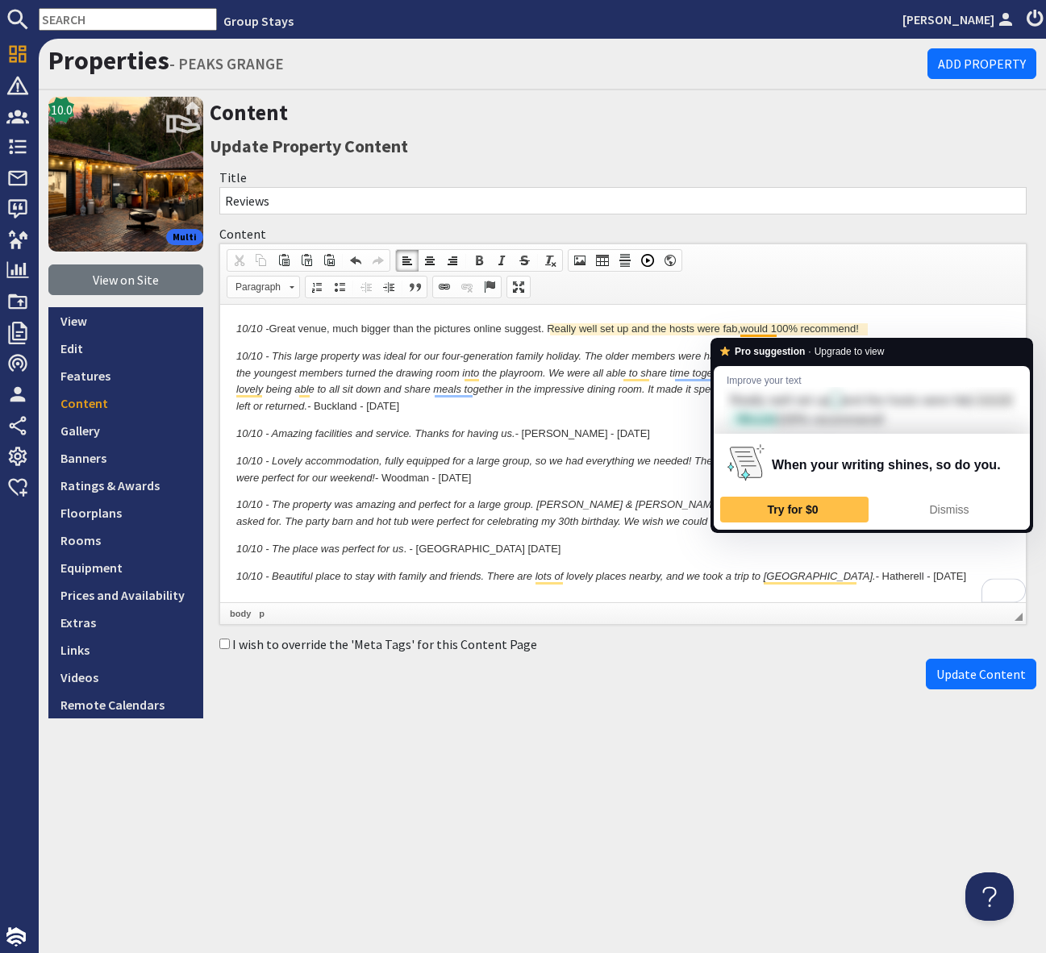
click at [750, 330] on p "10/10 - Great venue, much bigger than the pictures online suggest. Really well …" at bounding box center [623, 329] width 774 height 17
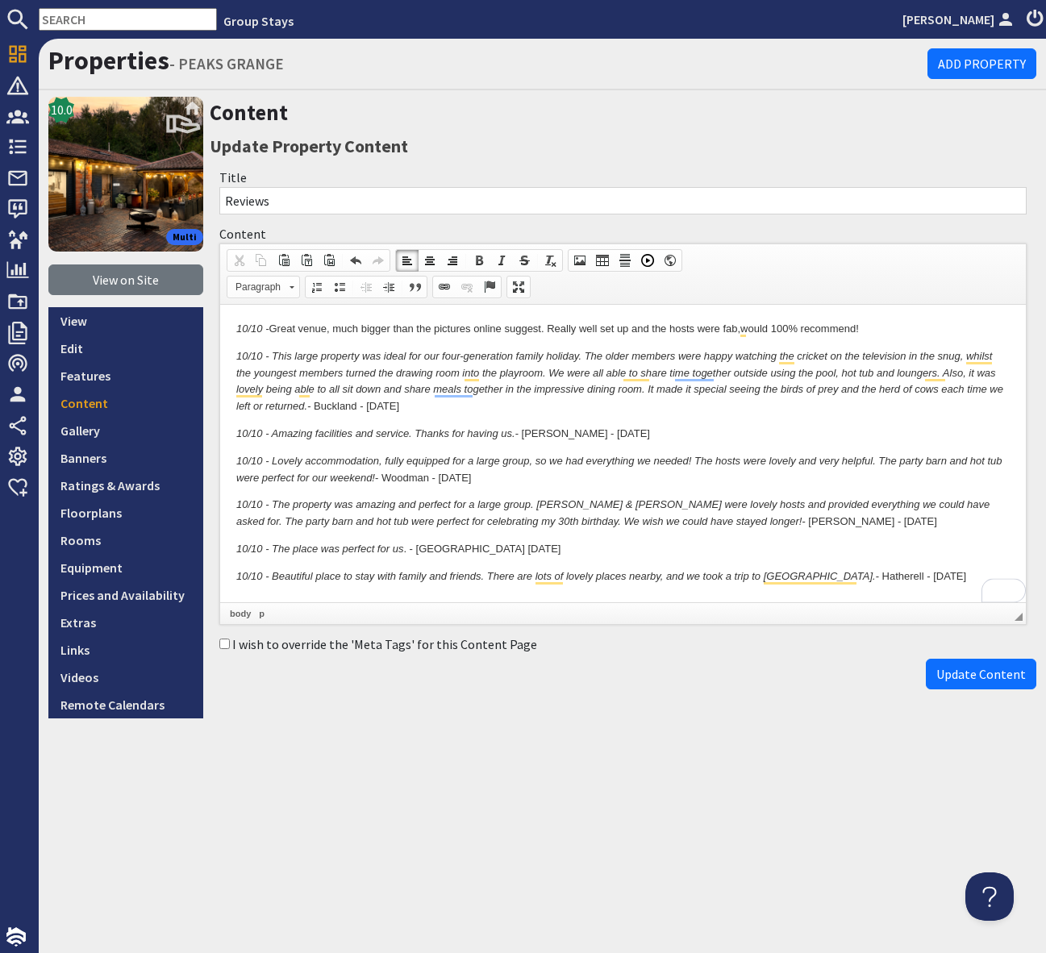
click at [887, 332] on p "10/10 - Great venue, much bigger than the pictures online suggest. Really well …" at bounding box center [623, 329] width 774 height 17
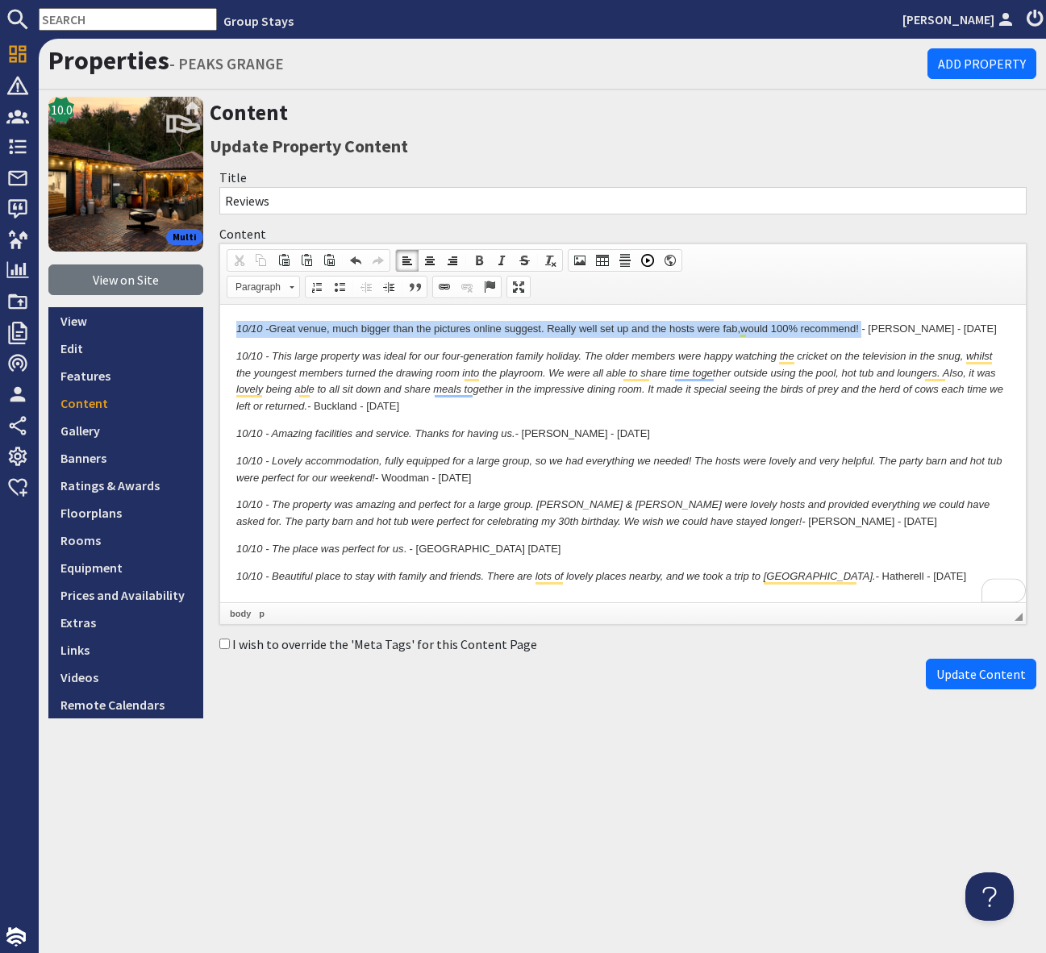
drag, startPoint x: 866, startPoint y: 328, endPoint x: 230, endPoint y: 324, distance: 636.4
click at [230, 324] on html "10/10 - Great venue, much bigger than the pictures online suggest. Really well …" at bounding box center [623, 453] width 806 height 297
click at [503, 261] on span at bounding box center [501, 260] width 13 height 13
click at [502, 261] on span at bounding box center [501, 260] width 13 height 13
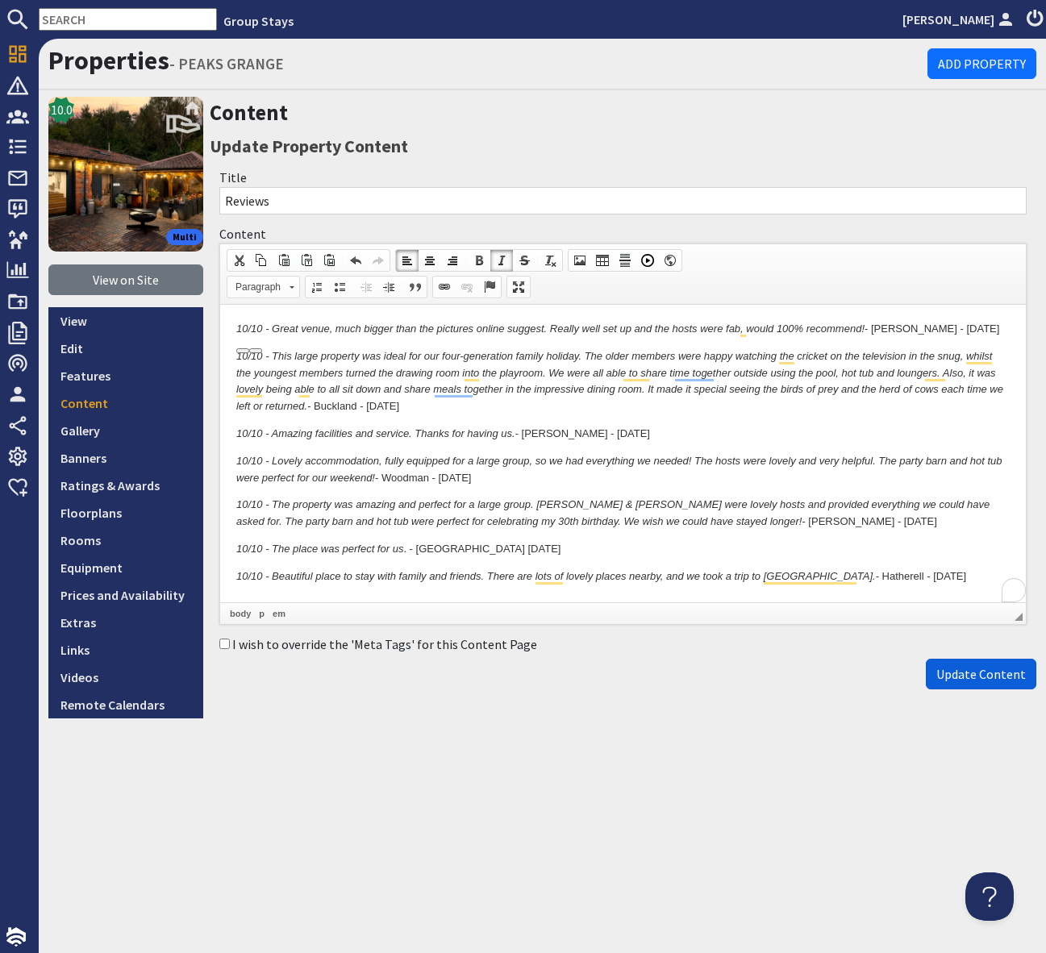
click at [976, 672] on span "Update Content" at bounding box center [981, 674] width 90 height 16
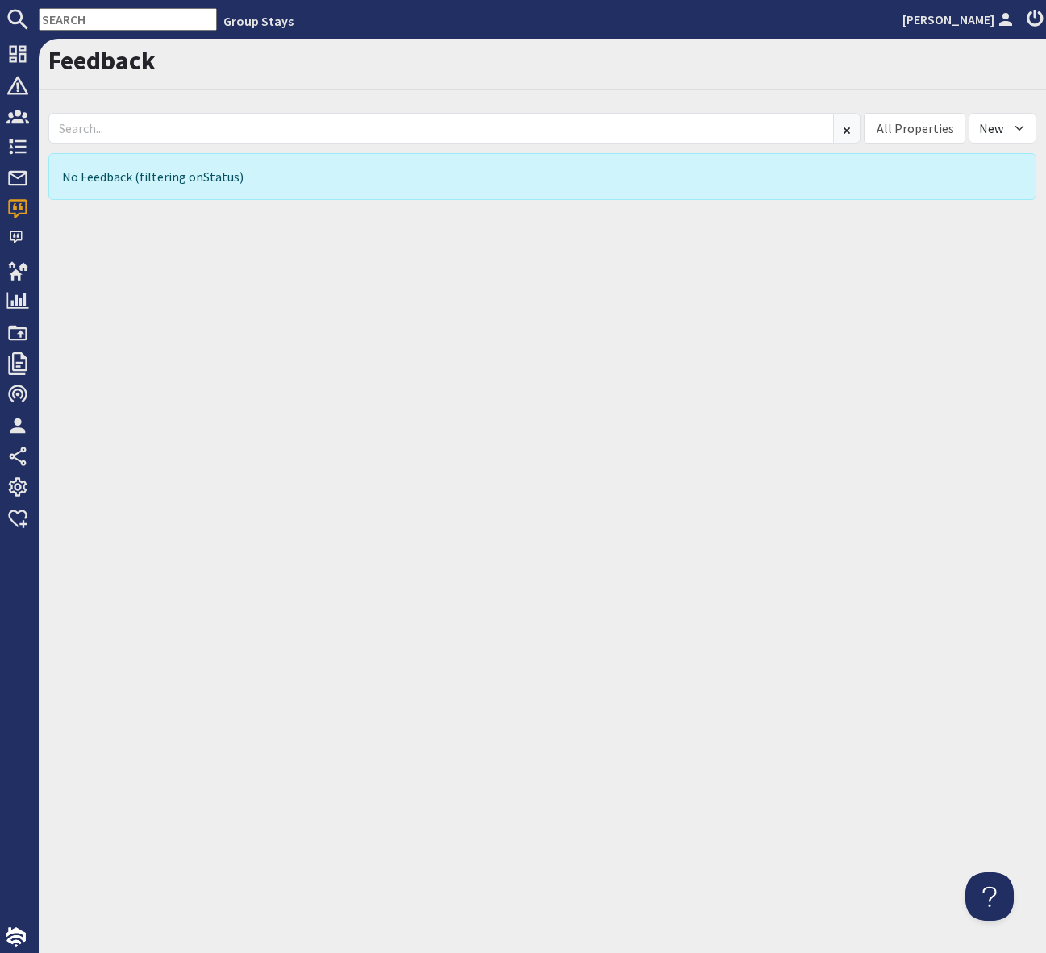
click at [284, 634] on div "Feedback All Properties ADE SHINDY BABBLEBROOK BEAN GOOSE BARN BEAVERBROOK 20 […" at bounding box center [542, 496] width 1007 height 915
